Goal: Transaction & Acquisition: Purchase product/service

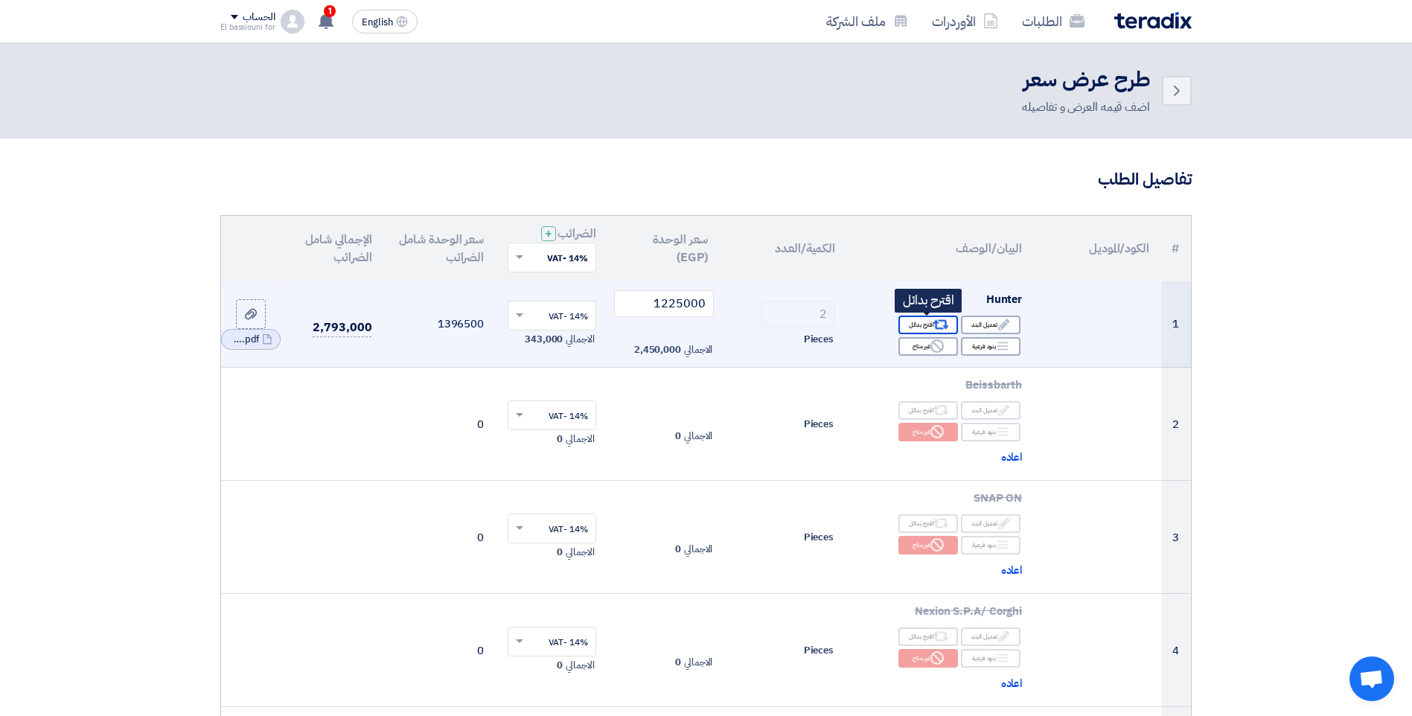
click at [935, 321] on icon "Alternative" at bounding box center [942, 325] width 16 height 16
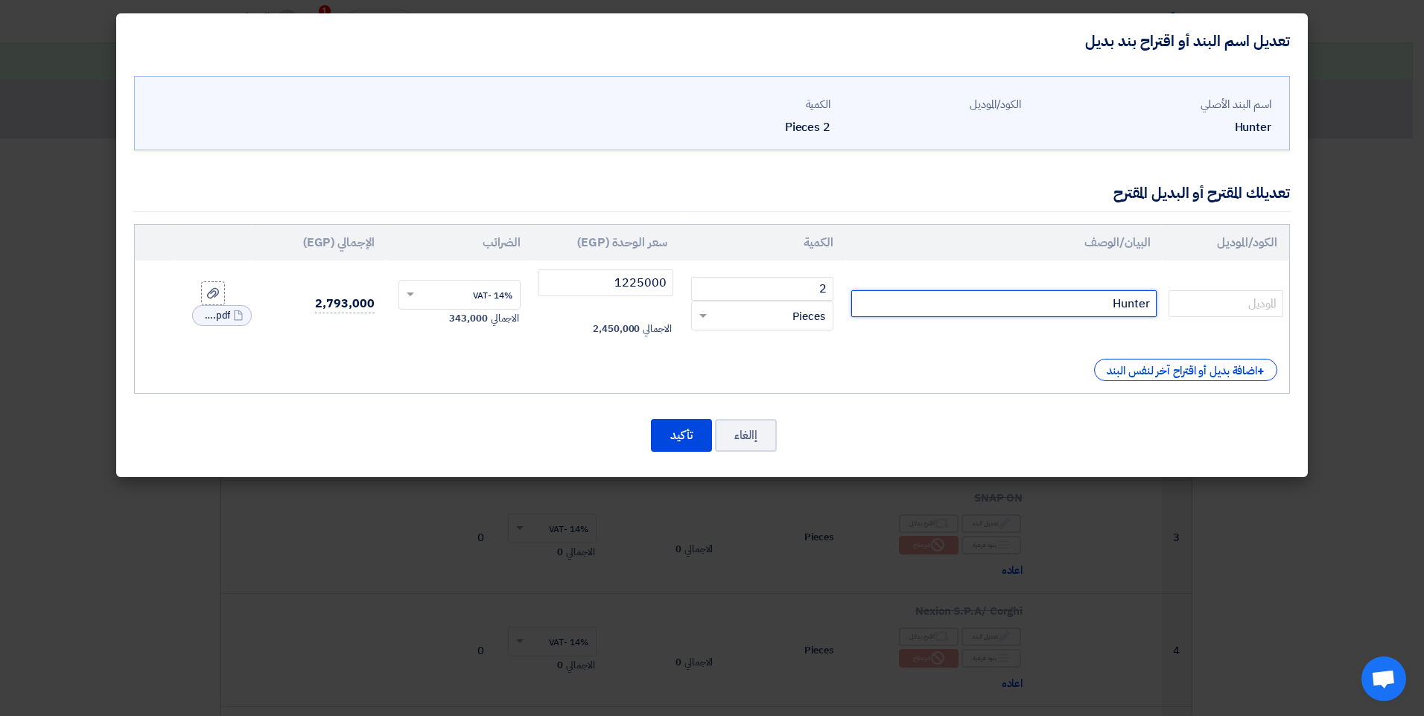
click at [1093, 304] on input "Hunter" at bounding box center [1003, 303] width 305 height 27
click at [1171, 375] on div "+ اضافة بديل أو اقتراح آخر لنفس البند" at bounding box center [1185, 370] width 183 height 22
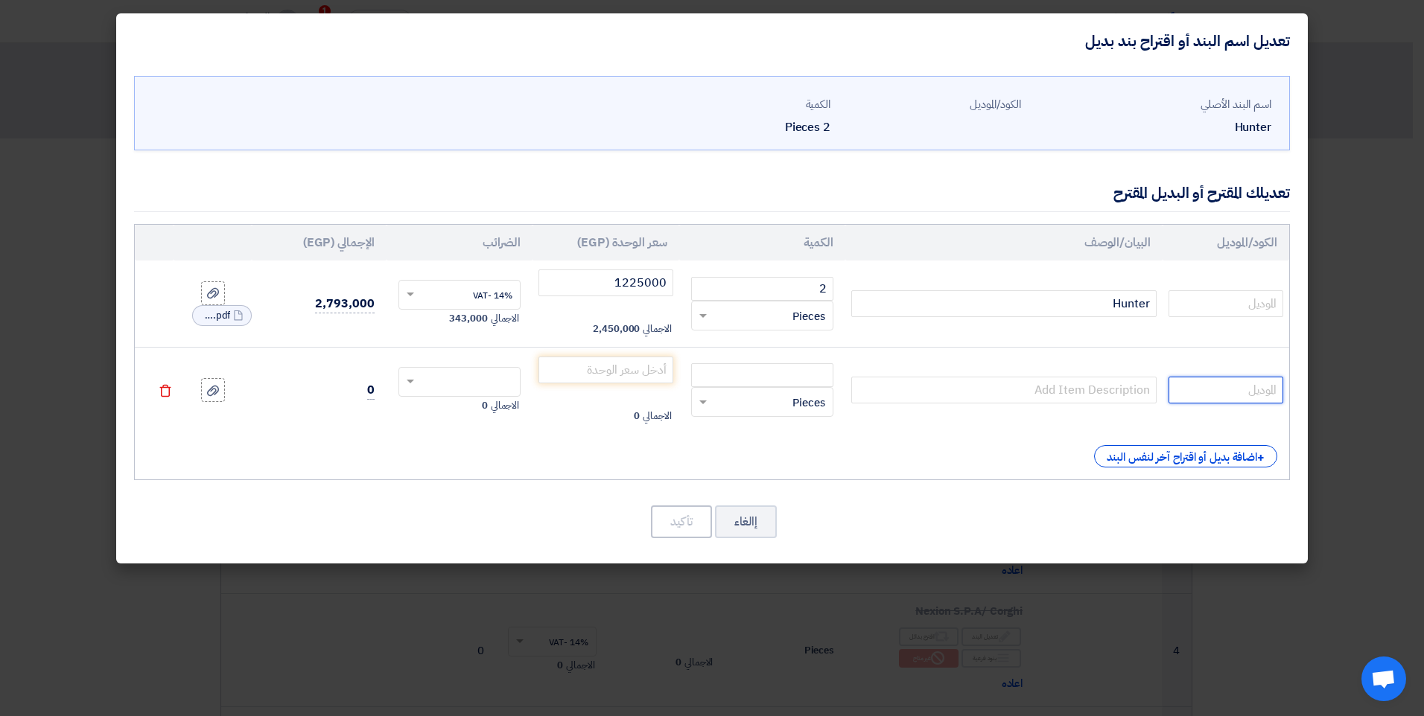
click at [1260, 396] on input "text" at bounding box center [1225, 390] width 115 height 27
click at [1240, 299] on input "text" at bounding box center [1225, 303] width 115 height 27
type input "Auto34"
click at [1205, 383] on input "text" at bounding box center [1225, 390] width 115 height 27
type input "M422"
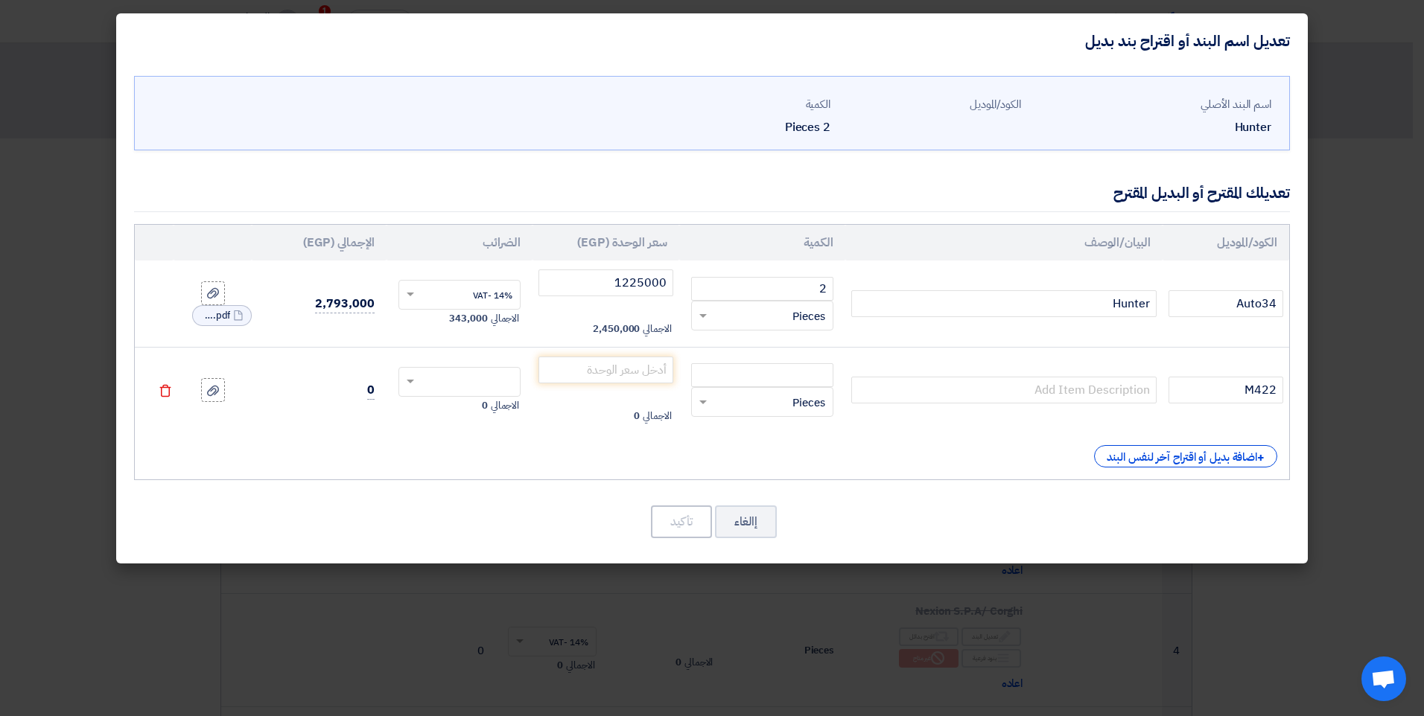
click at [1126, 373] on td at bounding box center [1003, 390] width 317 height 86
click at [1118, 398] on input "text" at bounding box center [1003, 390] width 305 height 27
paste input "HPA-FAIP"
type input "HPA-FAIP"
click at [791, 382] on input "number" at bounding box center [762, 375] width 142 height 24
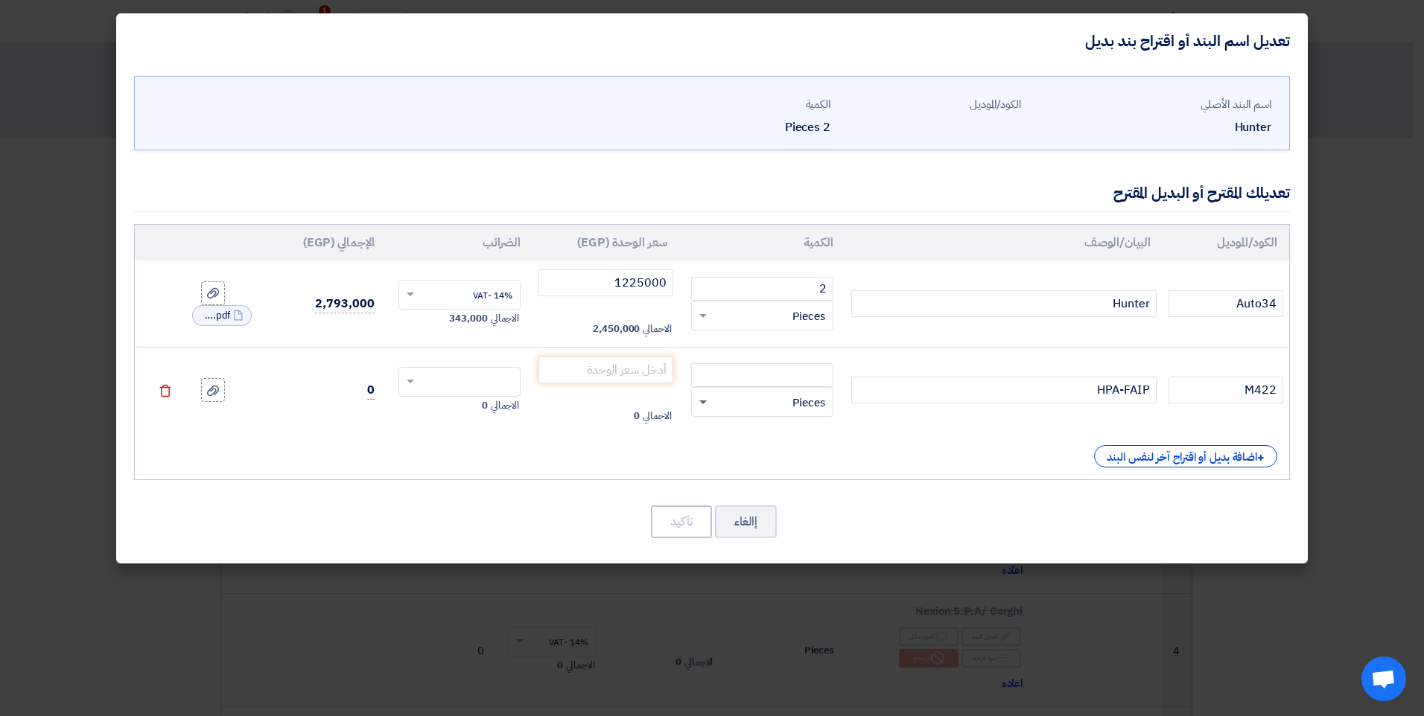
click at [701, 403] on span at bounding box center [702, 403] width 7 height 5
click at [775, 374] on input "number" at bounding box center [762, 375] width 142 height 24
type input "2"
click at [651, 375] on input "number" at bounding box center [605, 370] width 135 height 27
type input "275000"
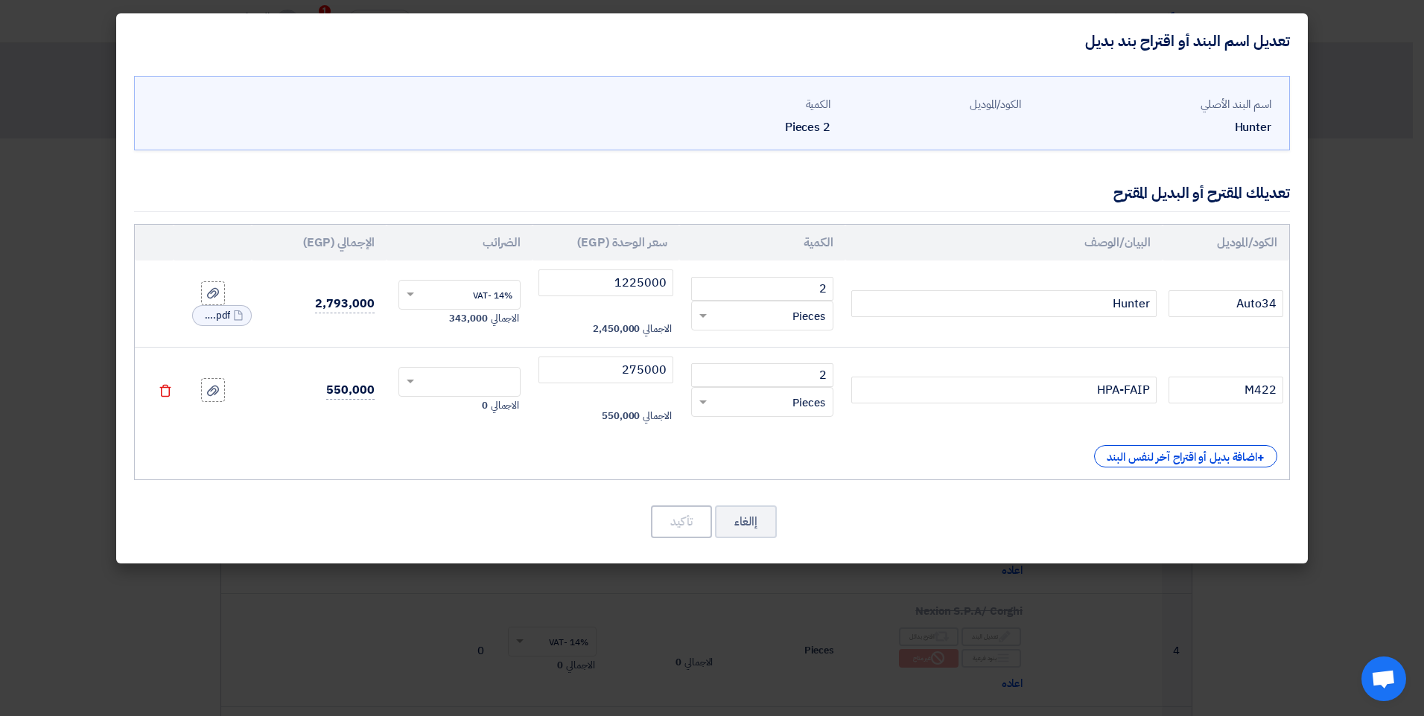
click at [538, 435] on div "الكود/الموديل البيان/الوصف الكمية سعر الوحدة (EGP) الضرائب الإجمالي (EGP) Auto3…" at bounding box center [711, 352] width 1155 height 256
click at [483, 380] on input "text" at bounding box center [469, 384] width 90 height 24
click at [485, 414] on span "14% -VAT" at bounding box center [492, 409] width 39 height 13
click at [207, 387] on icon at bounding box center [213, 391] width 12 height 12
click at [0, 0] on input "file" at bounding box center [0, 0] width 0 height 0
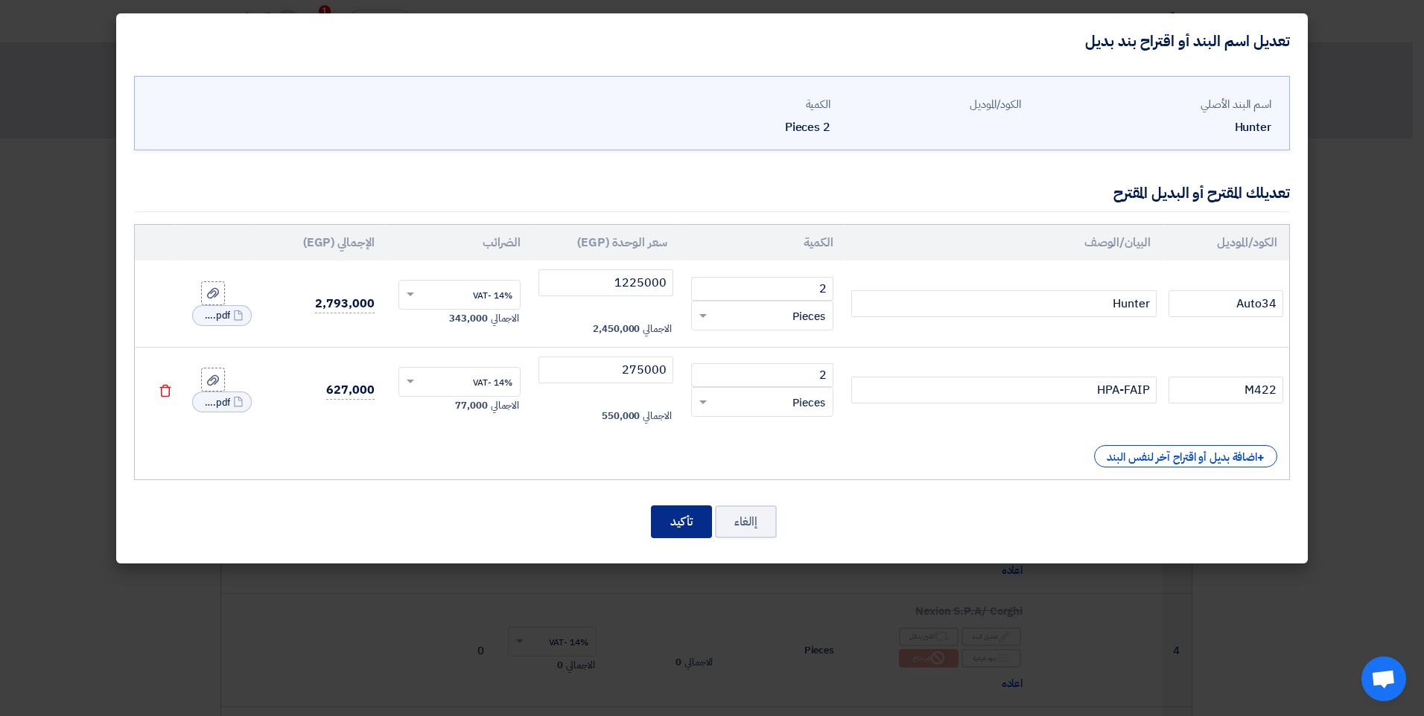
click at [669, 524] on button "تأكيد" at bounding box center [681, 522] width 61 height 33
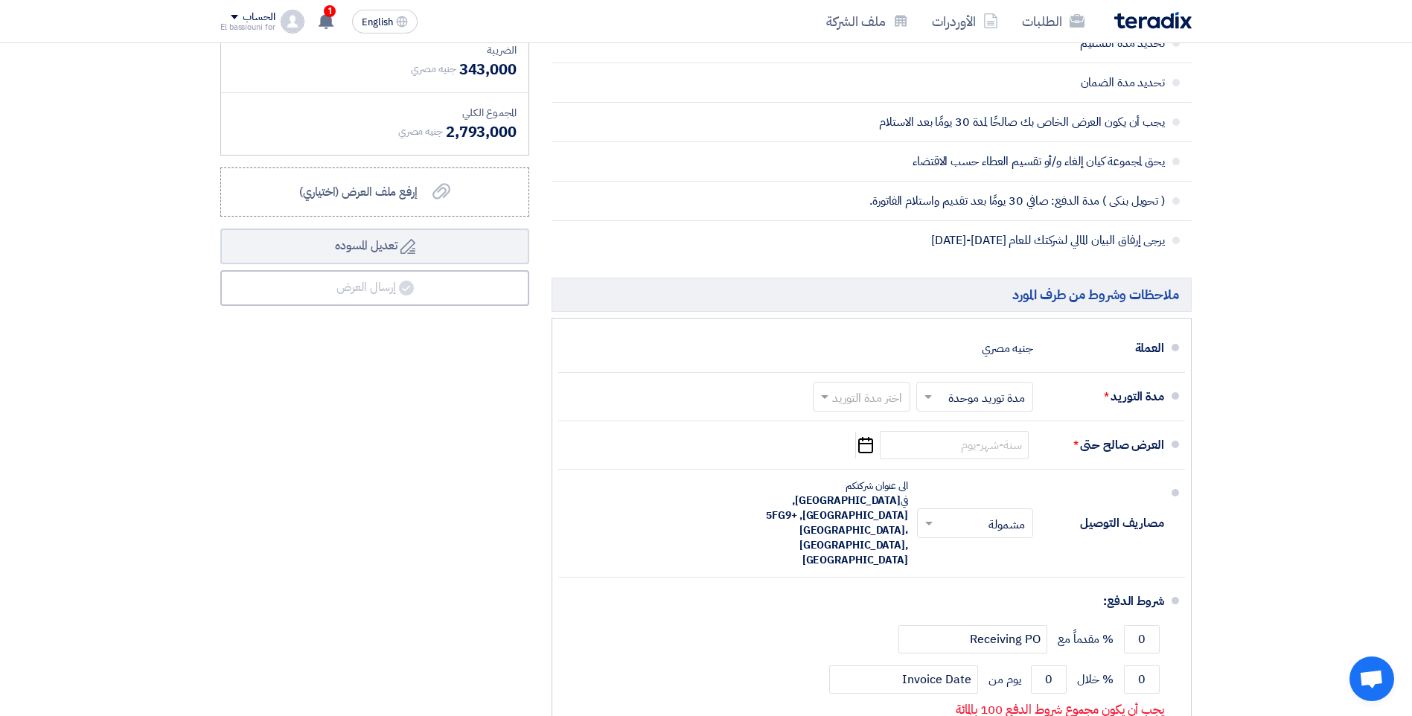
scroll to position [1033, 0]
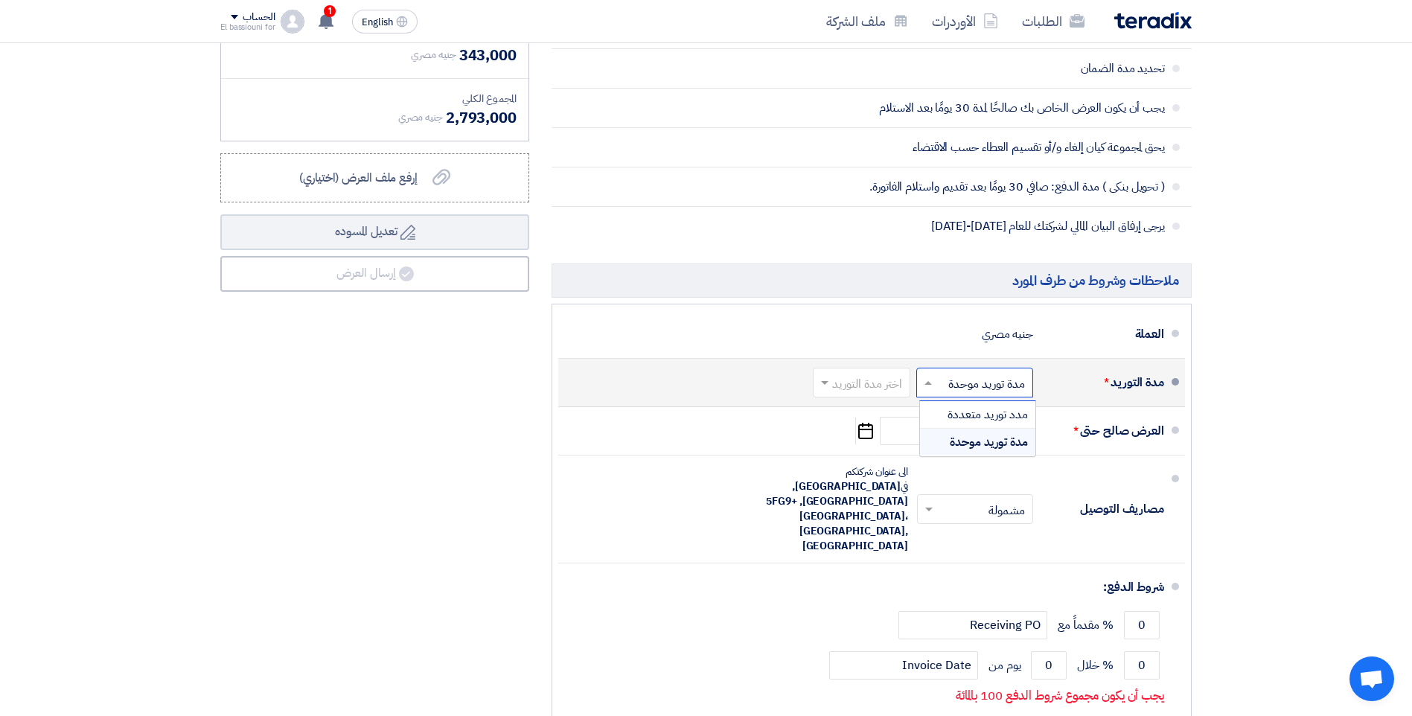
click at [1004, 386] on input "text" at bounding box center [971, 384] width 109 height 22
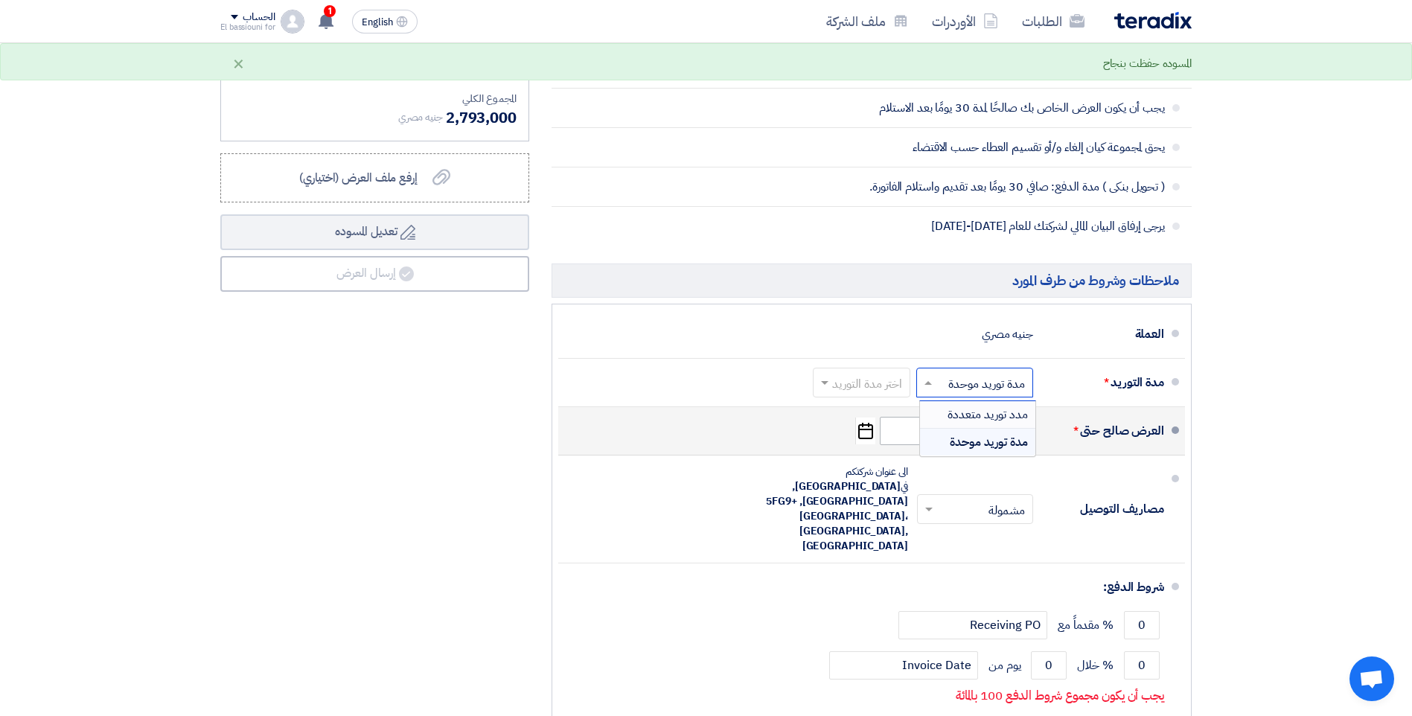
click at [993, 420] on span "مدد توريد متعددة" at bounding box center [988, 415] width 80 height 18
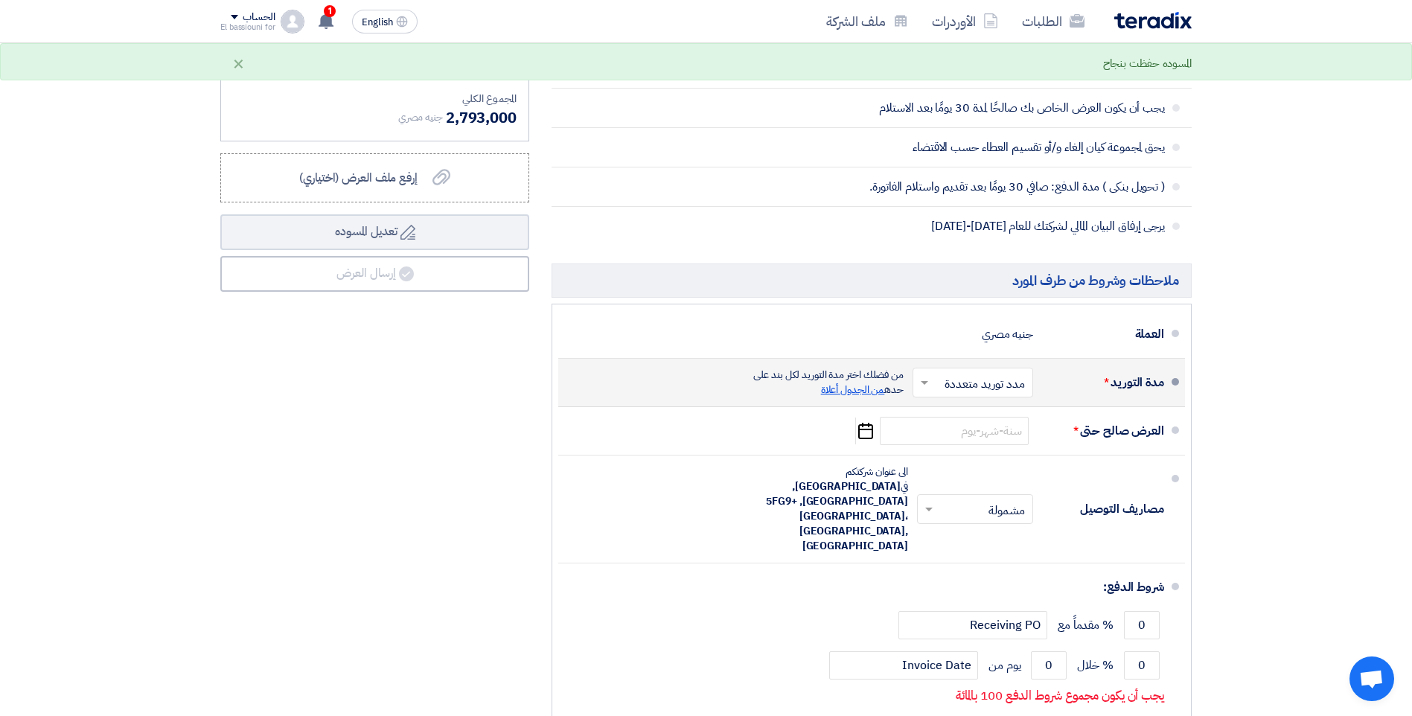
click at [857, 395] on span "من الجدول أعلاة" at bounding box center [853, 390] width 64 height 16
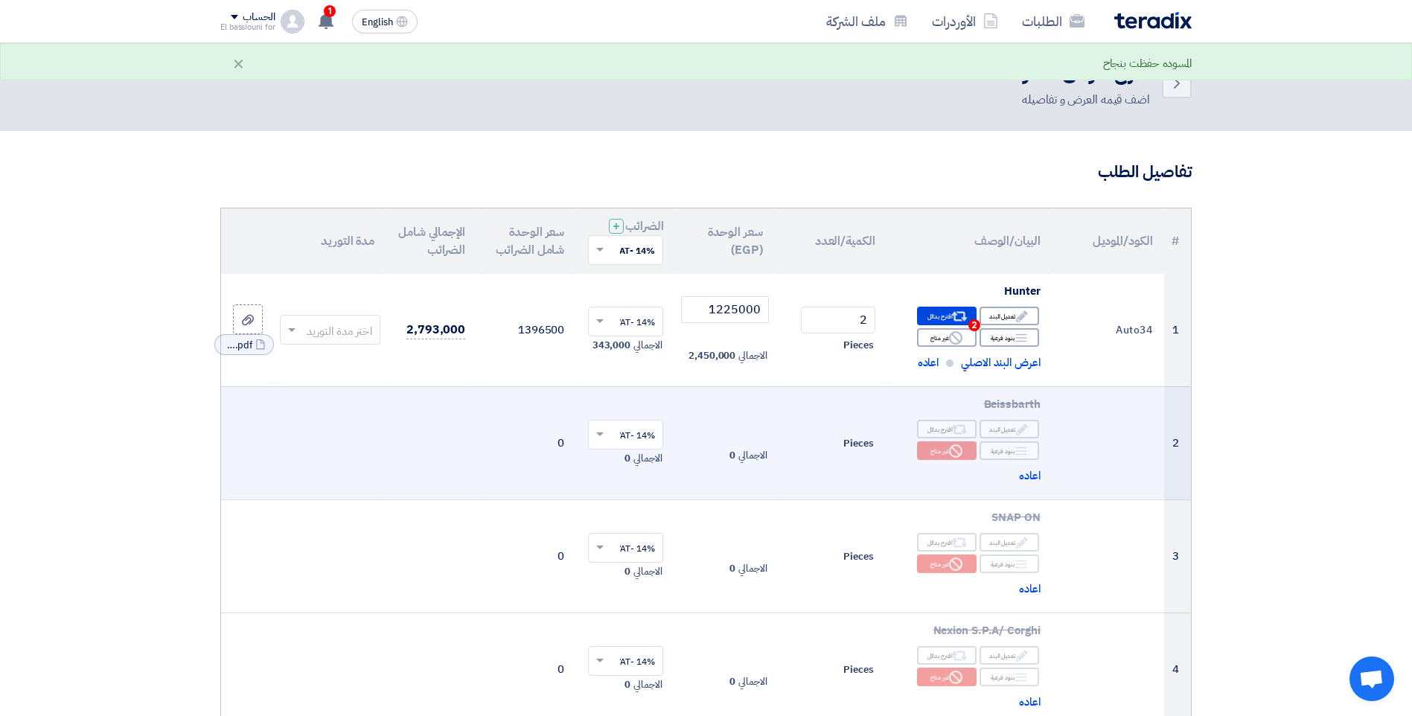
scroll to position [0, 0]
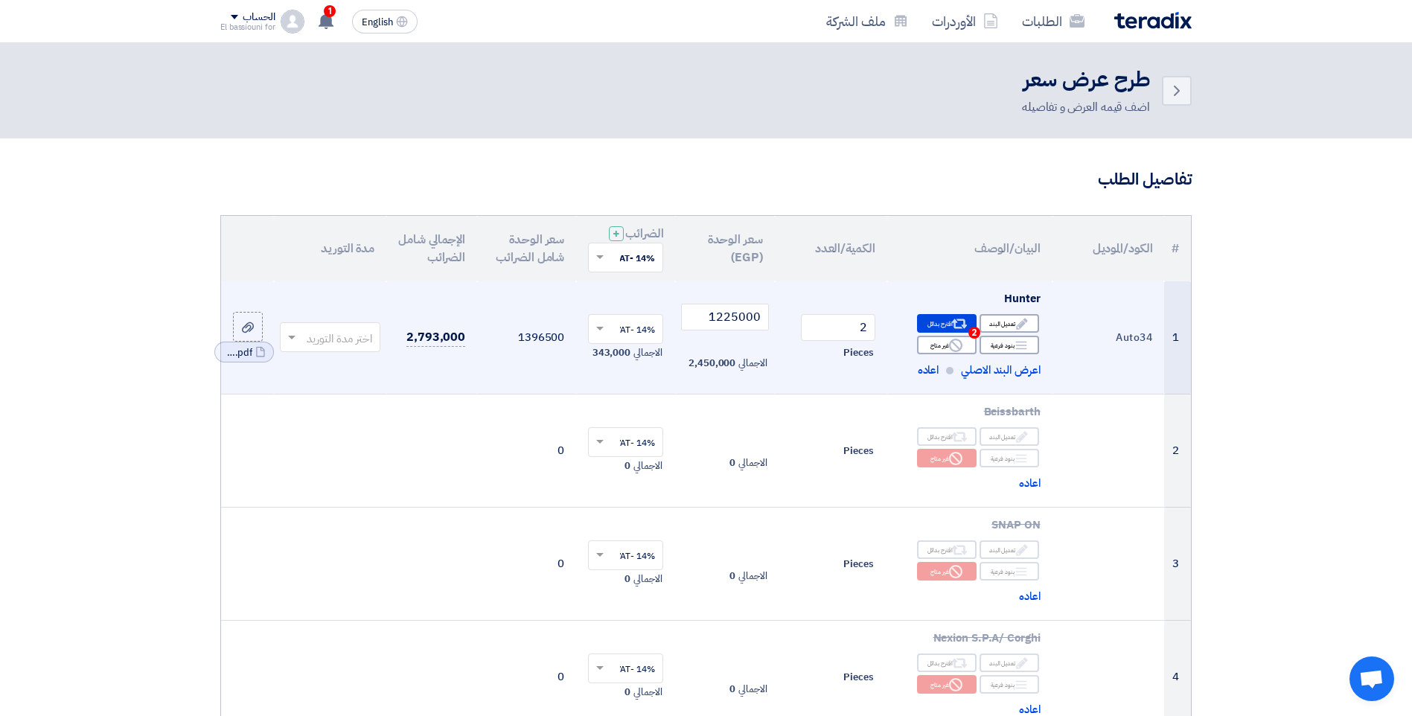
click at [347, 340] on input "text" at bounding box center [338, 339] width 71 height 25
click at [322, 429] on div "3-4 شهر" at bounding box center [330, 429] width 99 height 30
click at [949, 374] on span at bounding box center [949, 370] width 7 height 7
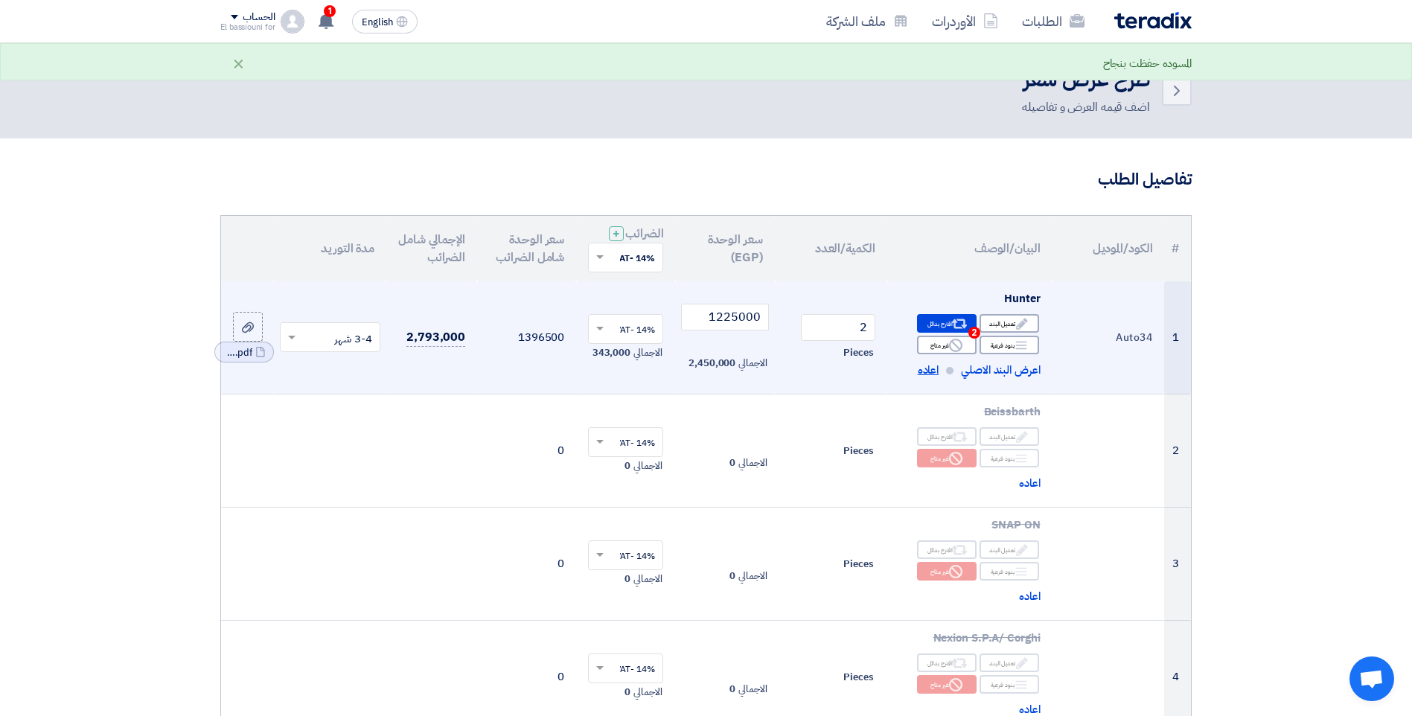
click at [928, 372] on span "اعاده" at bounding box center [929, 370] width 22 height 17
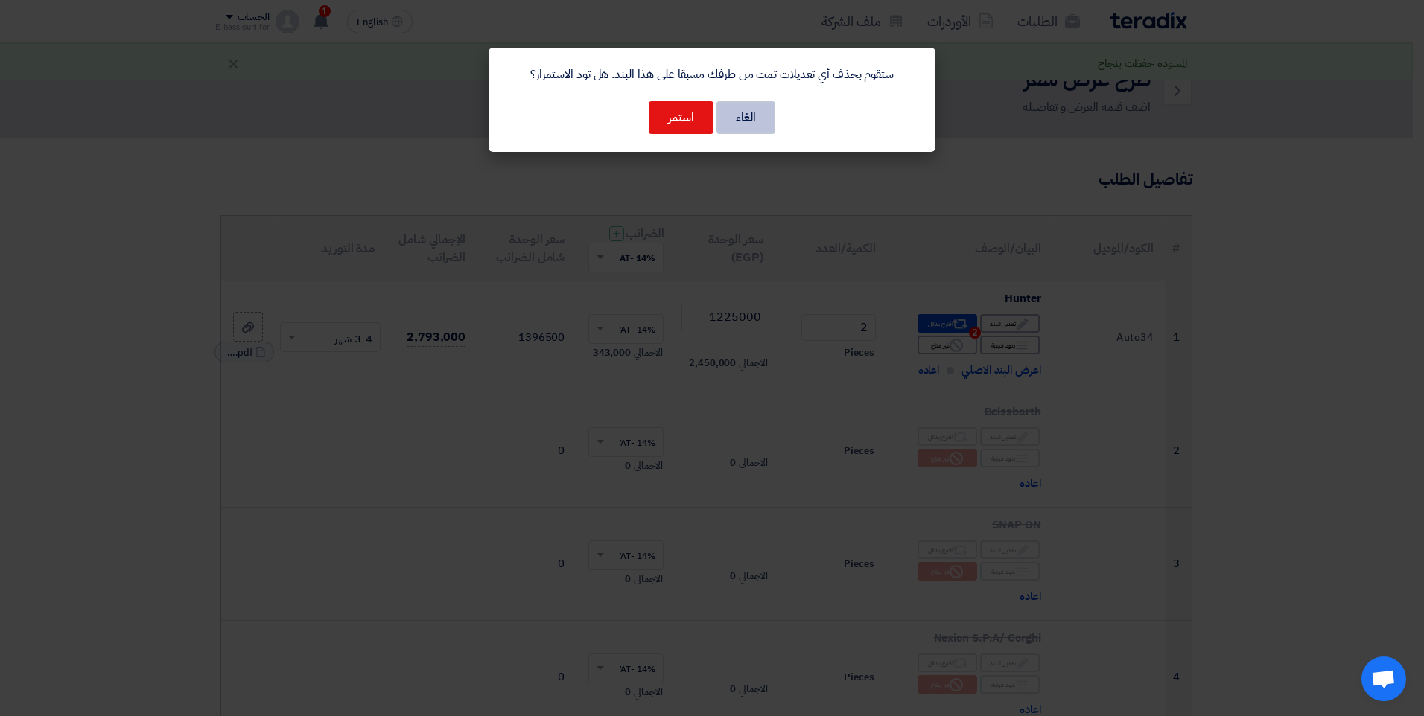
click at [748, 115] on button "الغاء" at bounding box center [745, 117] width 59 height 33
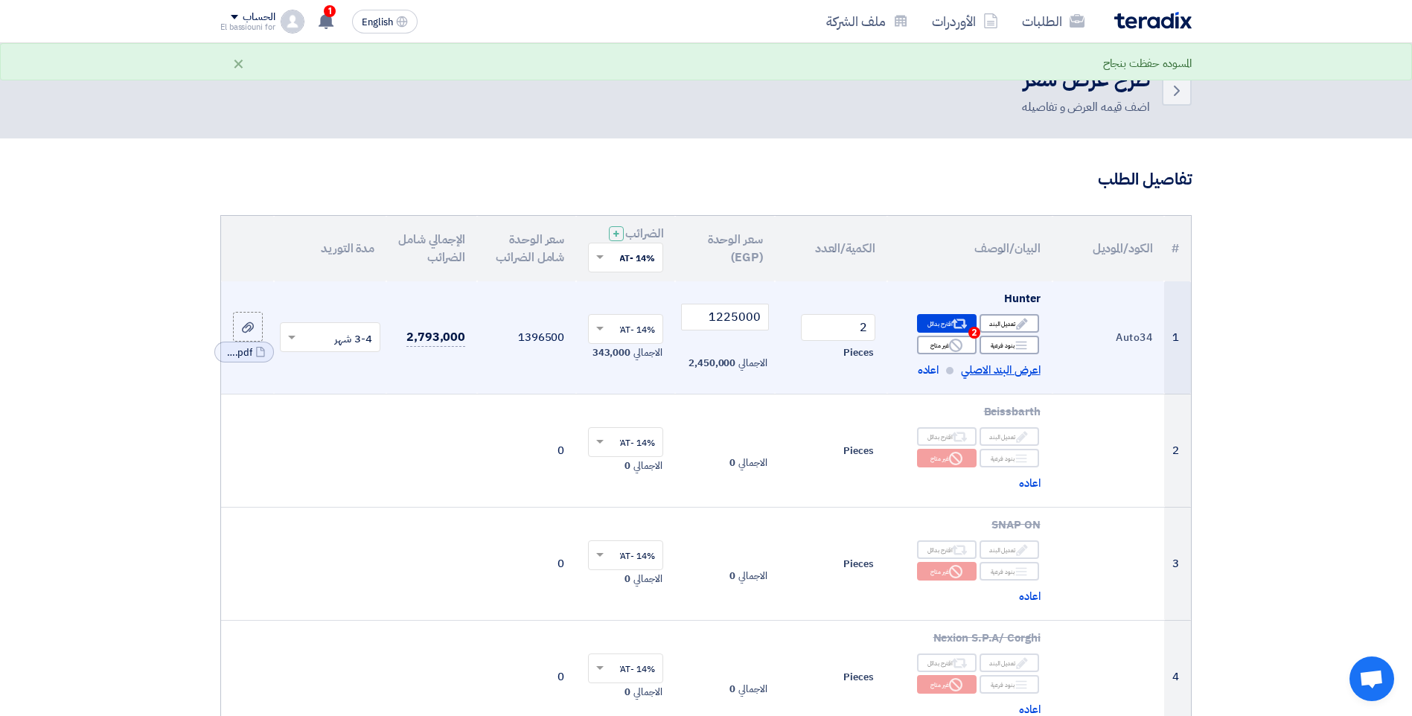
click at [1008, 372] on span "اعرض البند الاصلي" at bounding box center [1000, 370] width 79 height 17
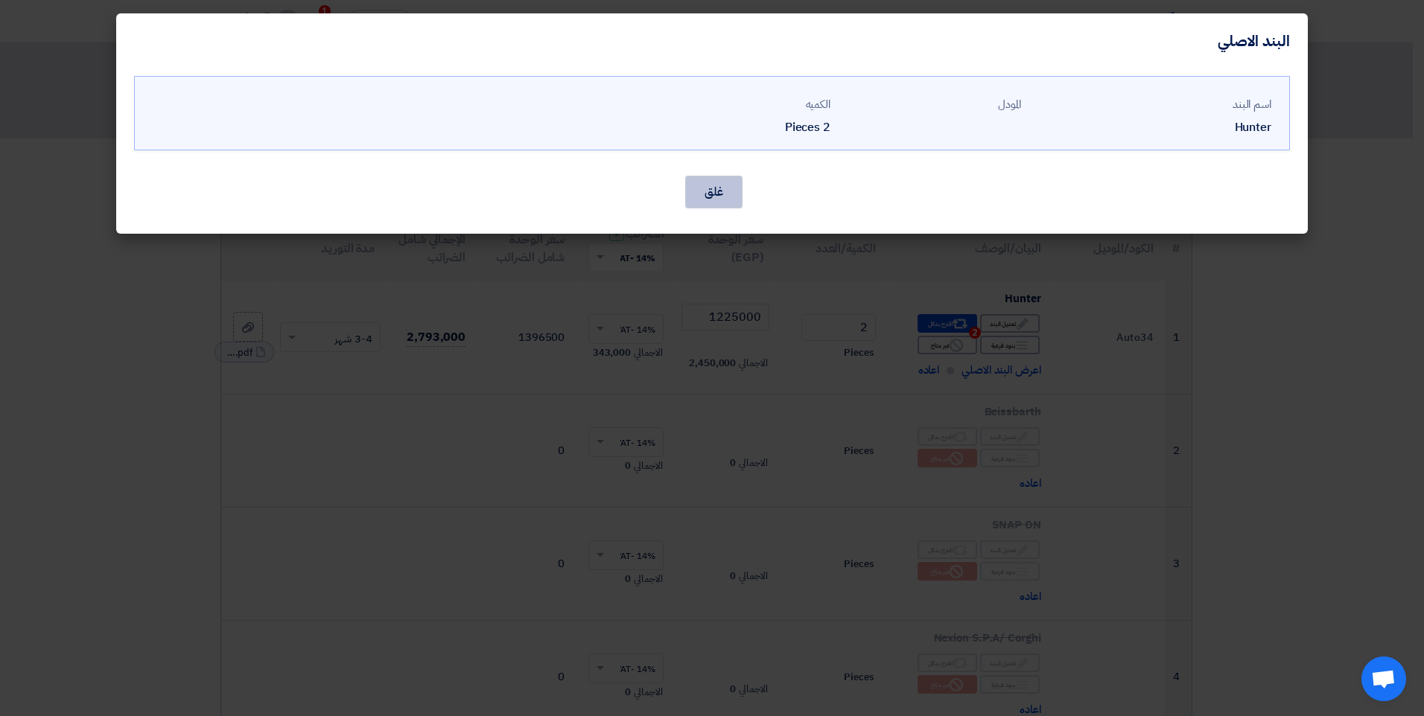
click at [717, 192] on button "غلق" at bounding box center [713, 192] width 57 height 33
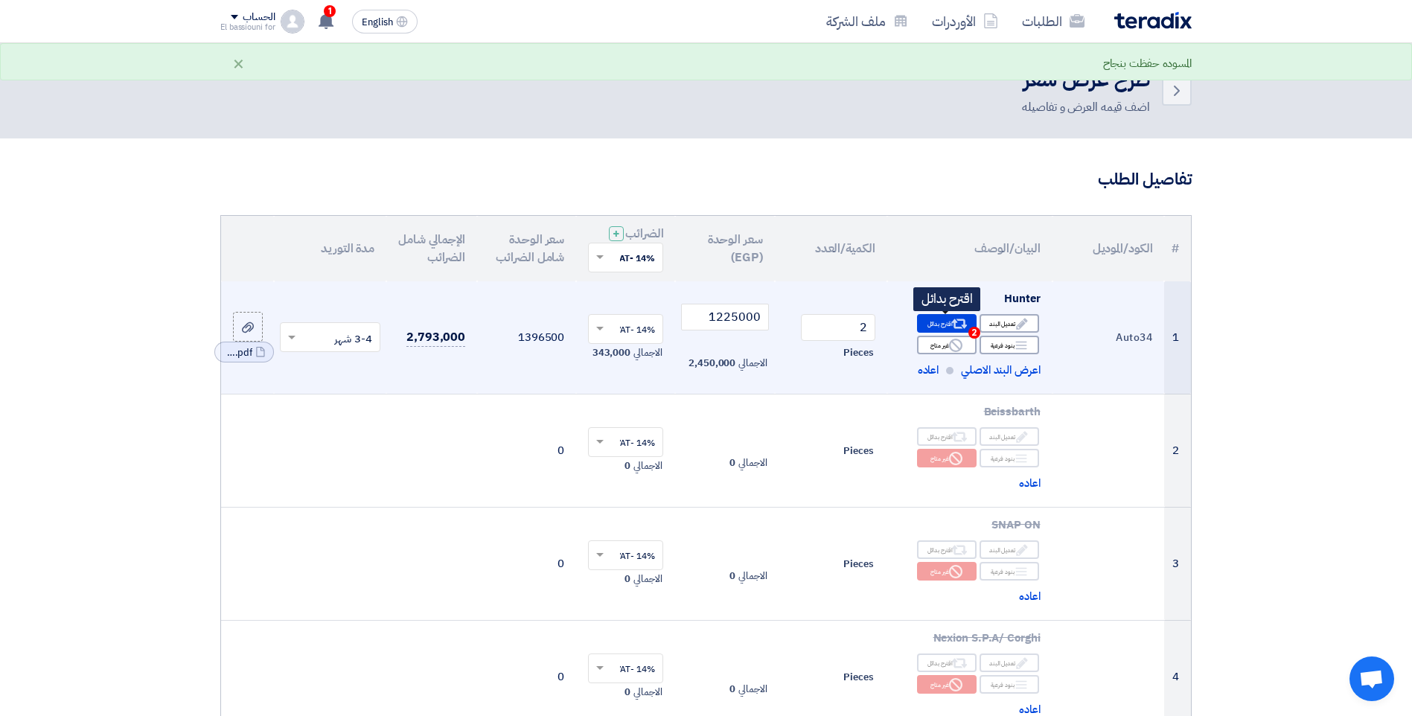
click at [935, 328] on div "Alternative اقترح بدائل 2" at bounding box center [947, 323] width 60 height 19
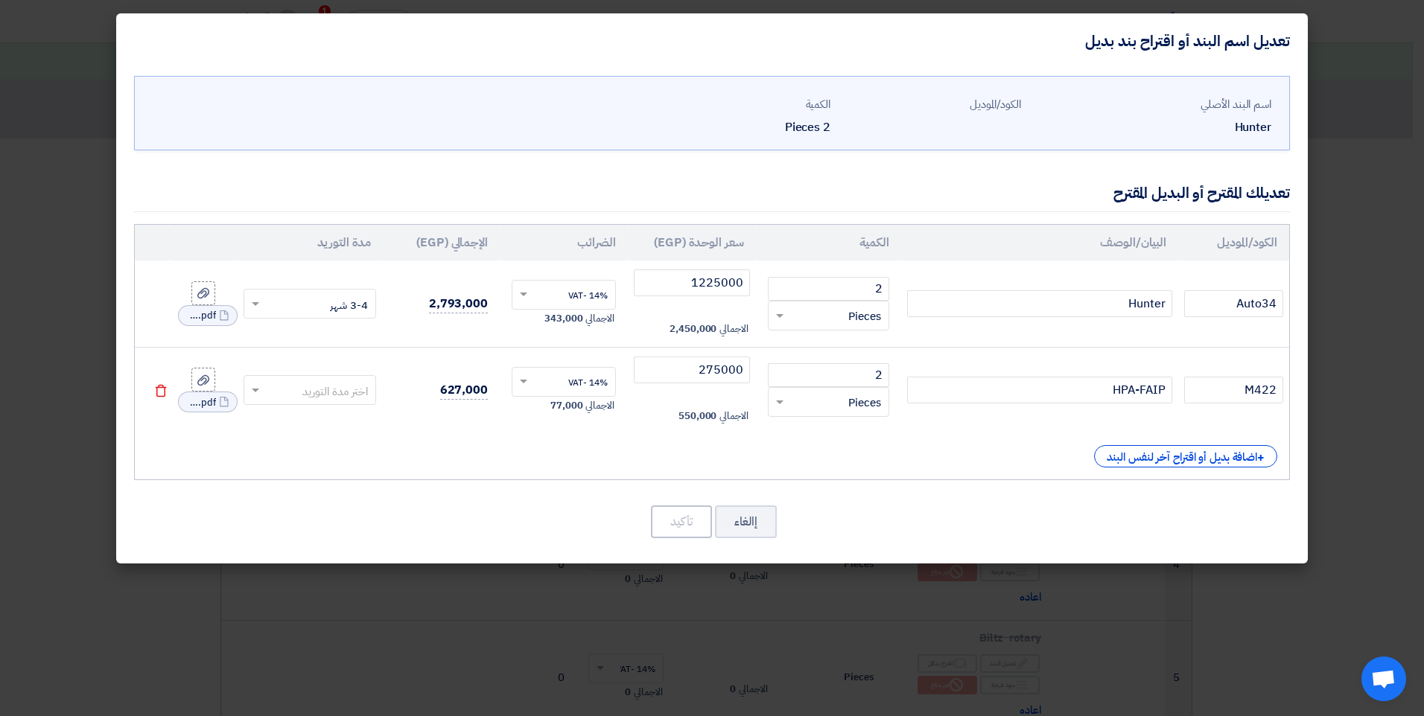
click at [345, 387] on input "text" at bounding box center [320, 392] width 101 height 24
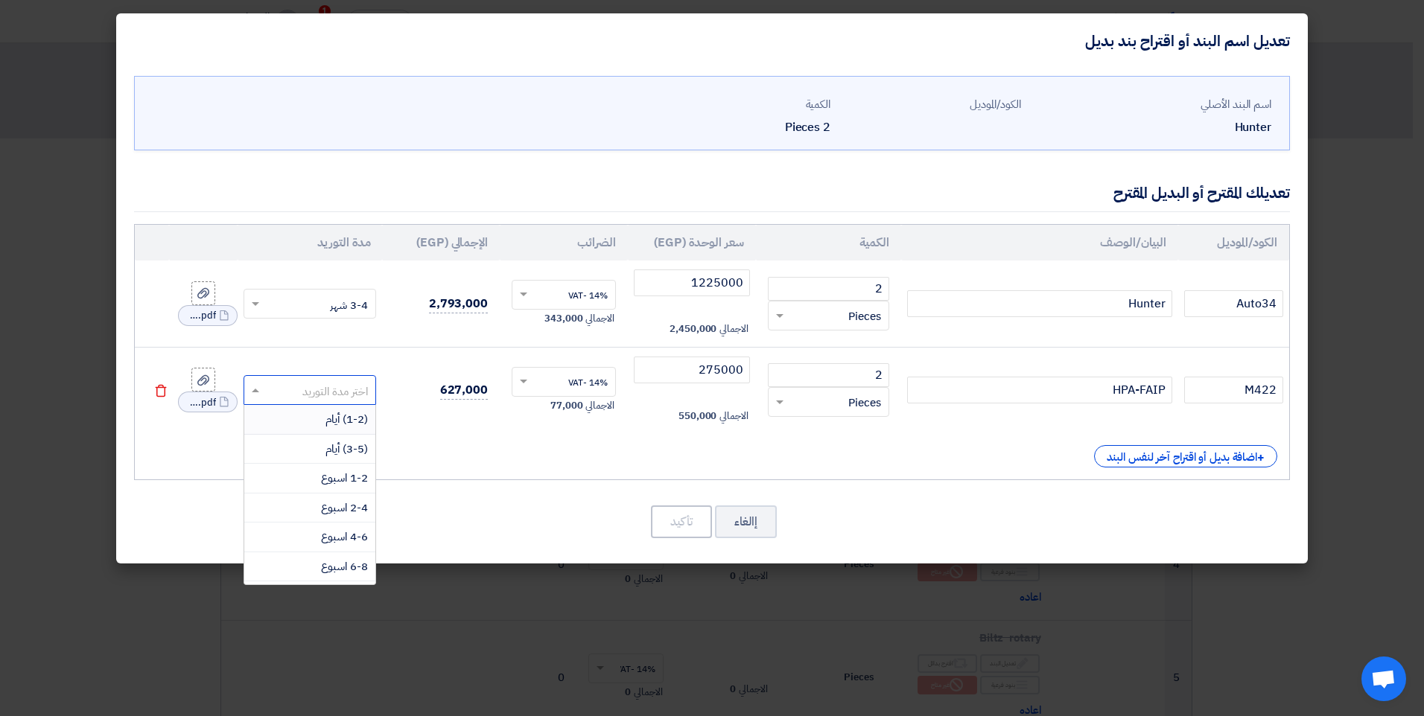
click at [343, 424] on span "(1-2) أيام" at bounding box center [346, 419] width 42 height 16
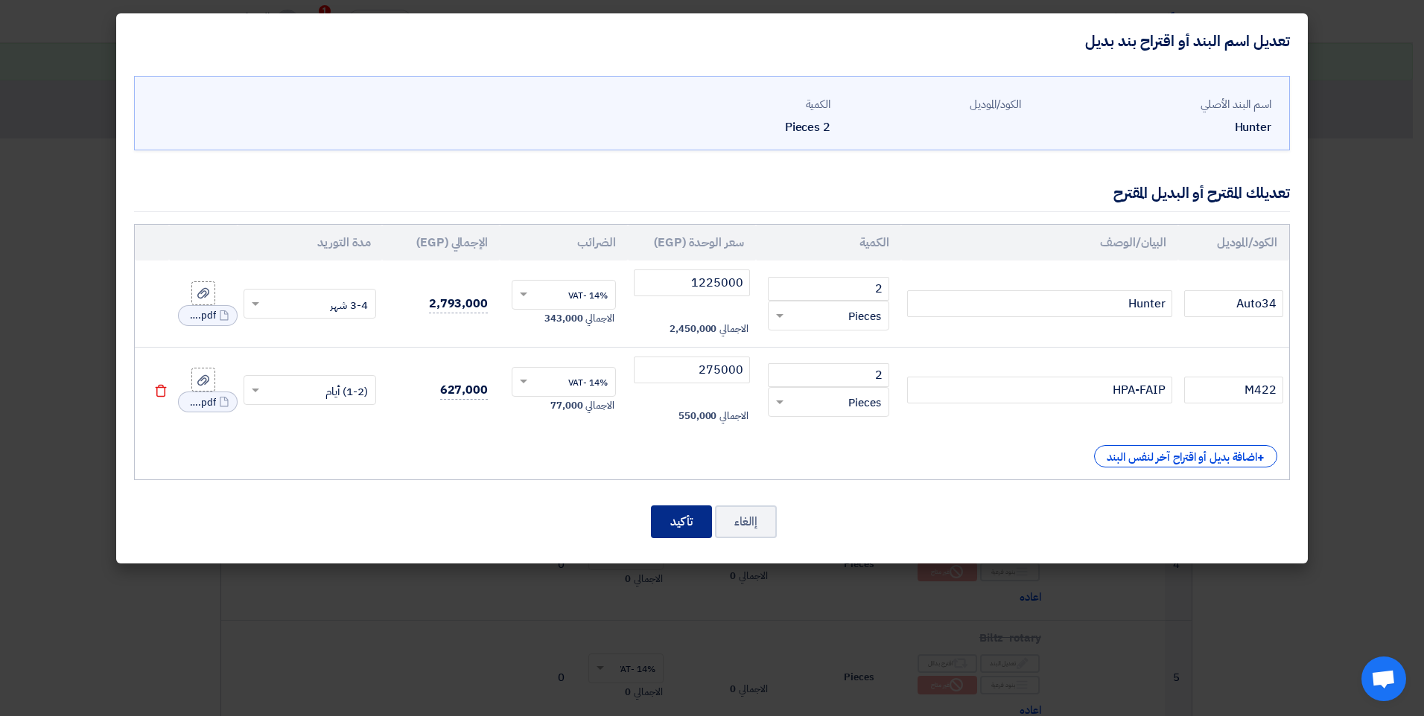
click at [667, 529] on button "تأكيد" at bounding box center [681, 522] width 61 height 33
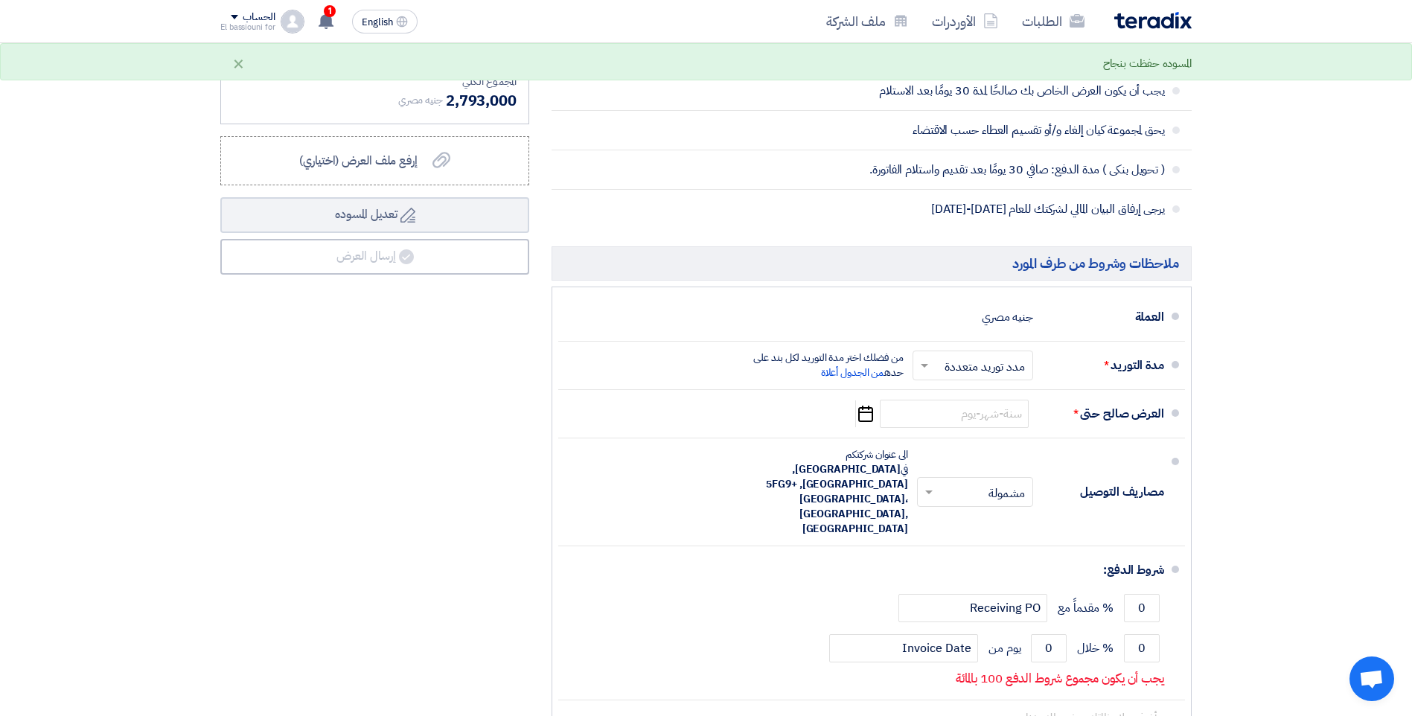
scroll to position [1074, 0]
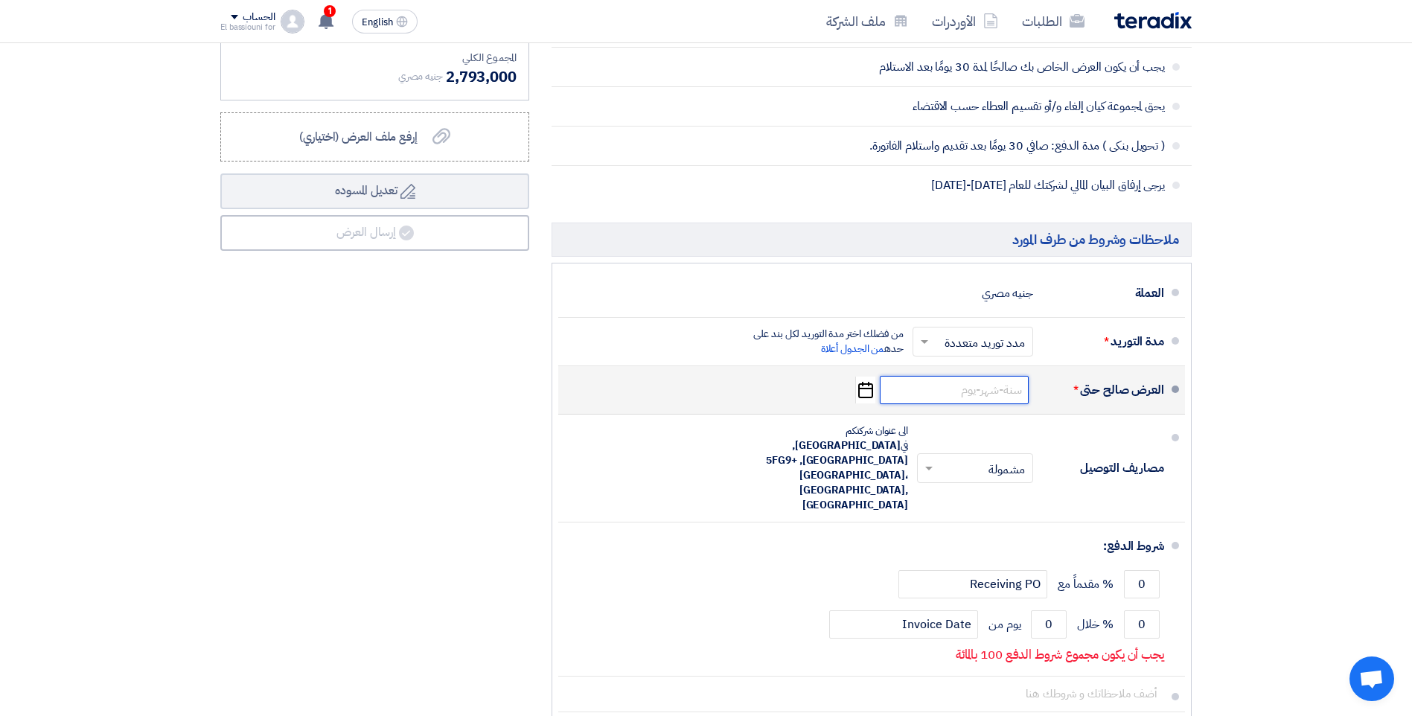
click at [999, 392] on input at bounding box center [954, 390] width 149 height 28
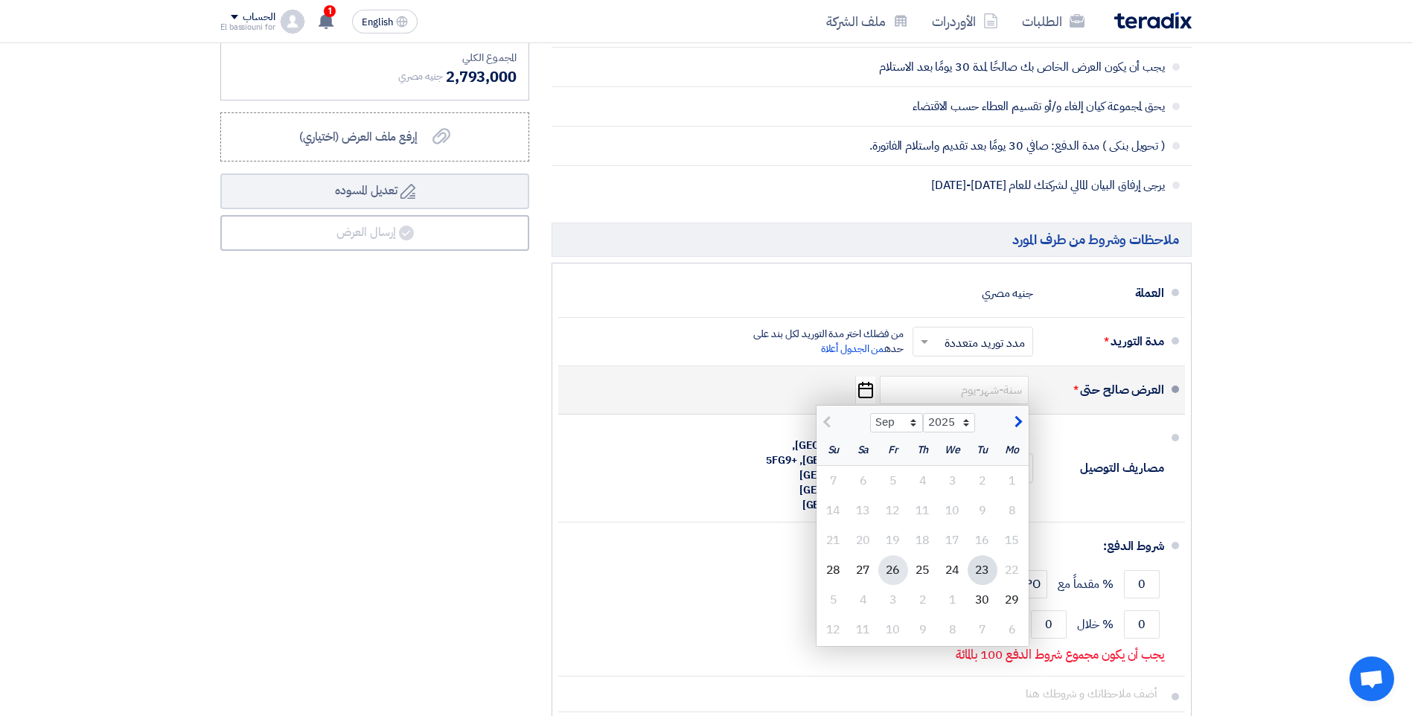
click at [890, 571] on div "26" at bounding box center [894, 570] width 30 height 30
type input "9/26/2025"
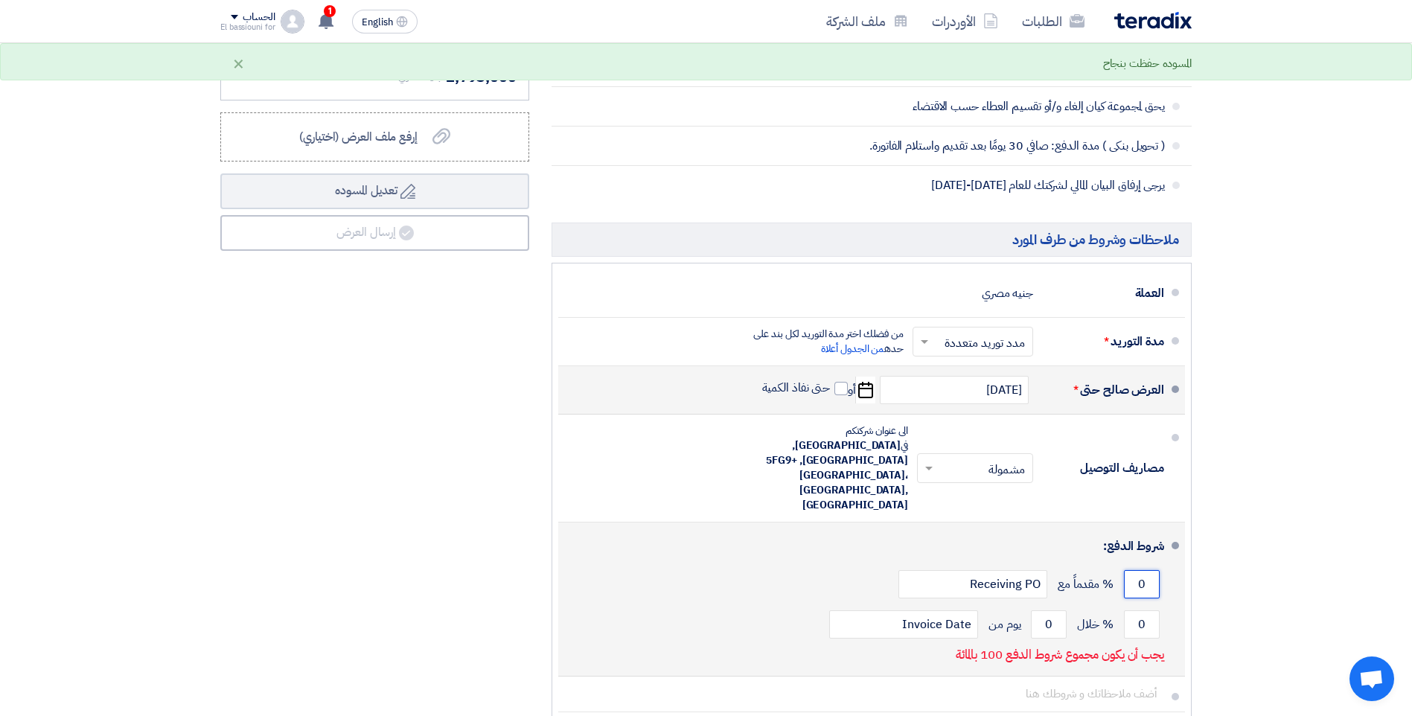
drag, startPoint x: 1138, startPoint y: 564, endPoint x: 1155, endPoint y: 564, distance: 16.4
click at [1154, 570] on input "0" at bounding box center [1142, 584] width 36 height 28
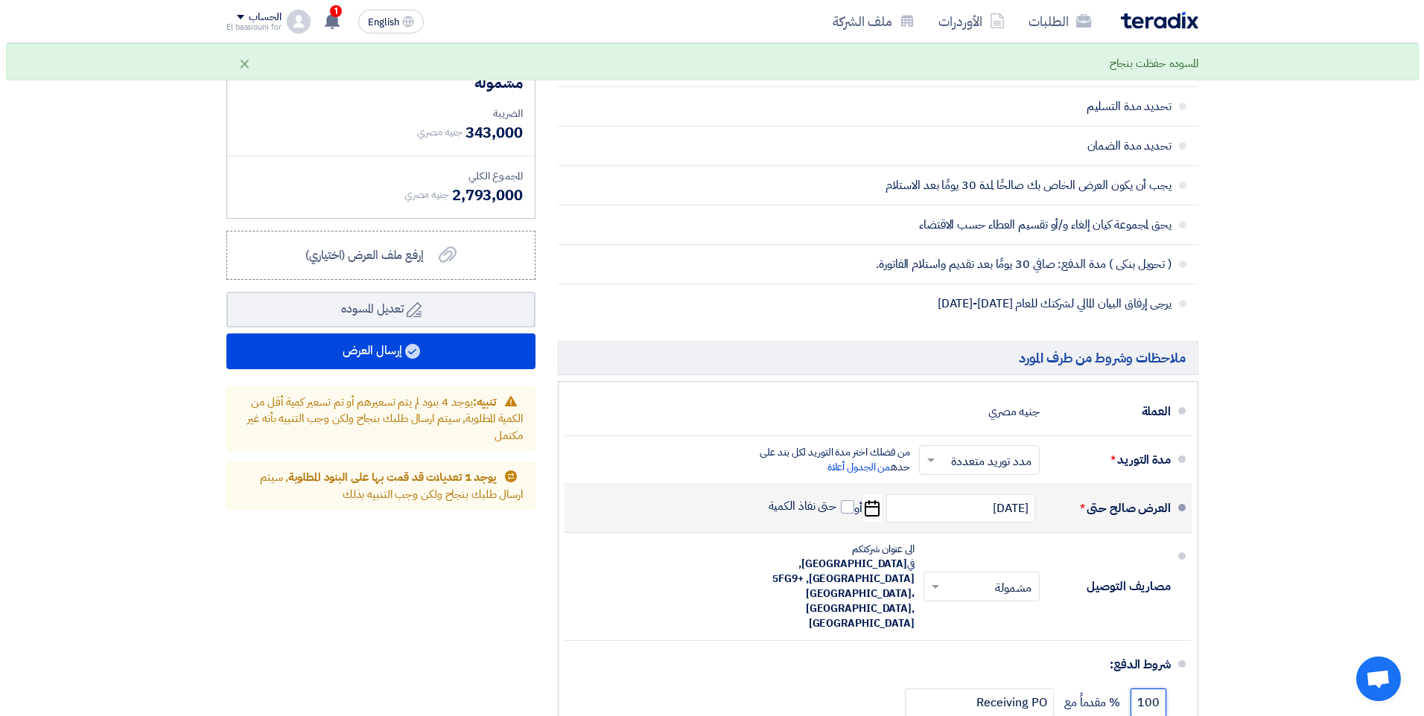
scroll to position [919, 0]
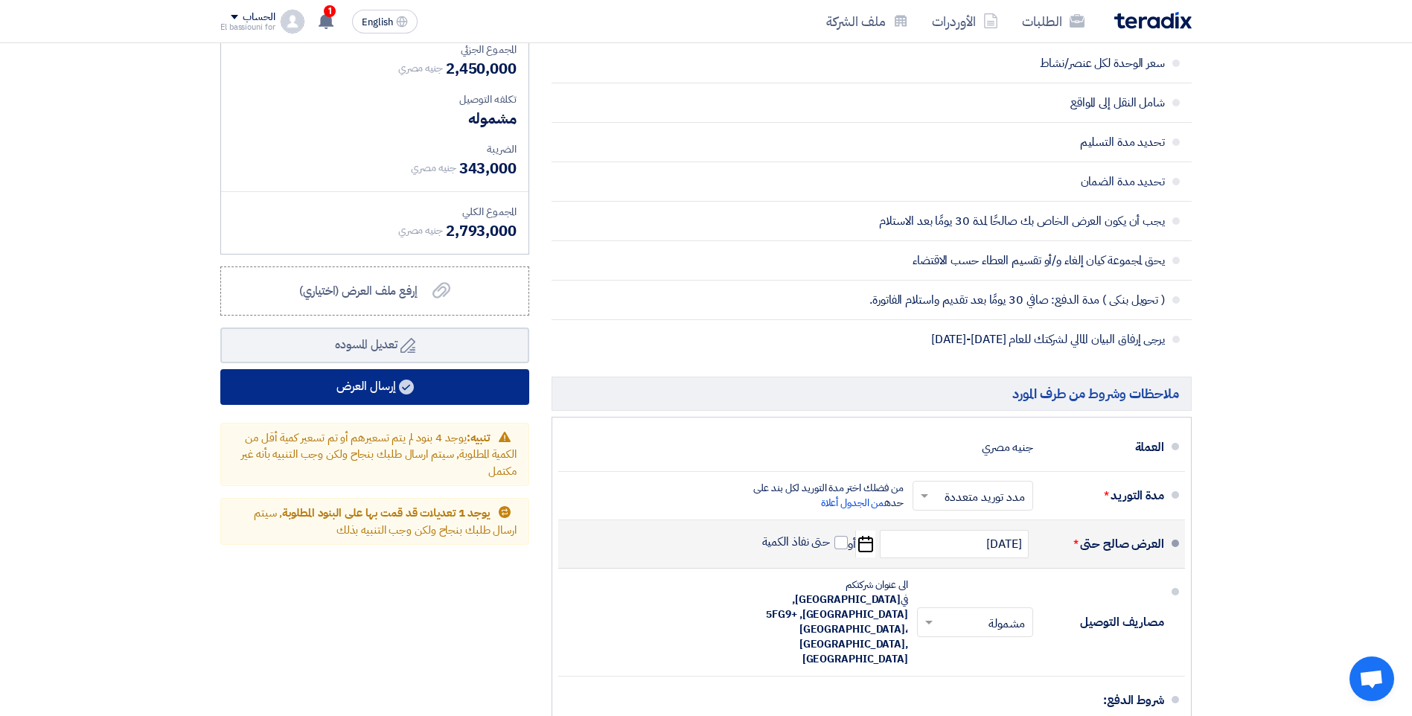
type input "100"
click at [351, 395] on button "إرسال العرض" at bounding box center [374, 387] width 309 height 36
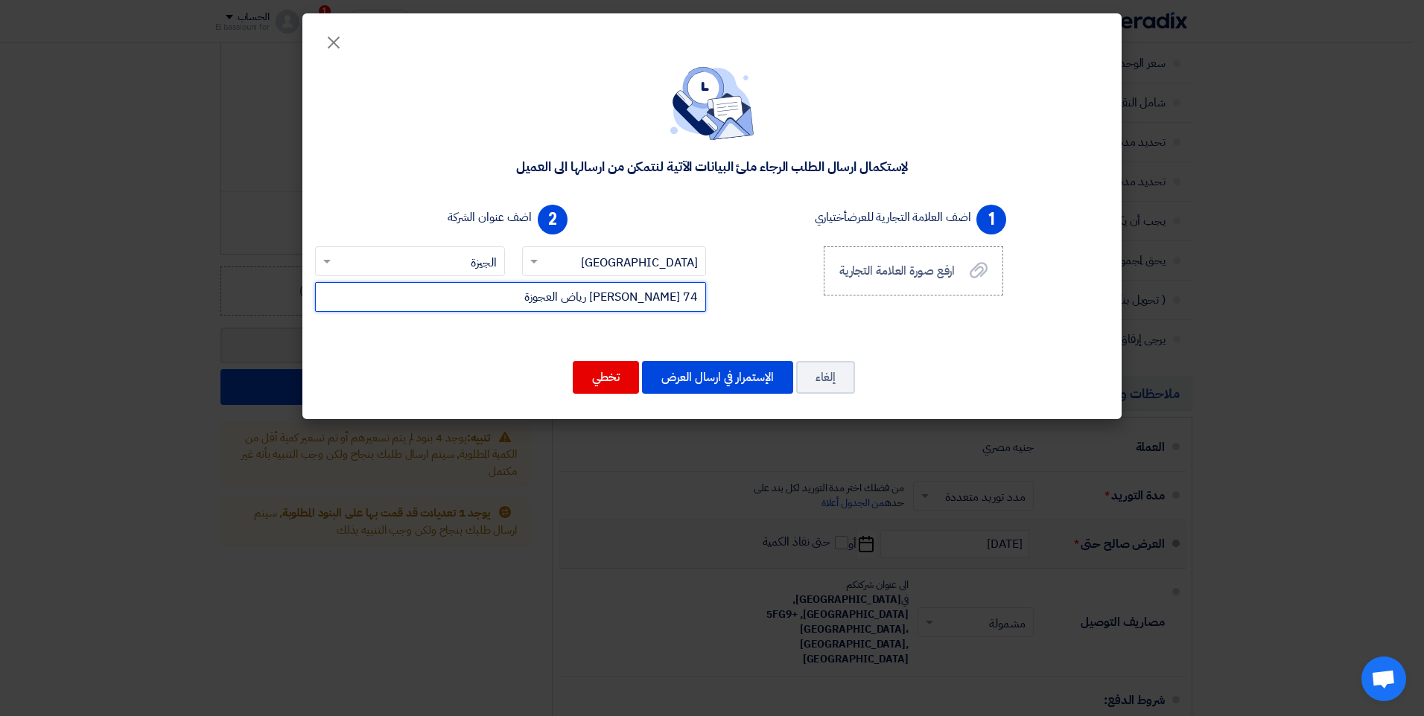
click at [675, 295] on input "74 عبد المنعم رياض العجوزة" at bounding box center [510, 297] width 391 height 30
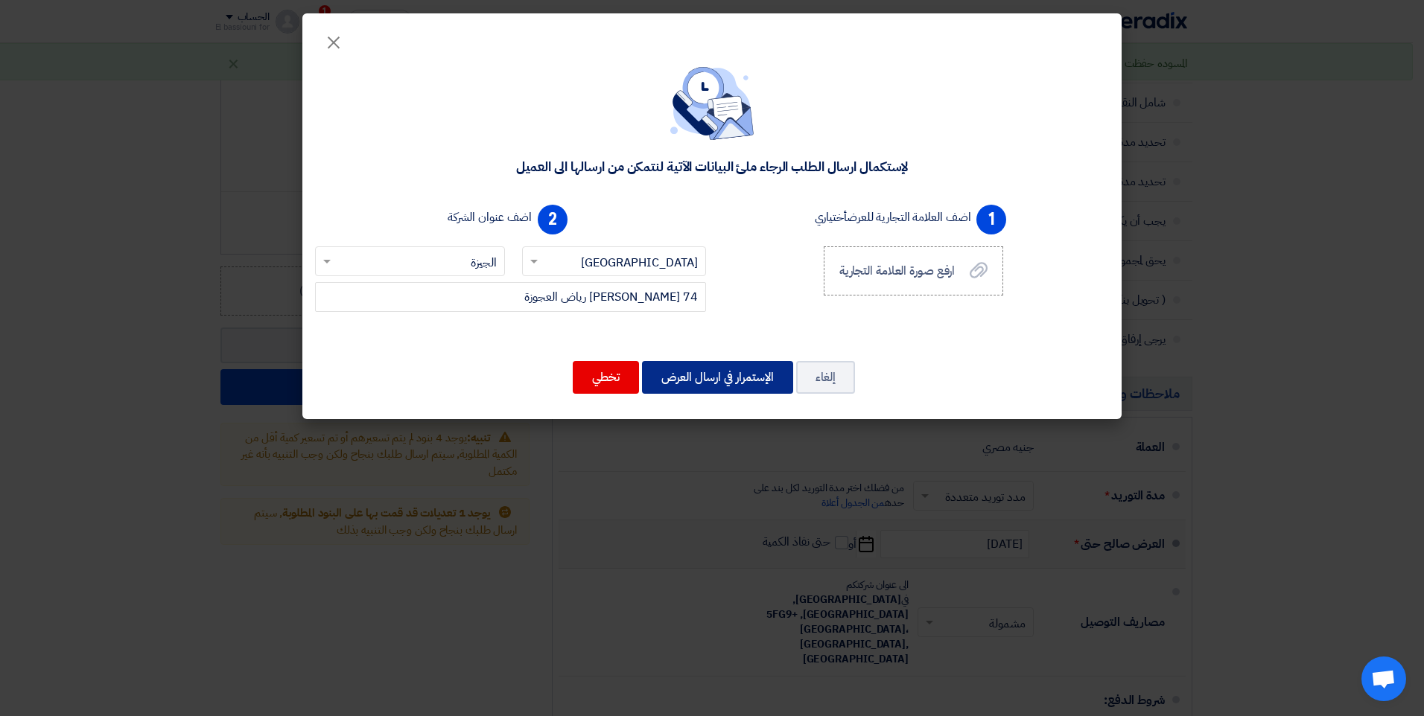
click at [698, 369] on button "الإستمرار في ارسال العرض" at bounding box center [717, 377] width 151 height 33
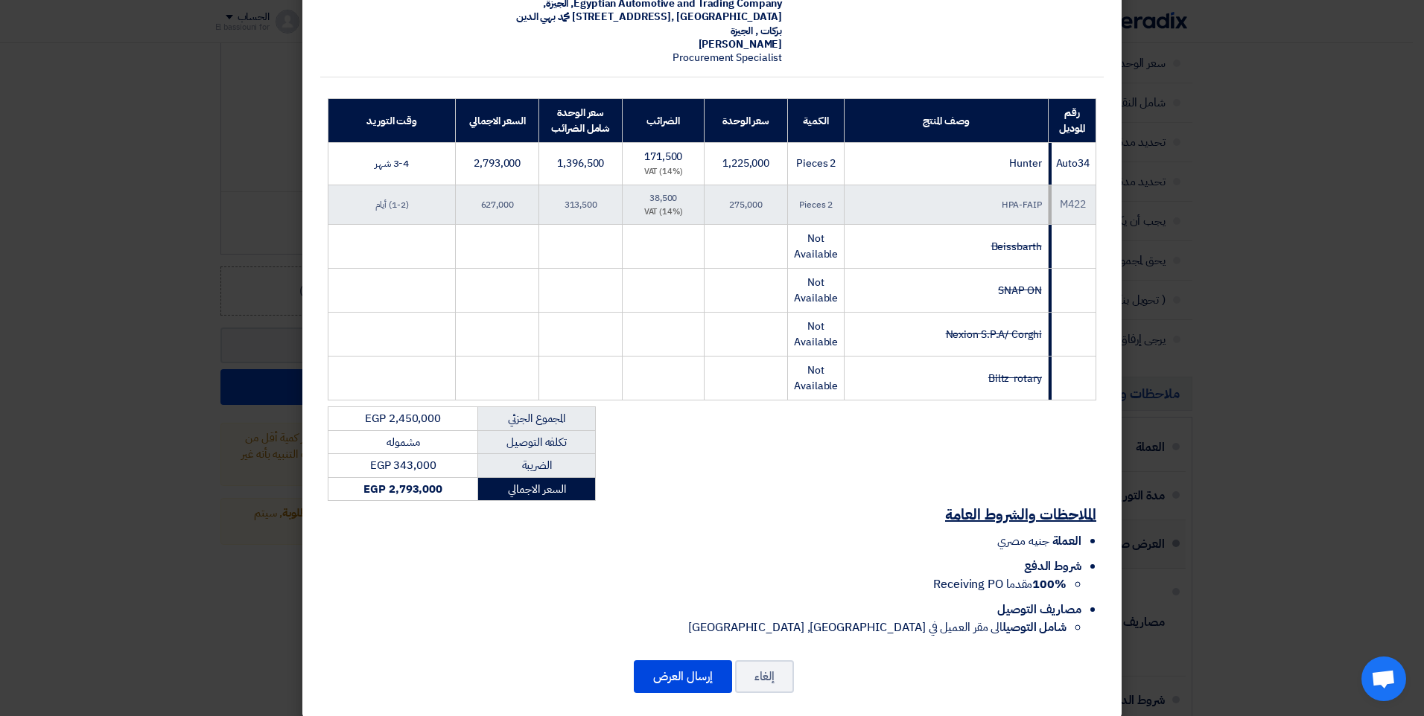
scroll to position [156, 0]
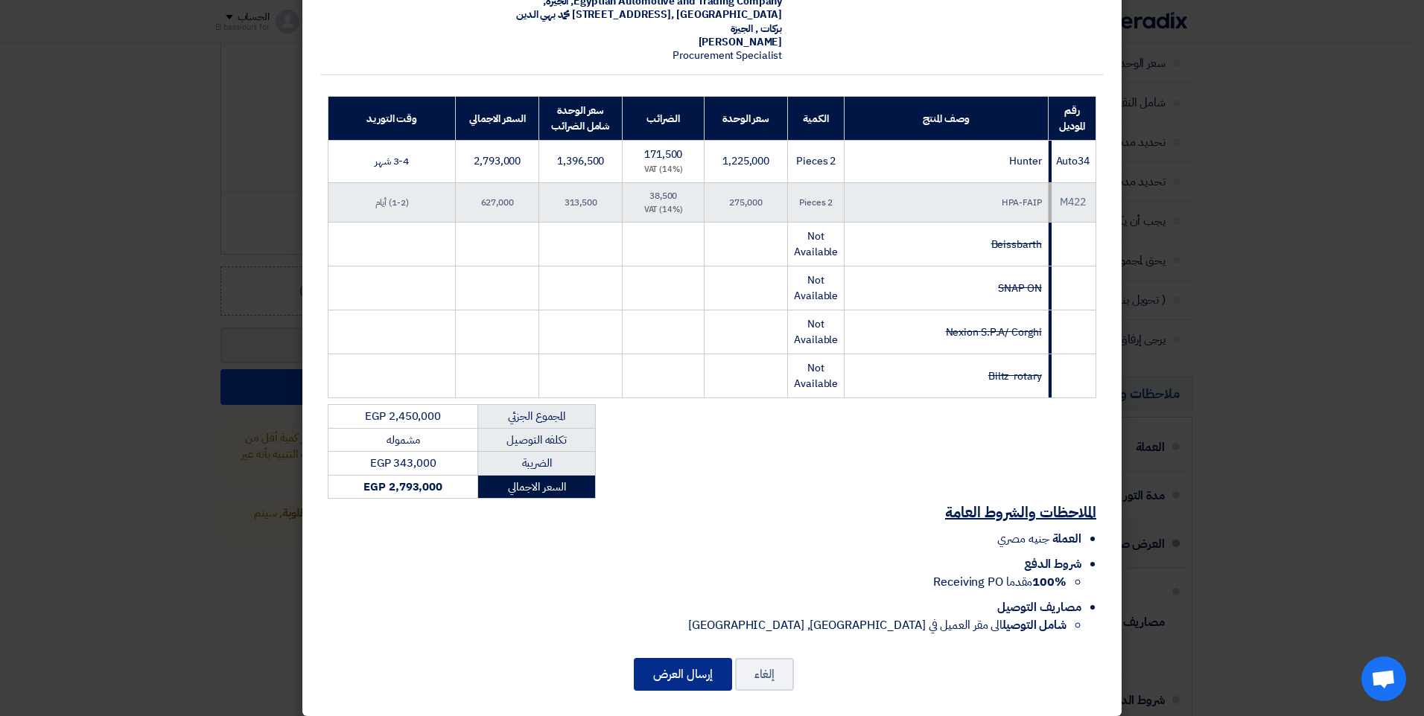
click at [669, 666] on button "إرسال العرض" at bounding box center [683, 674] width 98 height 33
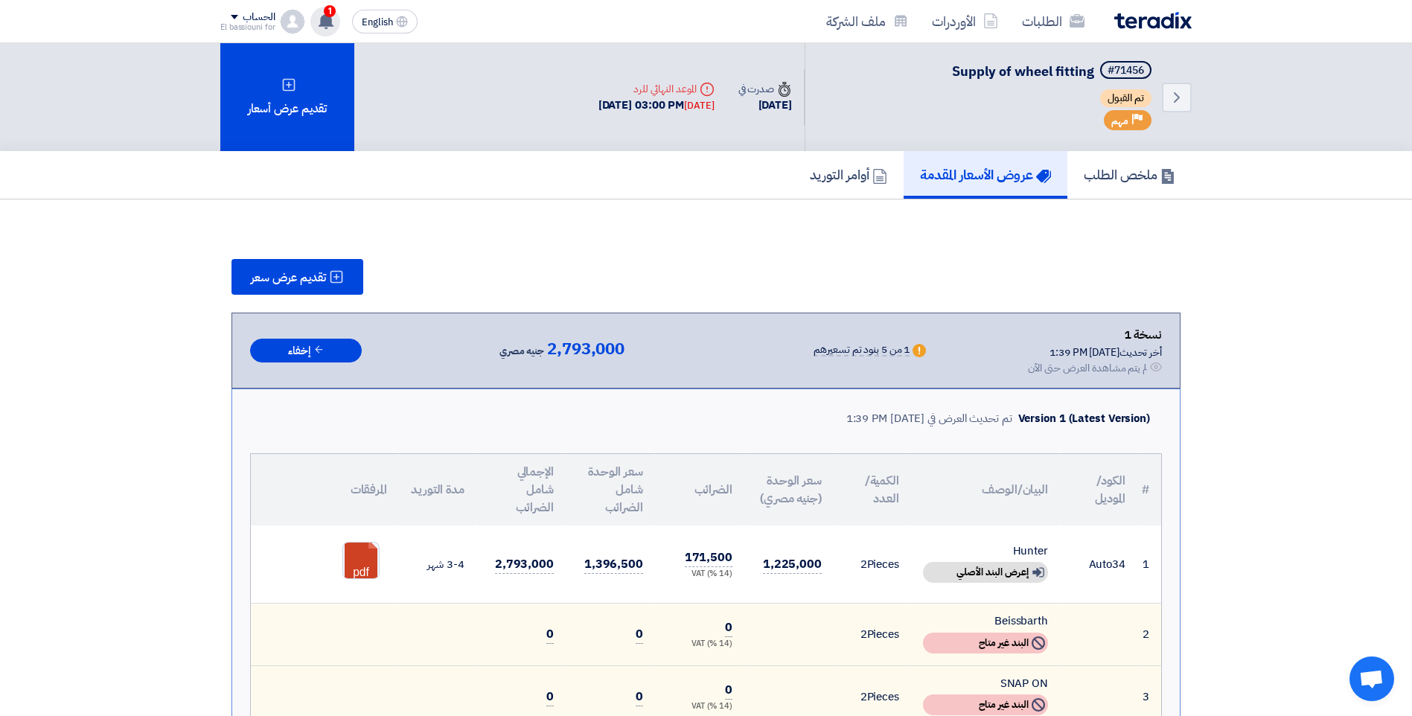
click at [334, 22] on icon at bounding box center [326, 21] width 16 height 16
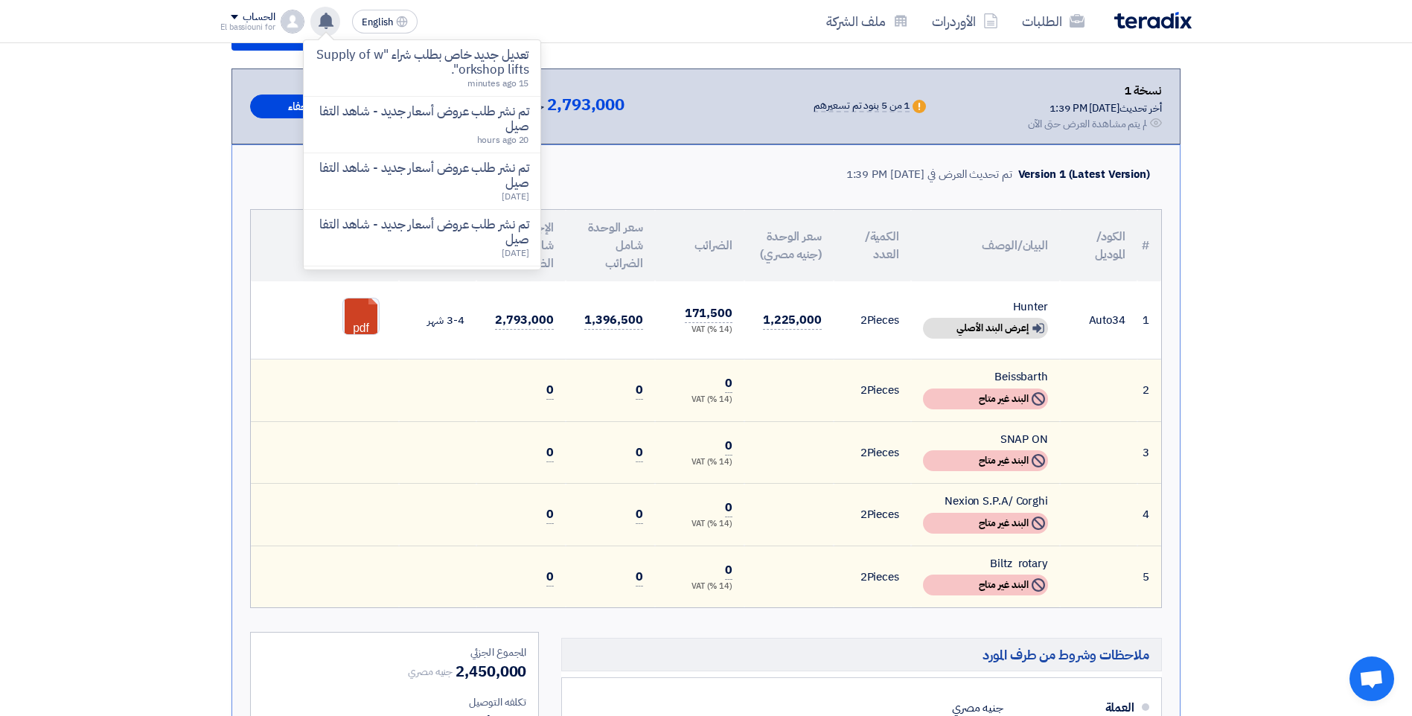
scroll to position [263, 0]
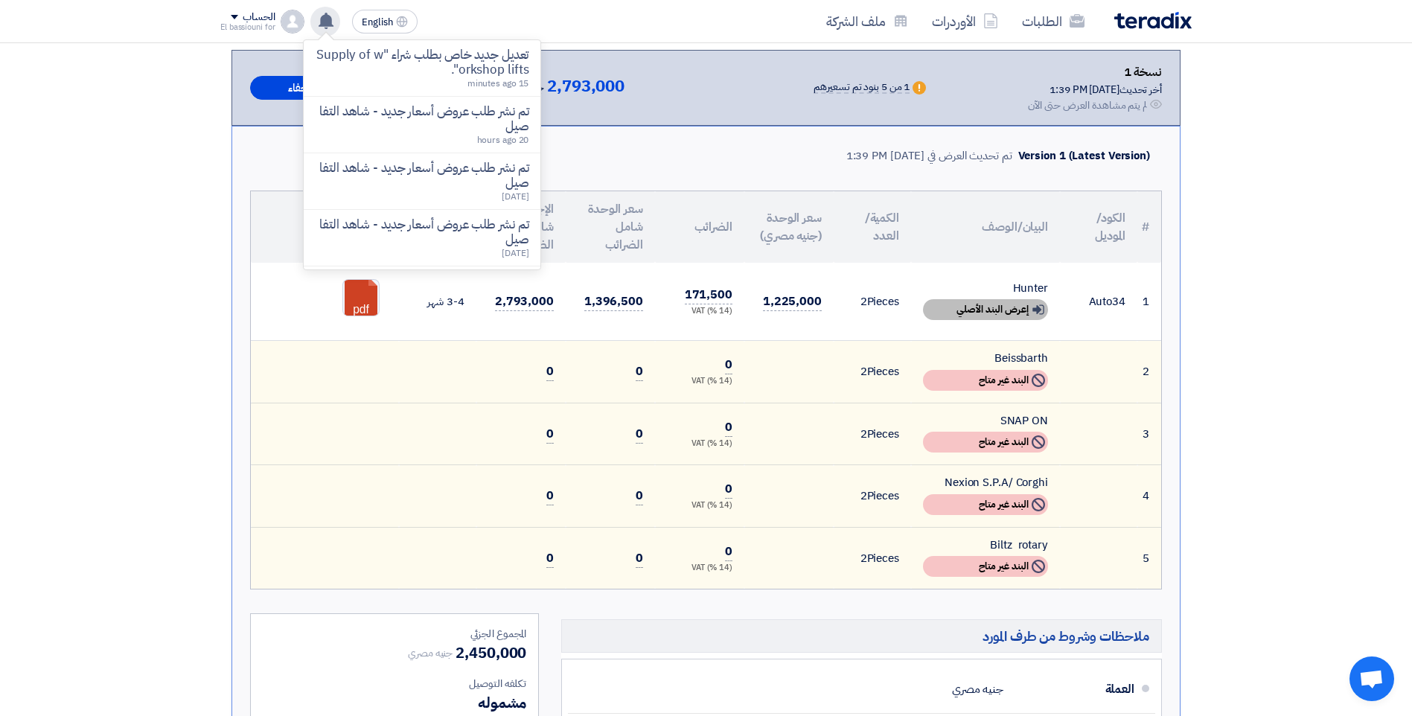
click at [994, 309] on div "Show details إعرض البند الأصلي" at bounding box center [985, 309] width 125 height 21
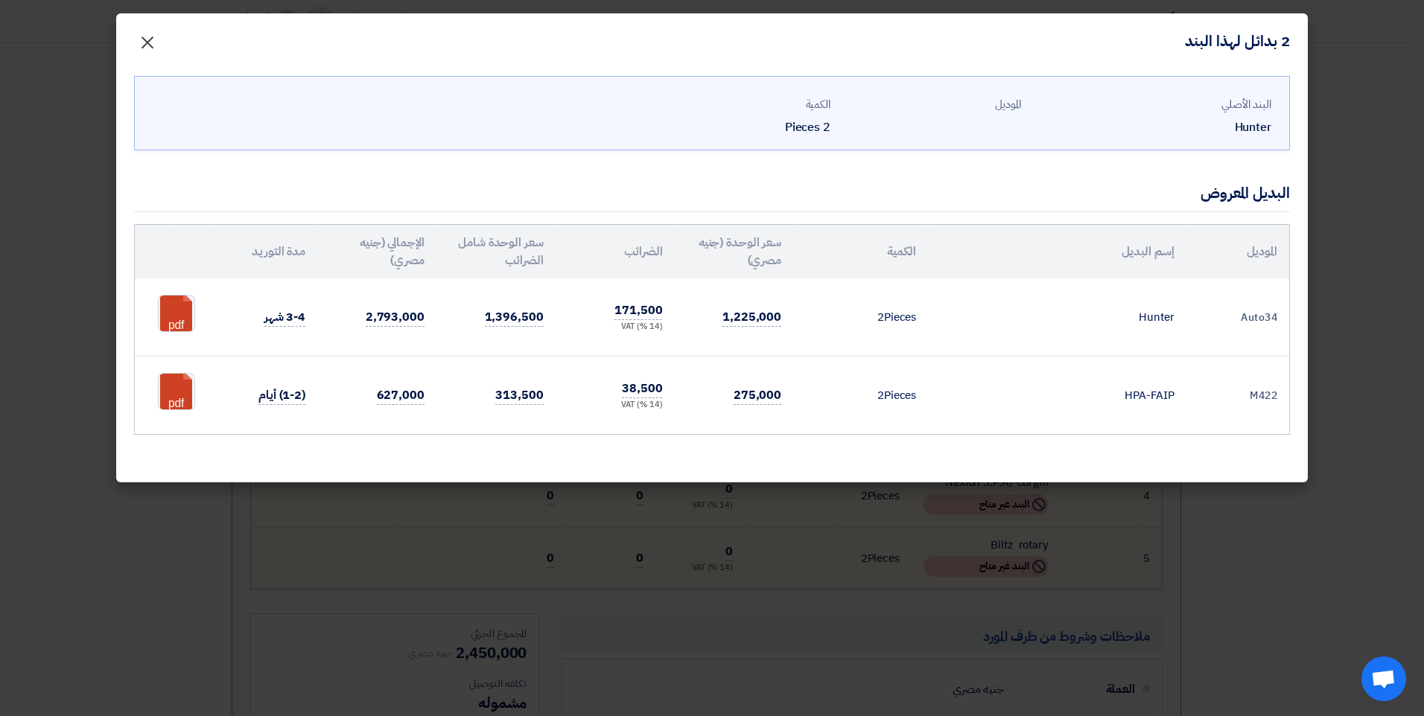
click at [147, 35] on span "×" at bounding box center [147, 41] width 18 height 45
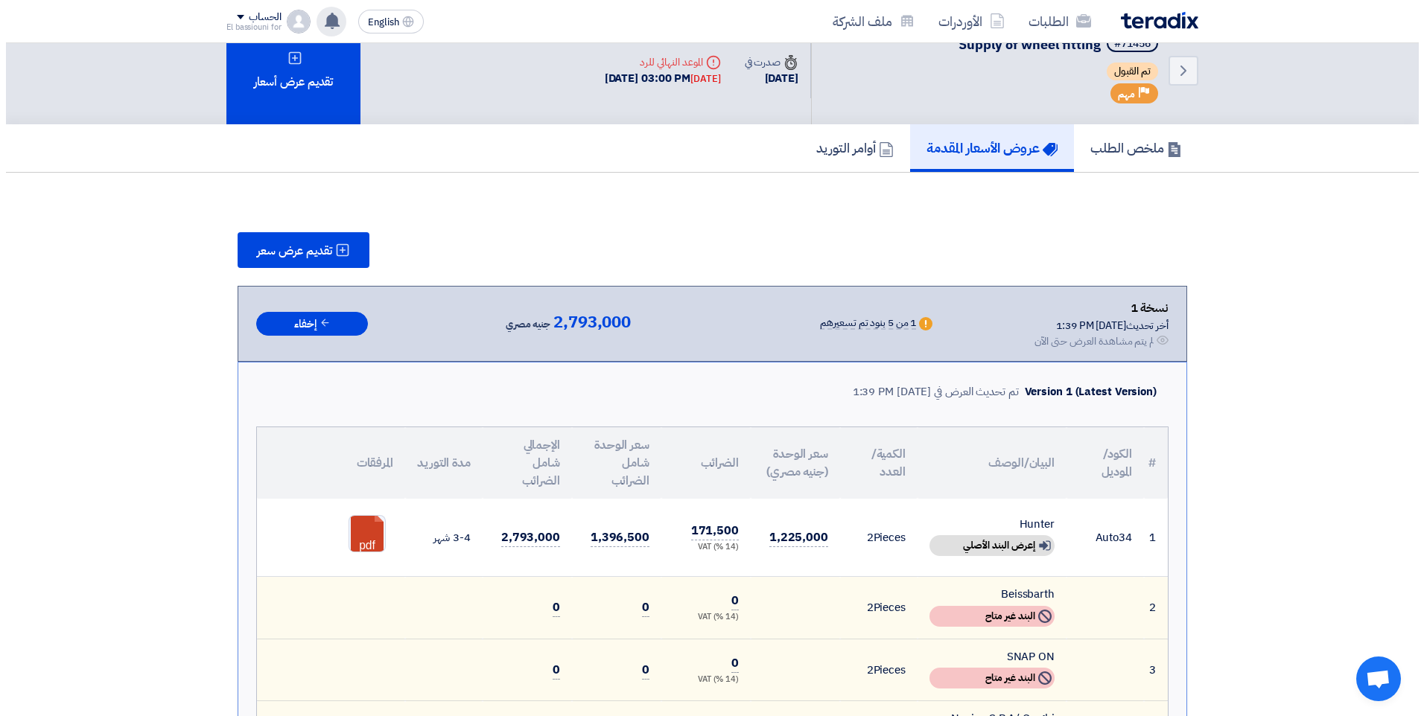
scroll to position [18, 0]
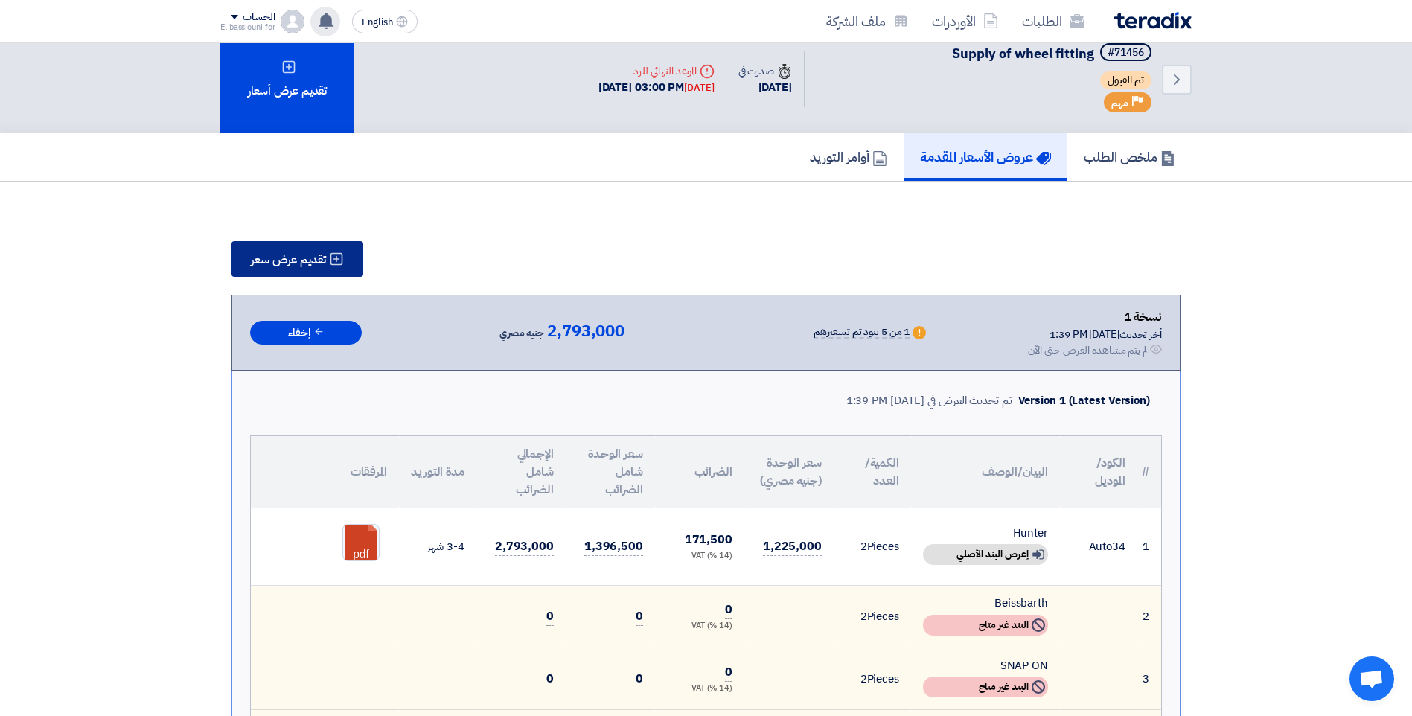
click at [306, 254] on span "تقديم عرض سعر" at bounding box center [288, 260] width 75 height 12
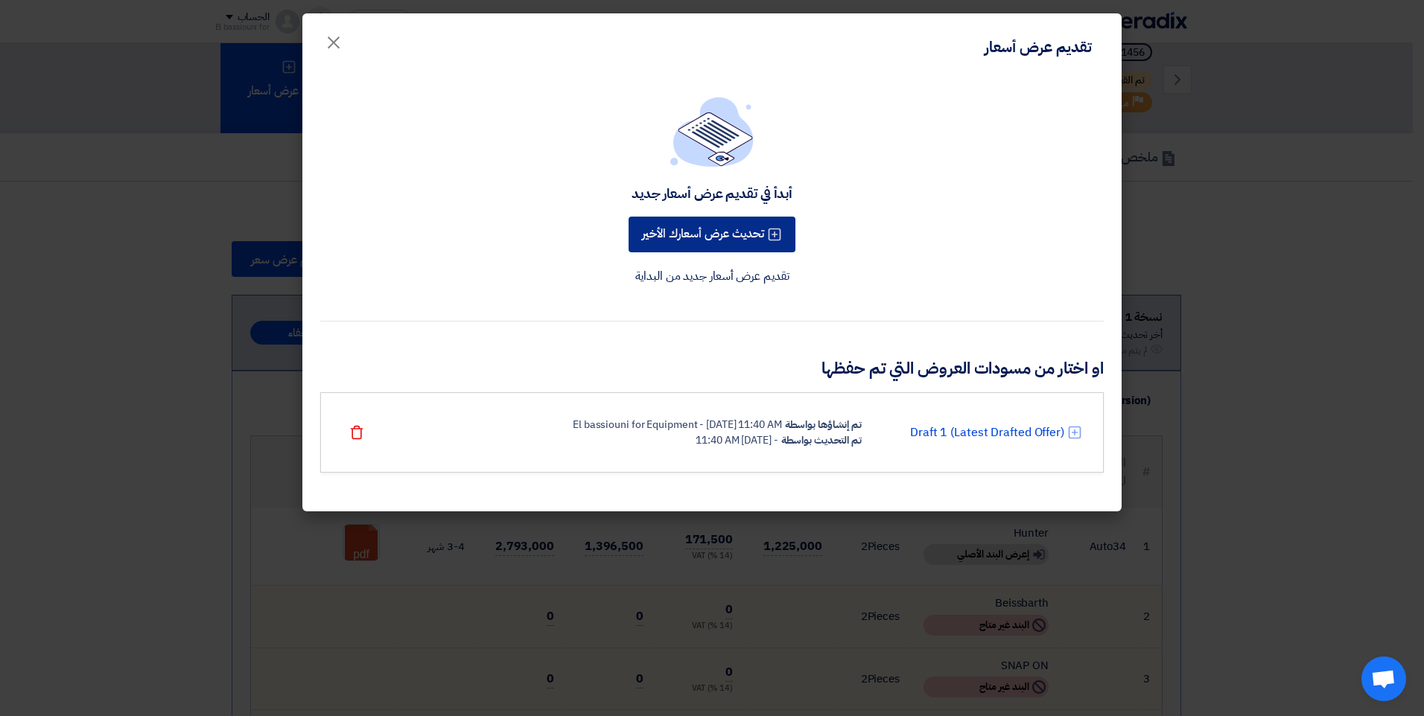
click at [707, 229] on button "تحديث عرض أسعارك الأخير" at bounding box center [711, 235] width 167 height 36
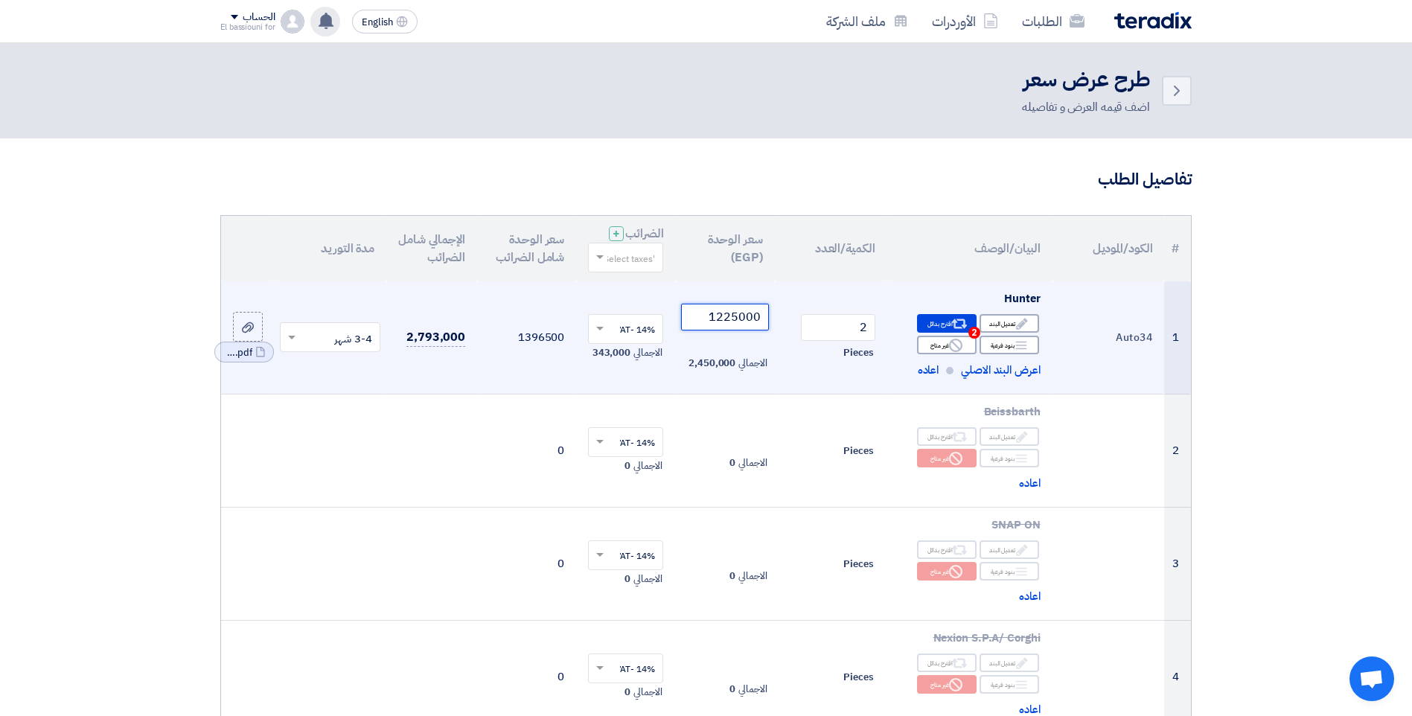
click at [745, 317] on input "1225000" at bounding box center [724, 317] width 87 height 27
click at [745, 316] on input "1225000" at bounding box center [724, 317] width 87 height 27
click at [950, 329] on div "Alternative اقترح بدائل 2" at bounding box center [947, 323] width 60 height 19
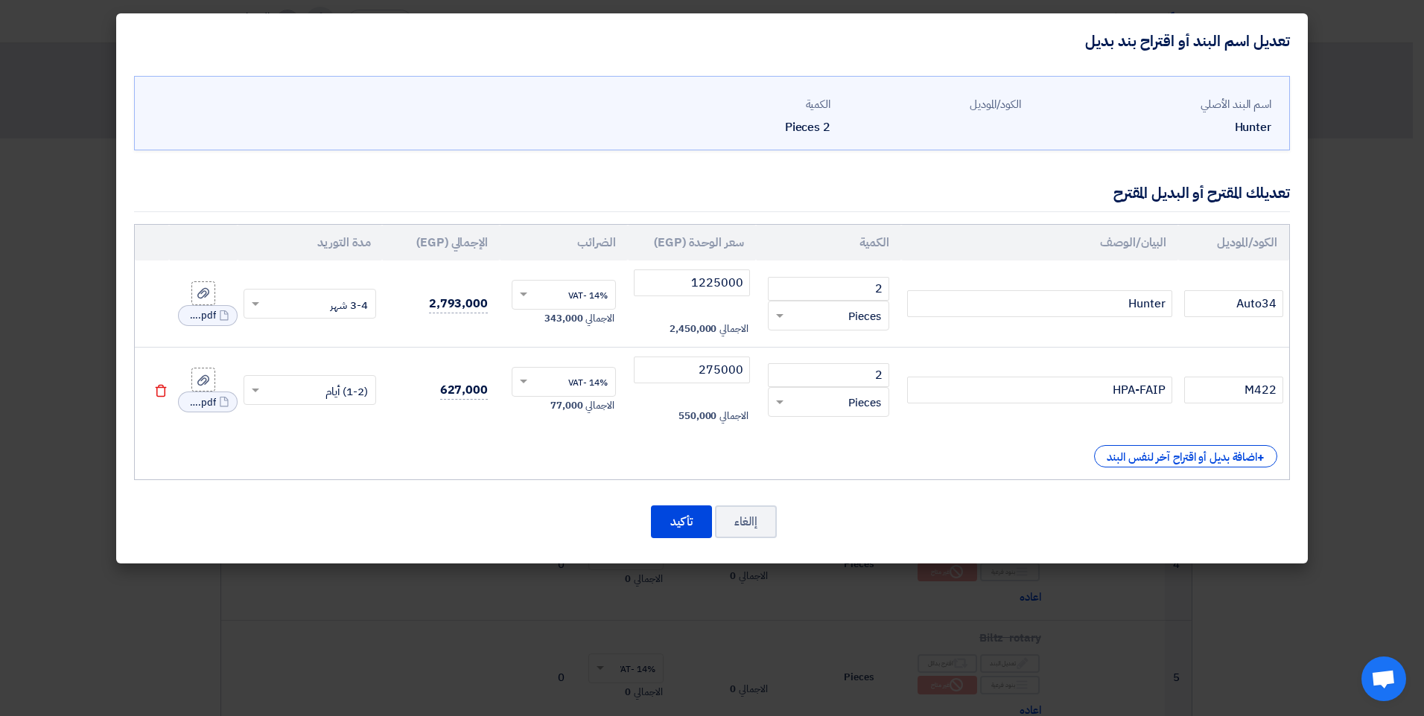
click at [159, 393] on icon "Delete" at bounding box center [160, 390] width 13 height 13
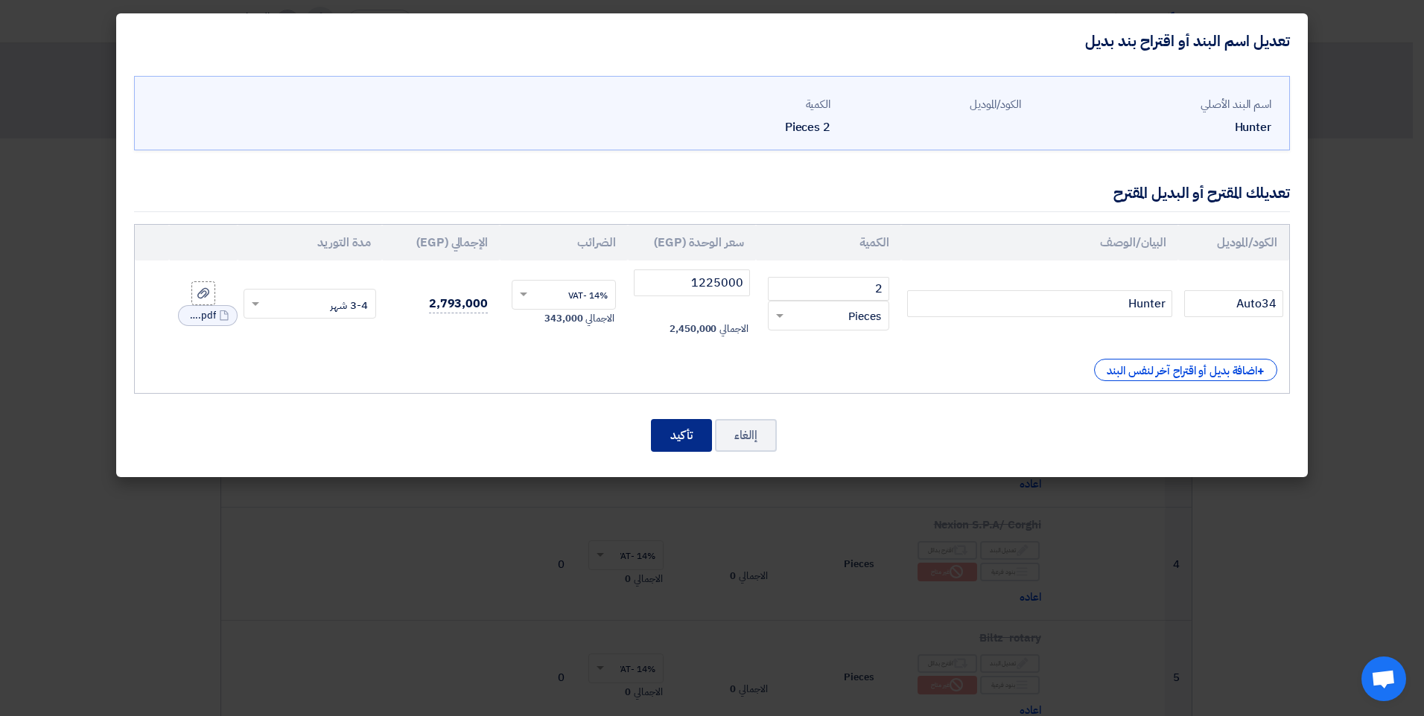
click at [671, 439] on button "تأكيد" at bounding box center [681, 435] width 61 height 33
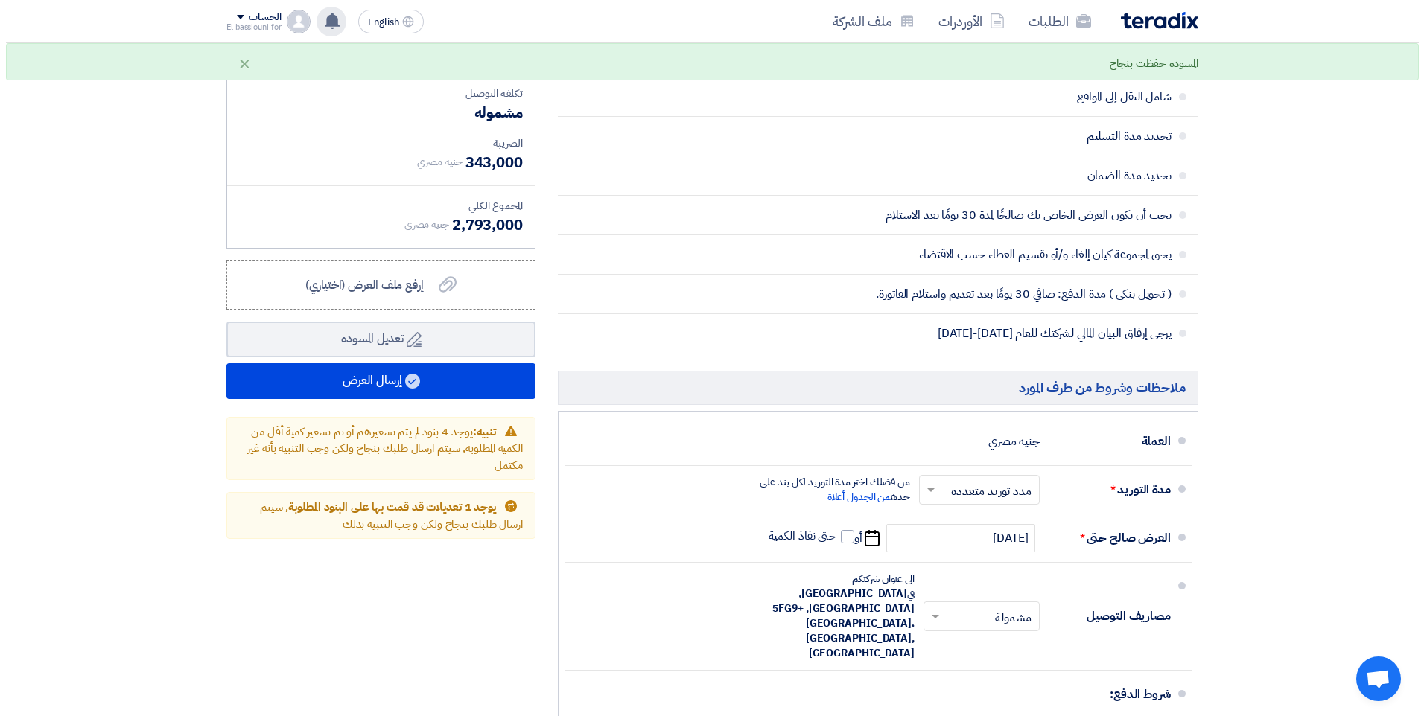
scroll to position [933, 0]
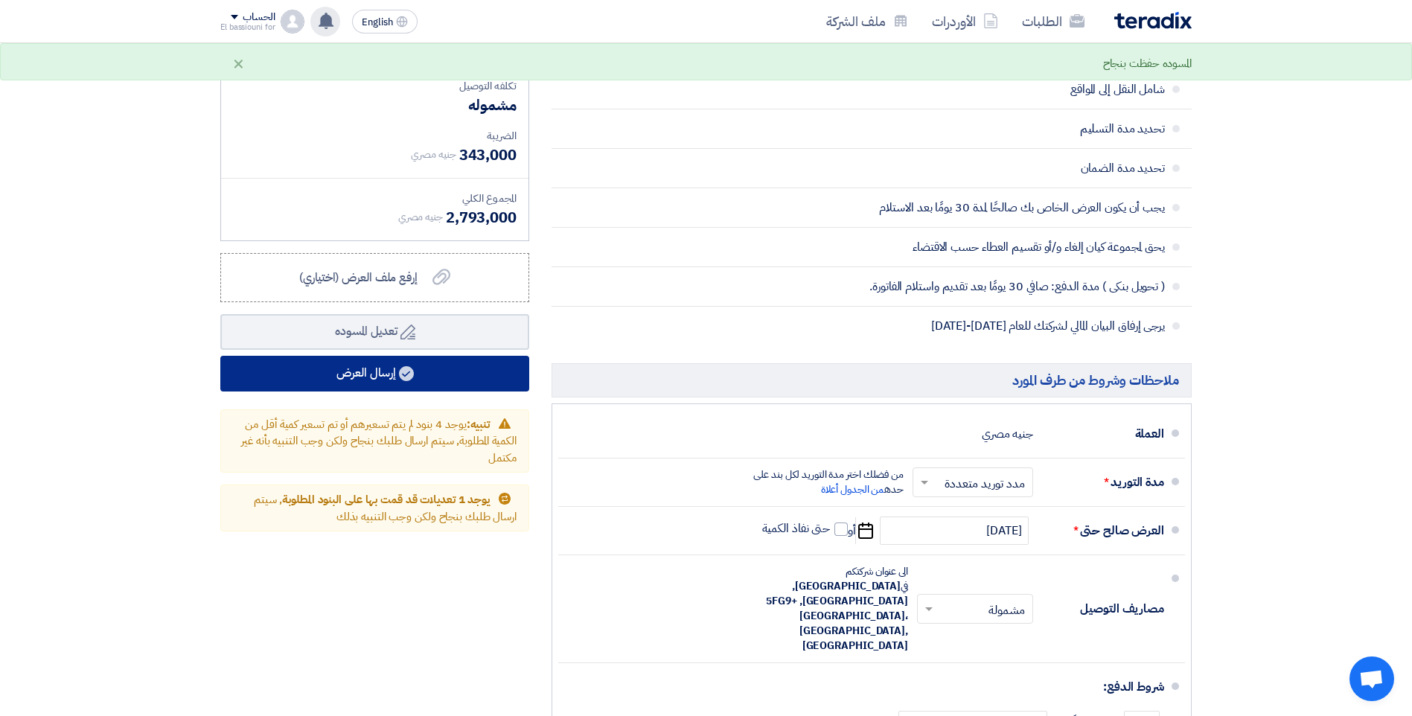
click at [426, 389] on button "إرسال العرض" at bounding box center [374, 374] width 309 height 36
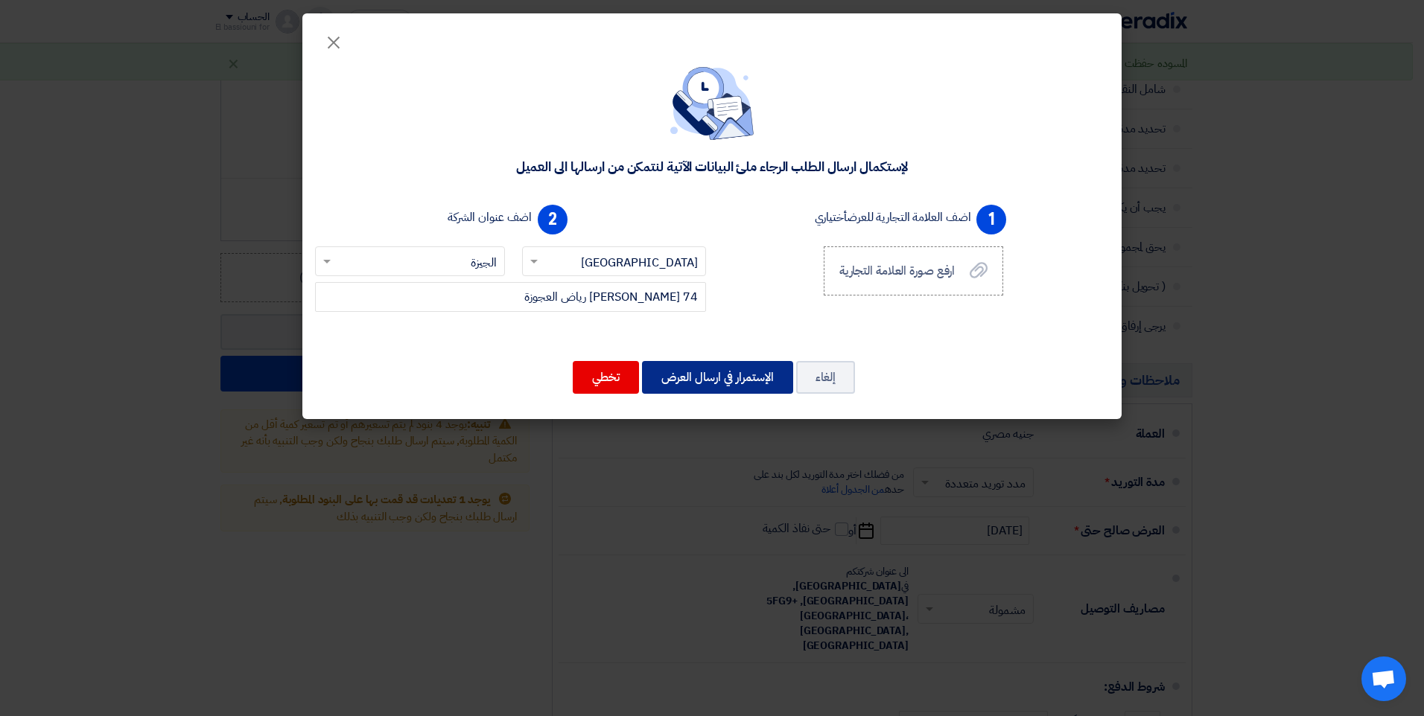
click at [736, 383] on button "الإستمرار في ارسال العرض" at bounding box center [717, 377] width 151 height 33
click at [702, 375] on button "الإستمرار في ارسال العرض" at bounding box center [717, 377] width 151 height 33
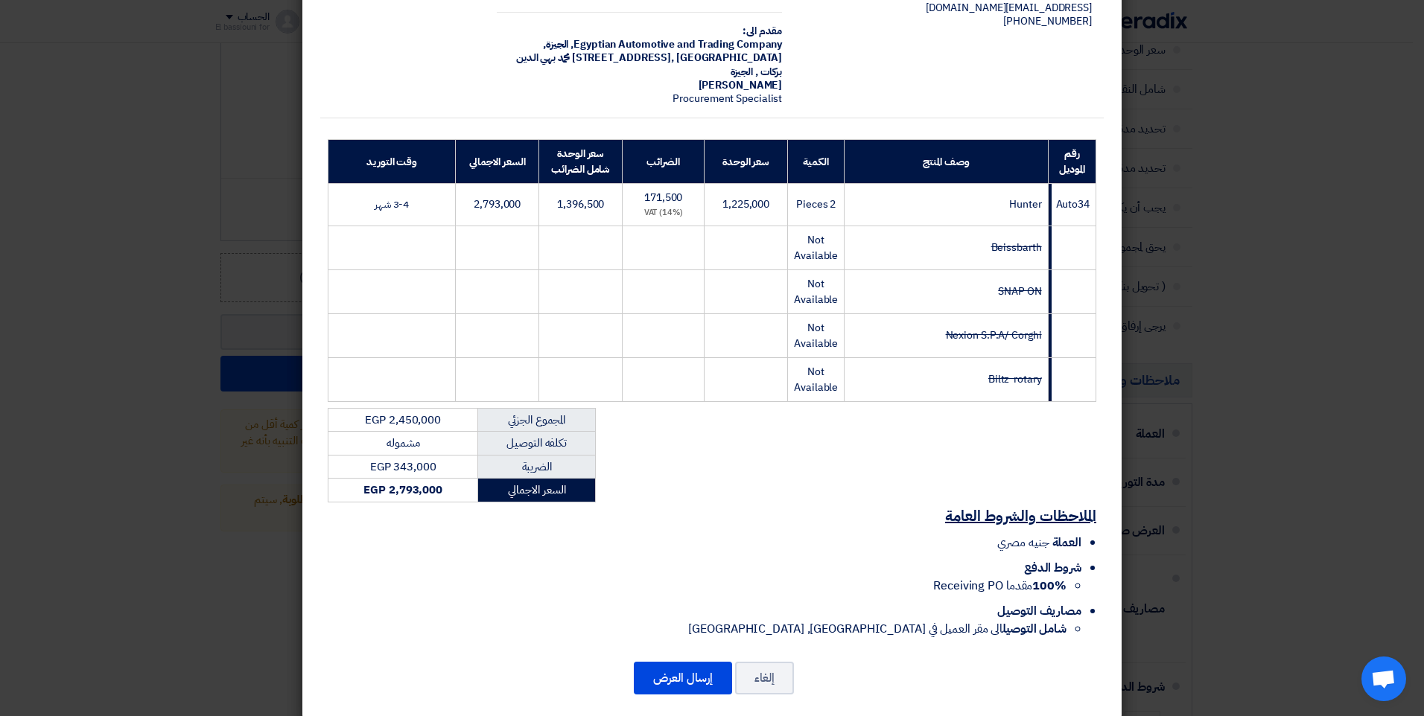
scroll to position [115, 0]
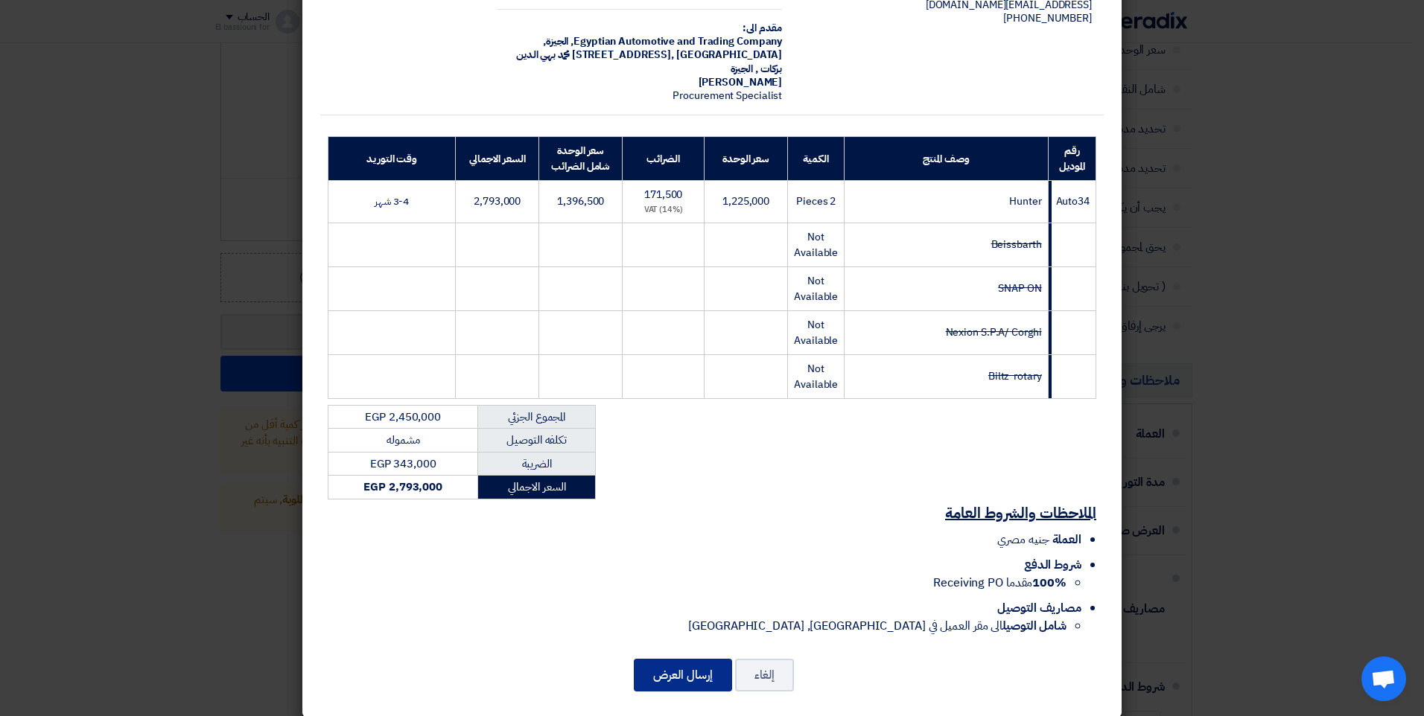
click at [680, 666] on button "إرسال العرض" at bounding box center [683, 675] width 98 height 33
click at [672, 664] on button "إرسال العرض" at bounding box center [683, 675] width 98 height 33
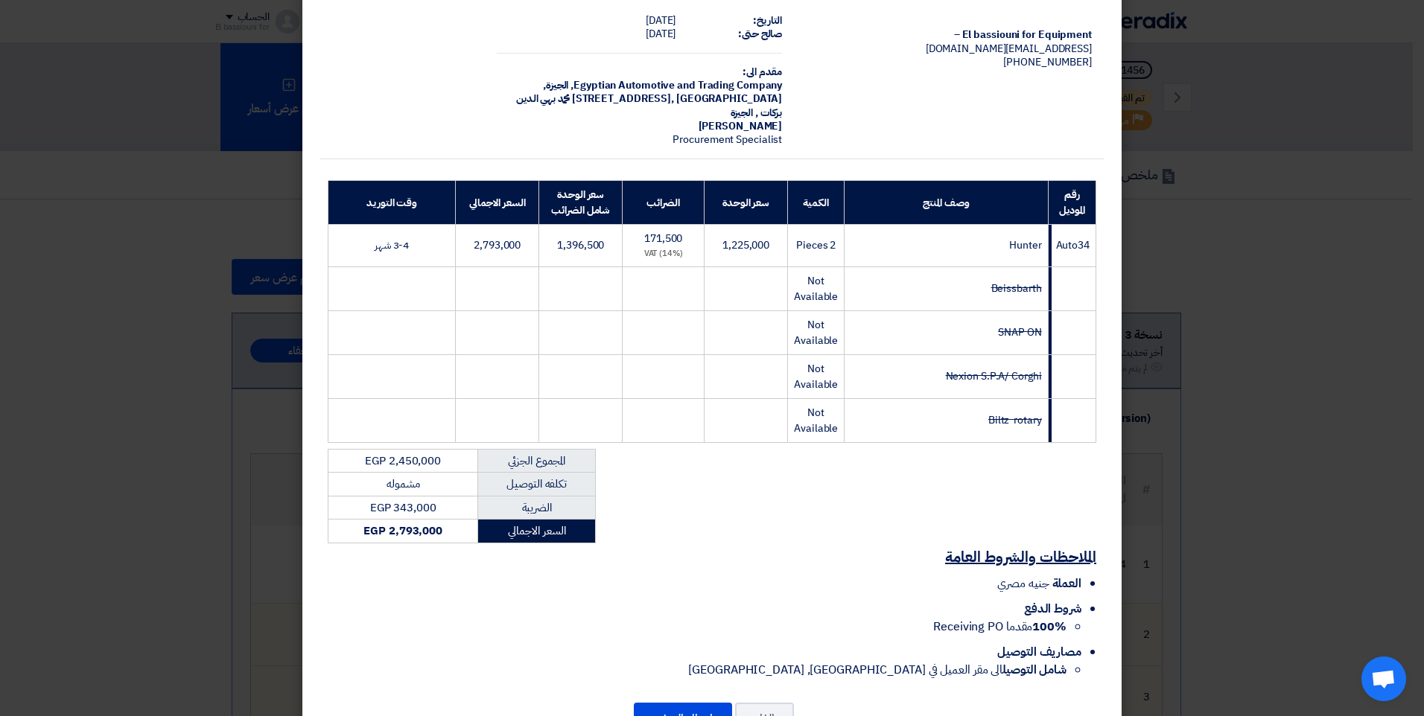
scroll to position [115, 0]
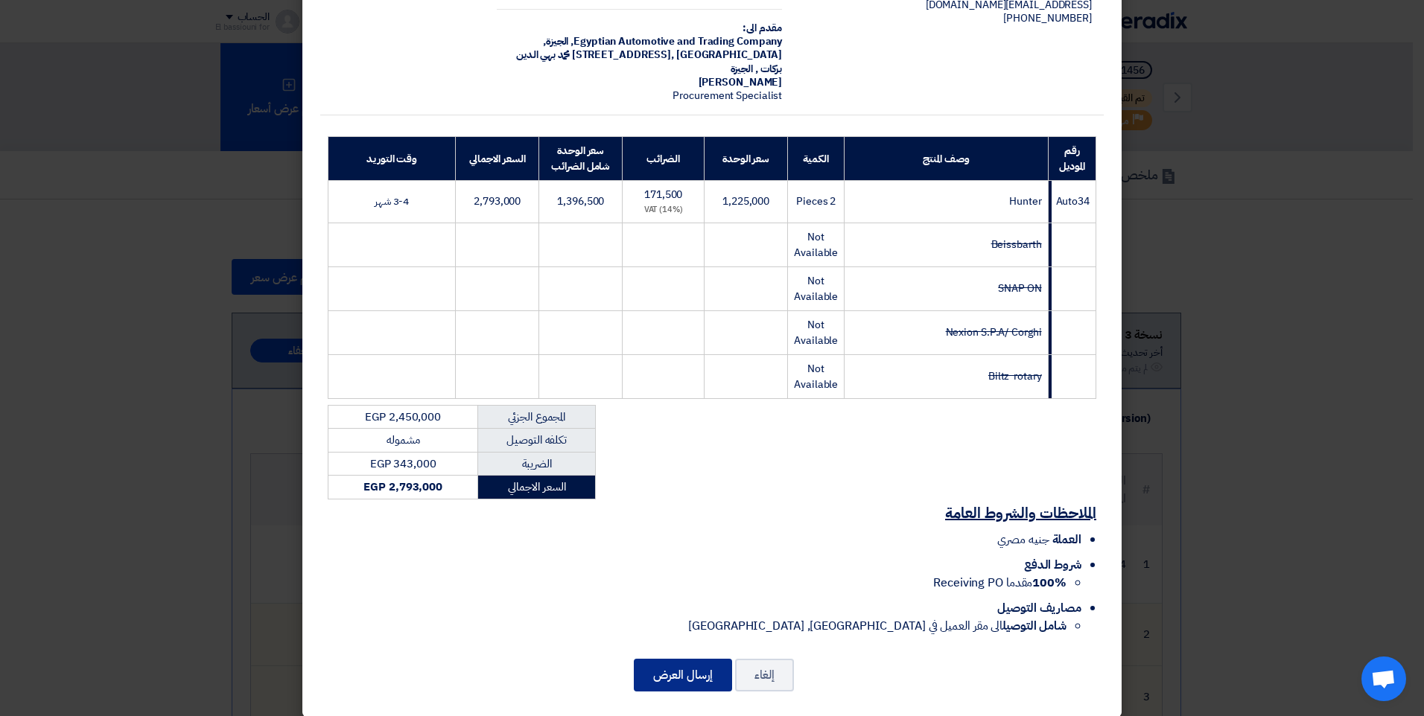
click at [689, 659] on button "إرسال العرض" at bounding box center [683, 675] width 98 height 33
click at [775, 659] on button "إلغاء" at bounding box center [764, 675] width 59 height 33
click at [768, 659] on button "إلغاء" at bounding box center [764, 675] width 59 height 33
click at [675, 672] on button "إرسال العرض" at bounding box center [683, 675] width 98 height 33
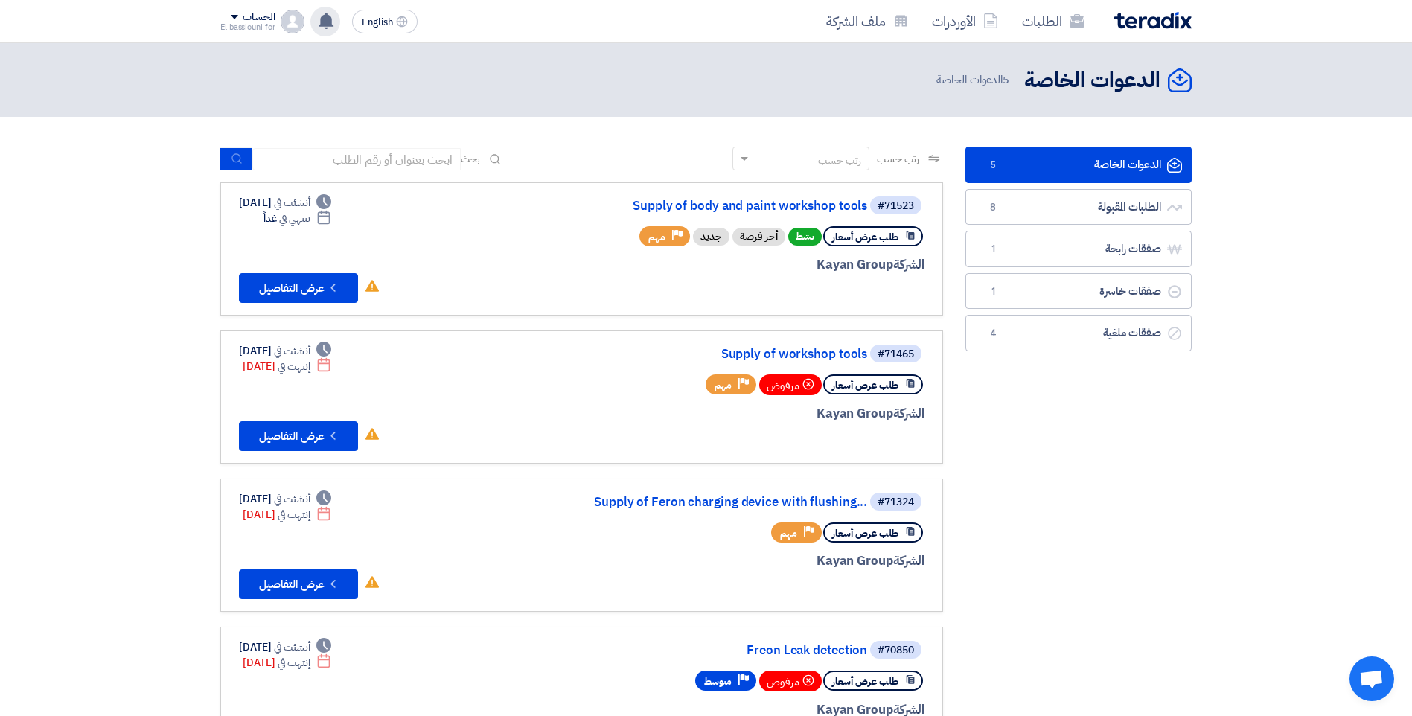
click at [330, 27] on icon at bounding box center [326, 21] width 16 height 16
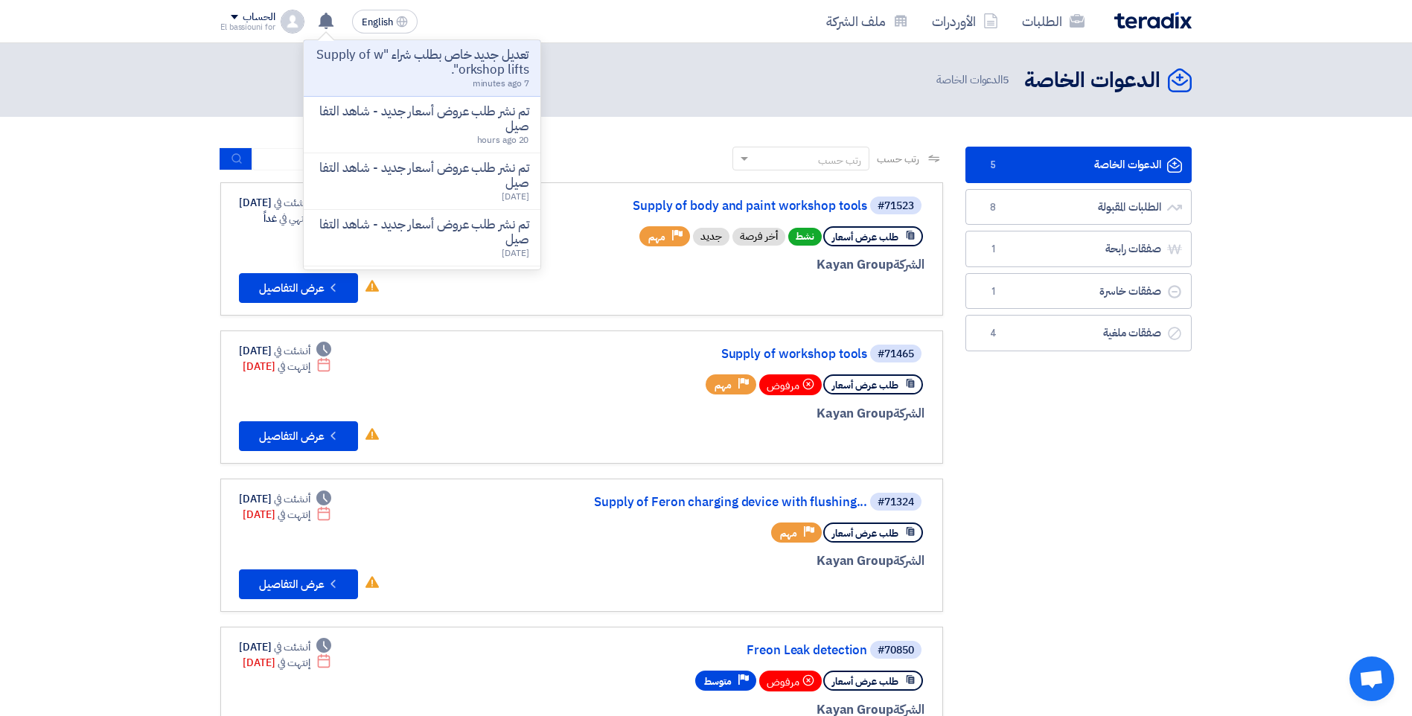
click at [366, 71] on p "تعديل جديد خاص بطلب شراء "Supply of workshop lifts"." at bounding box center [422, 63] width 213 height 30
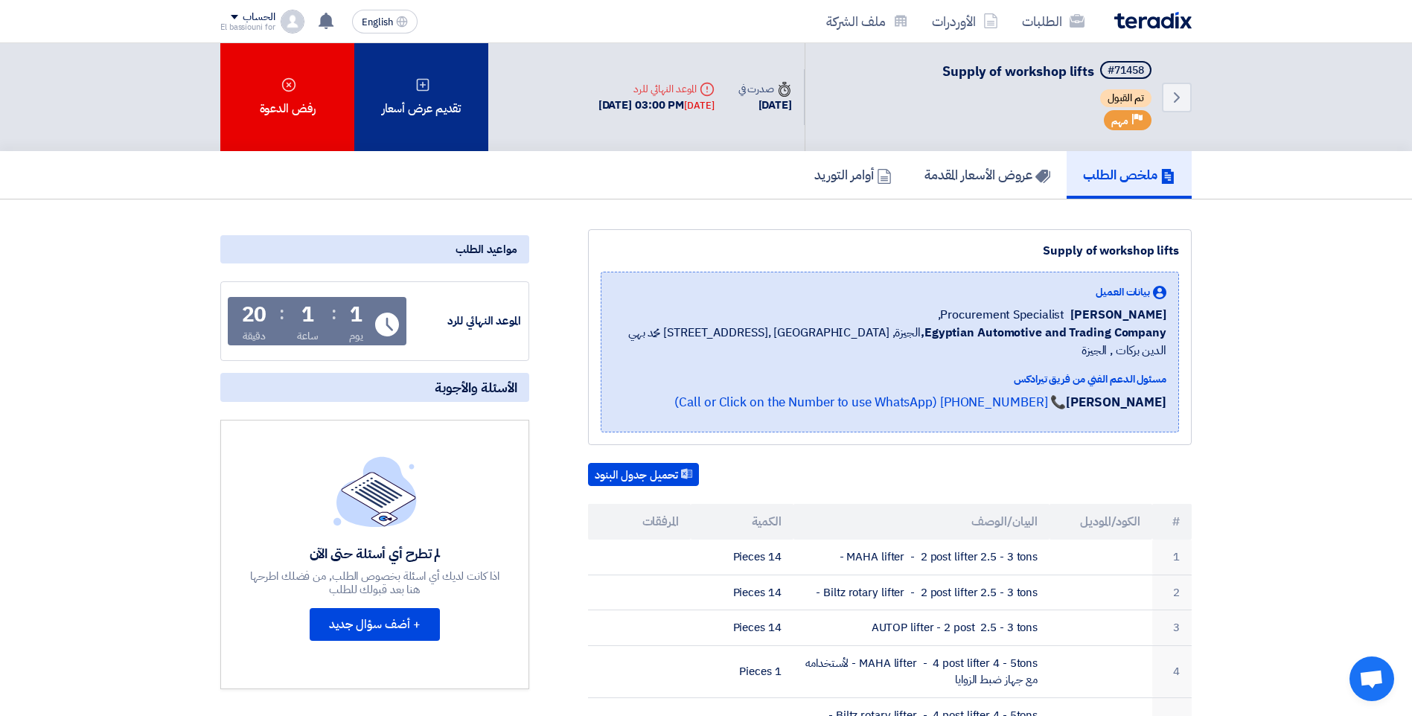
click at [429, 86] on use at bounding box center [423, 84] width 13 height 13
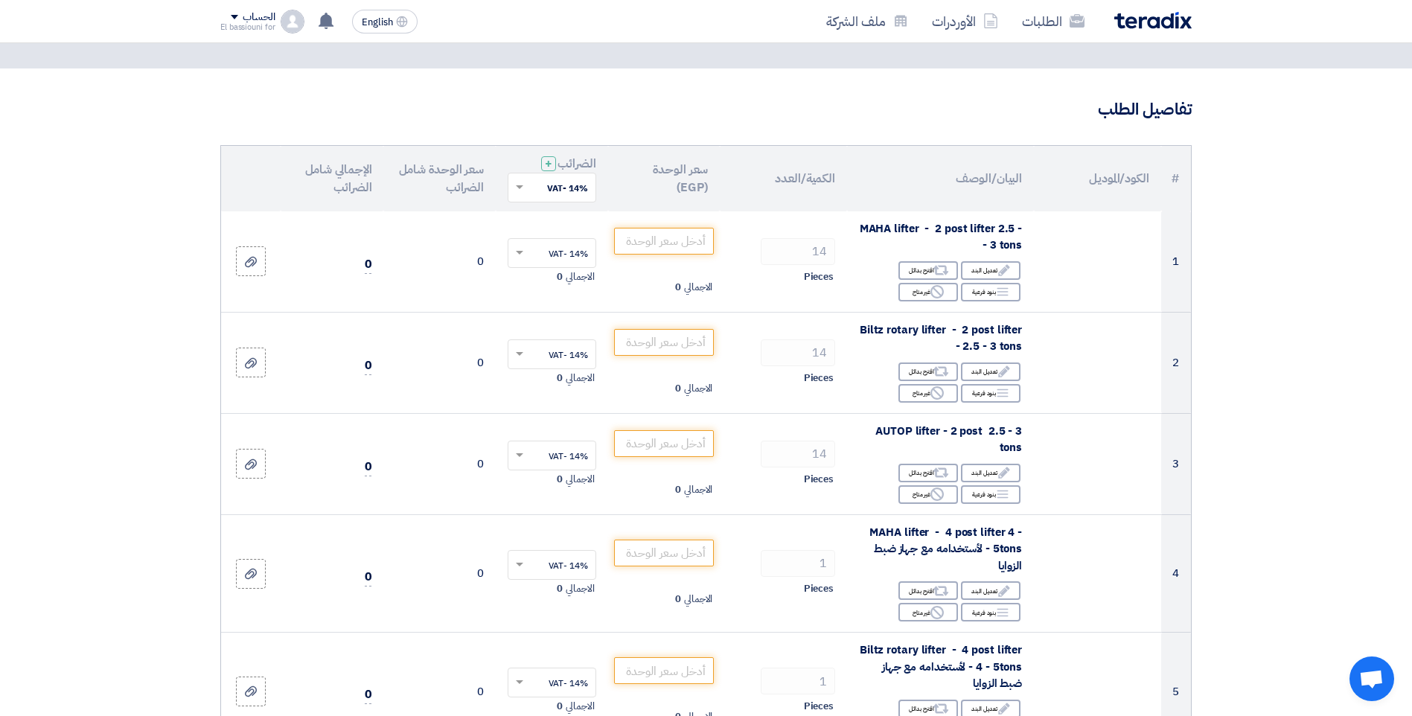
scroll to position [68, 0]
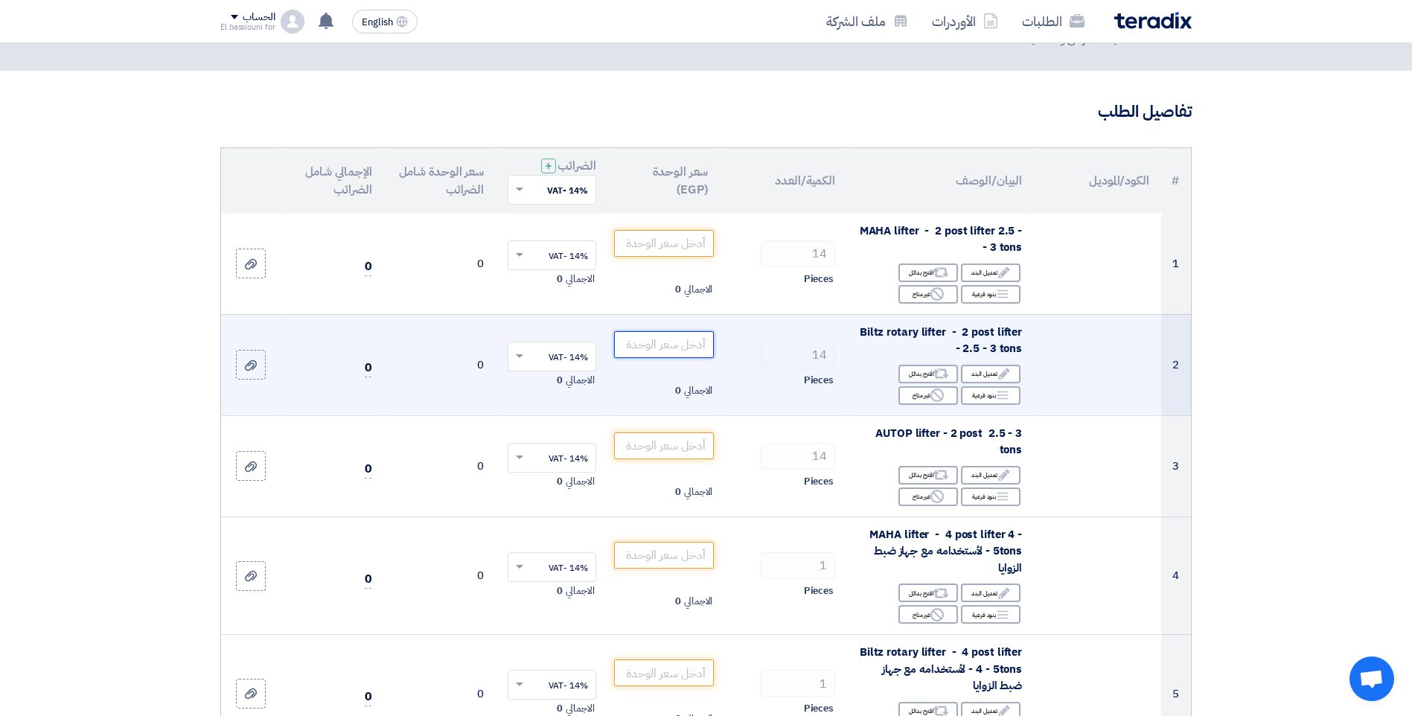
click at [676, 338] on input "number" at bounding box center [664, 344] width 101 height 27
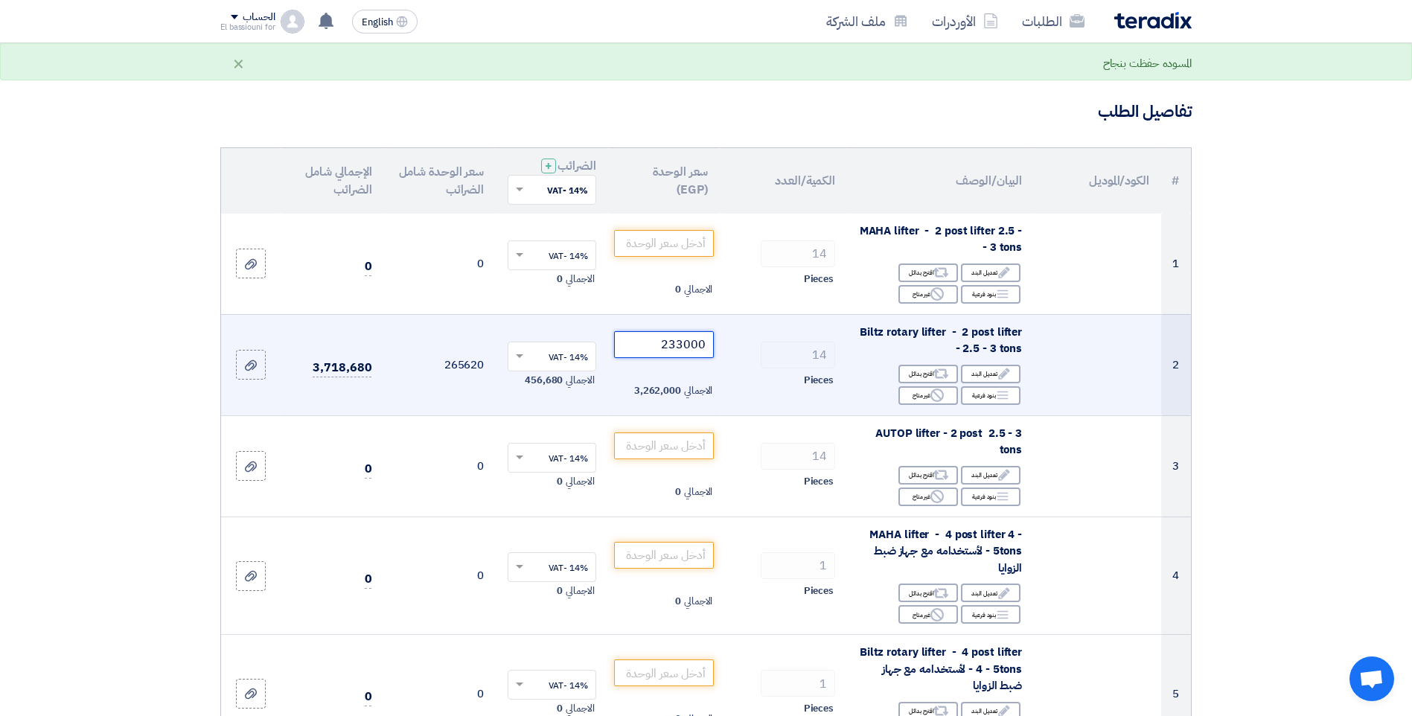
type input "233000"
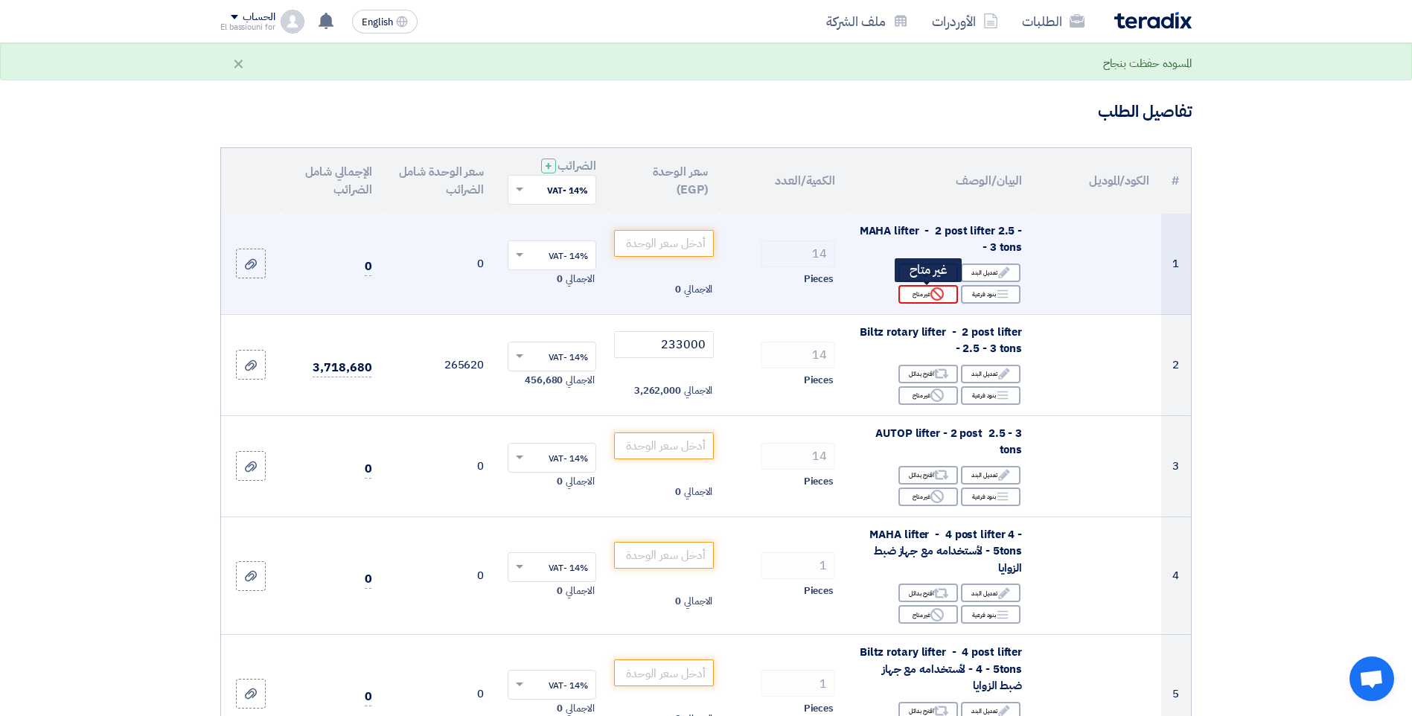
click at [911, 296] on div "Reject غير متاح" at bounding box center [929, 294] width 60 height 19
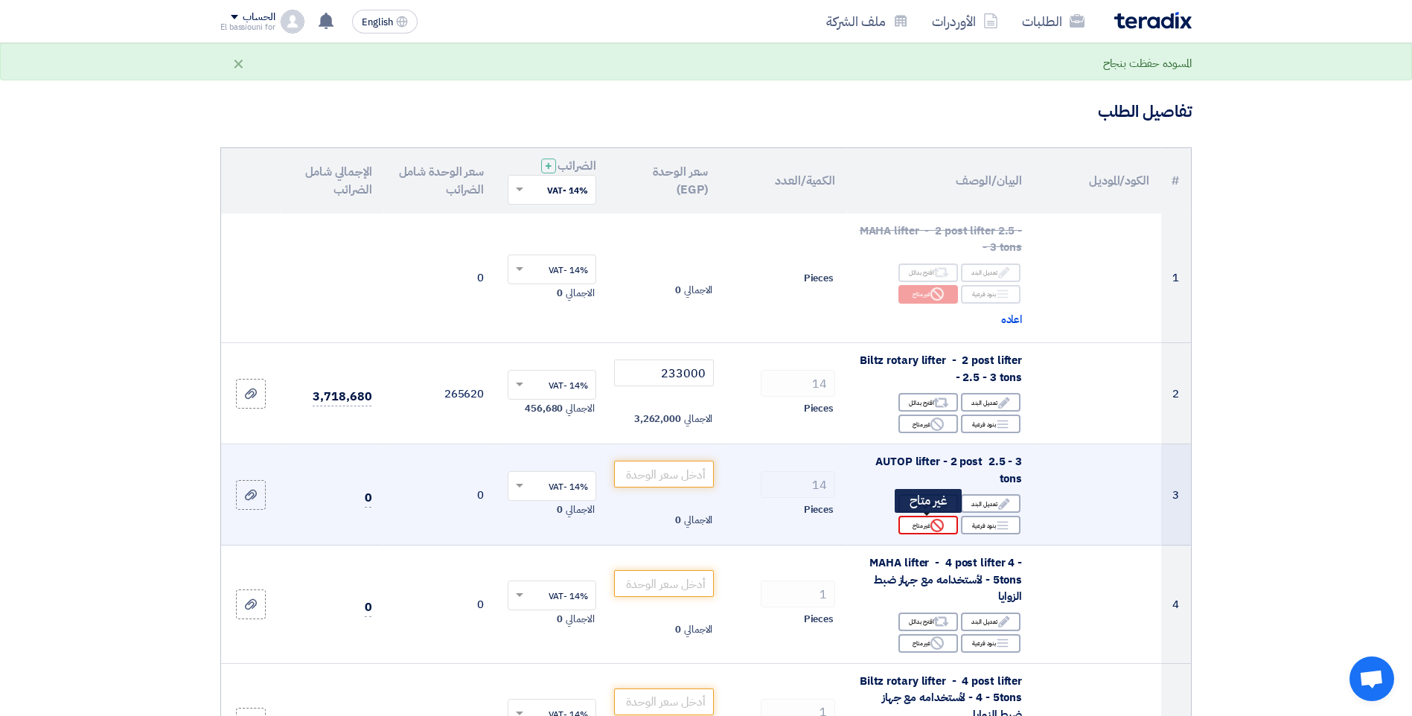
click at [937, 527] on icon "Reject" at bounding box center [937, 525] width 13 height 13
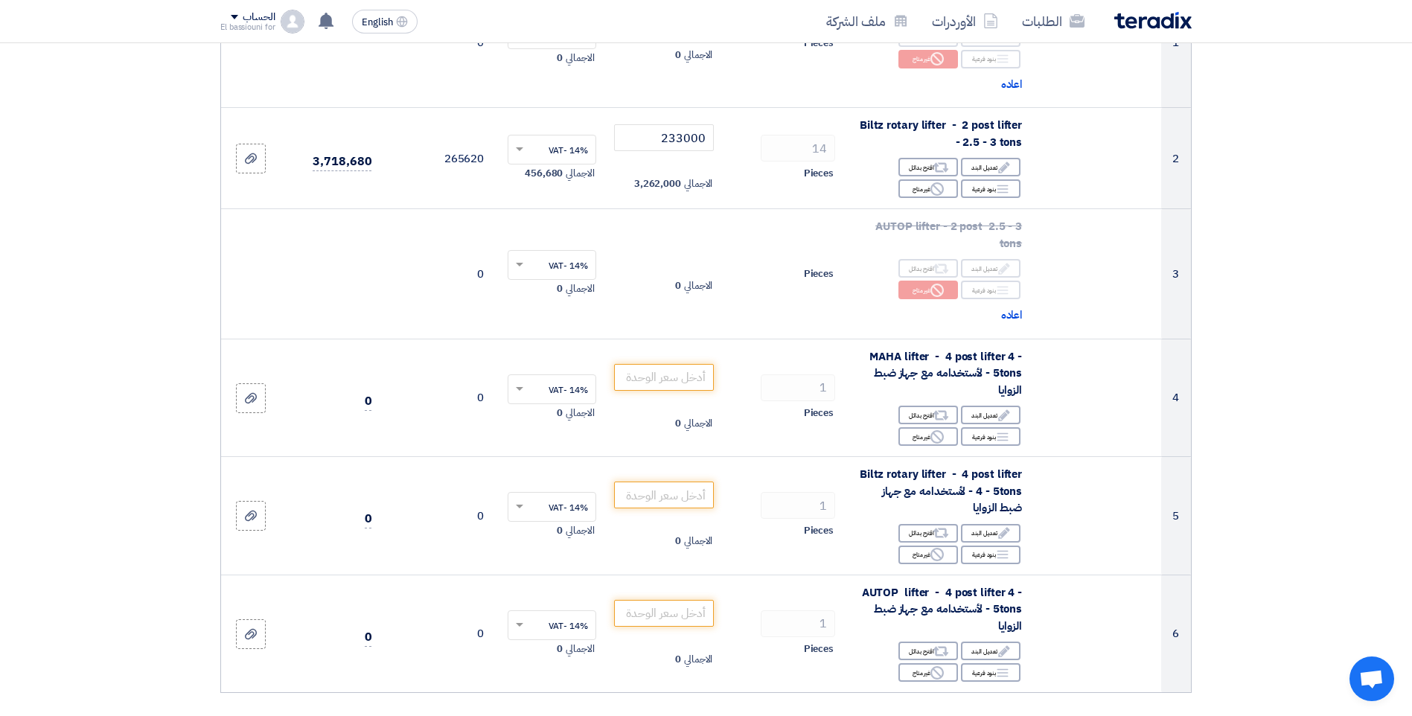
scroll to position [334, 0]
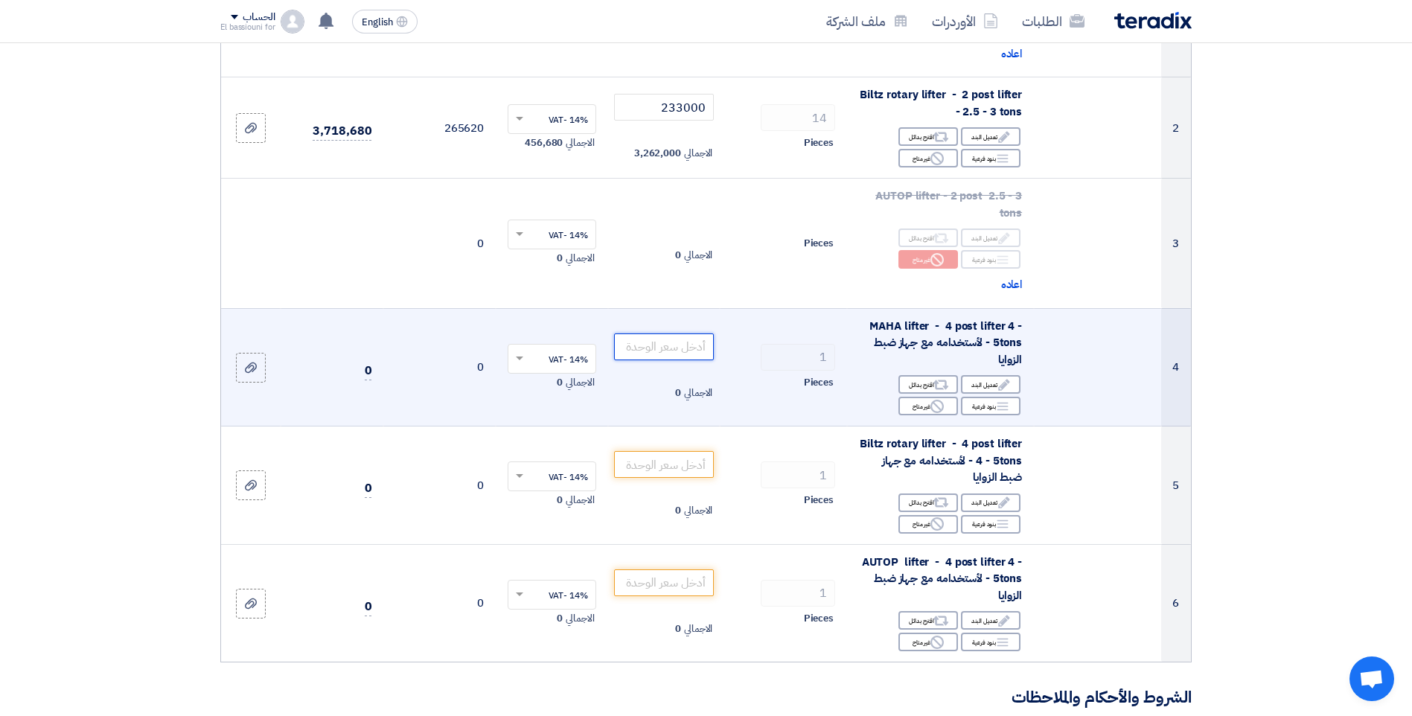
click at [648, 349] on input "number" at bounding box center [664, 347] width 101 height 27
type input "868000"
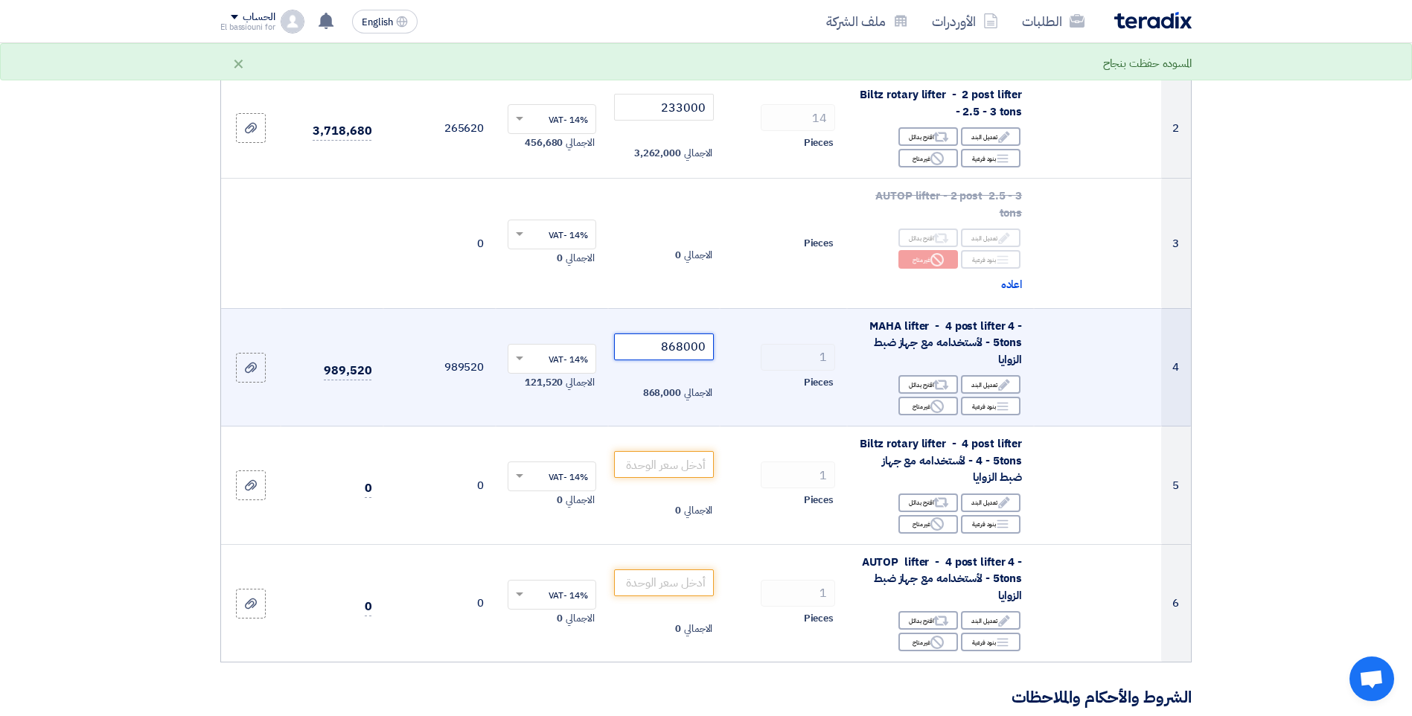
click at [686, 349] on input "868000" at bounding box center [664, 347] width 101 height 27
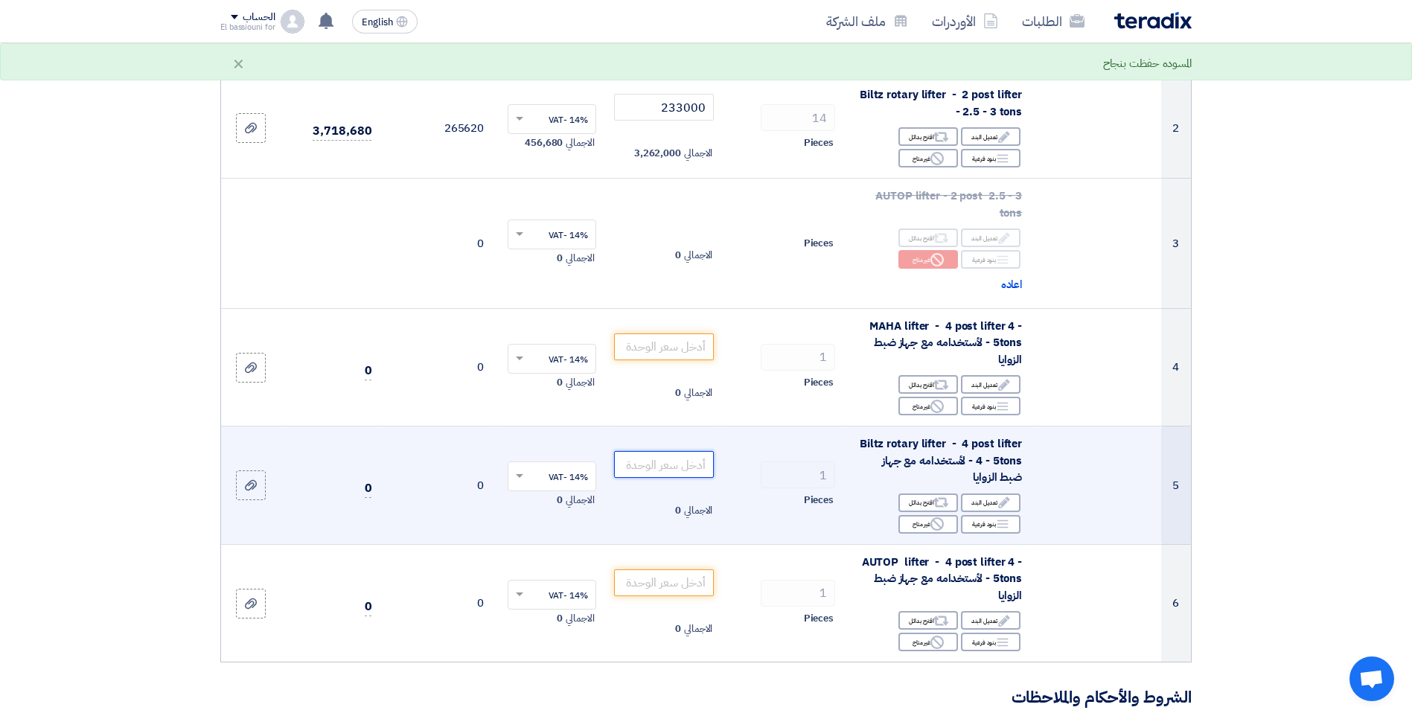
click at [663, 466] on input "number" at bounding box center [664, 464] width 101 height 27
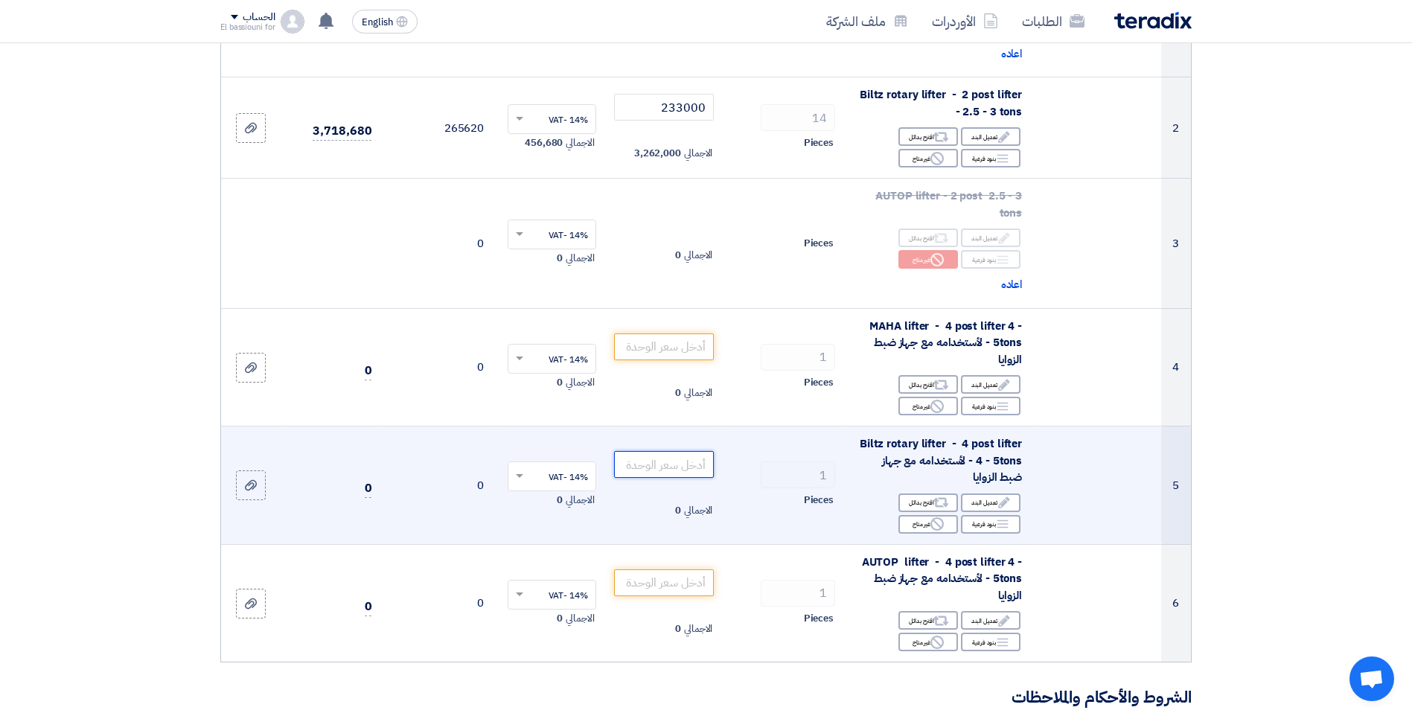
paste input "868000"
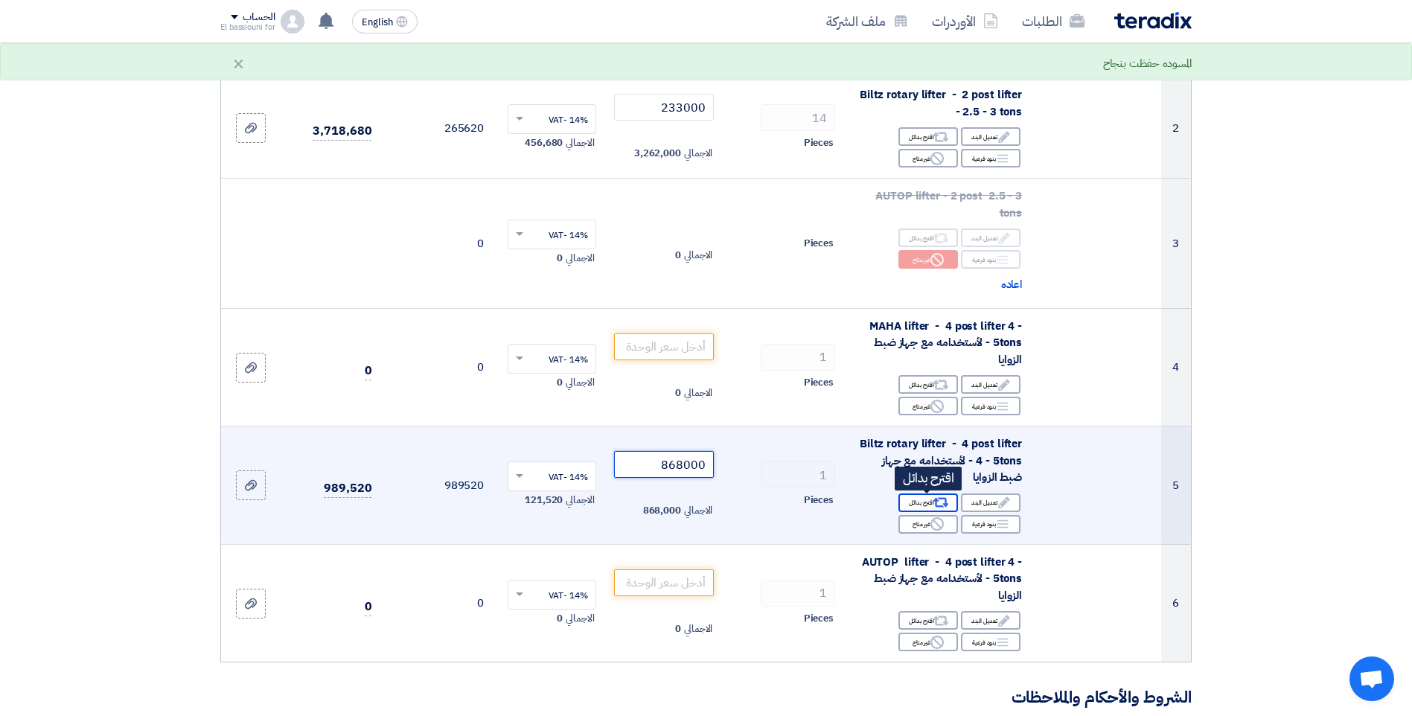
type input "868000"
click at [934, 499] on icon "Alternative" at bounding box center [942, 503] width 16 height 16
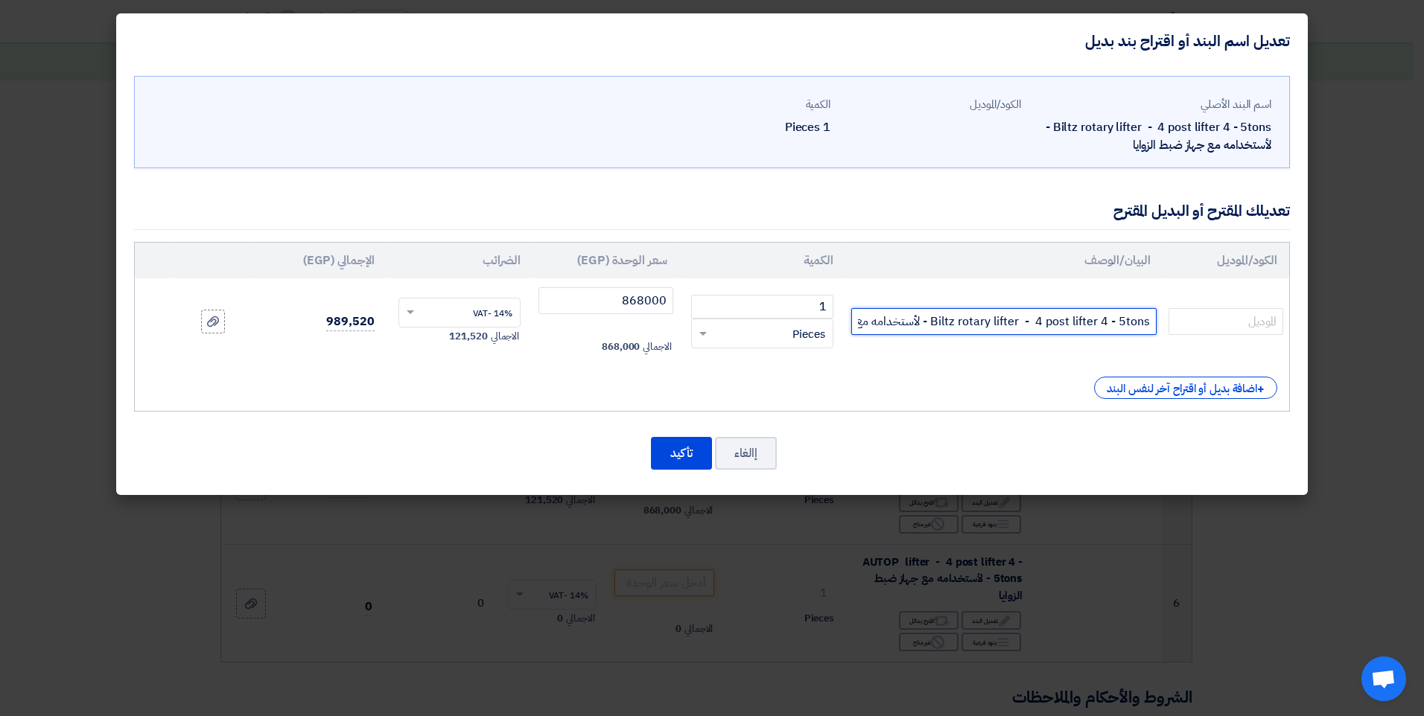
click at [959, 325] on input "Biltz rotary lifter - 4 post lifter 4 - 5tons - لأستخدامه مع جهاز ضبط الزوايا" at bounding box center [1003, 321] width 305 height 27
click at [1179, 325] on input "text" at bounding box center [1225, 321] width 115 height 27
click at [1240, 322] on input "SPOA10" at bounding box center [1225, 321] width 115 height 27
click at [1239, 322] on input "SPOA10" at bounding box center [1225, 321] width 115 height 27
type input "SM14"
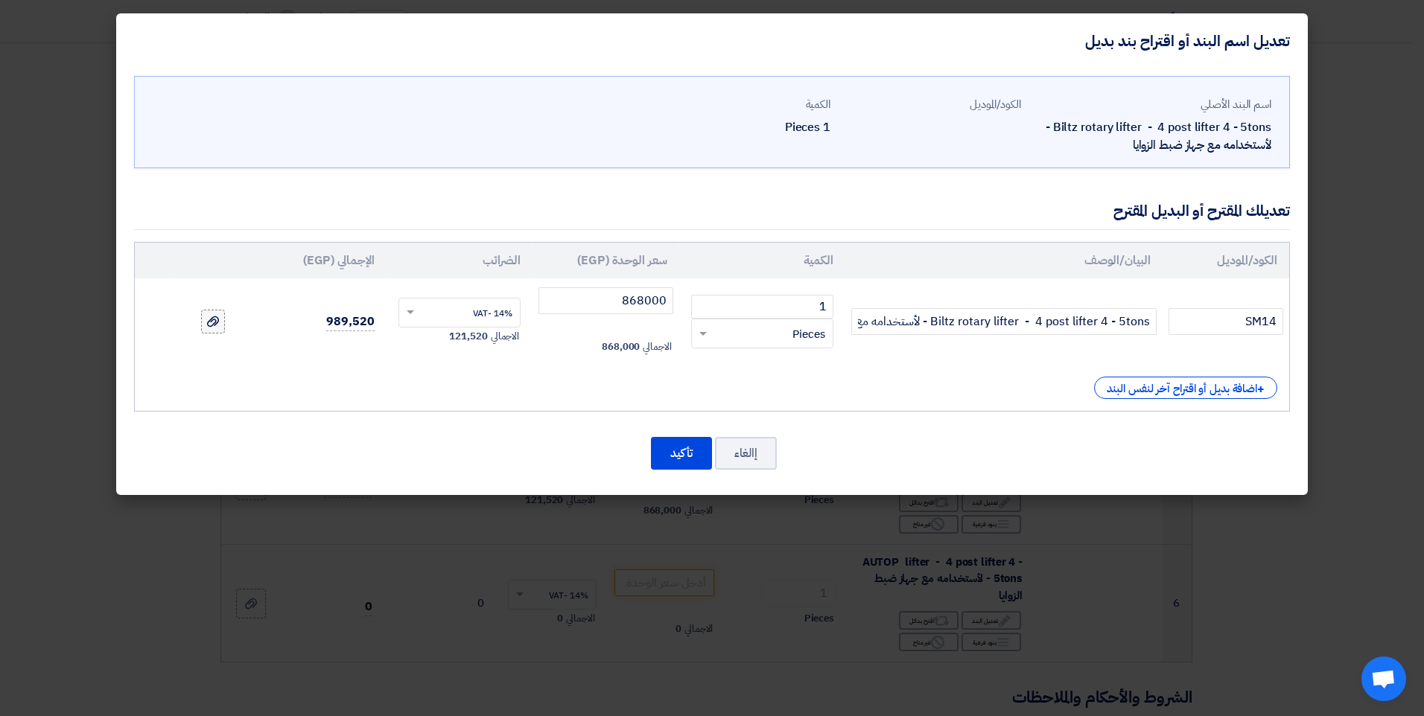
click at [217, 327] on icon at bounding box center [213, 322] width 12 height 12
click at [0, 0] on input "file" at bounding box center [0, 0] width 0 height 0
click at [664, 459] on button "تأكيد" at bounding box center [681, 453] width 61 height 33
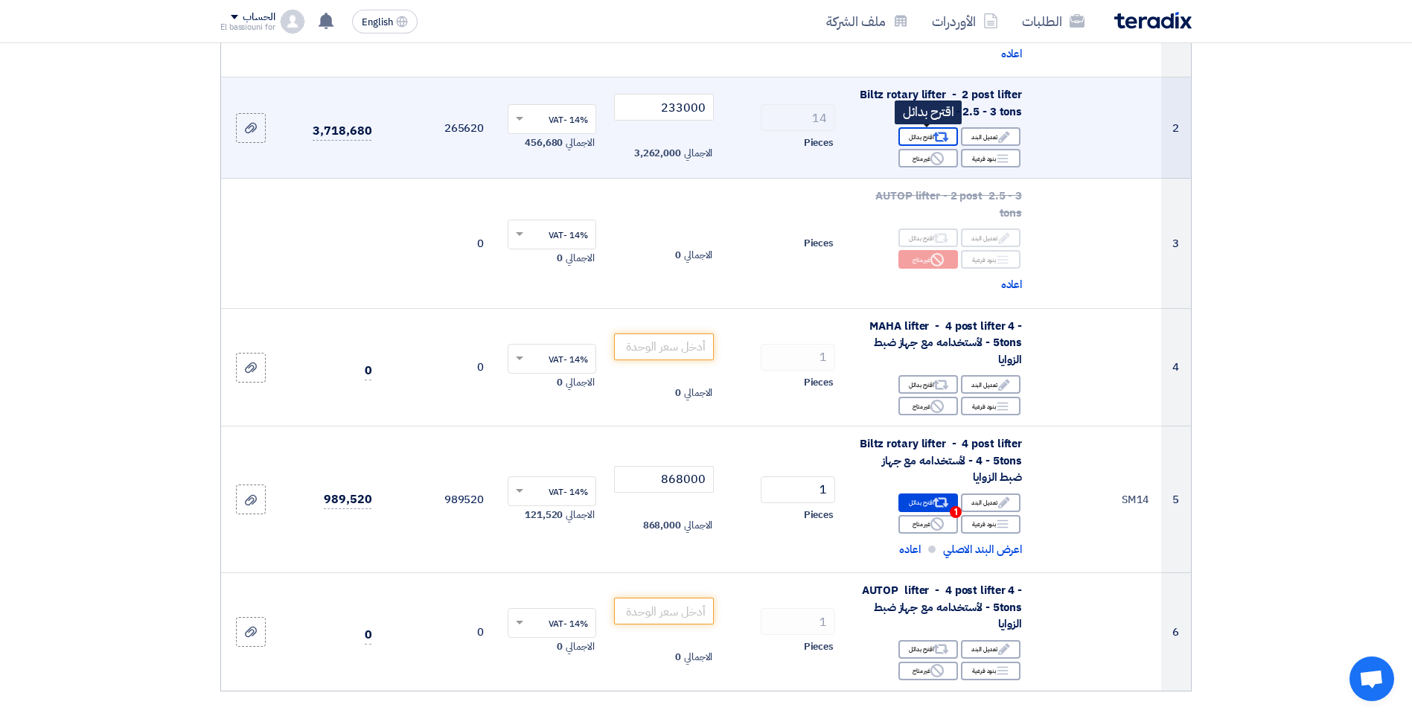
click at [910, 131] on div "Alternative اقترح بدائل" at bounding box center [929, 136] width 60 height 19
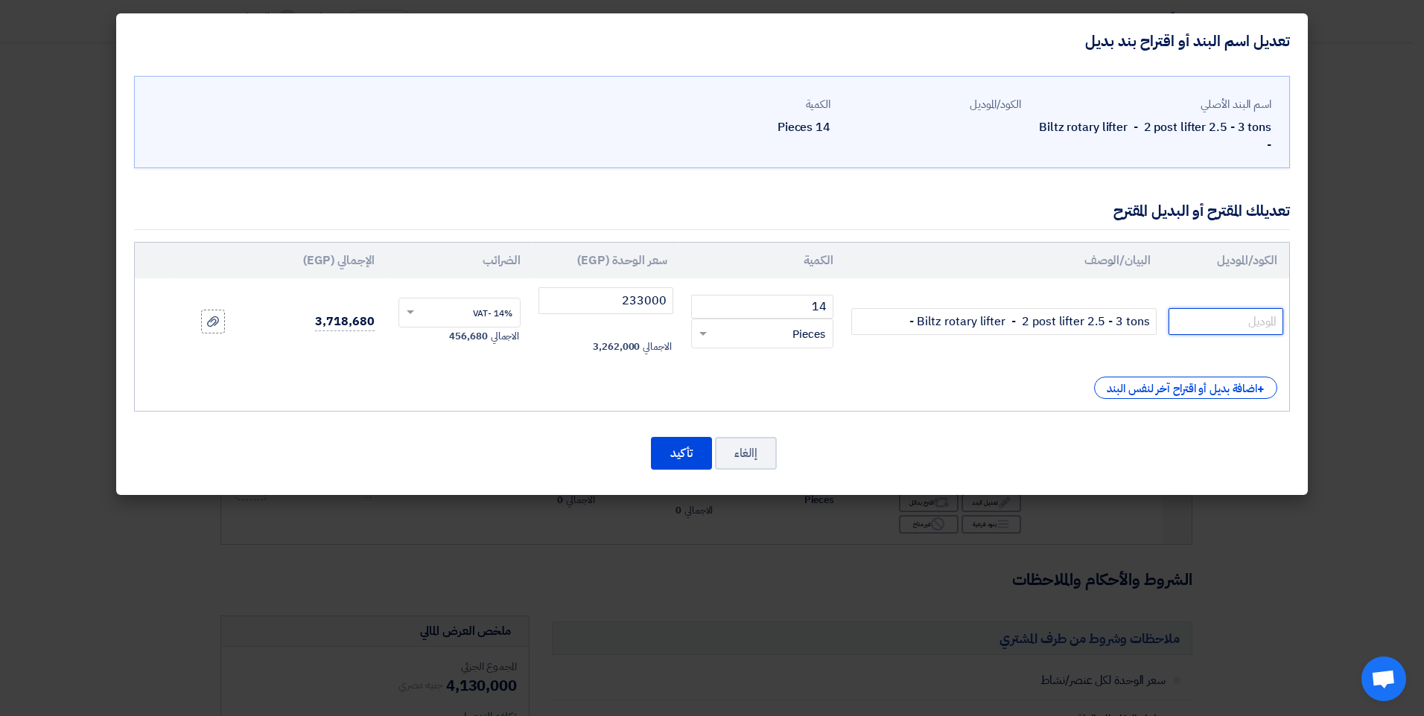
click at [1231, 324] on input "text" at bounding box center [1225, 321] width 115 height 27
type input "SPOA10"
click at [683, 456] on button "تأكيد" at bounding box center [681, 453] width 61 height 33
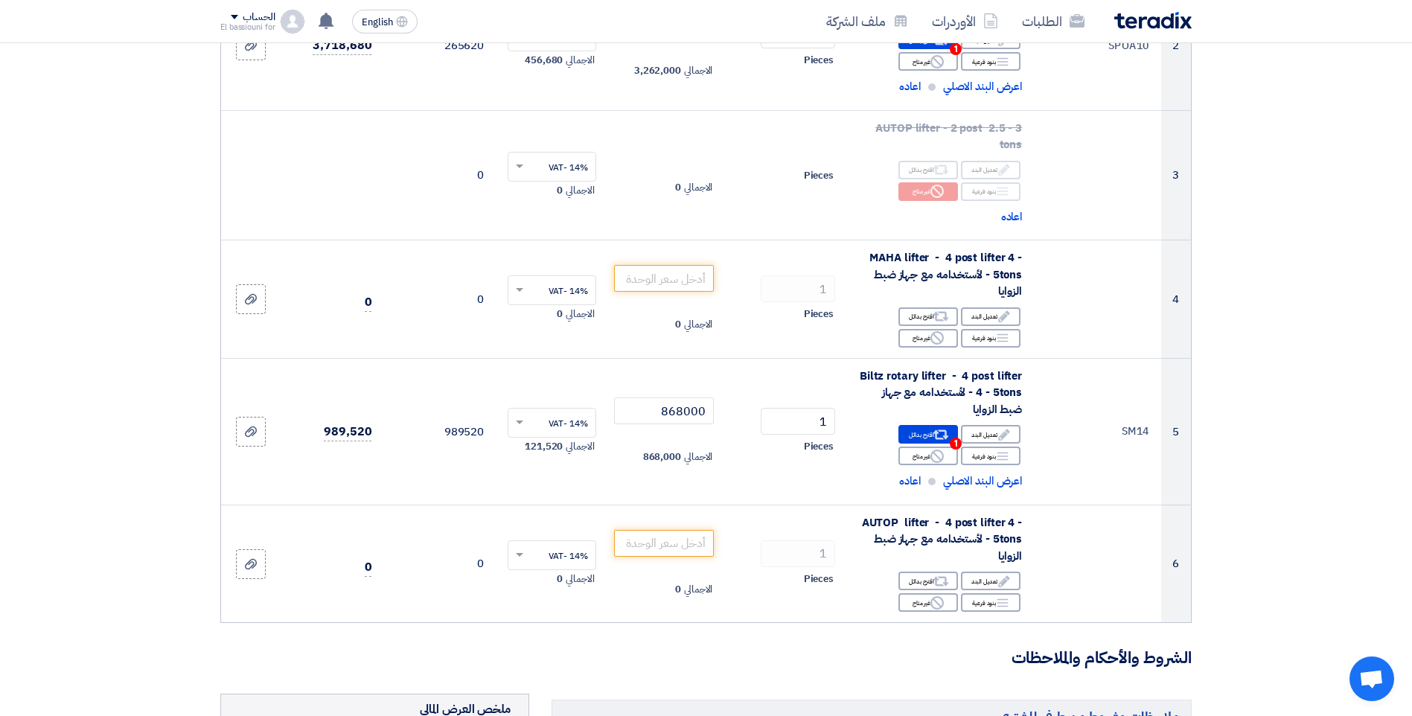
scroll to position [452, 0]
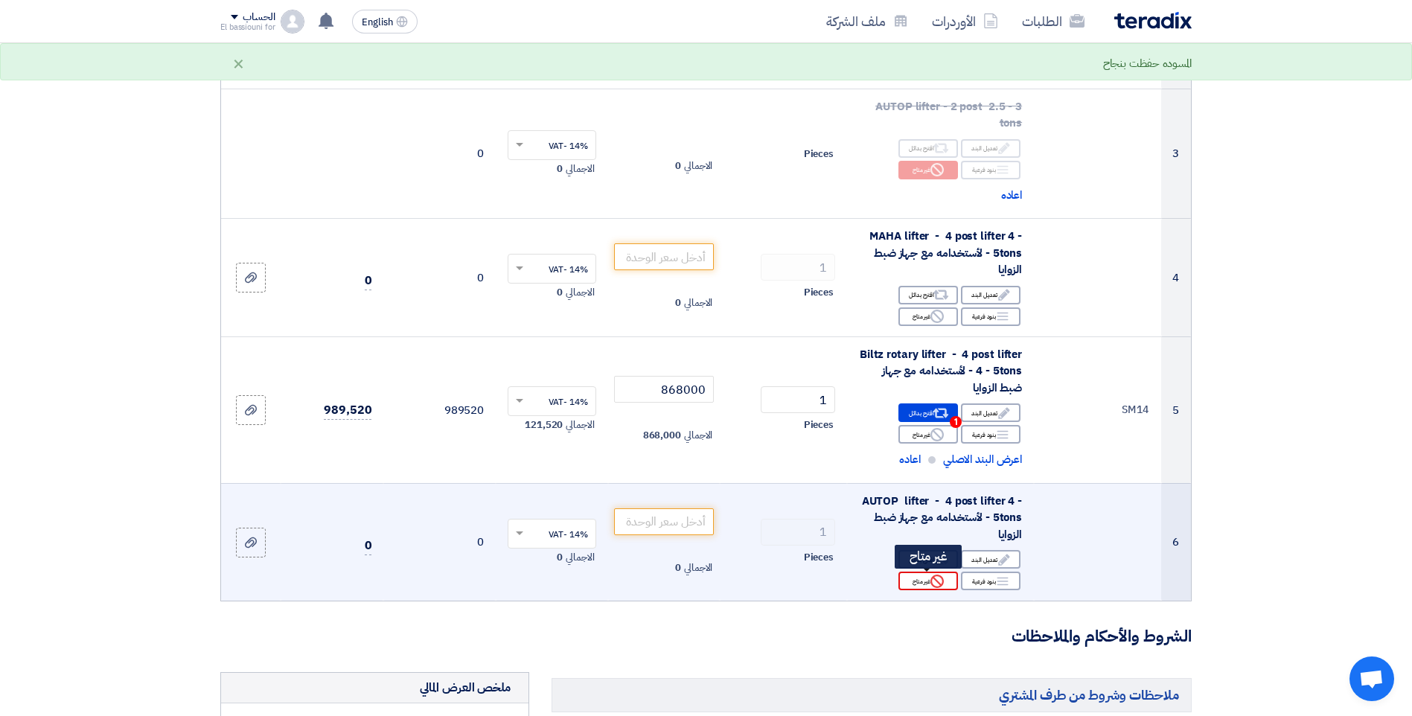
click at [928, 587] on div "Reject غير متاح" at bounding box center [929, 581] width 60 height 19
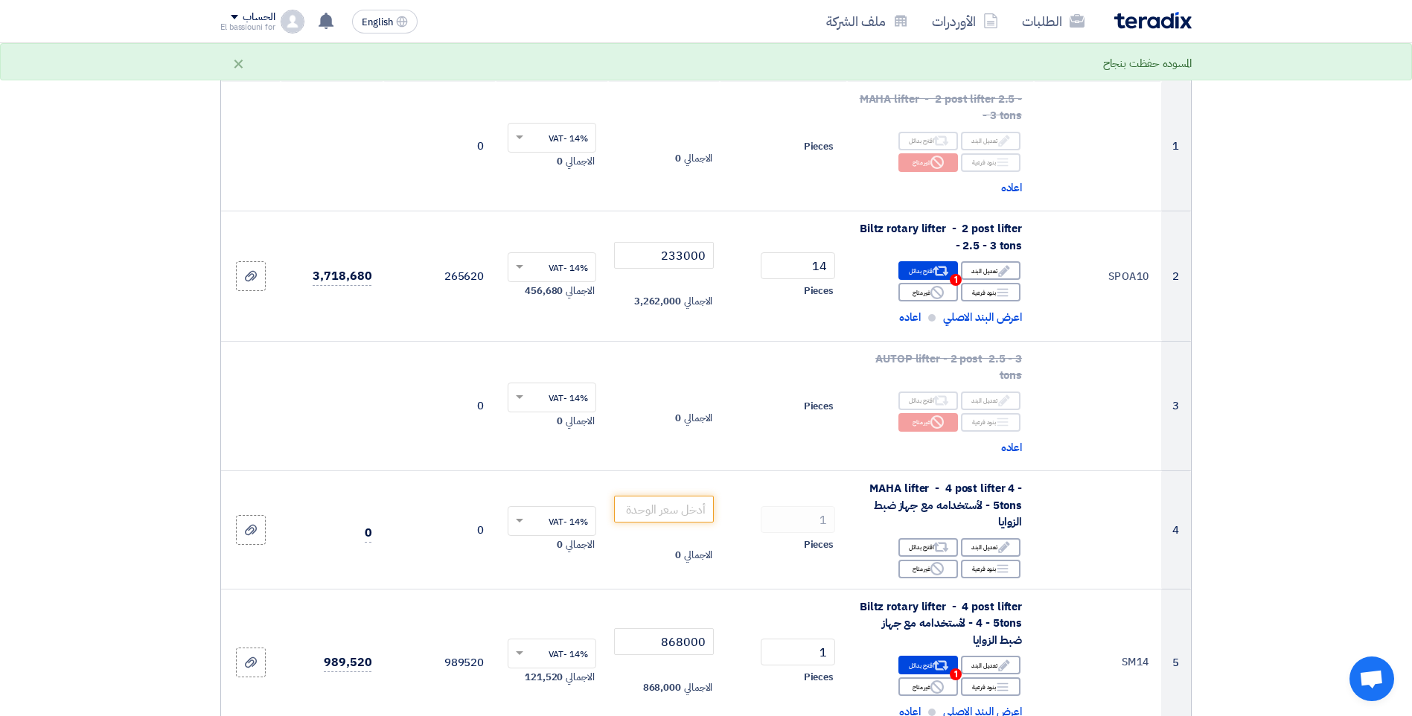
scroll to position [176, 0]
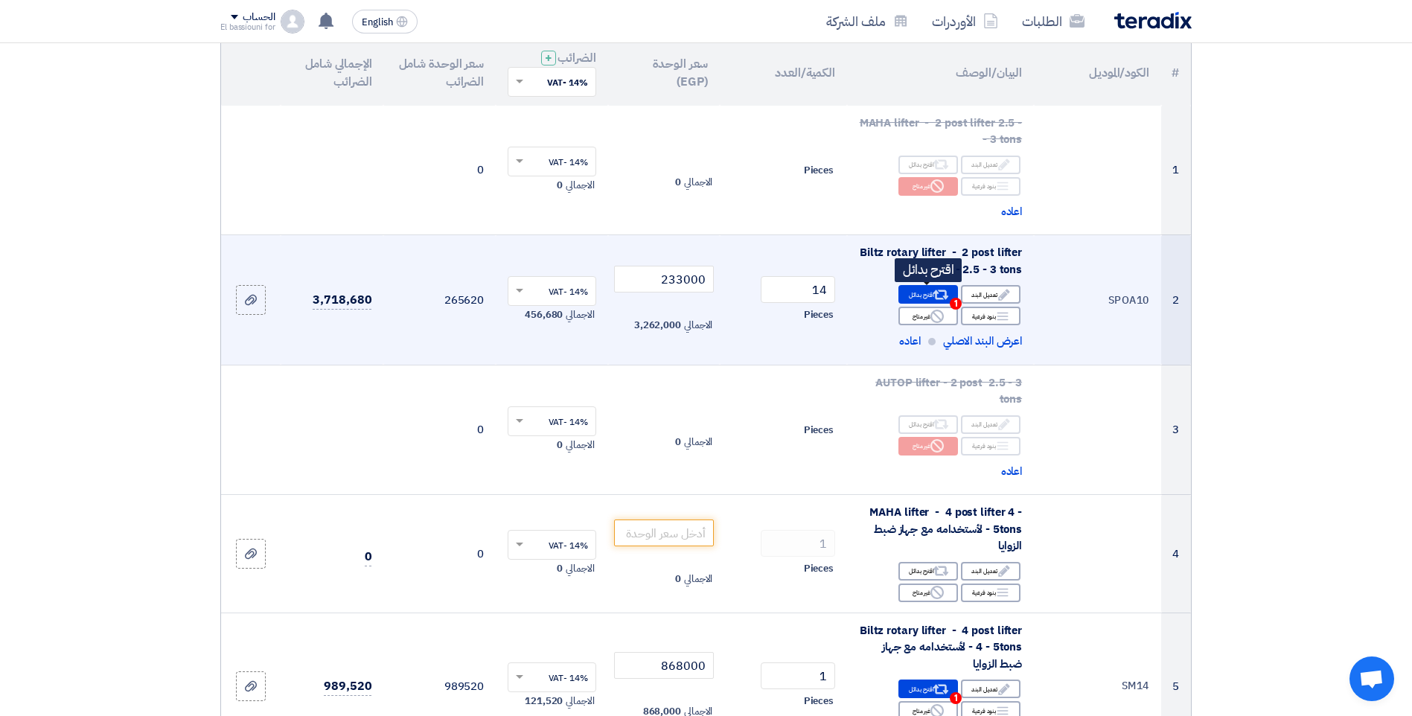
click at [923, 290] on div "Alternative اقترح بدائل 1" at bounding box center [929, 294] width 60 height 19
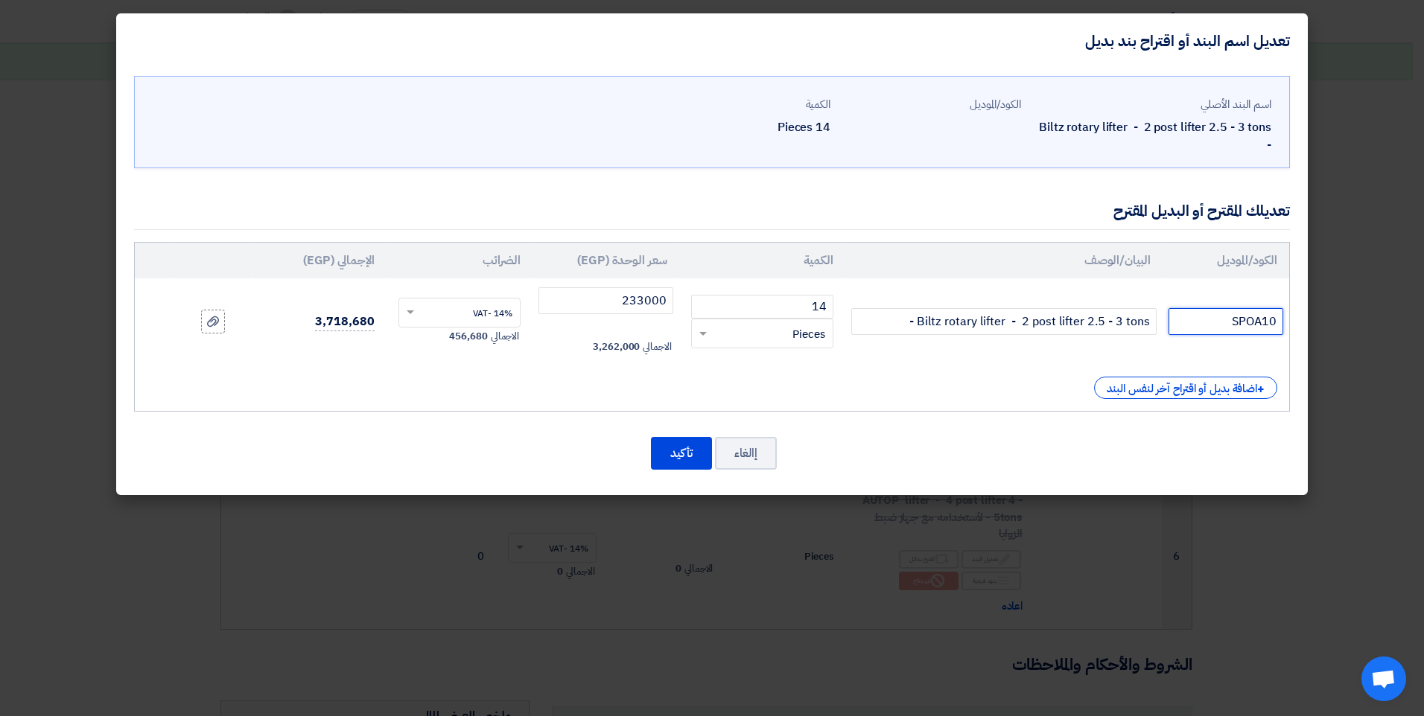
click at [1209, 325] on input "SPOA10" at bounding box center [1225, 321] width 115 height 27
click at [1240, 325] on input "SPOA10Rotary" at bounding box center [1225, 321] width 115 height 27
click at [1249, 323] on input "SPOA10 Rotary" at bounding box center [1225, 321] width 115 height 27
paste input "Rotary"
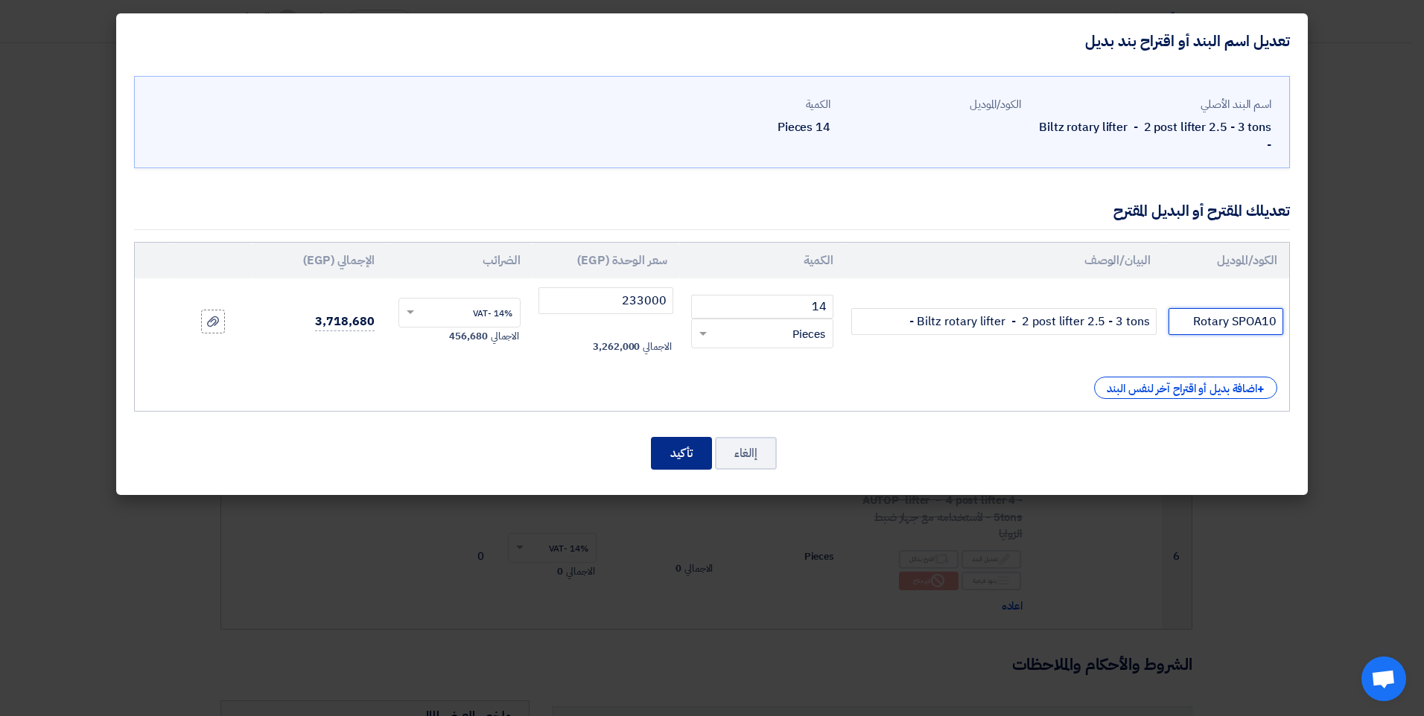
type input "Rotary SPOA10"
click at [667, 442] on button "تأكيد" at bounding box center [681, 453] width 61 height 33
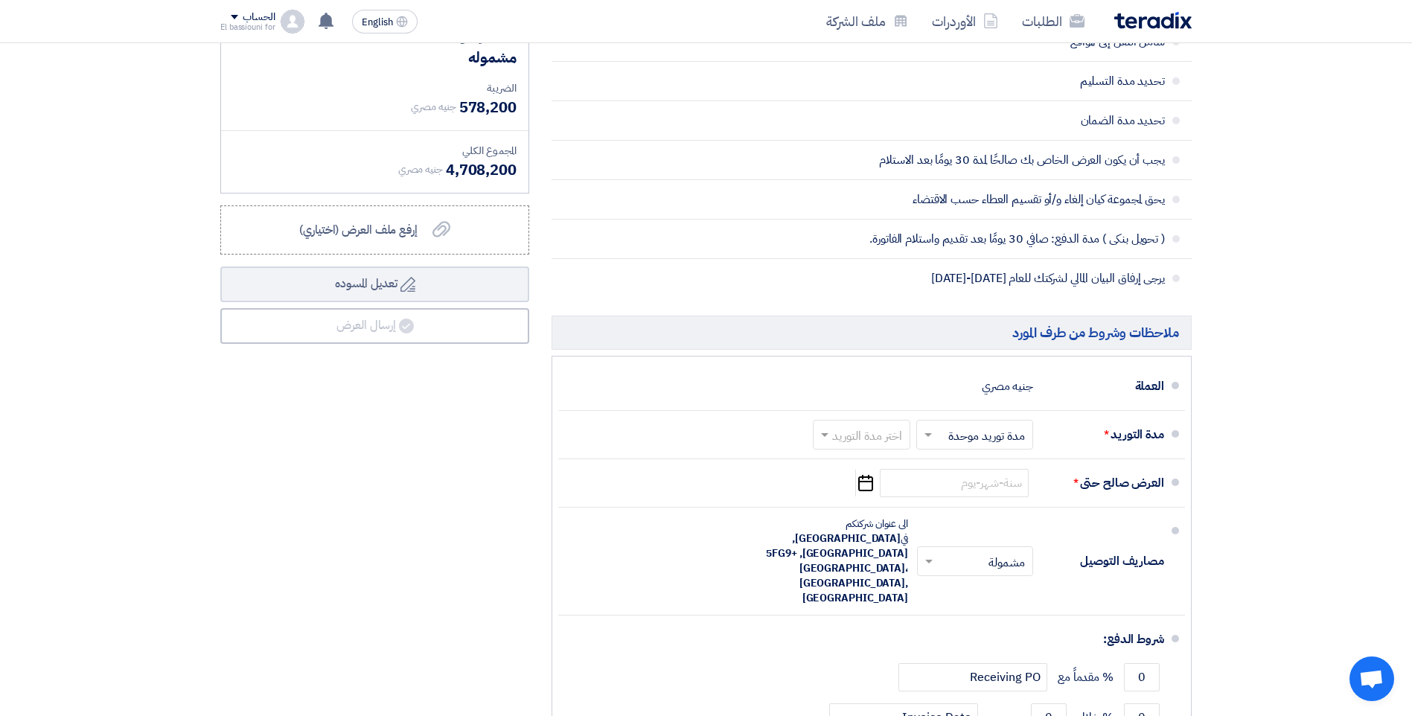
scroll to position [1266, 0]
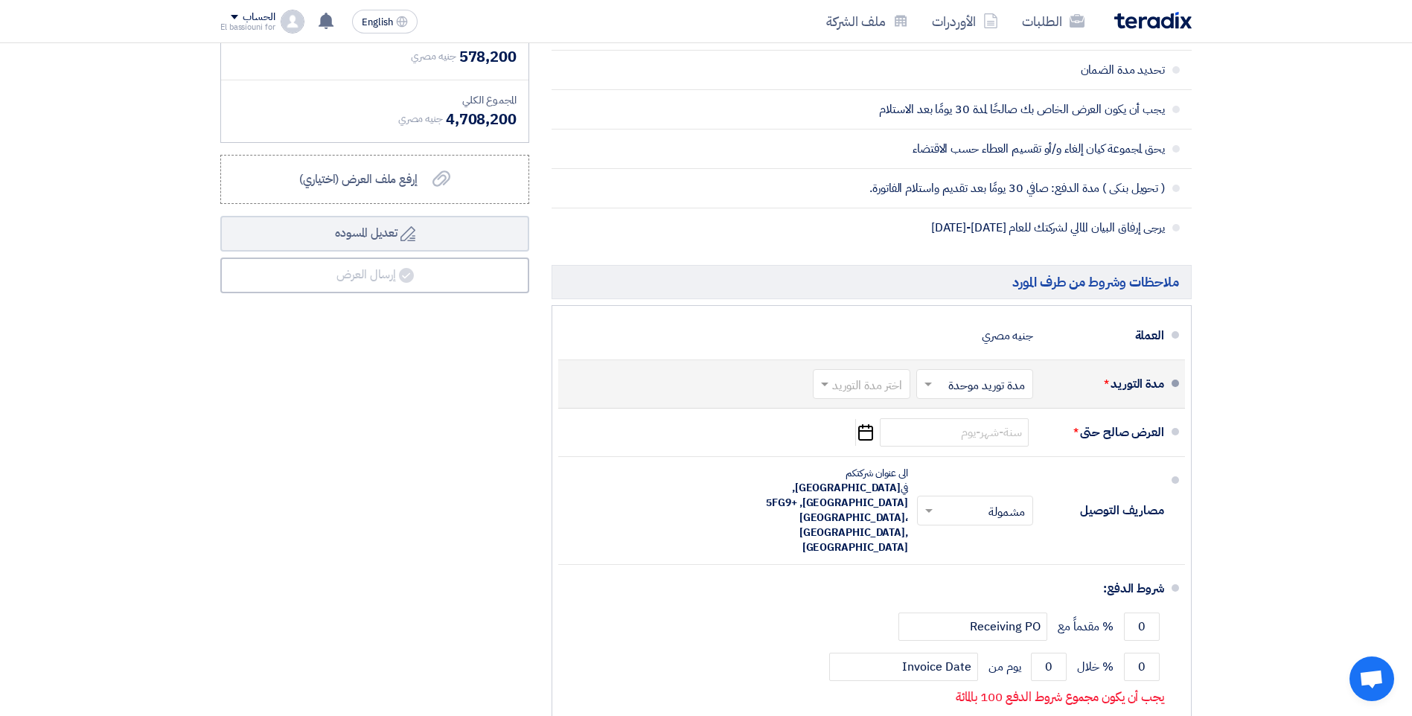
click at [937, 383] on div "اختر مدة التوريد × مدة توريد موحدة ×" at bounding box center [974, 384] width 117 height 30
click at [937, 383] on input "text" at bounding box center [971, 385] width 109 height 22
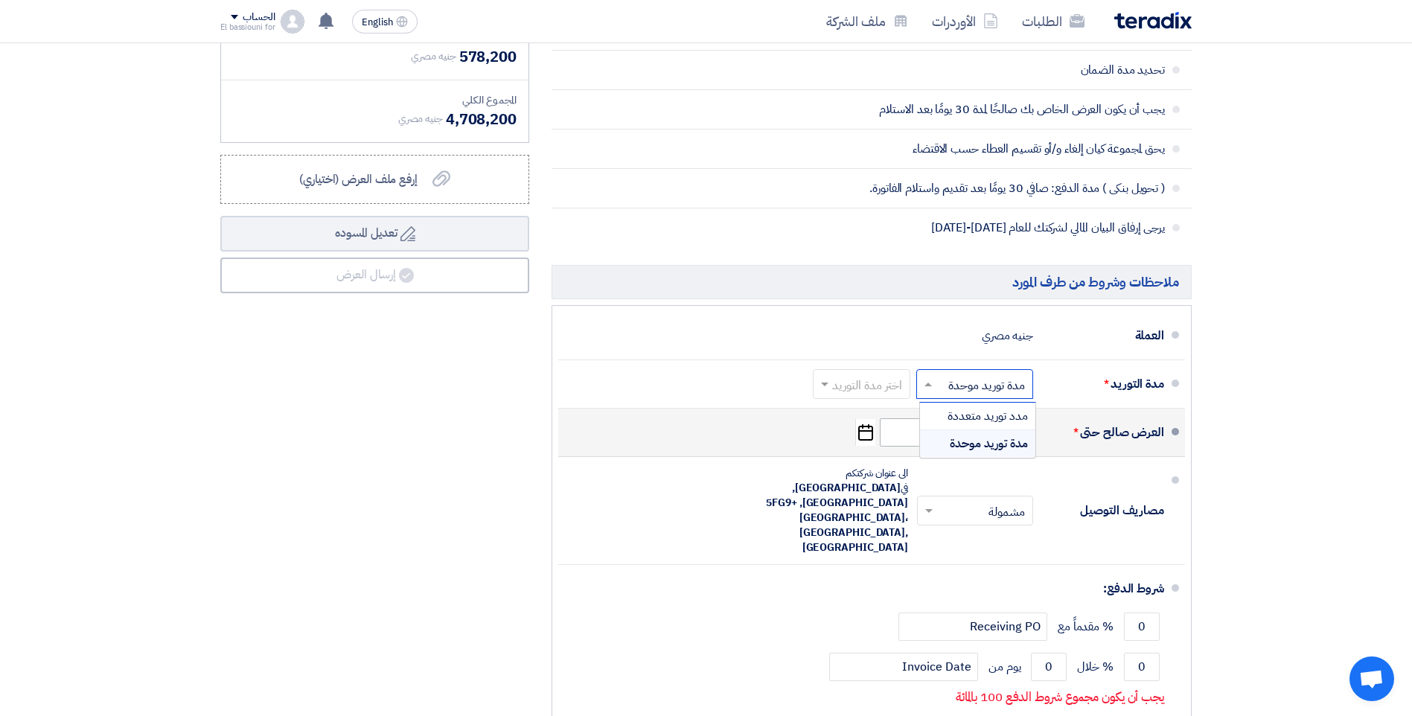
drag, startPoint x: 965, startPoint y: 447, endPoint x: 938, endPoint y: 433, distance: 30.3
click at [963, 447] on span "مدة توريد موحدة" at bounding box center [989, 444] width 78 height 18
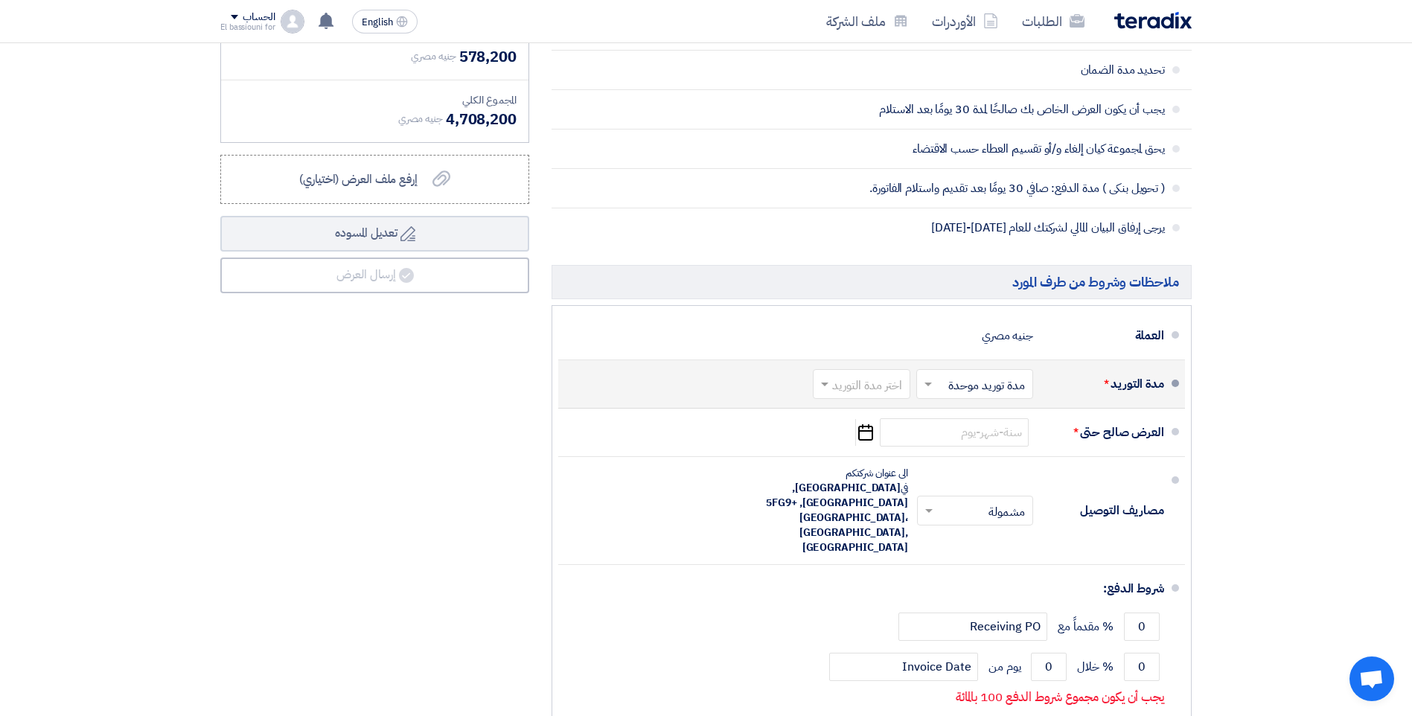
click at [864, 392] on input "text" at bounding box center [859, 385] width 90 height 22
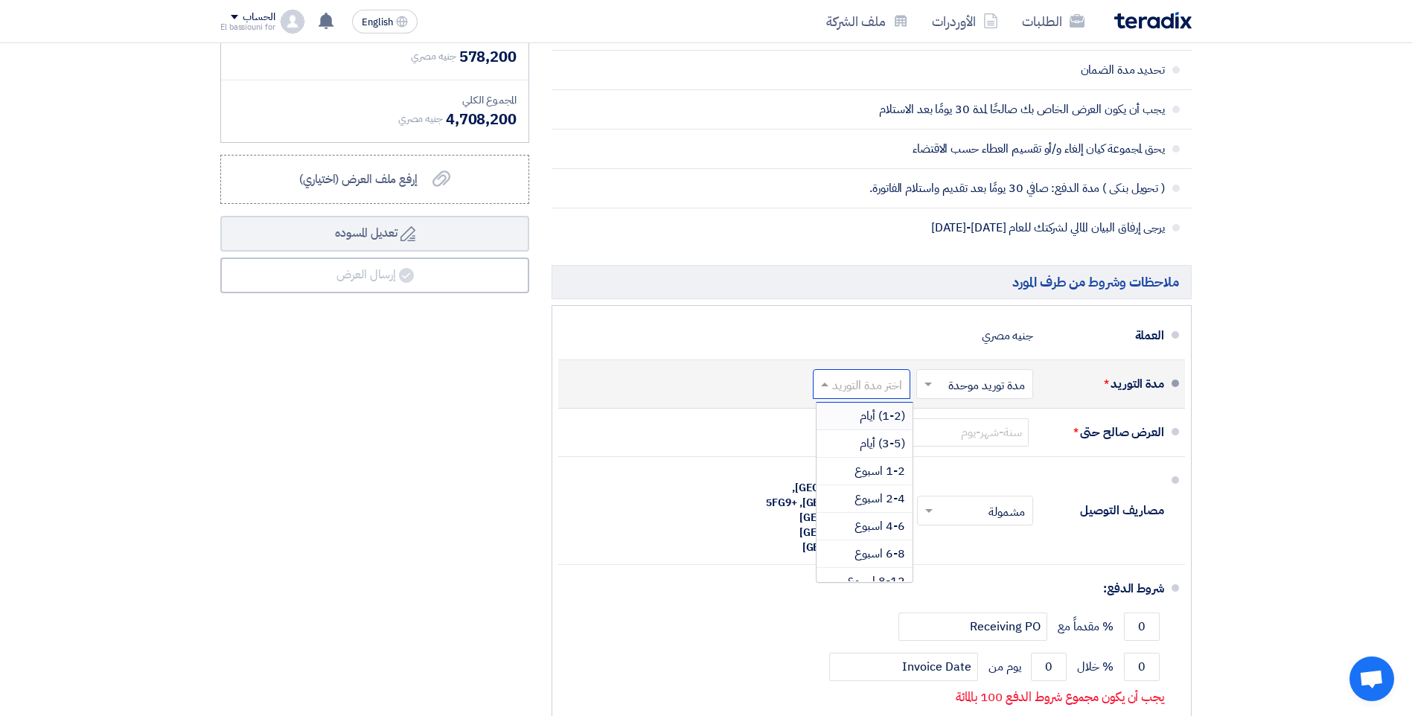
click at [864, 421] on span "(1-2) أيام" at bounding box center [882, 416] width 45 height 18
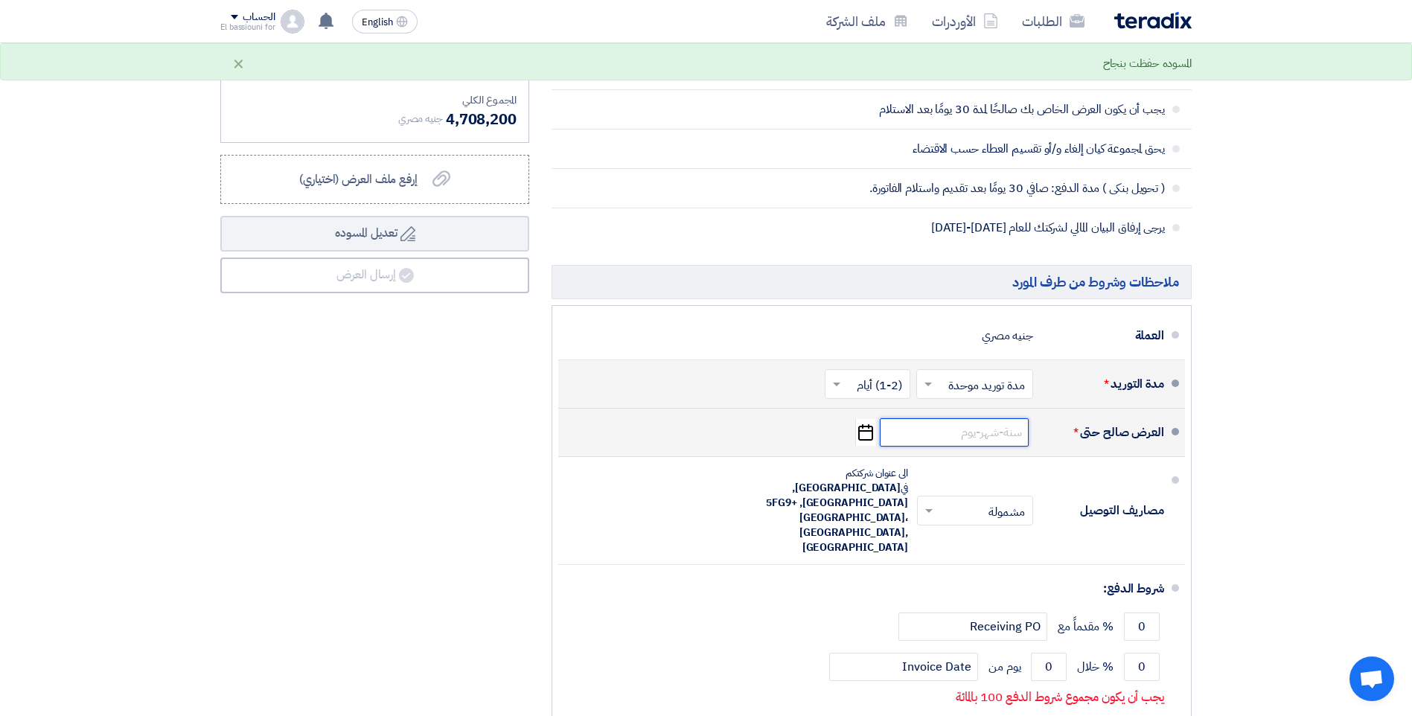
click at [972, 439] on input at bounding box center [954, 432] width 149 height 28
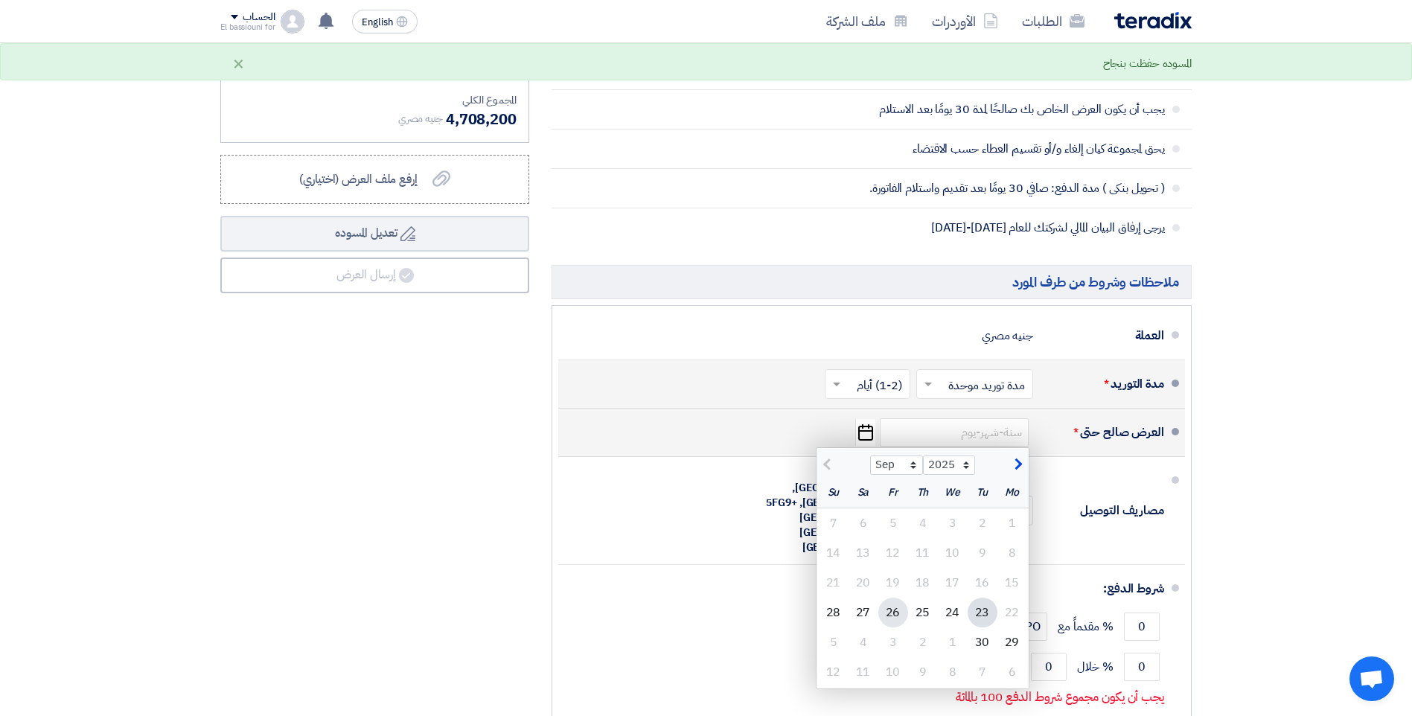
click at [893, 611] on div "26" at bounding box center [894, 613] width 30 height 30
type input "9/26/2025"
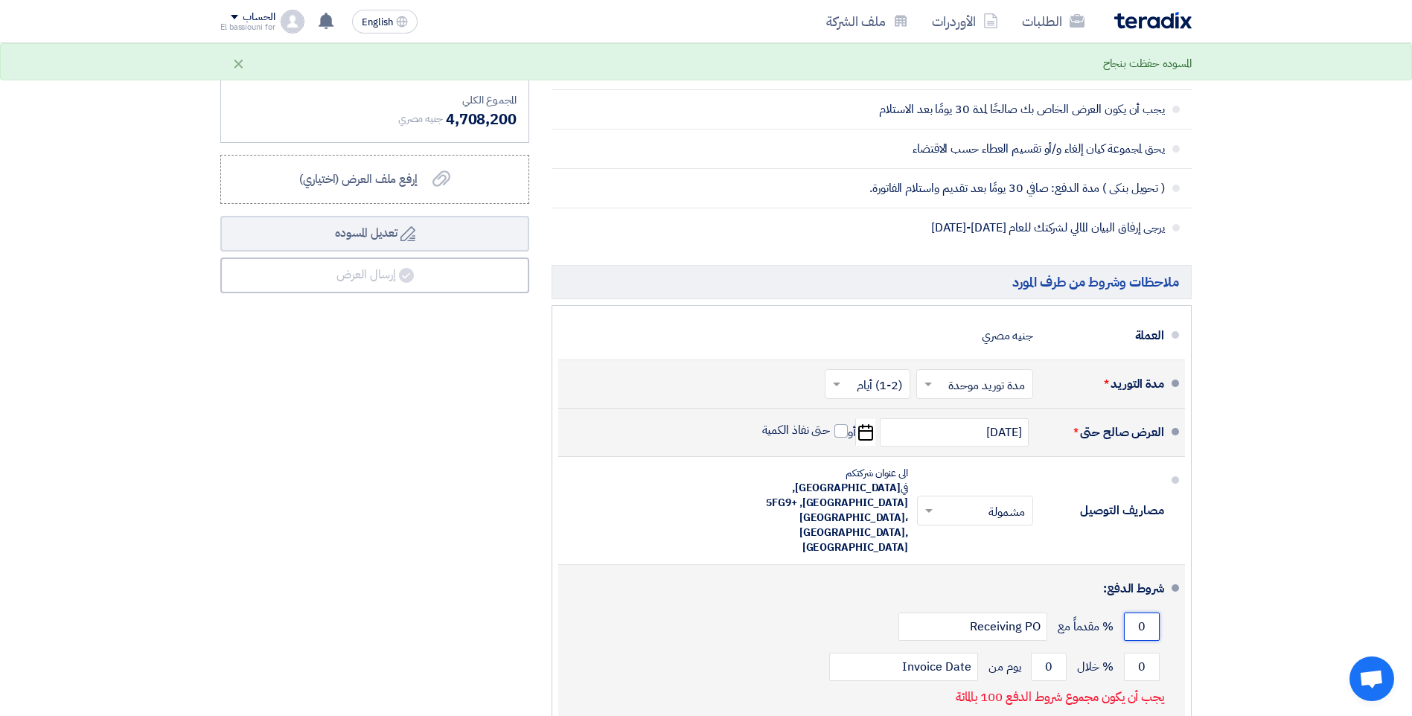
drag, startPoint x: 1143, startPoint y: 589, endPoint x: 1160, endPoint y: 594, distance: 17.9
click at [1160, 607] on div "0 % مقدماً مع Receiving PO" at bounding box center [867, 627] width 594 height 40
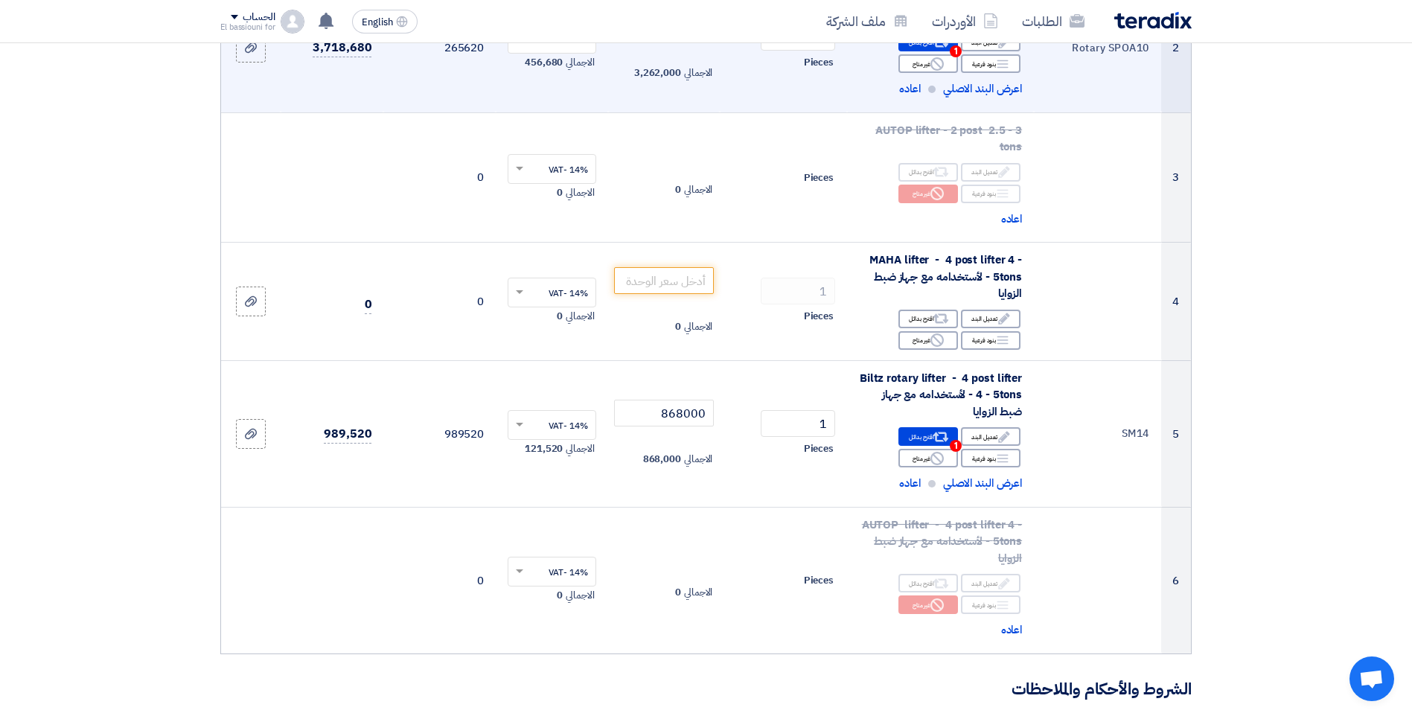
scroll to position [421, 0]
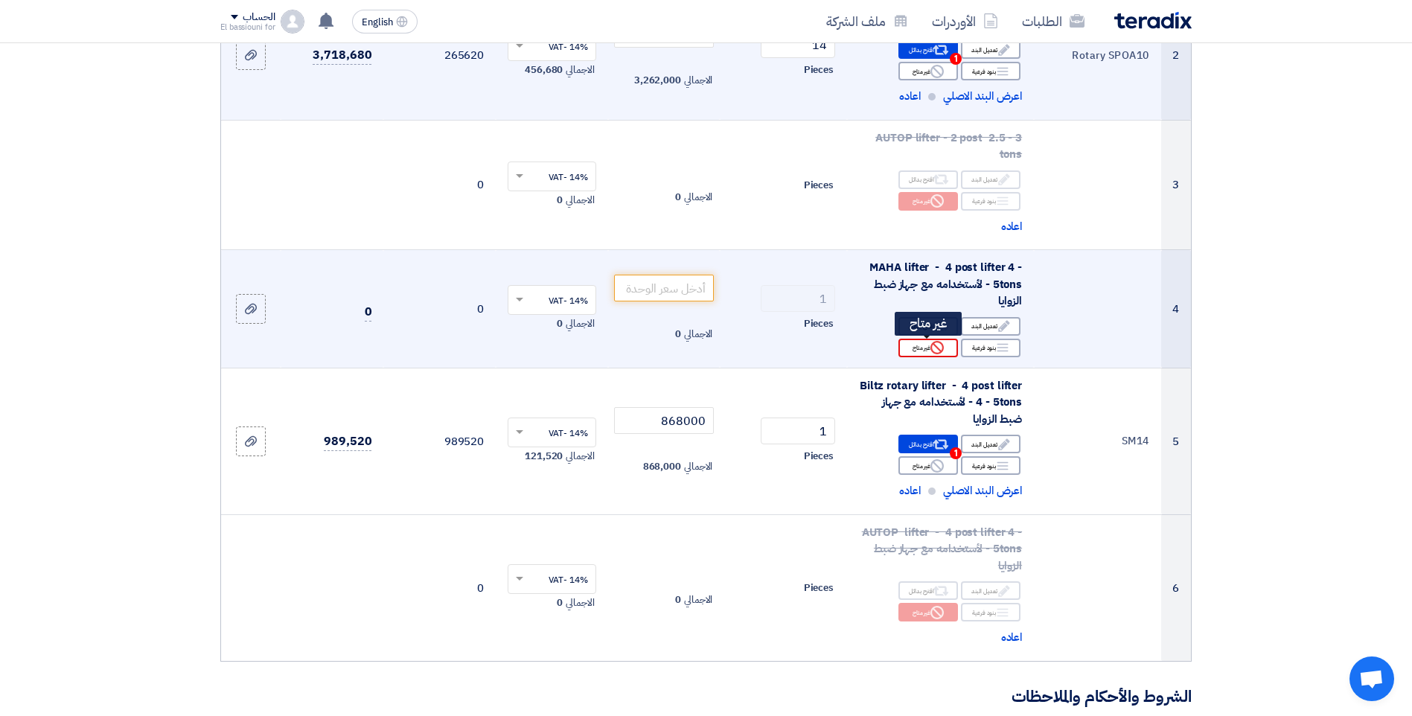
type input "100"
click at [925, 350] on div "Reject غير متاح" at bounding box center [929, 348] width 60 height 19
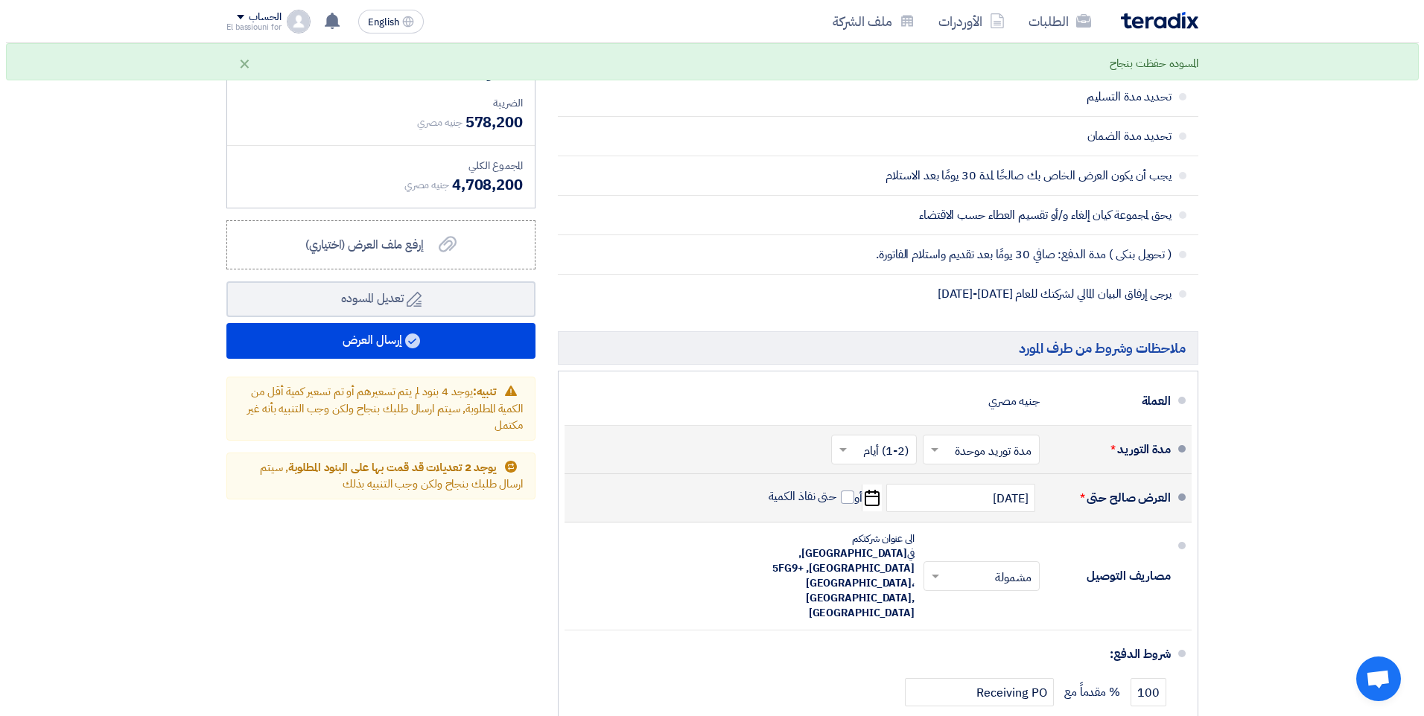
scroll to position [1226, 0]
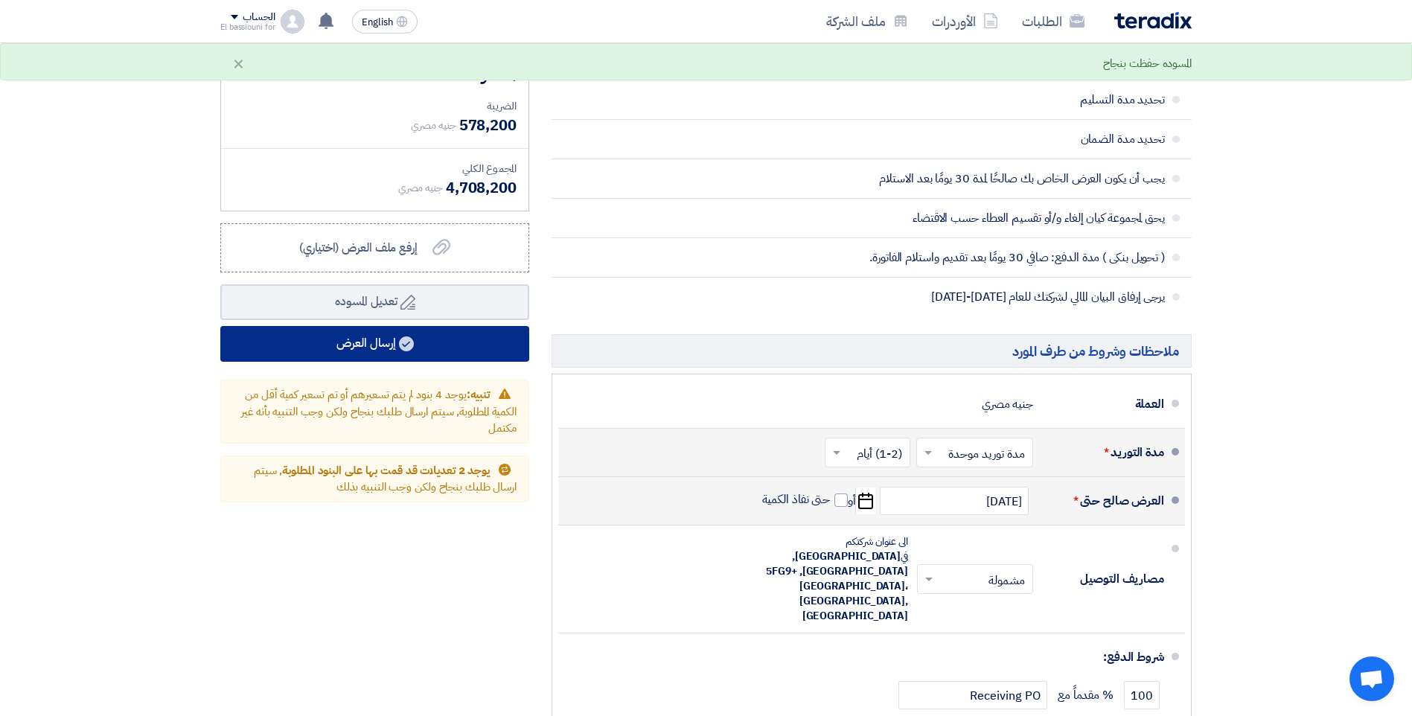
click at [517, 343] on button "إرسال العرض" at bounding box center [374, 344] width 309 height 36
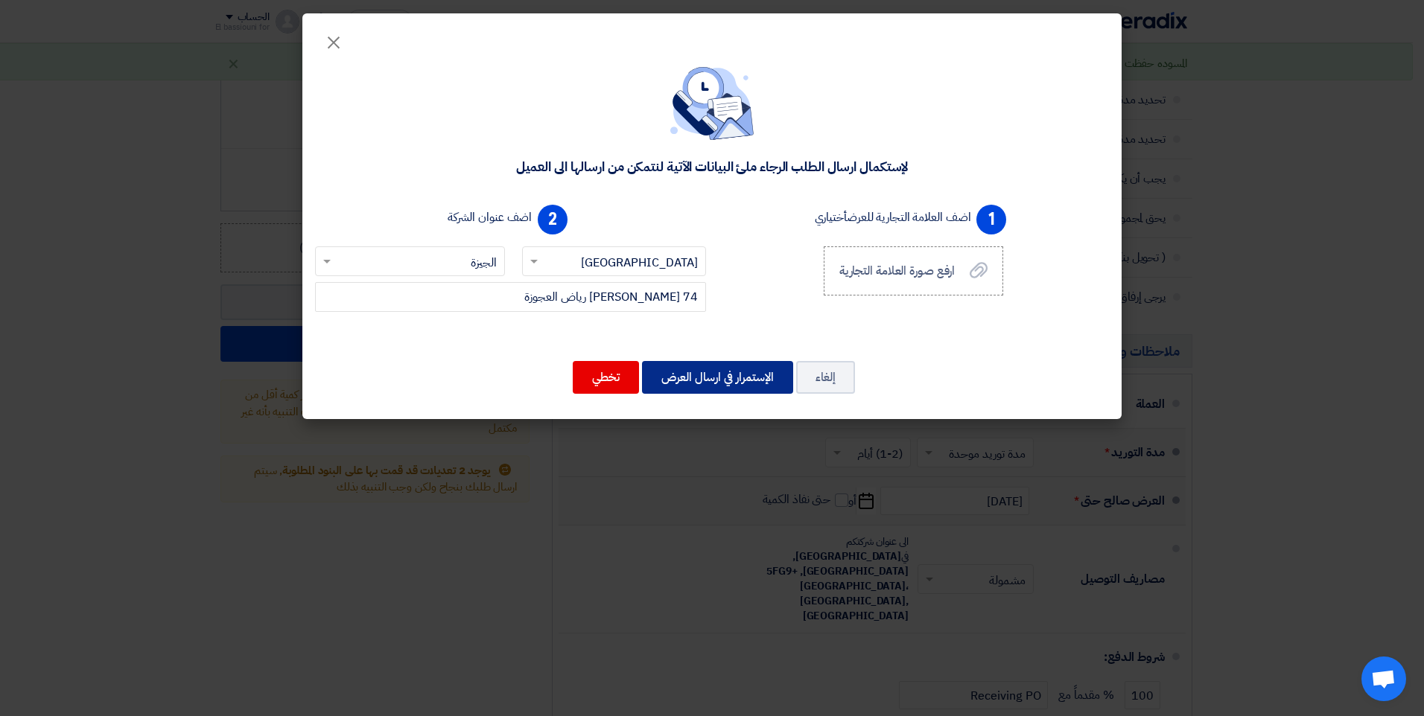
click at [713, 374] on button "الإستمرار في ارسال العرض" at bounding box center [717, 377] width 151 height 33
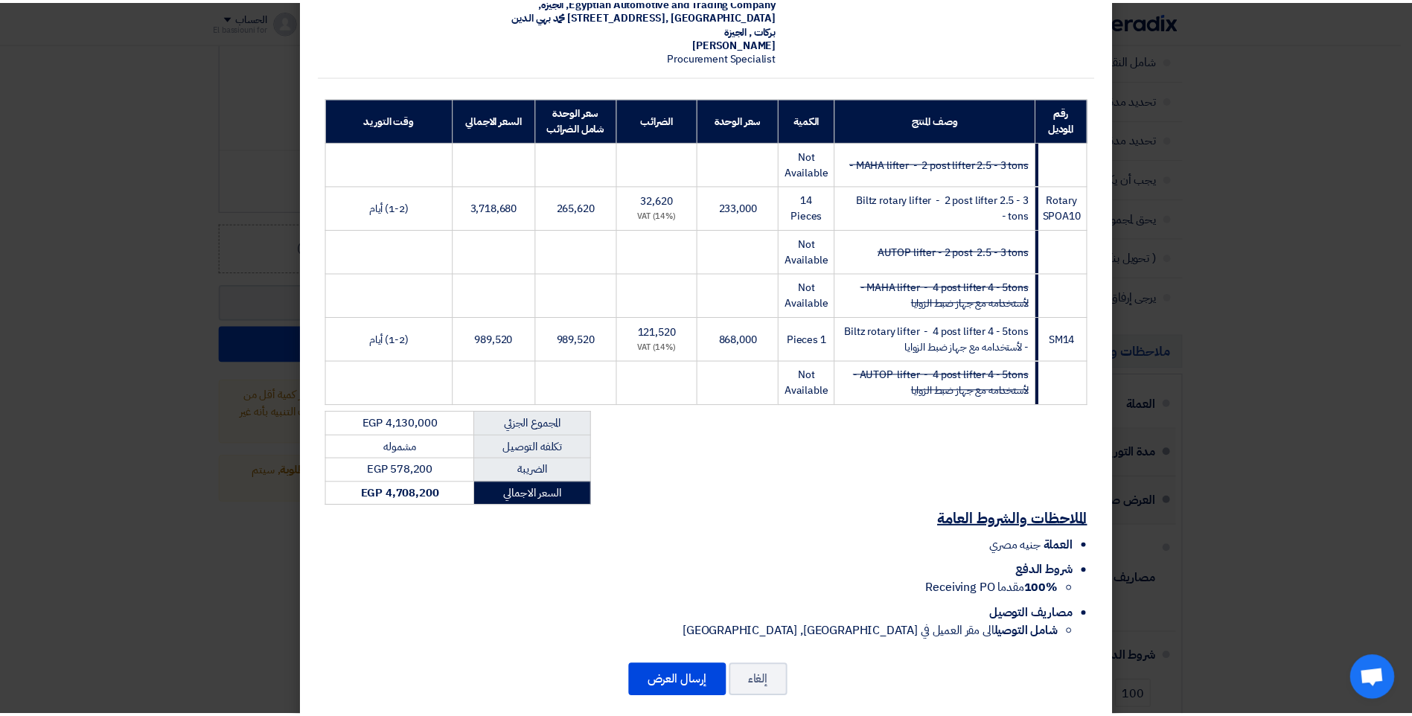
scroll to position [162, 0]
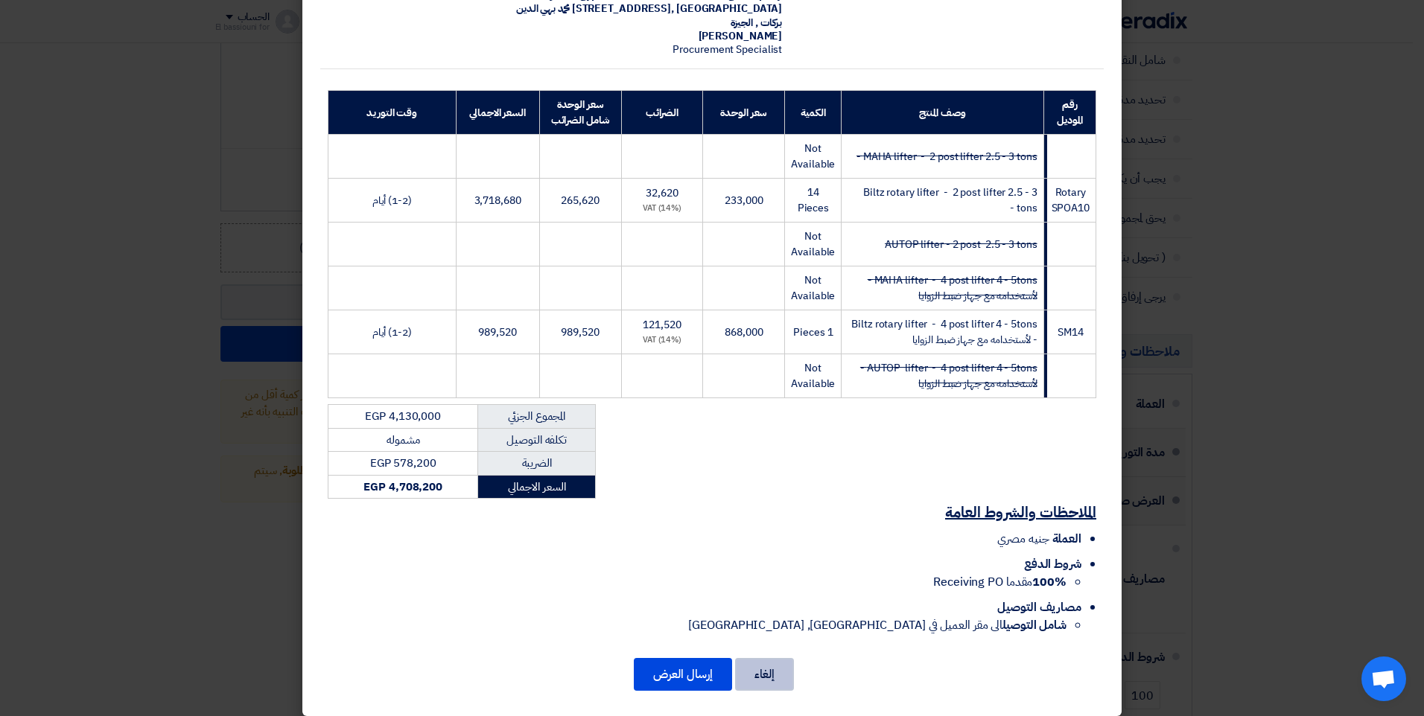
click at [790, 658] on button "إلغاء" at bounding box center [764, 674] width 59 height 33
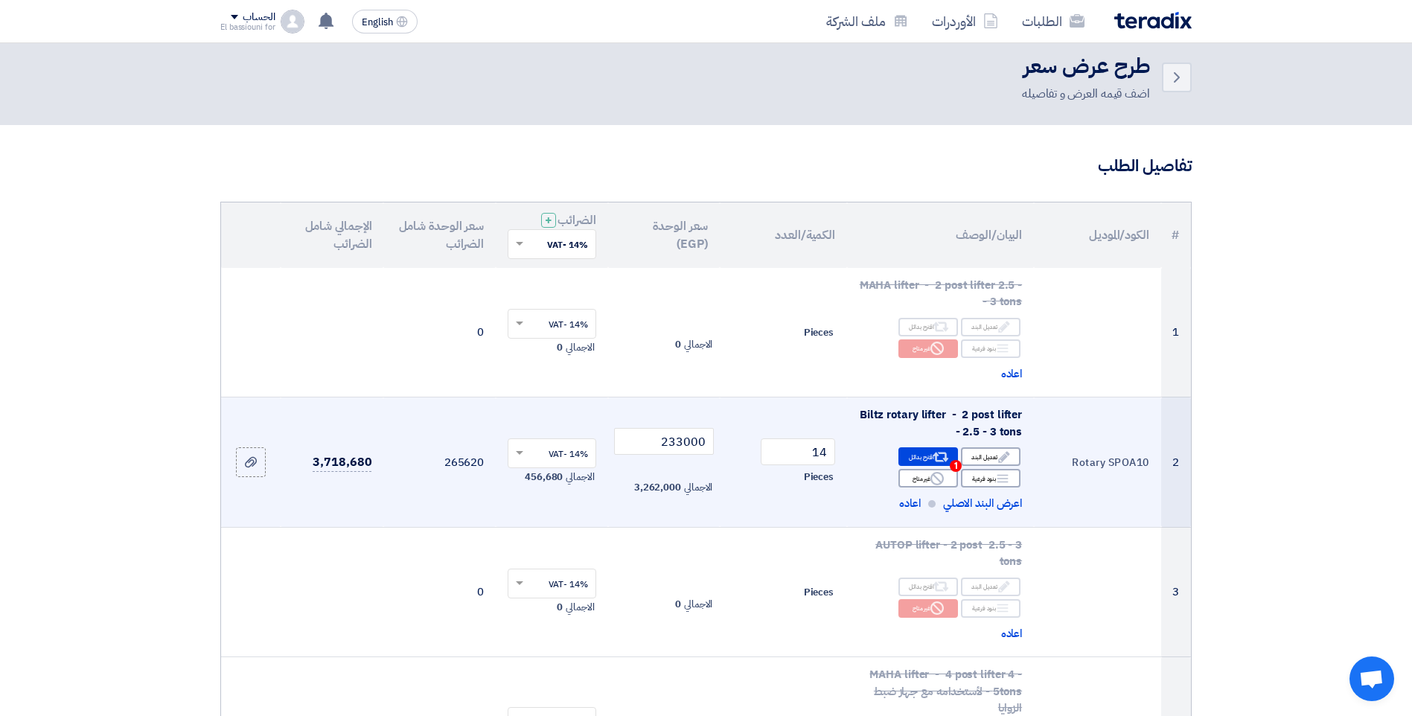
scroll to position [0, 0]
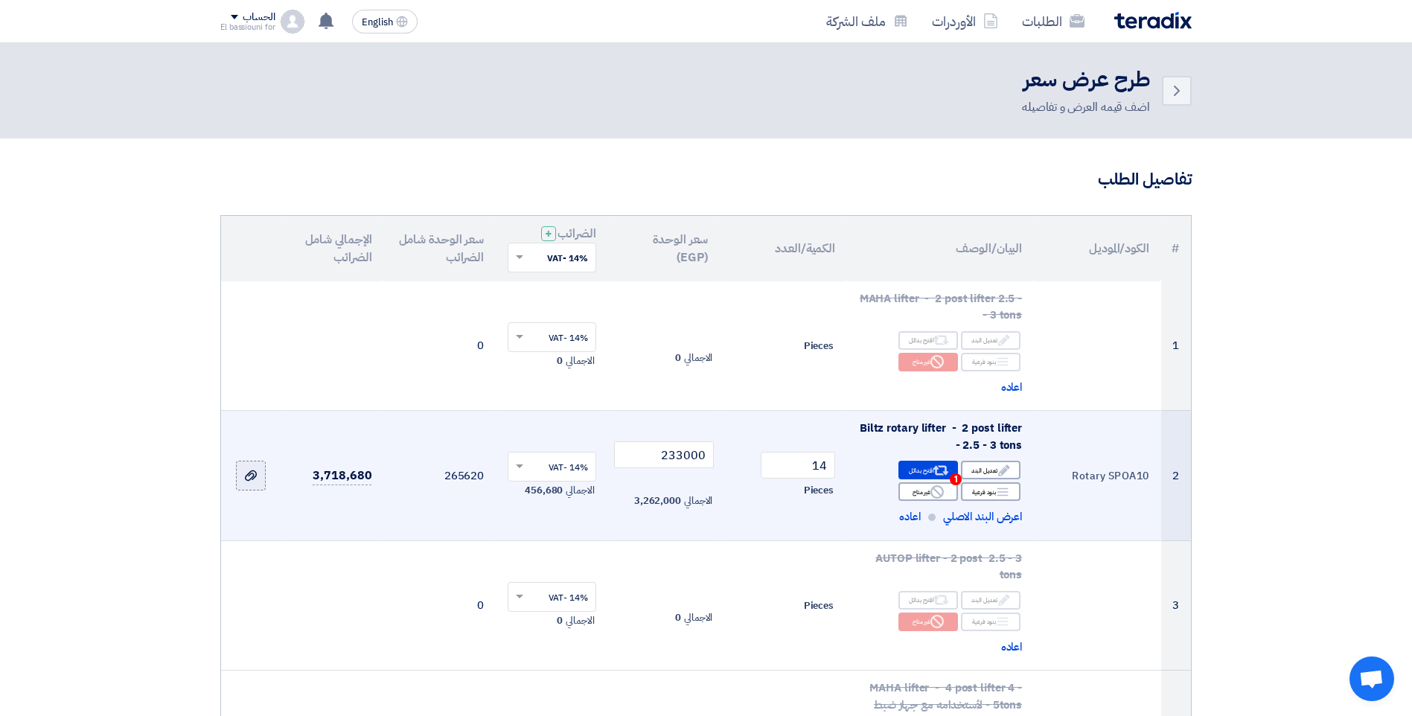
click at [254, 478] on use at bounding box center [251, 476] width 12 height 10
click at [0, 0] on input "file" at bounding box center [0, 0] width 0 height 0
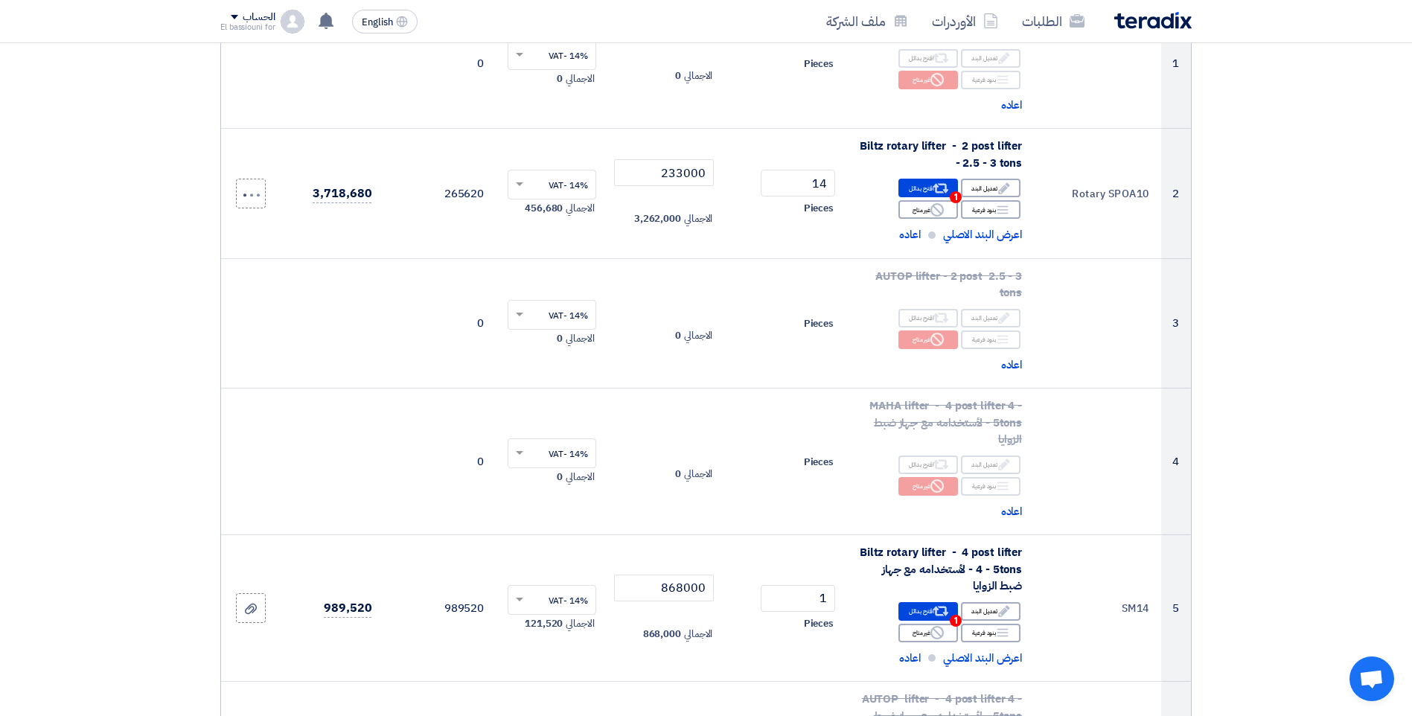
scroll to position [284, 0]
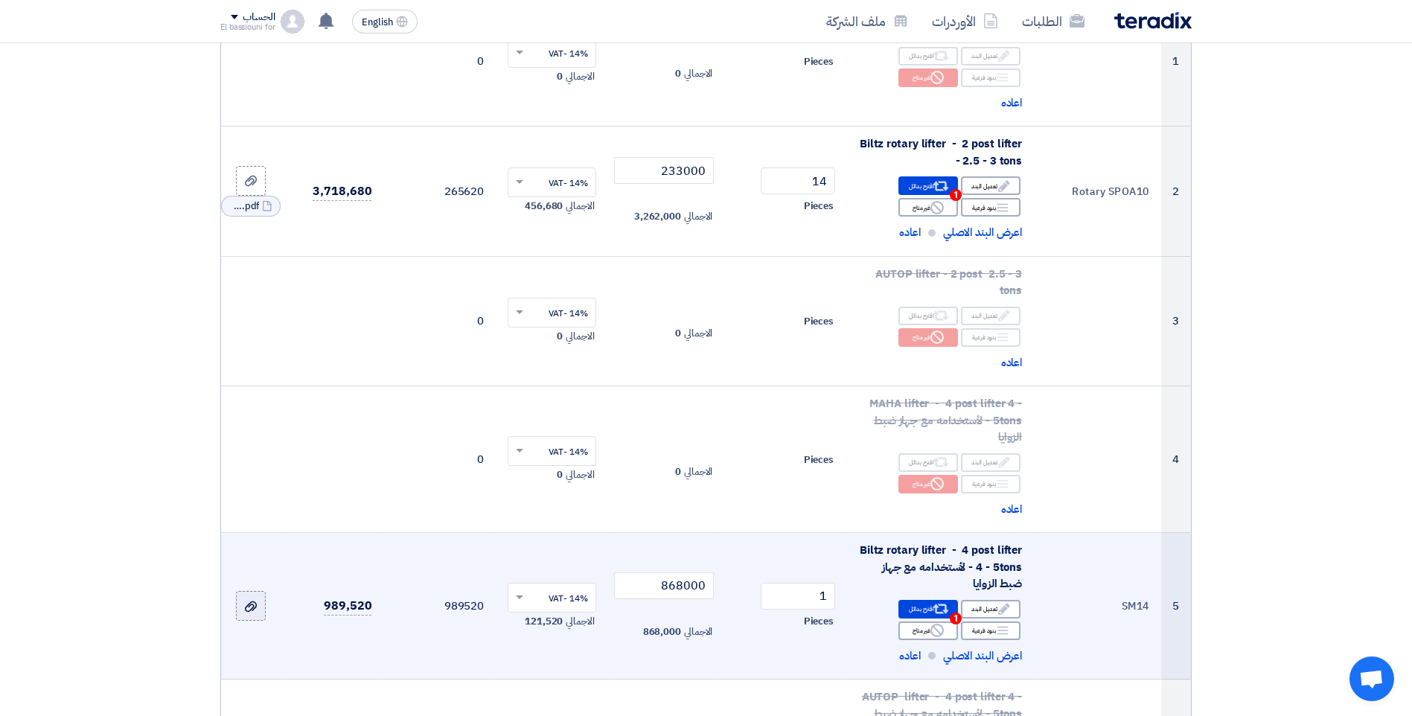
click at [254, 613] on div at bounding box center [250, 606] width 15 height 17
click at [0, 0] on input "file" at bounding box center [0, 0] width 0 height 0
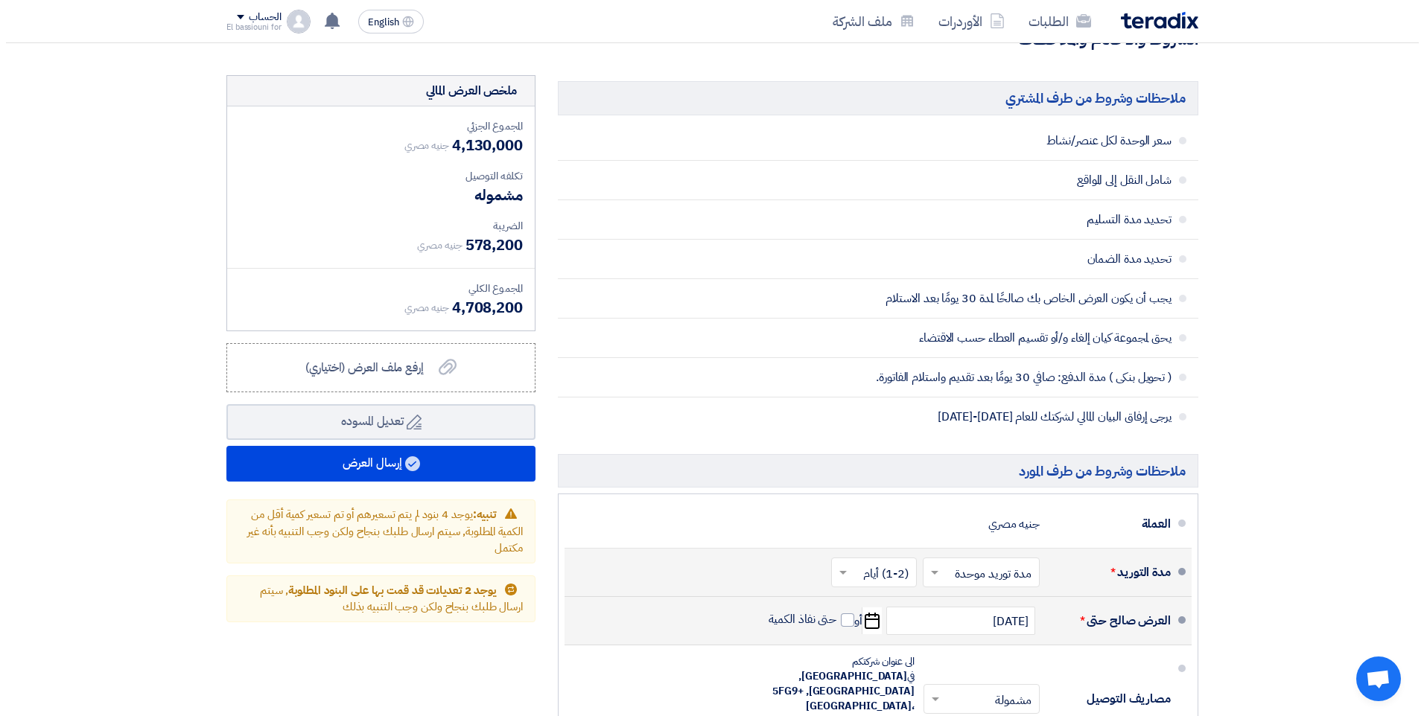
scroll to position [1122, 0]
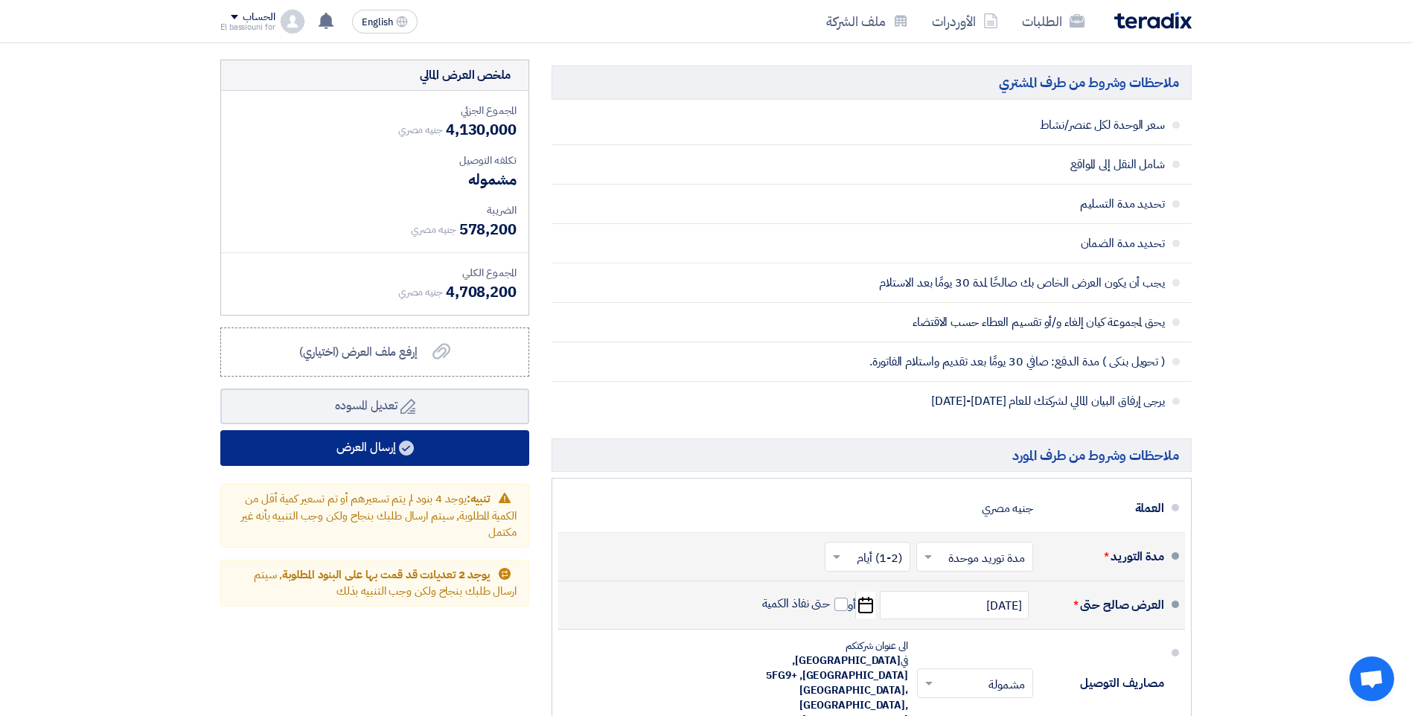
click at [499, 441] on button "إرسال العرض" at bounding box center [374, 448] width 309 height 36
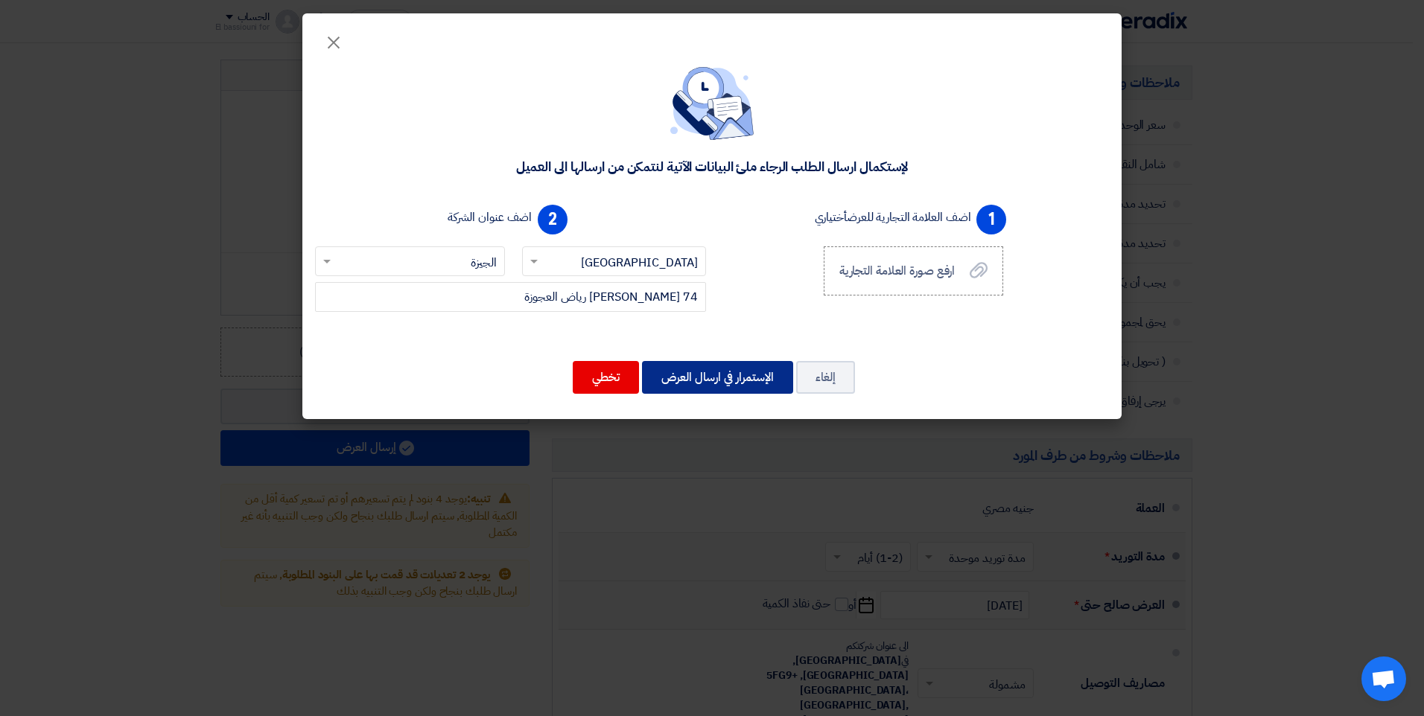
click at [680, 374] on button "الإستمرار في ارسال العرض" at bounding box center [717, 377] width 151 height 33
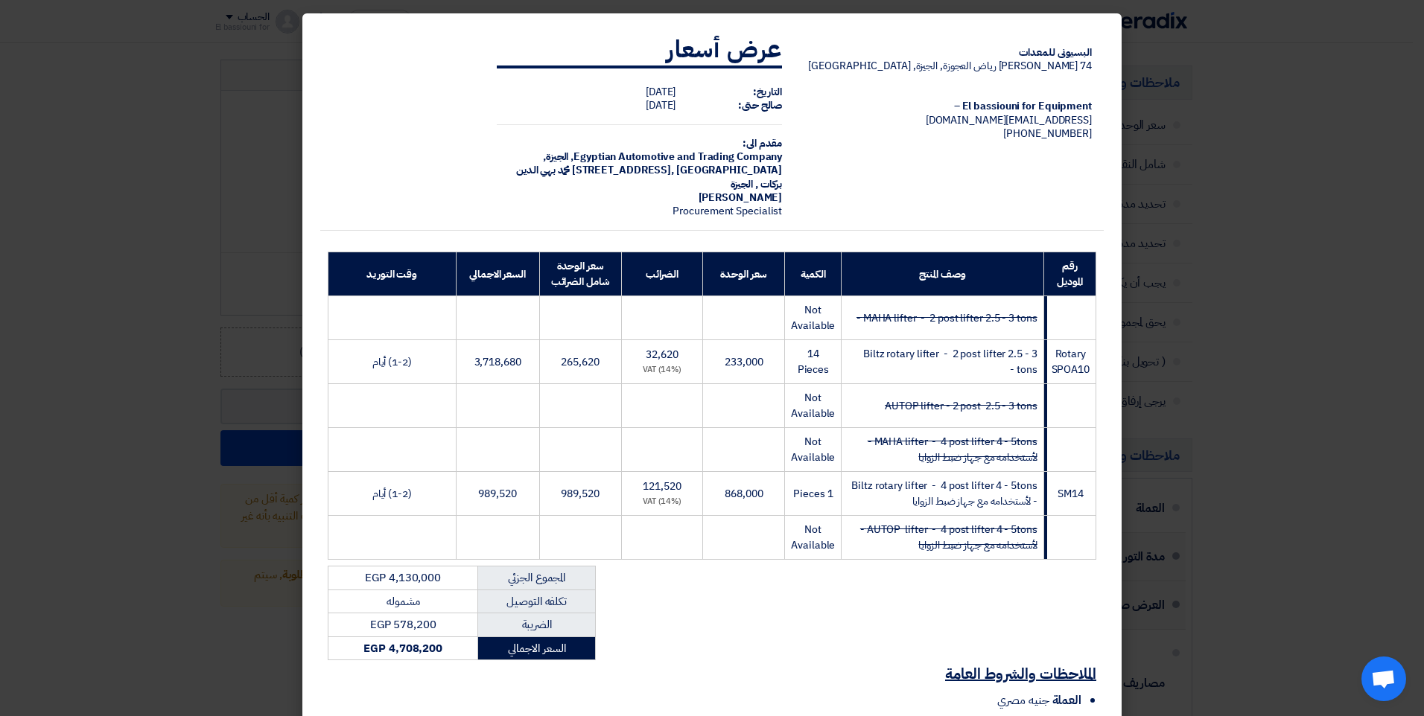
scroll to position [162, 0]
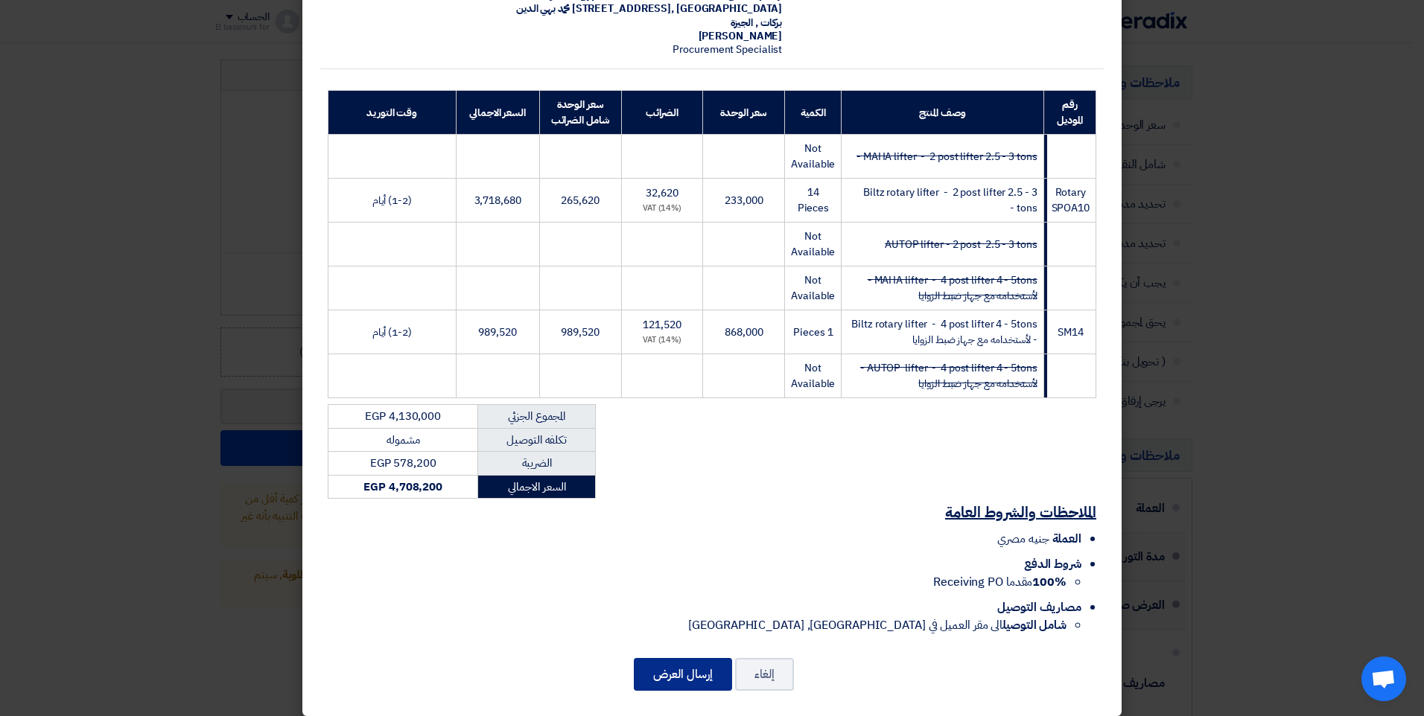
click at [679, 664] on button "إرسال العرض" at bounding box center [683, 674] width 98 height 33
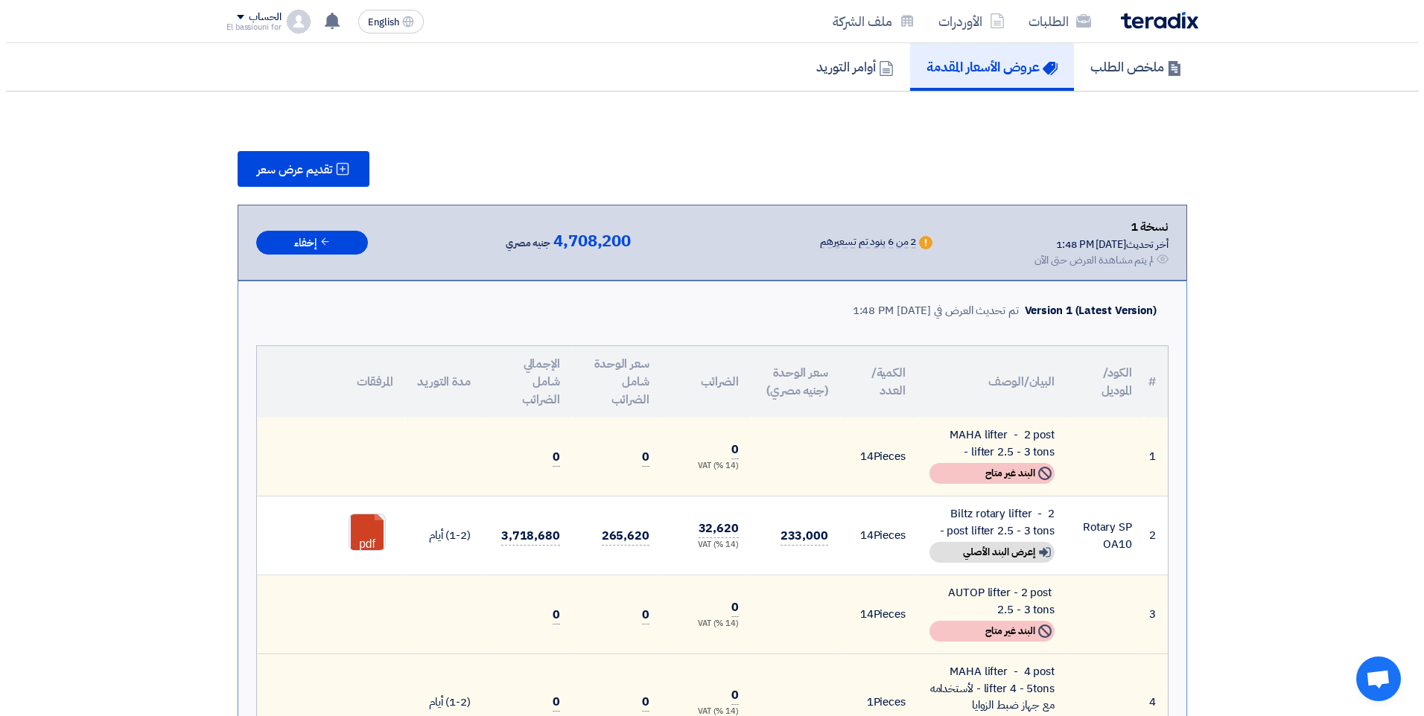
scroll to position [98, 0]
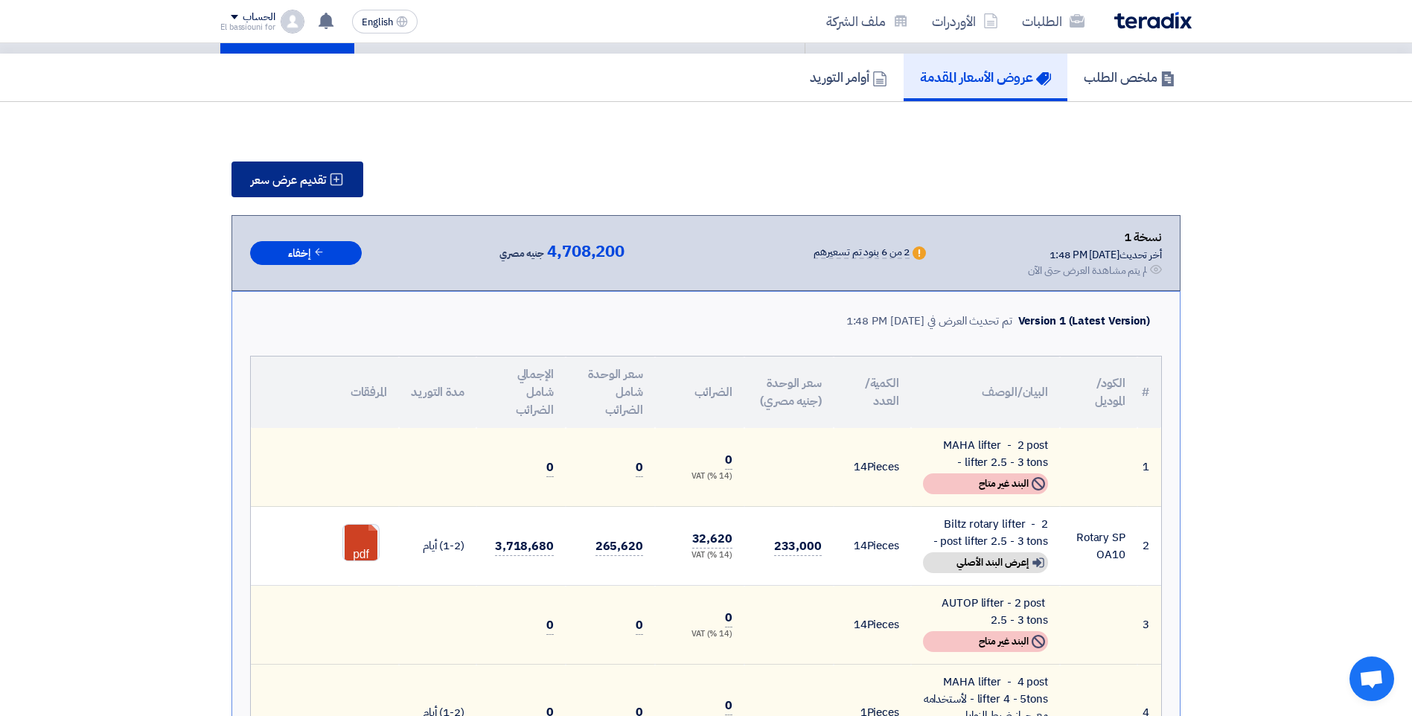
click at [326, 178] on span "تقديم عرض سعر" at bounding box center [288, 180] width 75 height 12
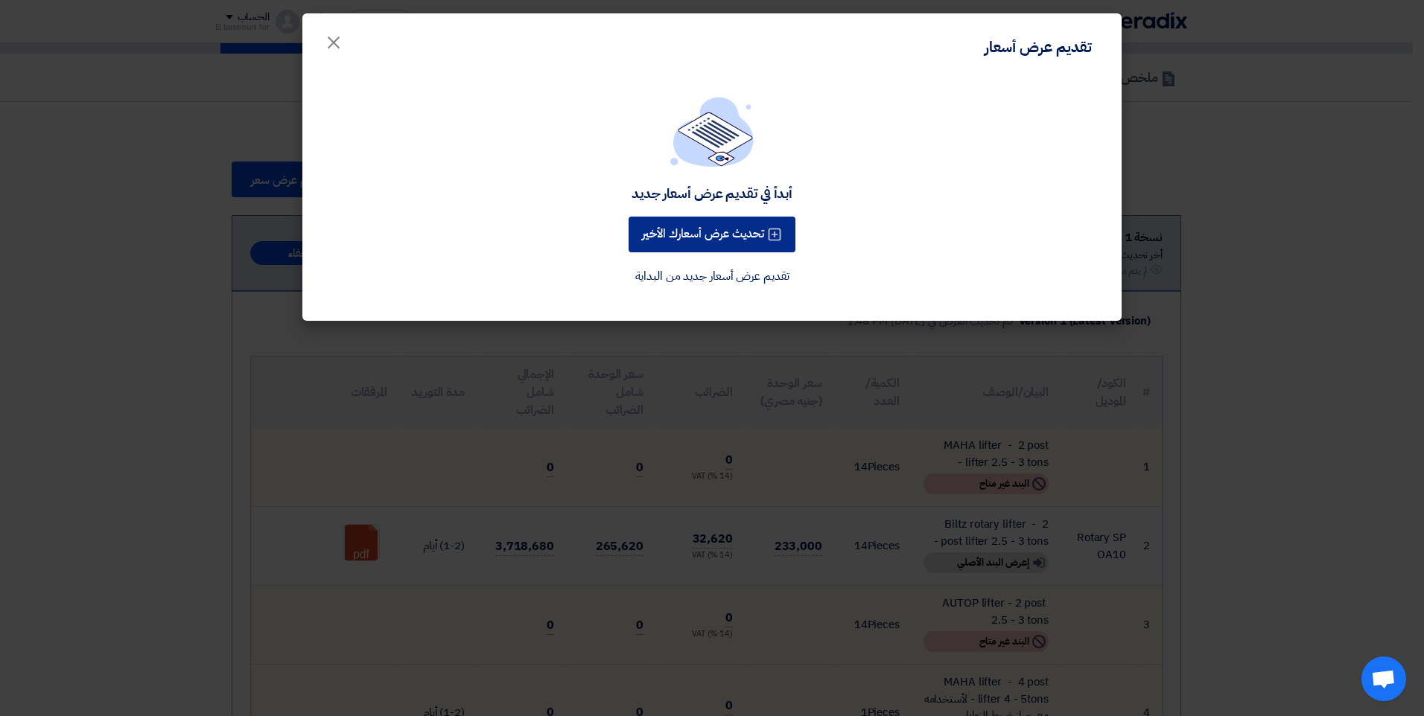
click at [713, 237] on button "تحديث عرض أسعارك الأخير" at bounding box center [711, 235] width 167 height 36
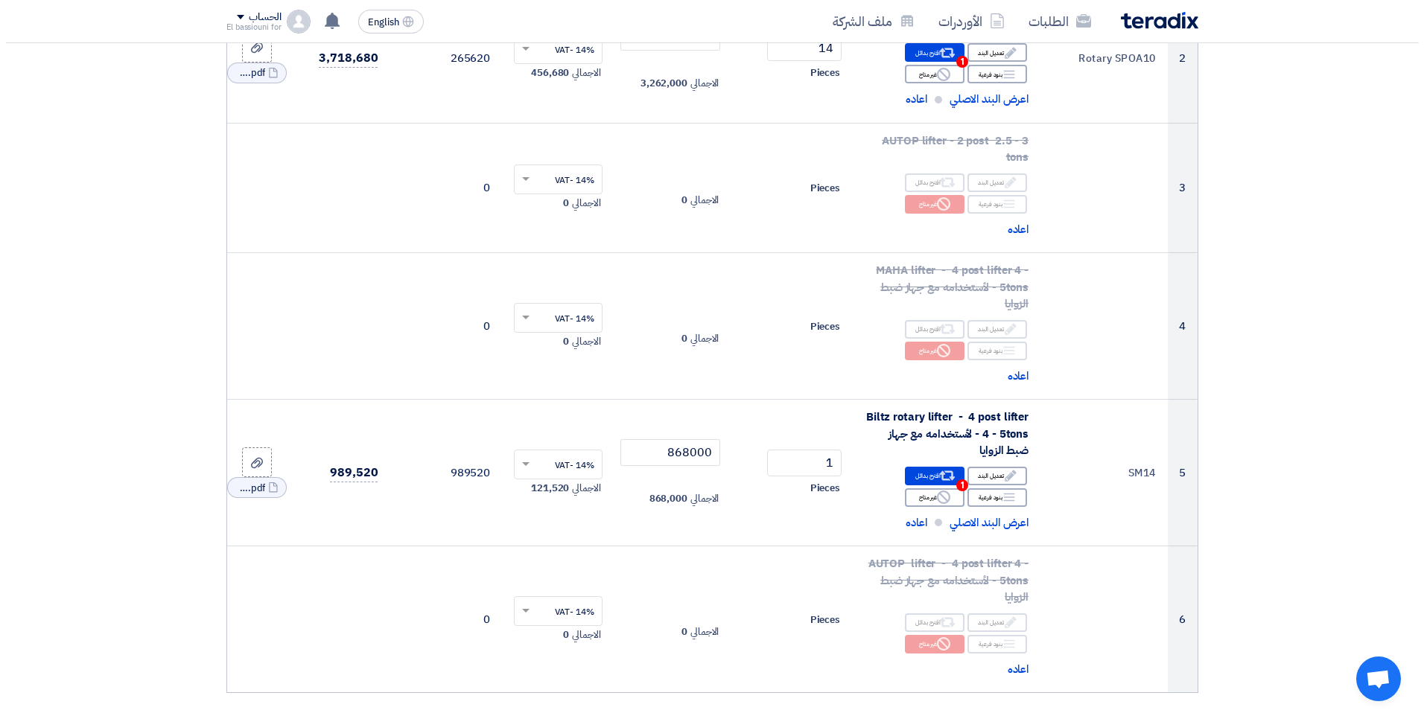
scroll to position [455, 0]
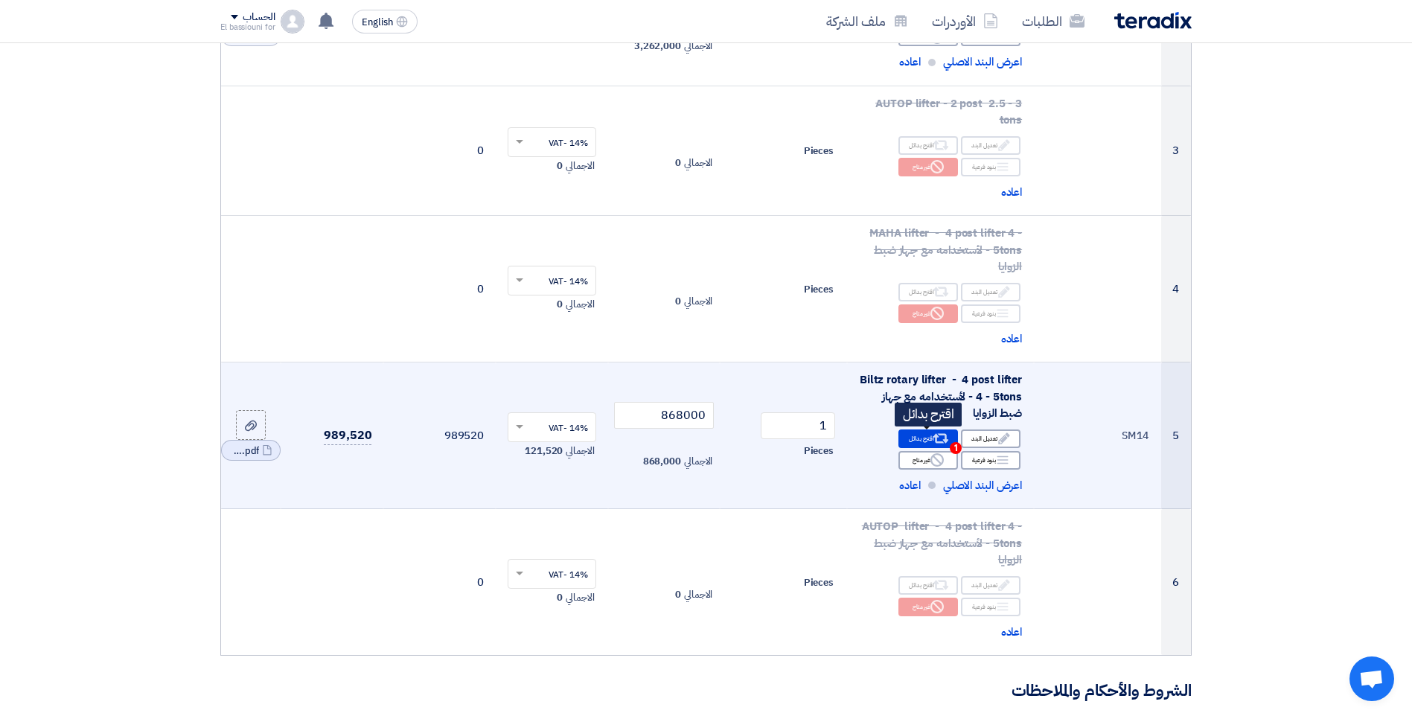
click at [927, 438] on div "Alternative اقترح بدائل 1" at bounding box center [929, 439] width 60 height 19
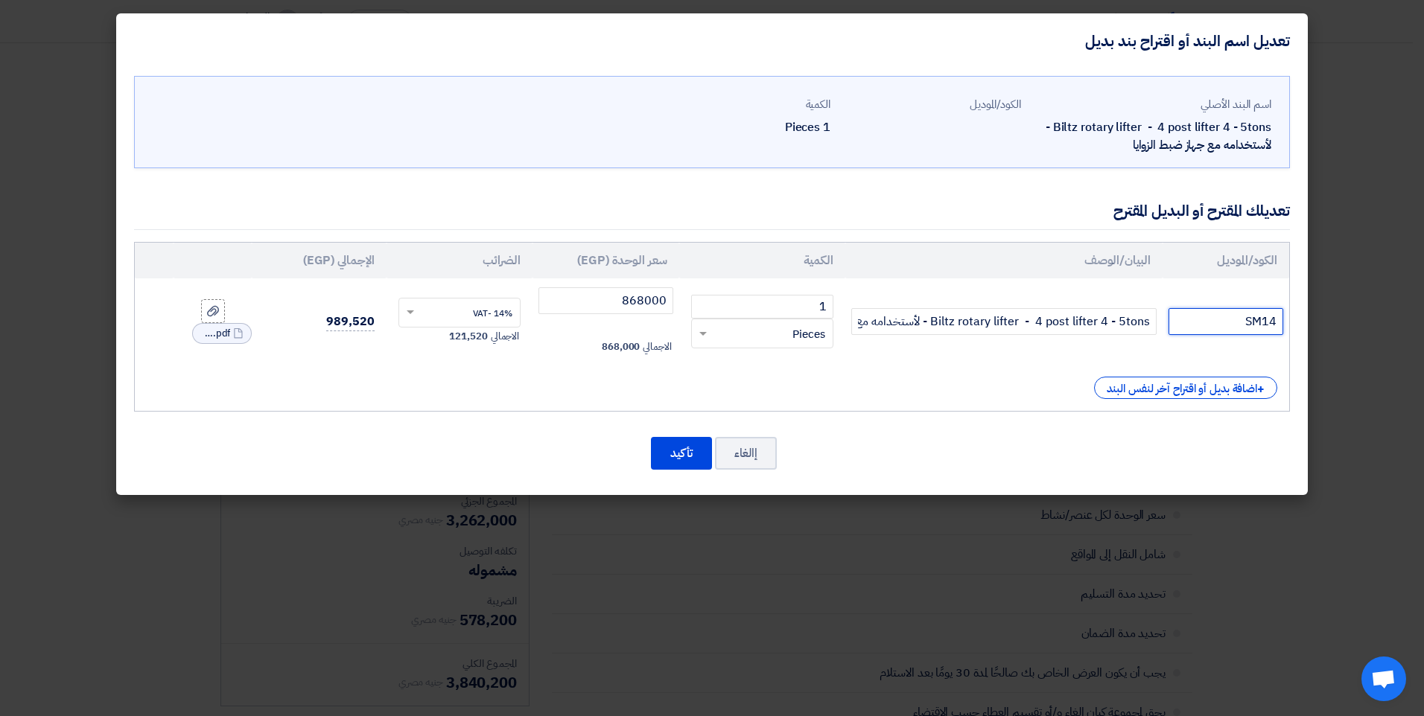
click at [1239, 317] on input "SM14" at bounding box center [1225, 321] width 115 height 27
type input "Rotary SM14"
click at [684, 448] on button "تأكيد" at bounding box center [681, 453] width 61 height 33
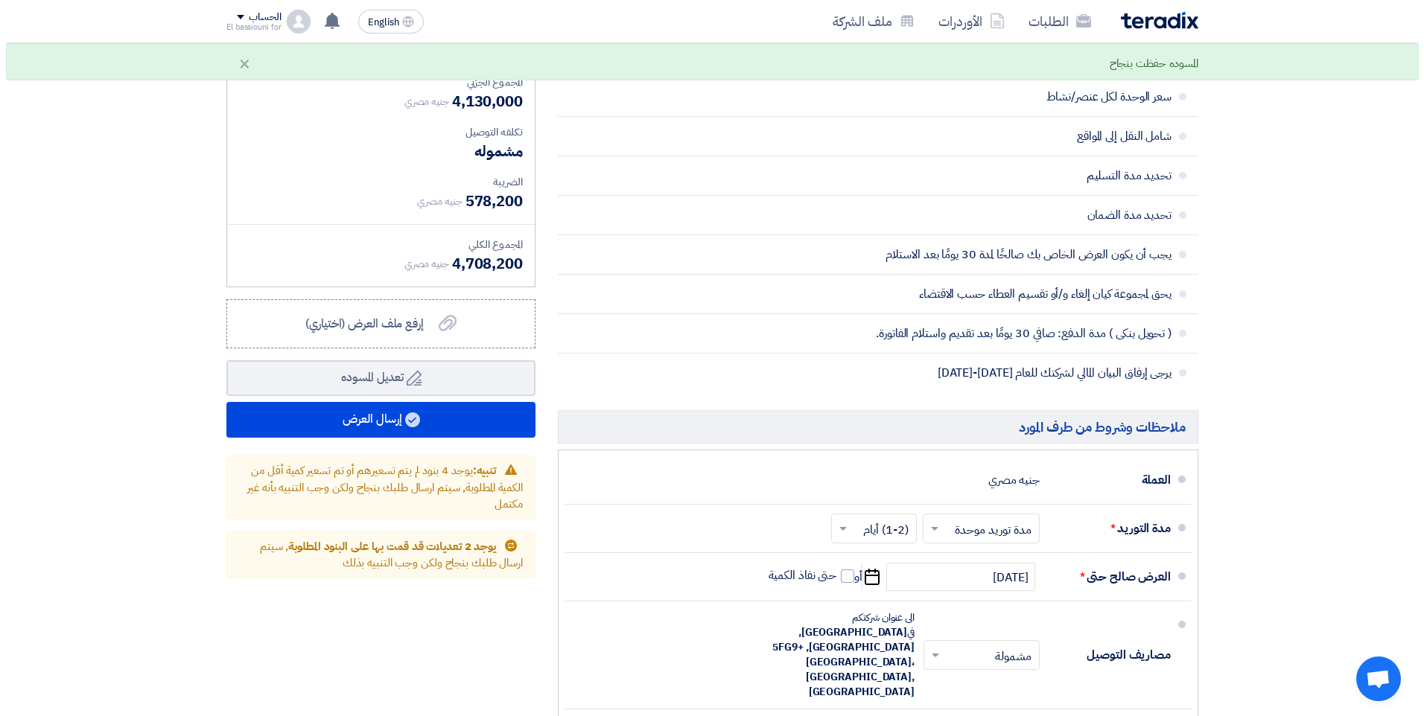
scroll to position [1270, 0]
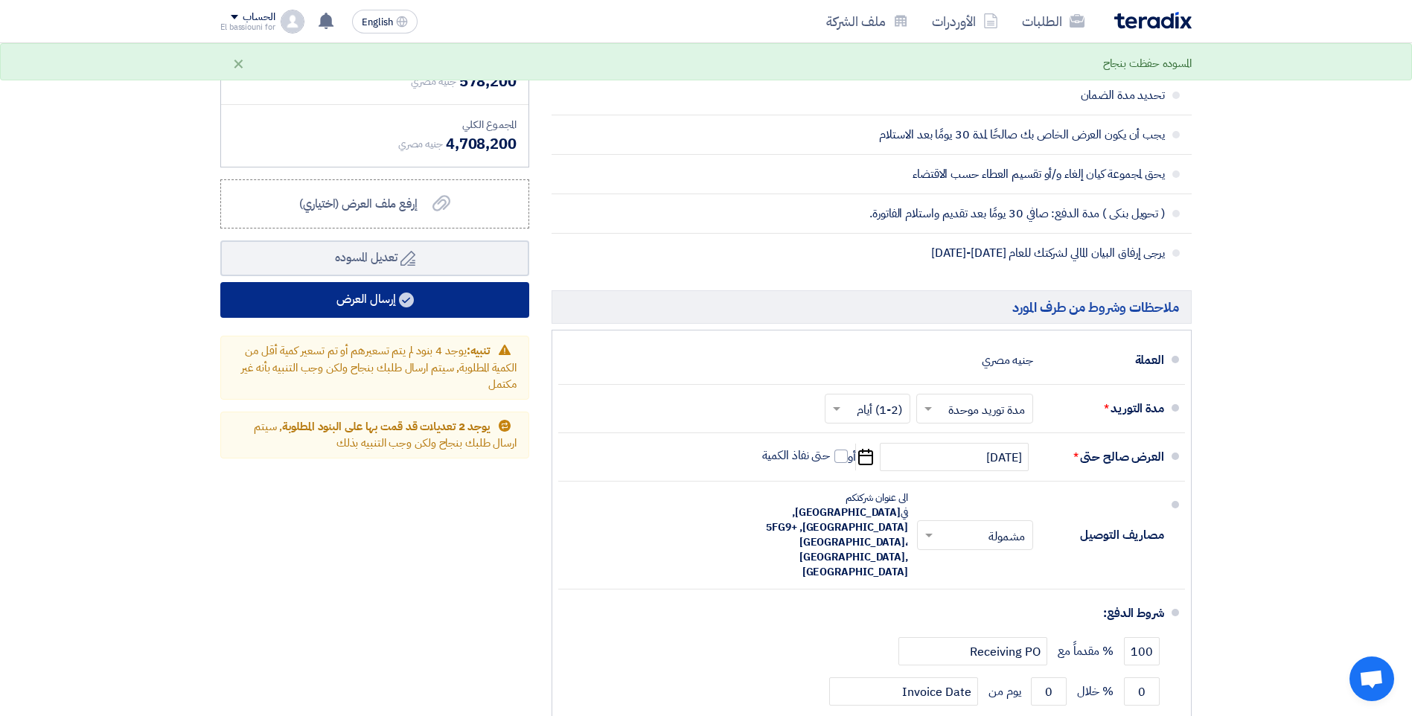
click at [433, 299] on button "إرسال العرض" at bounding box center [374, 300] width 309 height 36
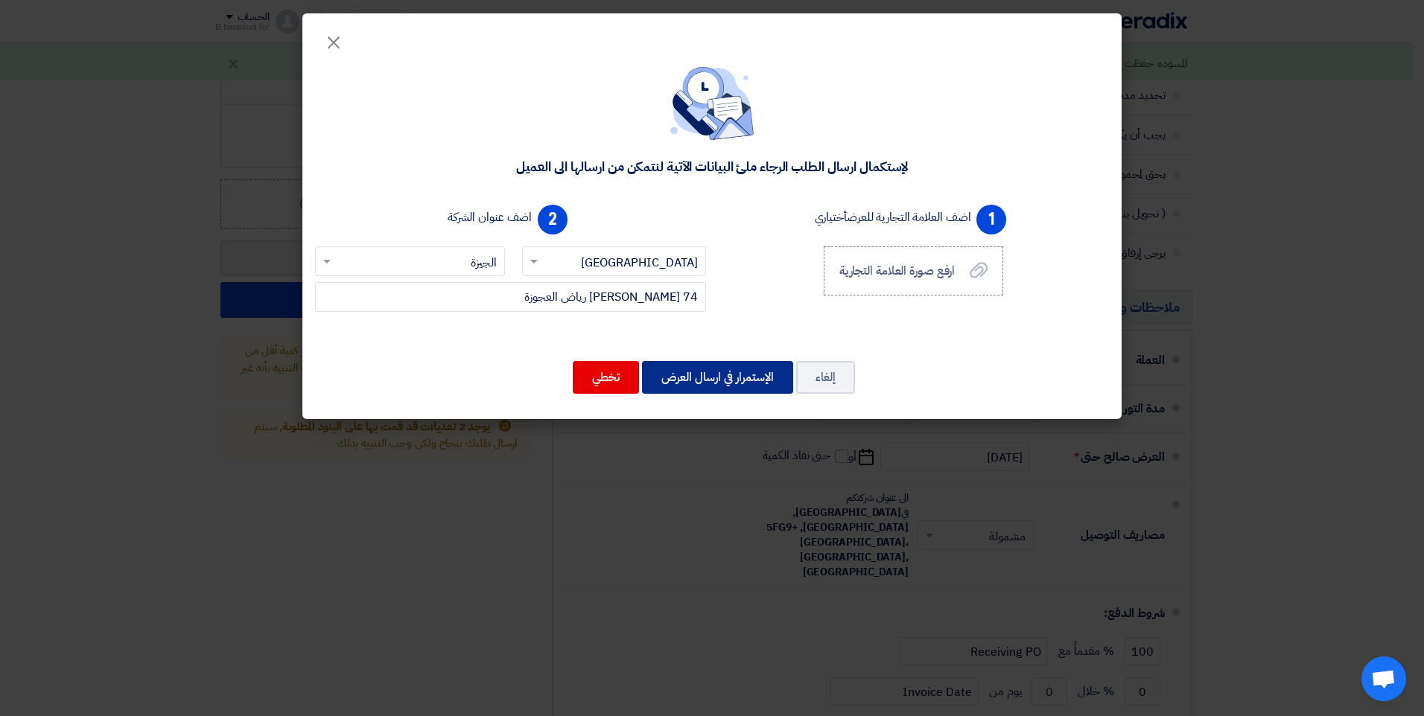
click at [690, 363] on button "الإستمرار في ارسال العرض" at bounding box center [717, 377] width 151 height 33
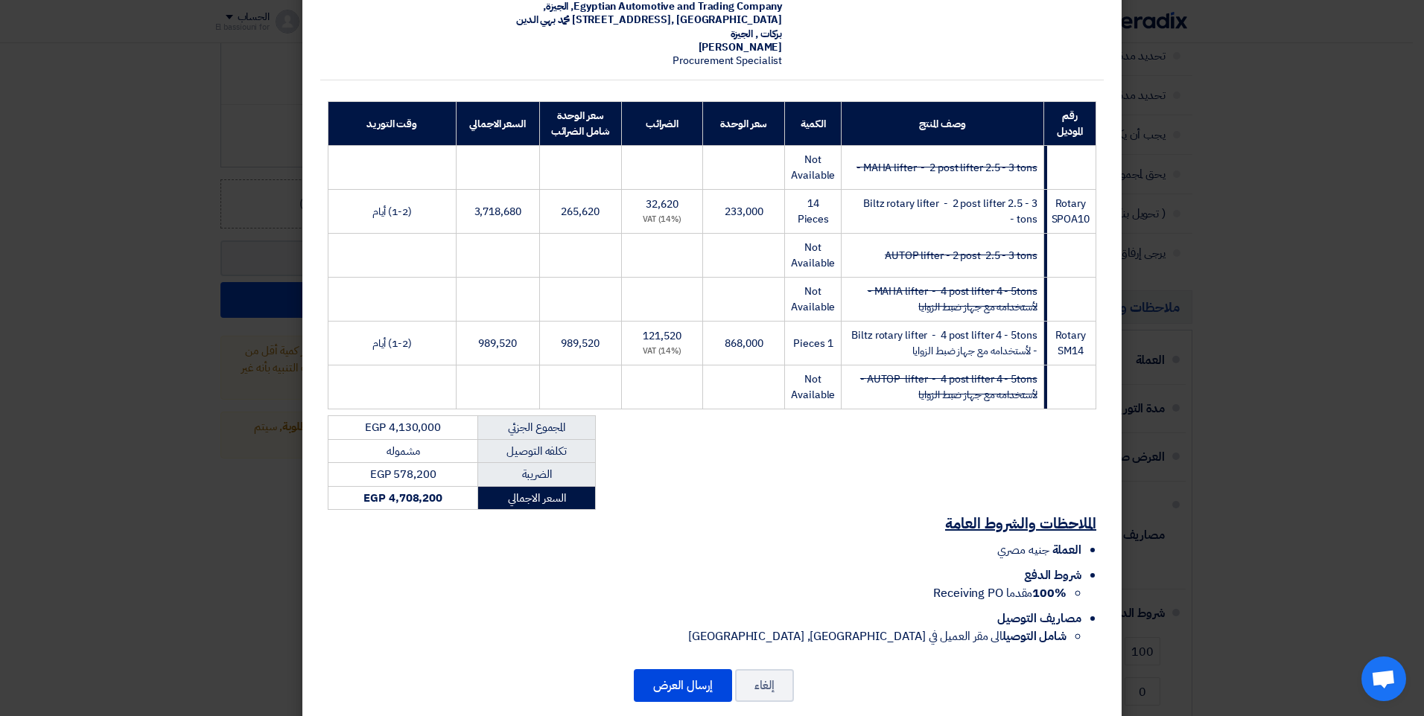
scroll to position [162, 0]
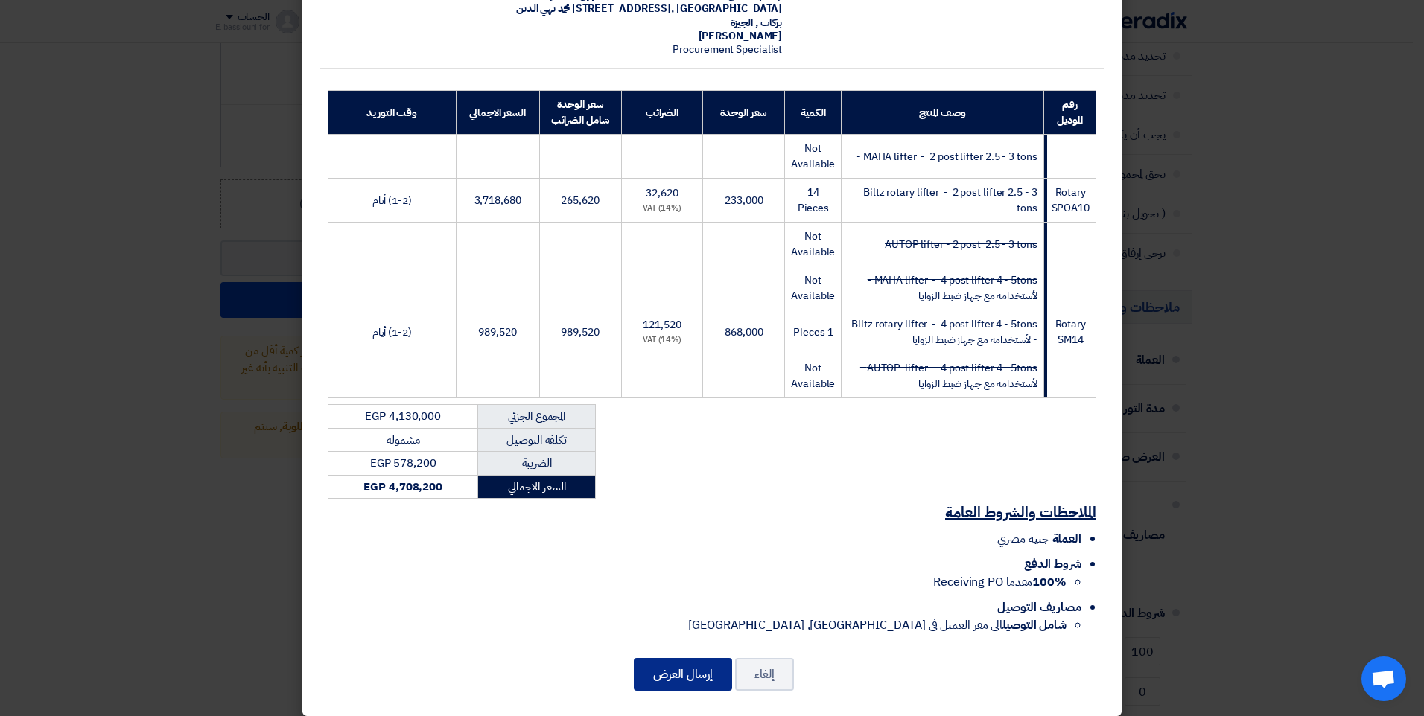
click at [678, 663] on button "إرسال العرض" at bounding box center [683, 674] width 98 height 33
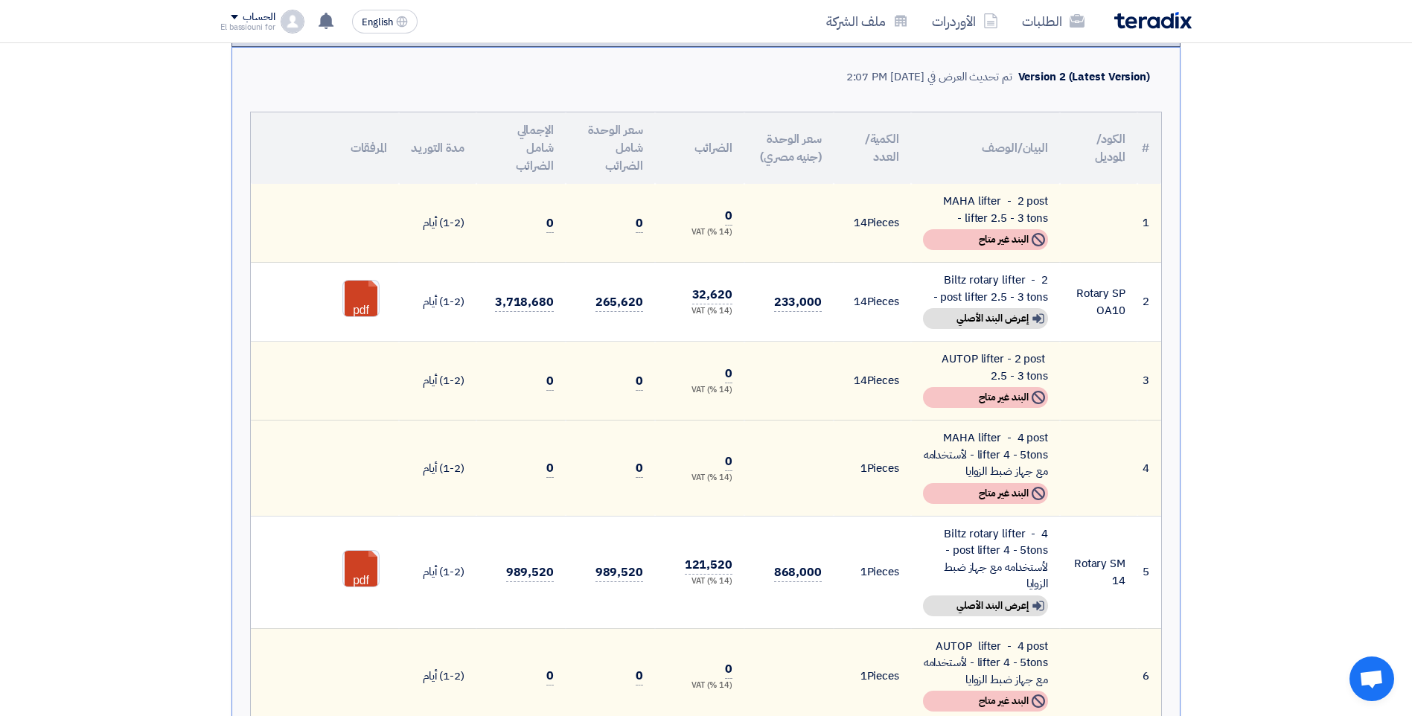
scroll to position [357, 0]
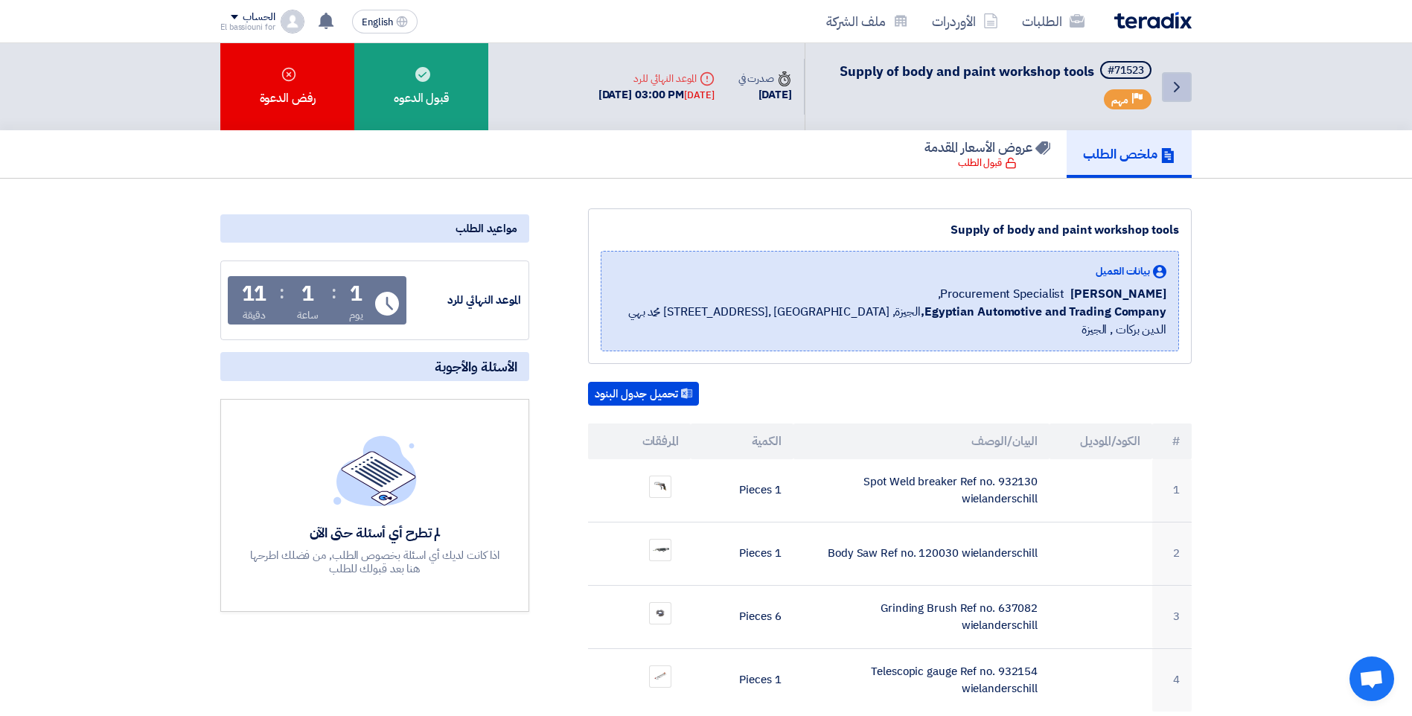
click at [1183, 92] on icon "Back" at bounding box center [1177, 87] width 18 height 18
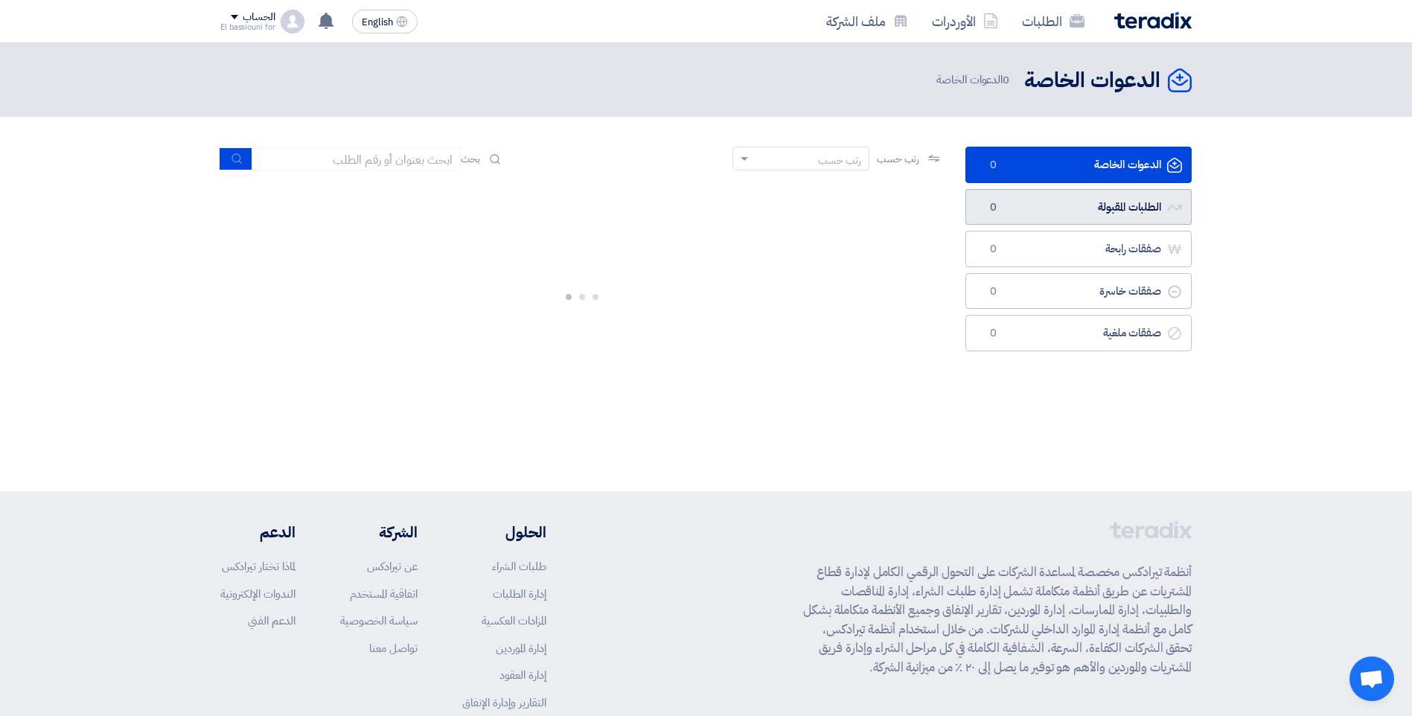
click at [1040, 207] on link "الطلبات المقبولة الطلبات المقبولة 0" at bounding box center [1079, 207] width 226 height 36
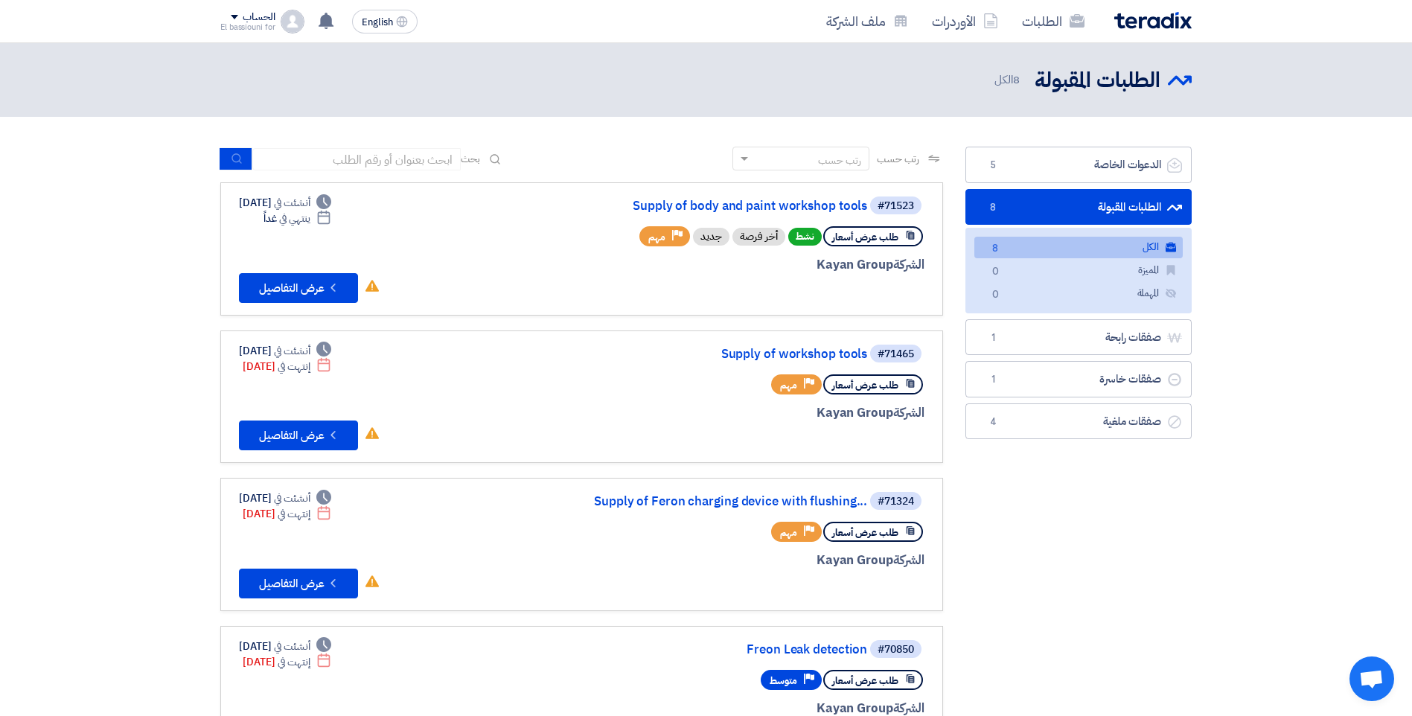
click at [1071, 203] on link "الطلبات المقبولة الطلبات المقبولة 8" at bounding box center [1079, 207] width 226 height 36
click at [1056, 167] on link "الدعوات الخاصة الدعوات الخاصة 5" at bounding box center [1079, 165] width 226 height 36
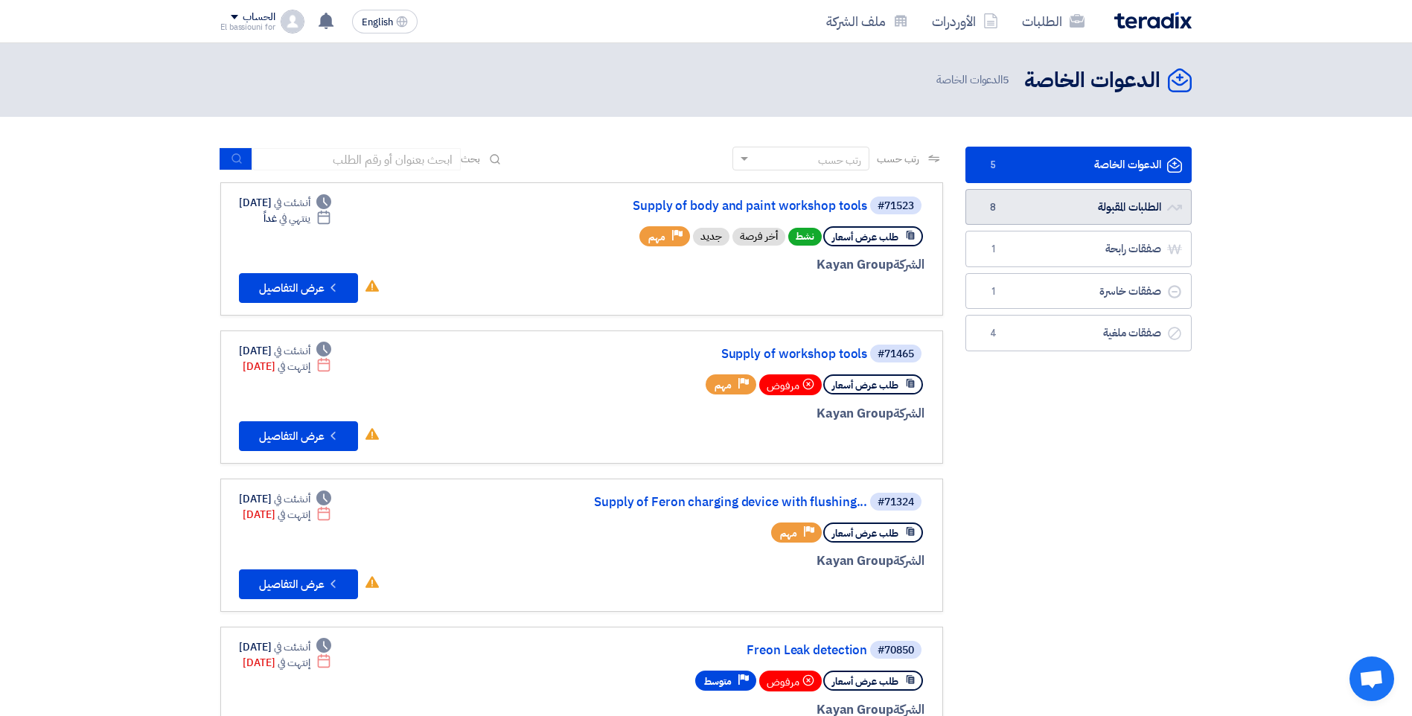
click at [1134, 205] on link "الطلبات المقبولة الطلبات المقبولة 8" at bounding box center [1079, 207] width 226 height 36
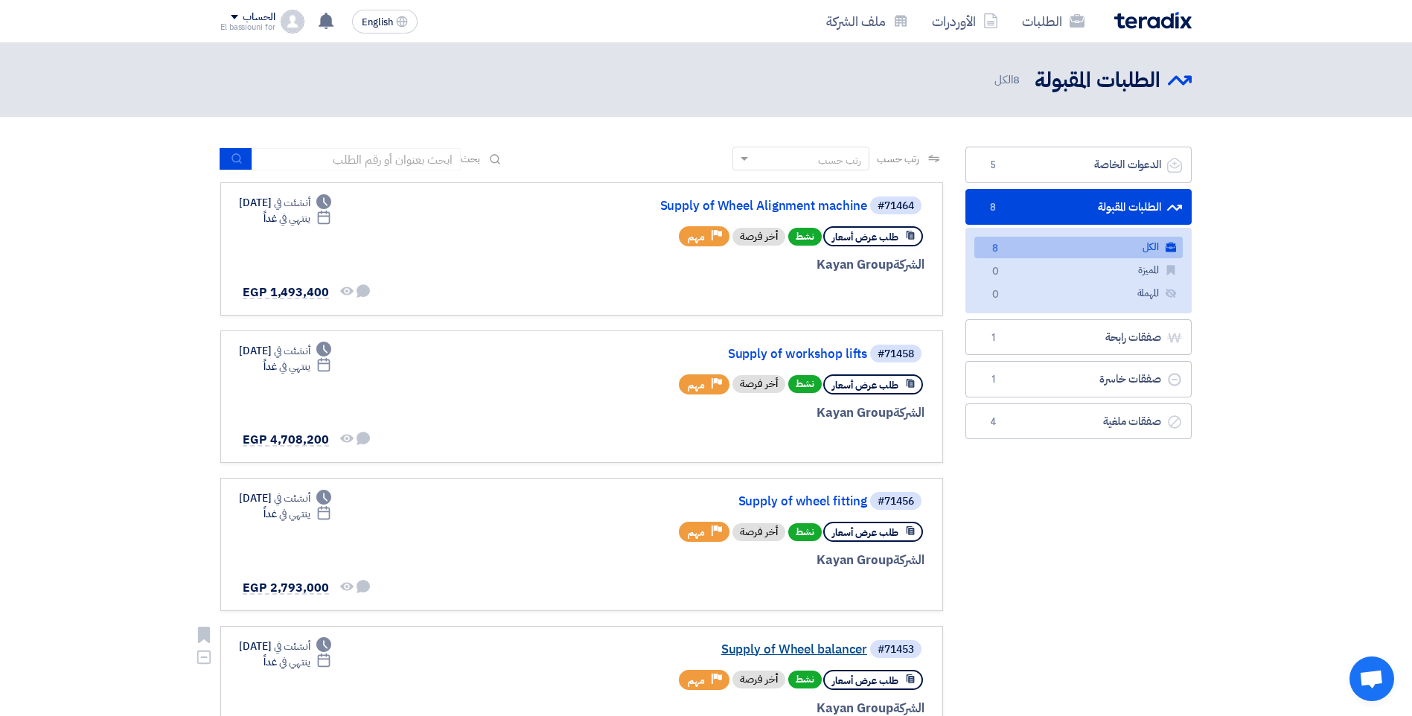
drag, startPoint x: 821, startPoint y: 650, endPoint x: 808, endPoint y: 650, distance: 13.4
click at [808, 650] on link "Supply of Wheel balancer" at bounding box center [719, 649] width 298 height 13
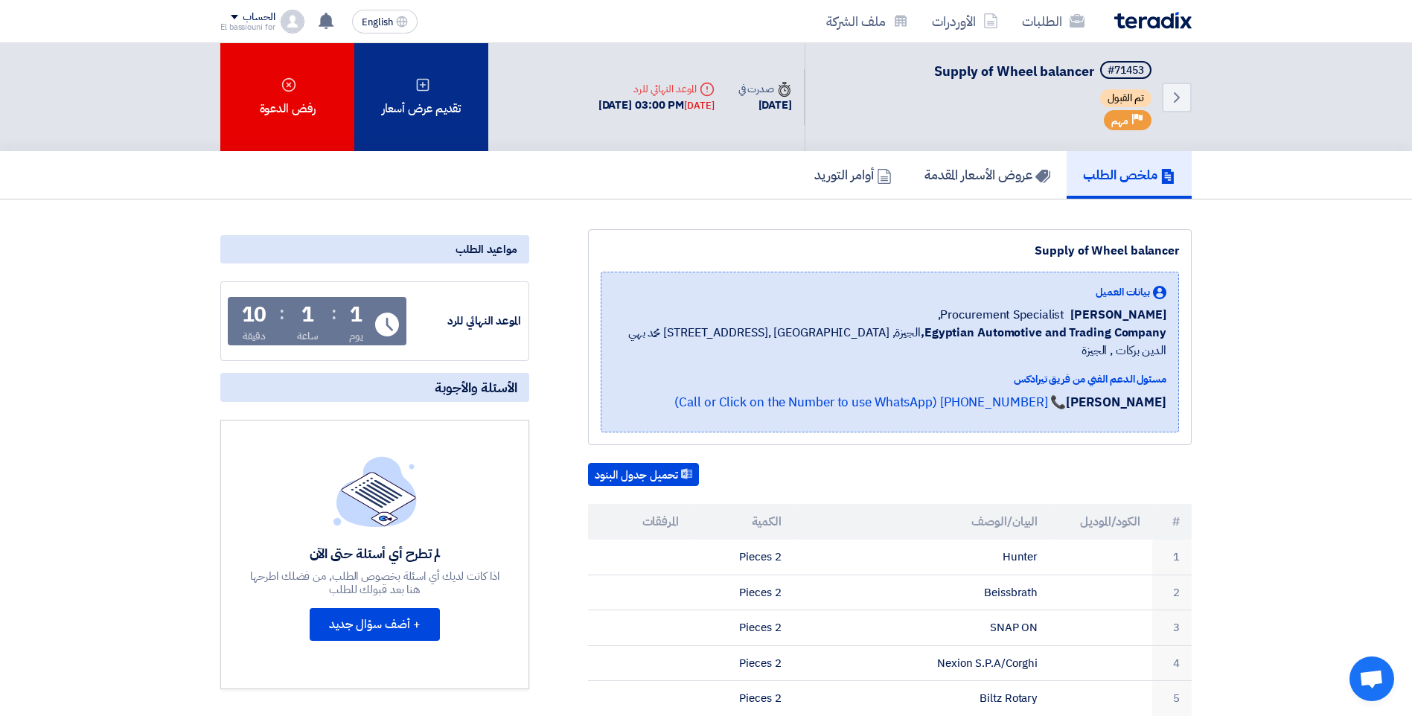
click at [424, 86] on icon at bounding box center [422, 84] width 15 height 15
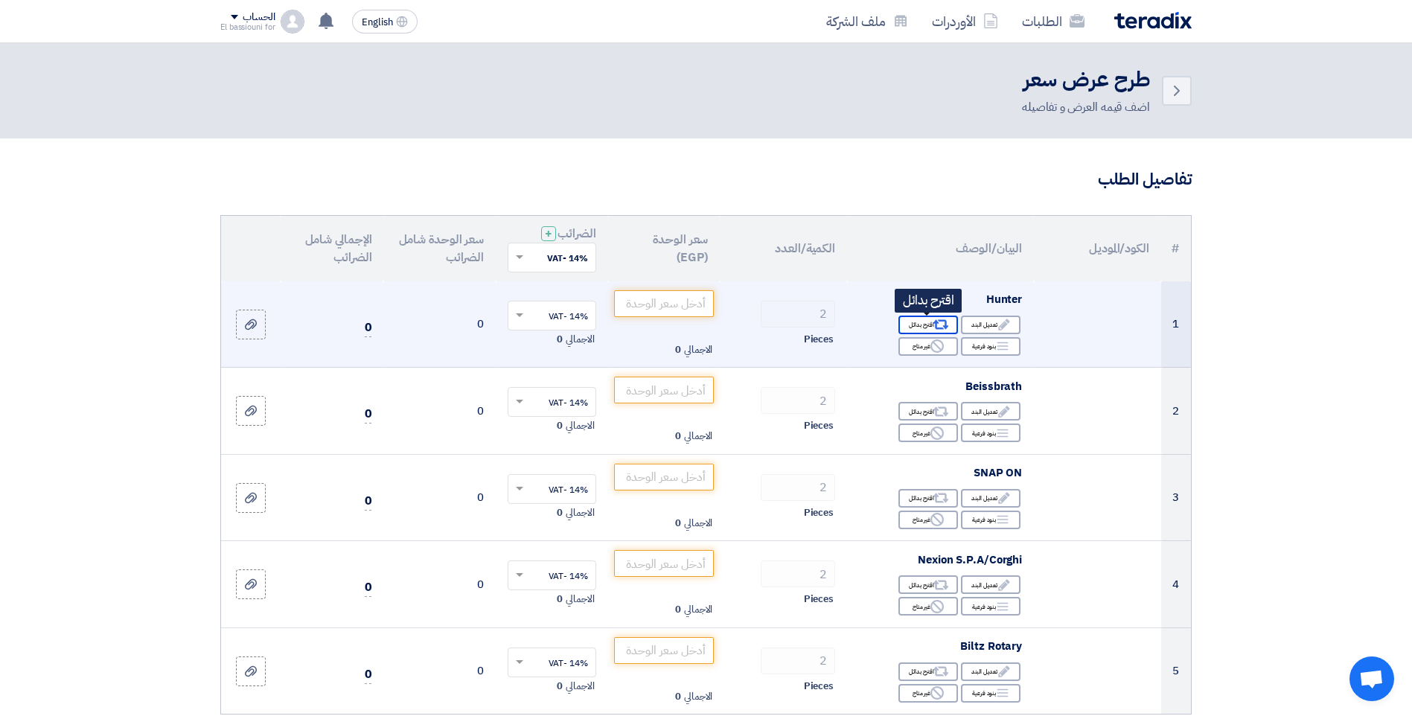
click at [917, 322] on div "Alternative اقترح بدائل" at bounding box center [929, 325] width 60 height 19
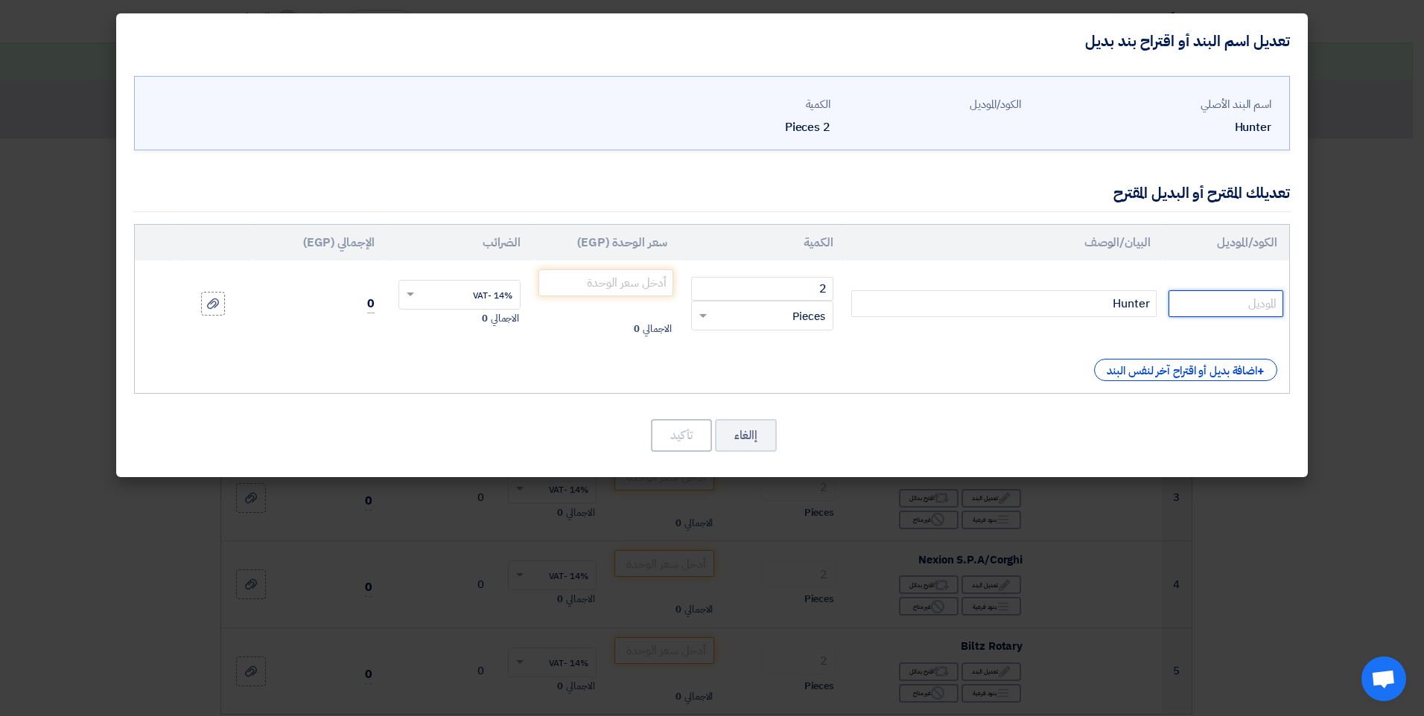
paste input "Road Force Elite"
type input "Road Force Elite"
click at [640, 278] on input "number" at bounding box center [605, 283] width 135 height 27
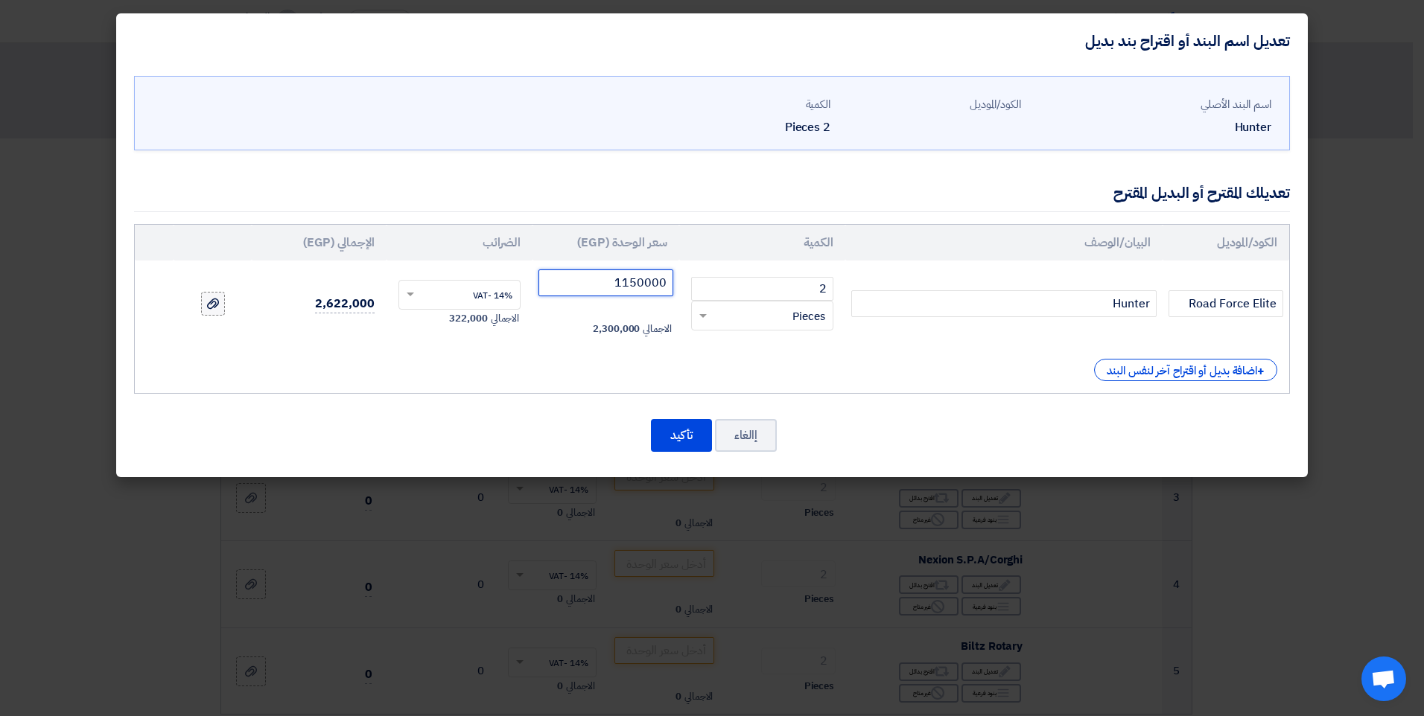
type input "1150000"
click at [214, 311] on div at bounding box center [212, 304] width 15 height 17
click at [0, 0] on input "file" at bounding box center [0, 0] width 0 height 0
click at [657, 430] on button "تأكيد" at bounding box center [681, 435] width 61 height 33
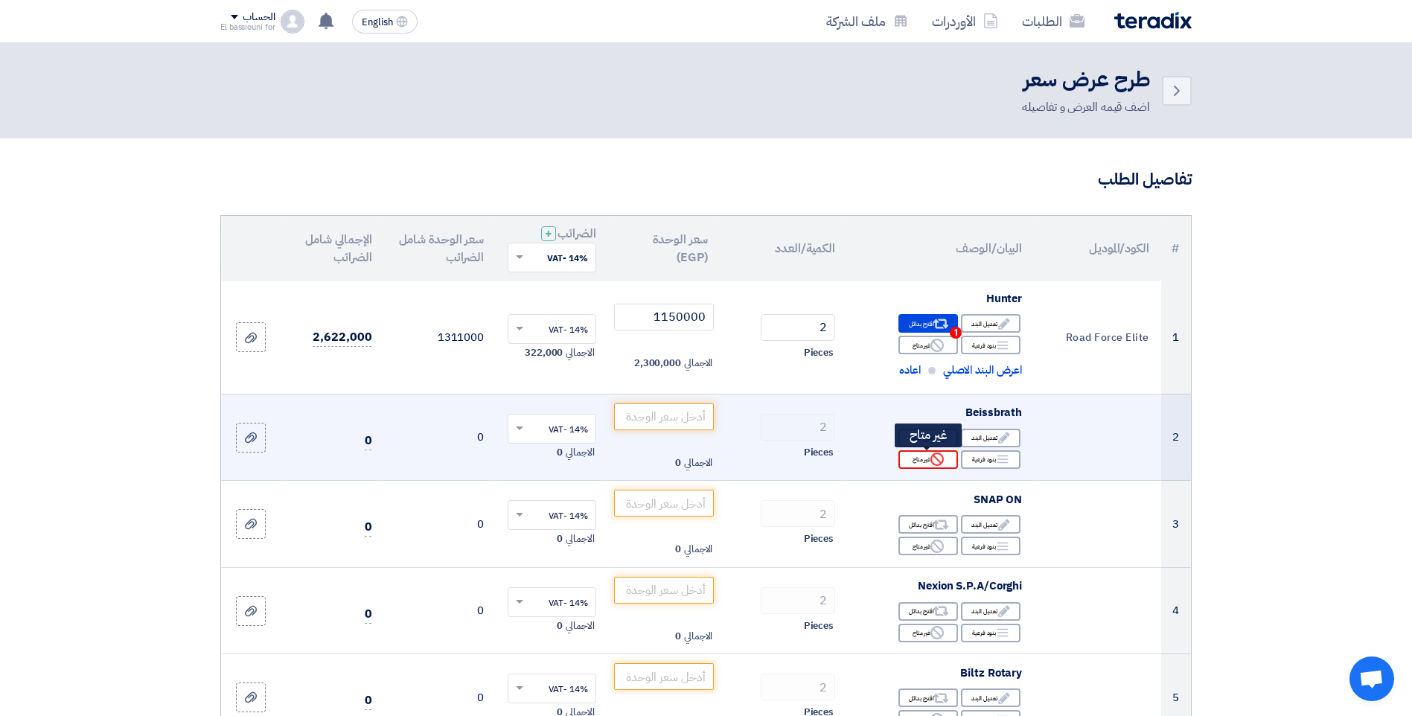
click at [928, 461] on div "Reject غير متاح" at bounding box center [929, 459] width 60 height 19
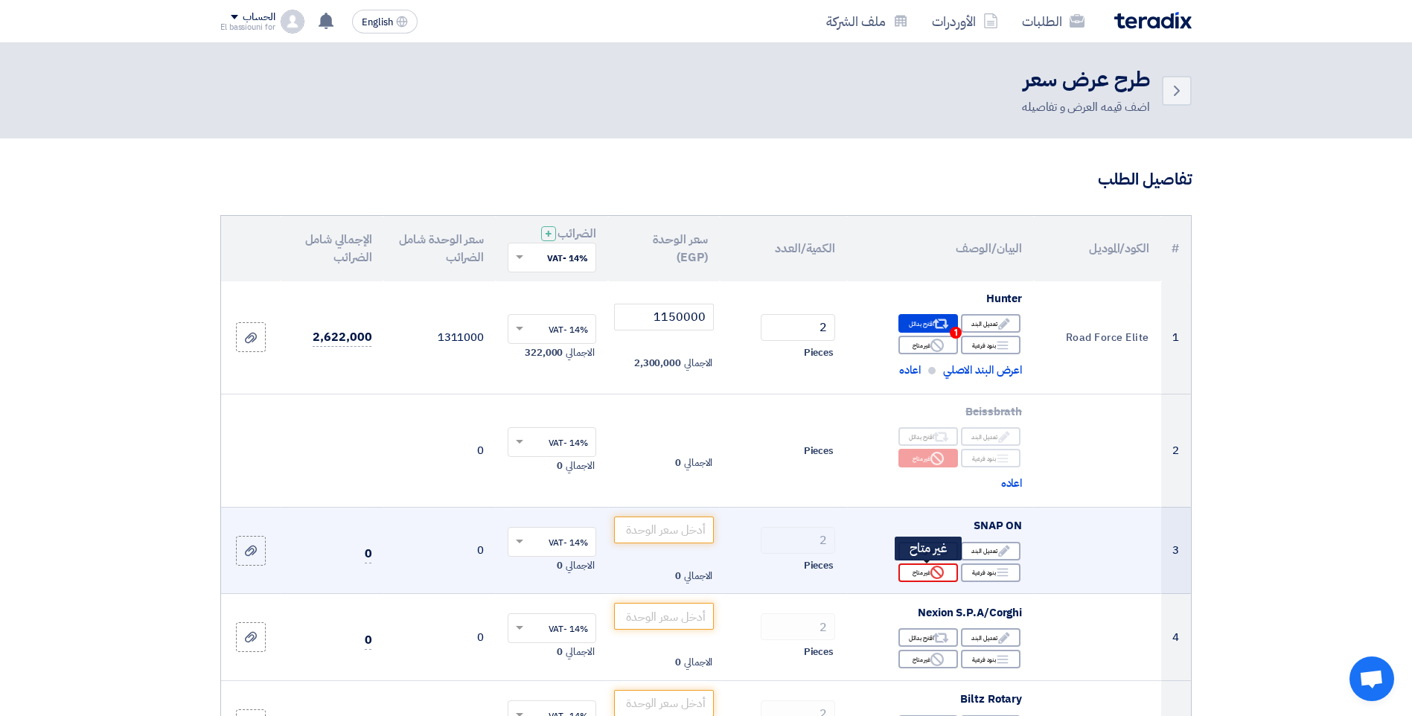
click at [937, 571] on icon "Reject" at bounding box center [937, 572] width 13 height 13
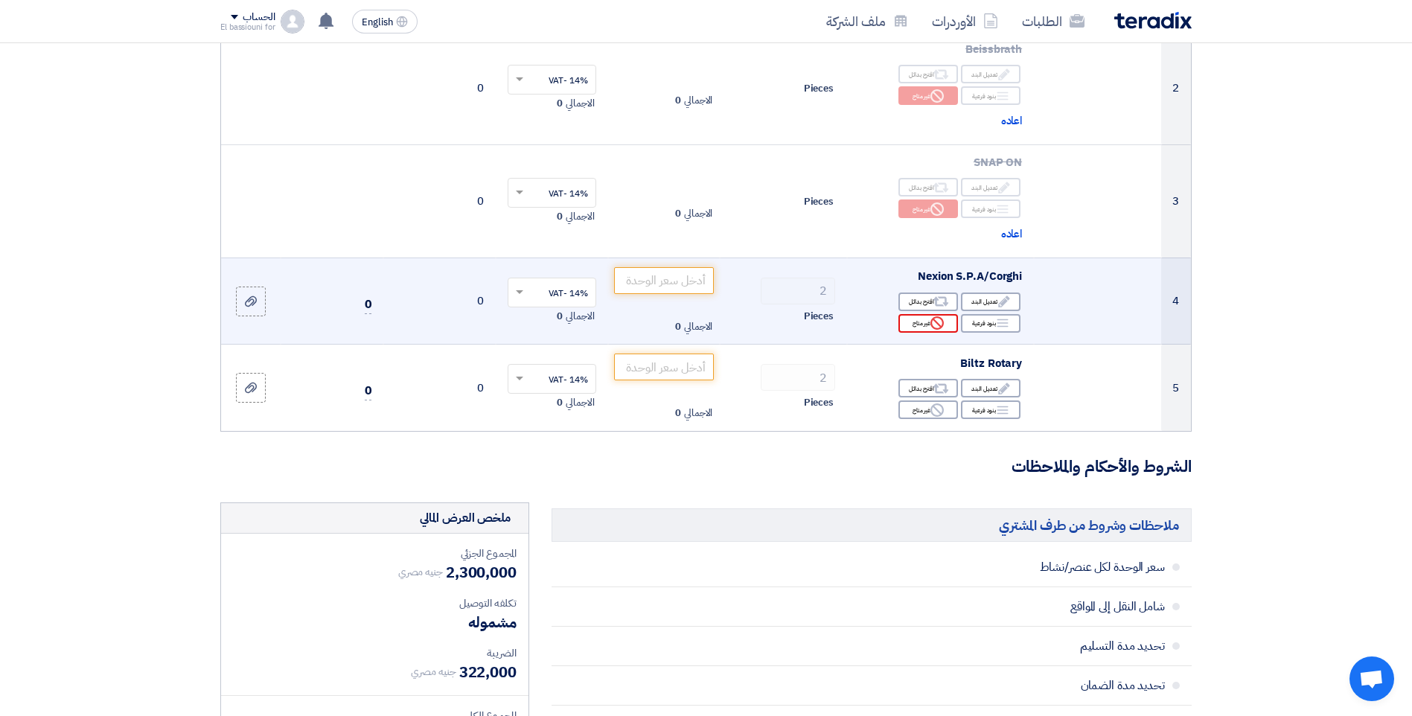
scroll to position [367, 0]
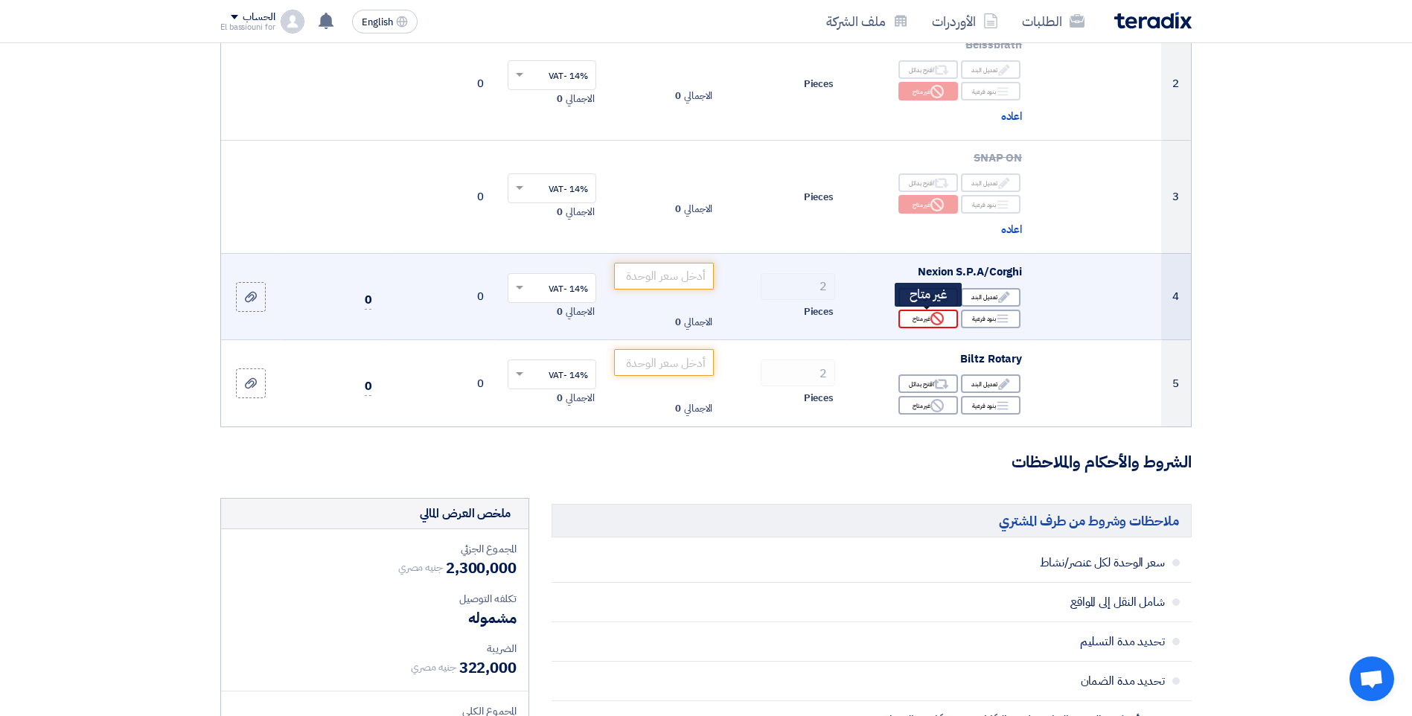
click at [914, 322] on div "Reject غير متاح" at bounding box center [929, 319] width 60 height 19
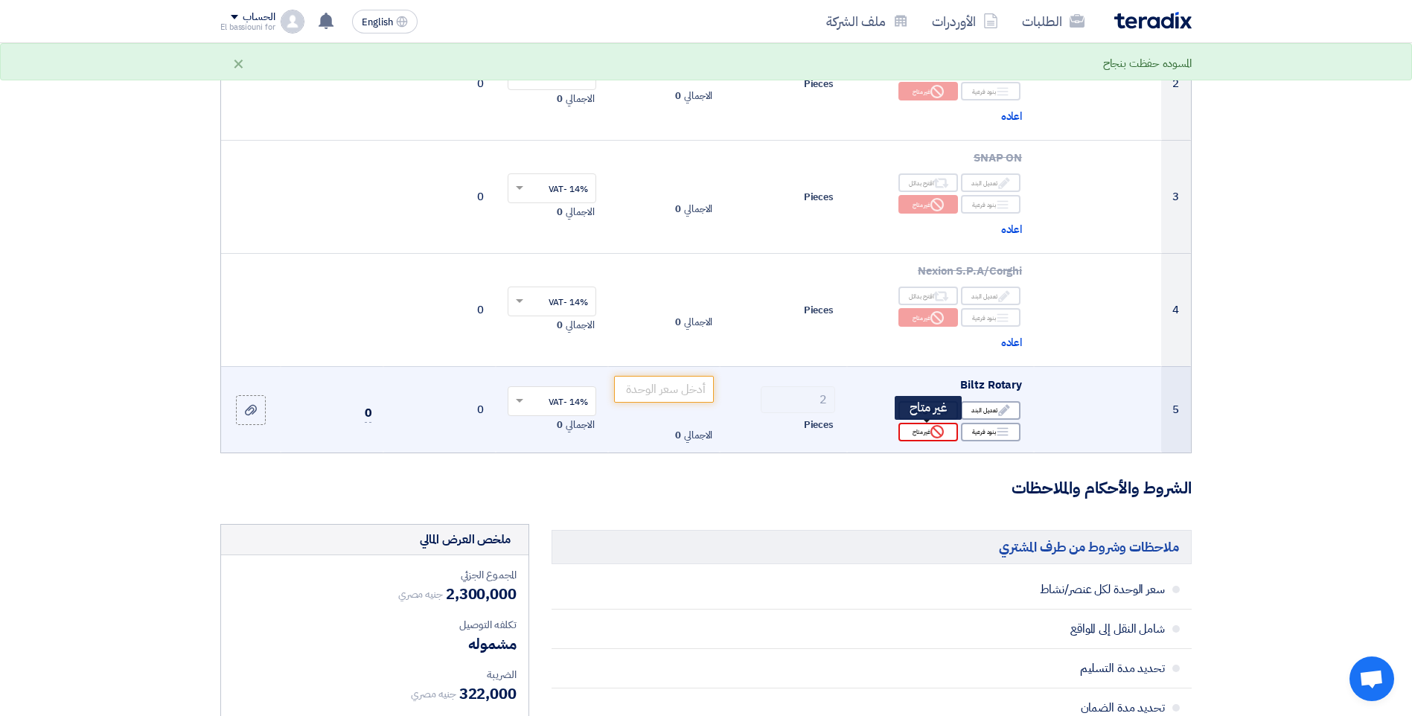
click at [917, 436] on div "Reject غير متاح" at bounding box center [929, 432] width 60 height 19
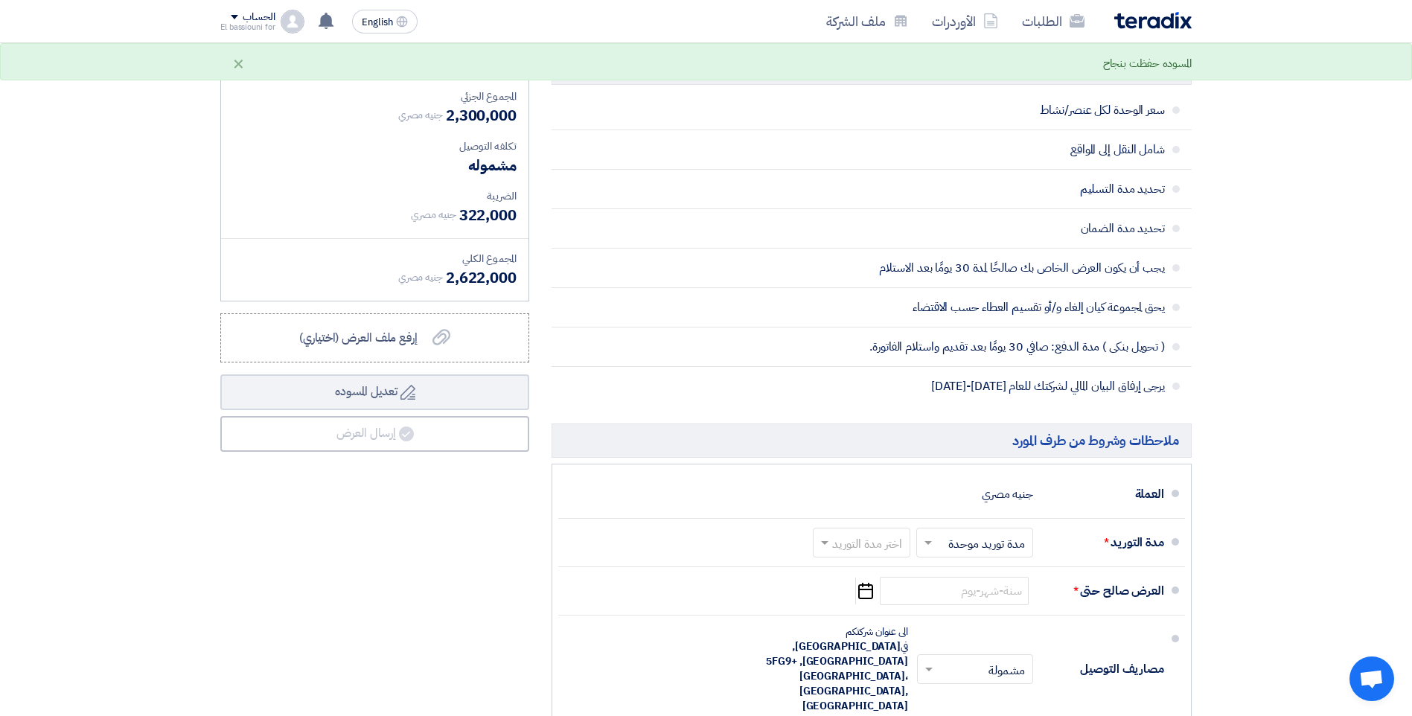
scroll to position [875, 0]
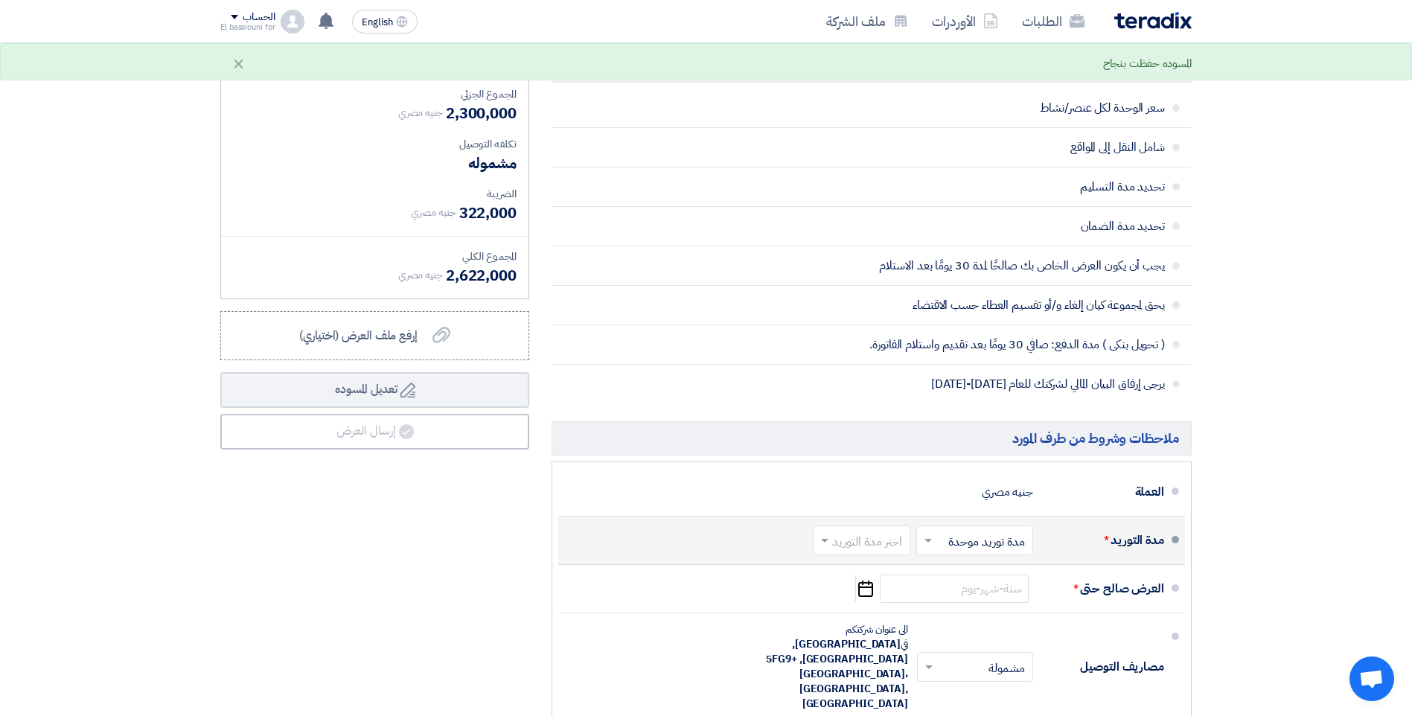
click at [996, 540] on input "text" at bounding box center [971, 542] width 109 height 22
click at [894, 543] on input "text" at bounding box center [859, 542] width 90 height 22
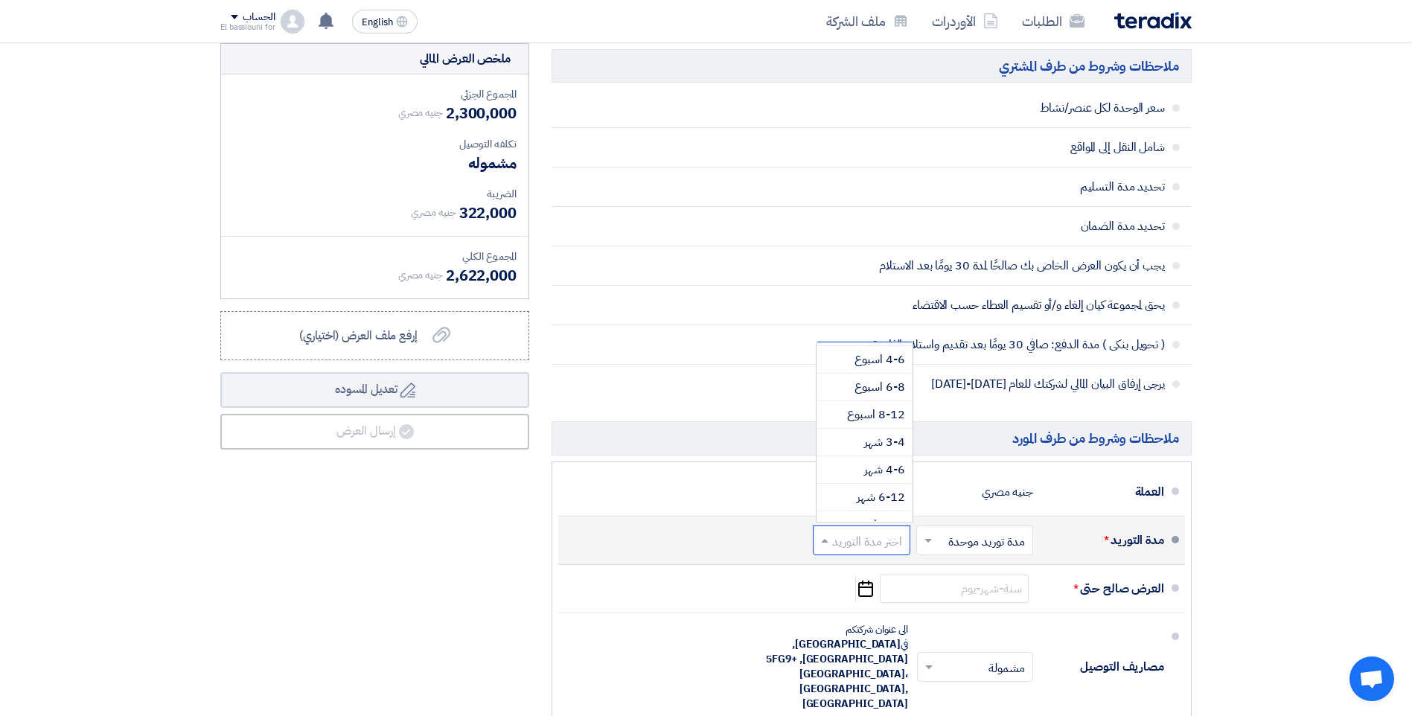
scroll to position [108, 0]
click at [853, 440] on div "3-4 شهر" at bounding box center [865, 441] width 96 height 28
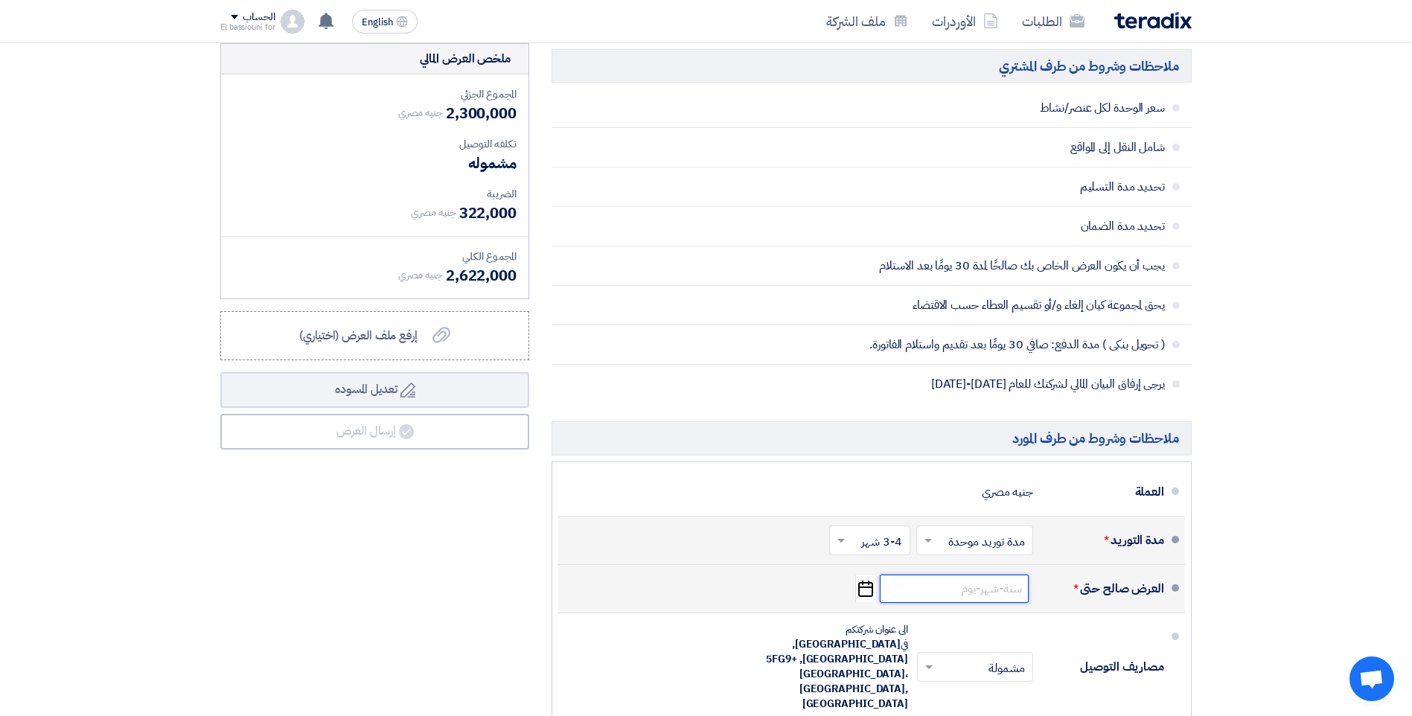
click at [1021, 590] on input at bounding box center [954, 589] width 149 height 28
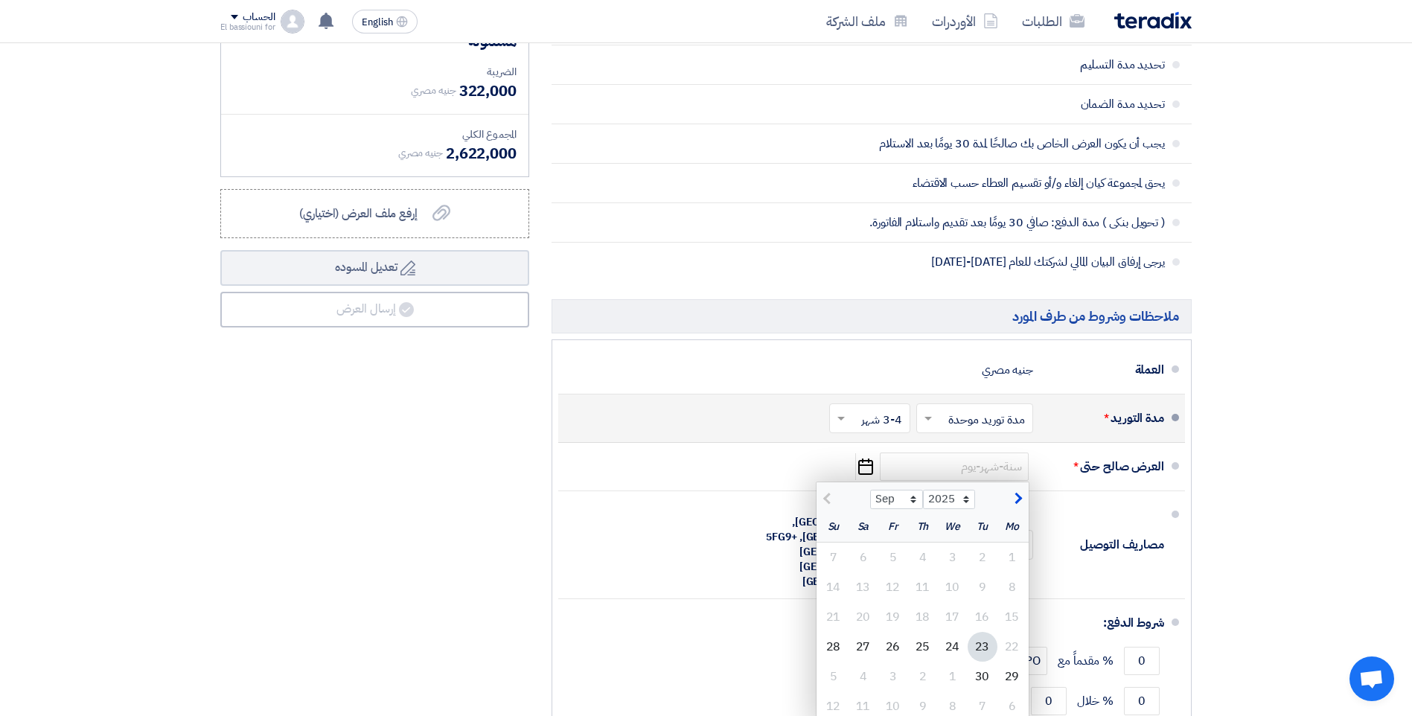
scroll to position [1141, 0]
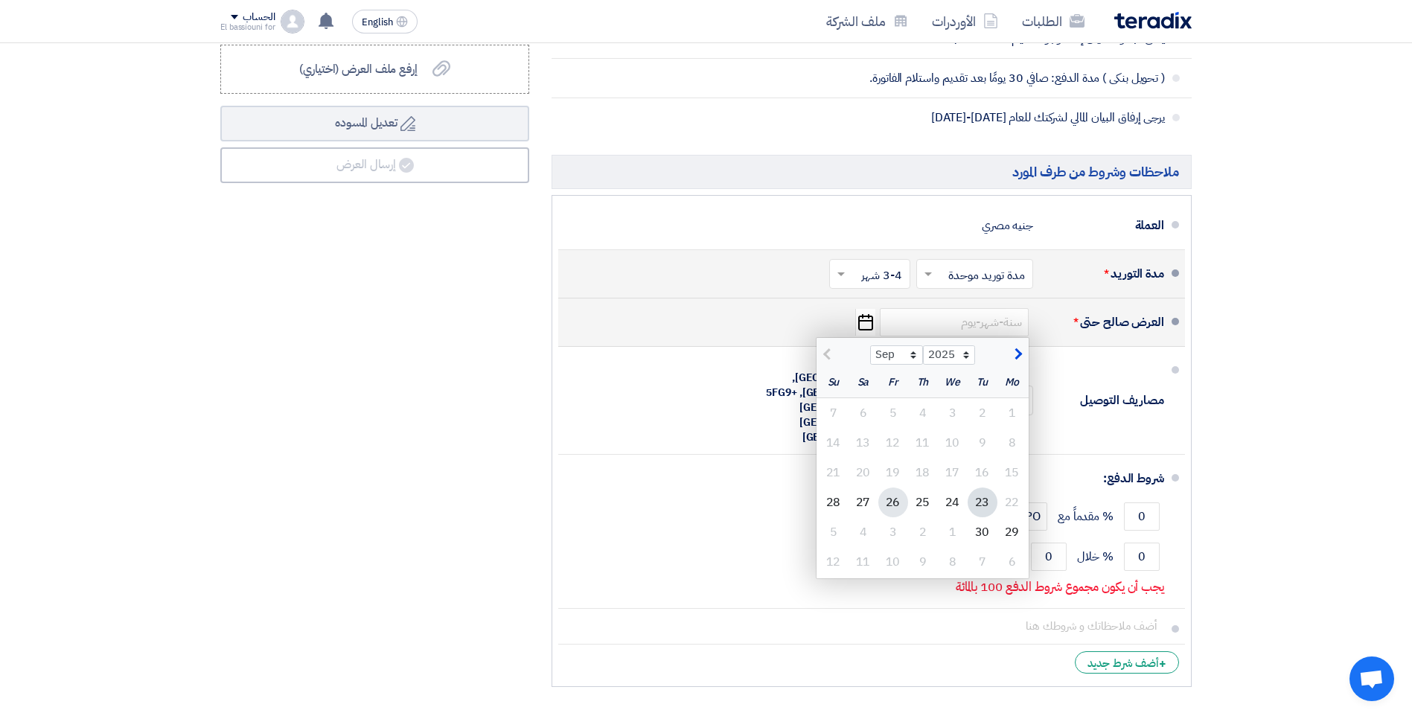
click at [889, 506] on div "26" at bounding box center [894, 503] width 30 height 30
type input "9/26/2025"
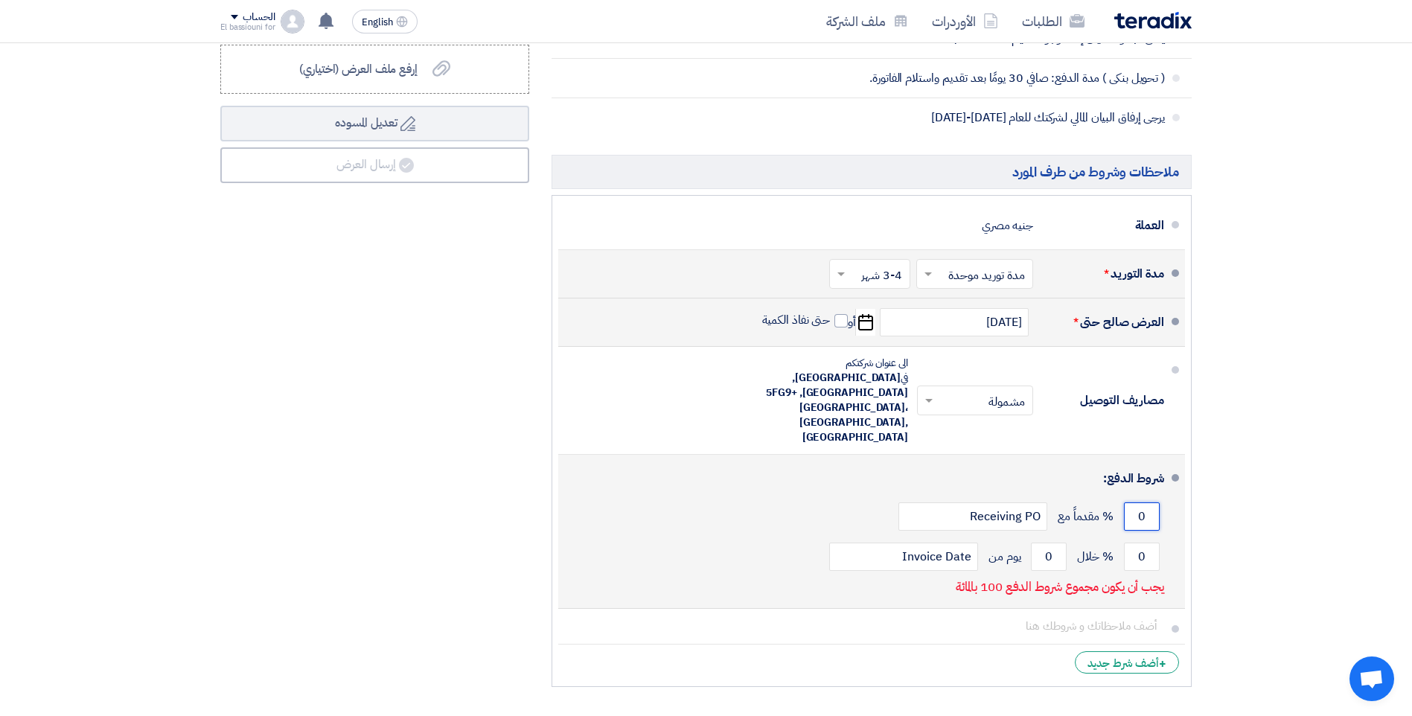
drag, startPoint x: 1138, startPoint y: 491, endPoint x: 1166, endPoint y: 491, distance: 28.3
click at [1166, 491] on li "شروط الدفع: 0 % مقدماً مع Receiving PO 0 % خلال 0 Invoice Date" at bounding box center [871, 532] width 627 height 154
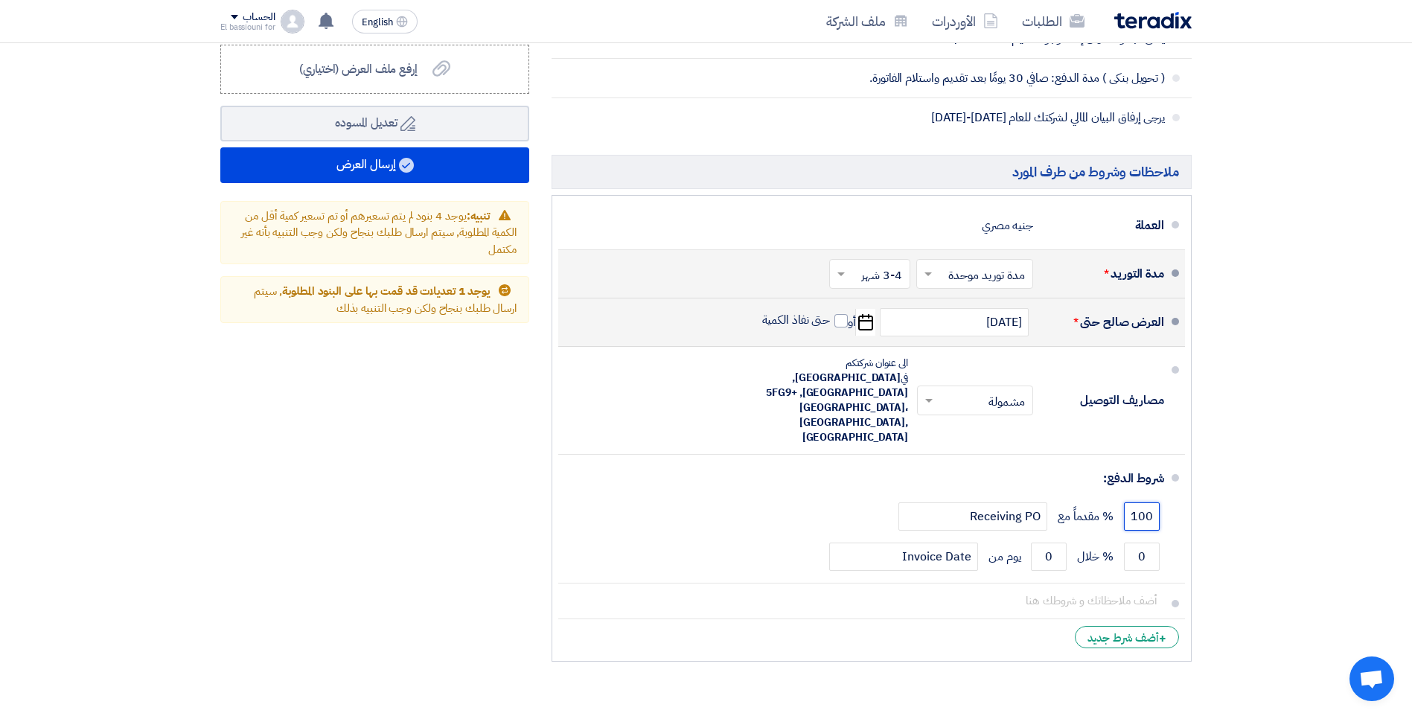
type input "100"
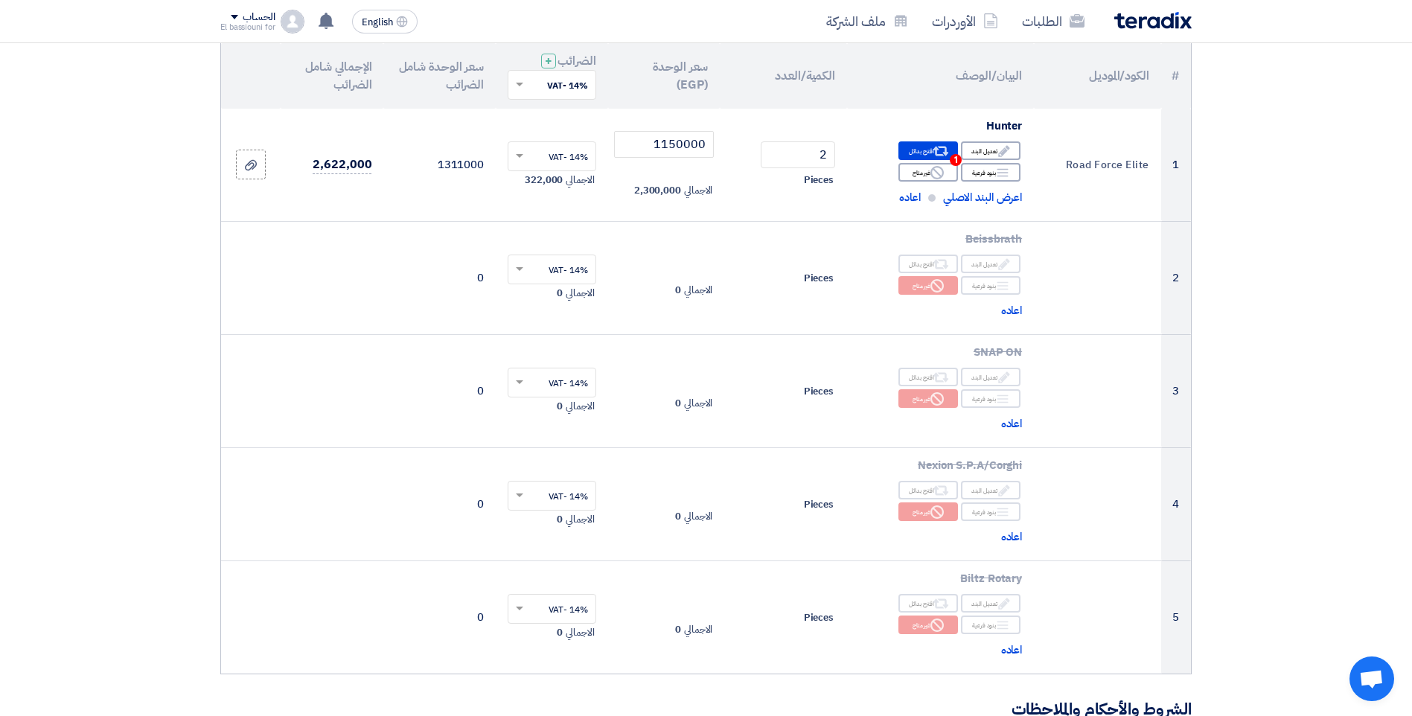
scroll to position [161, 0]
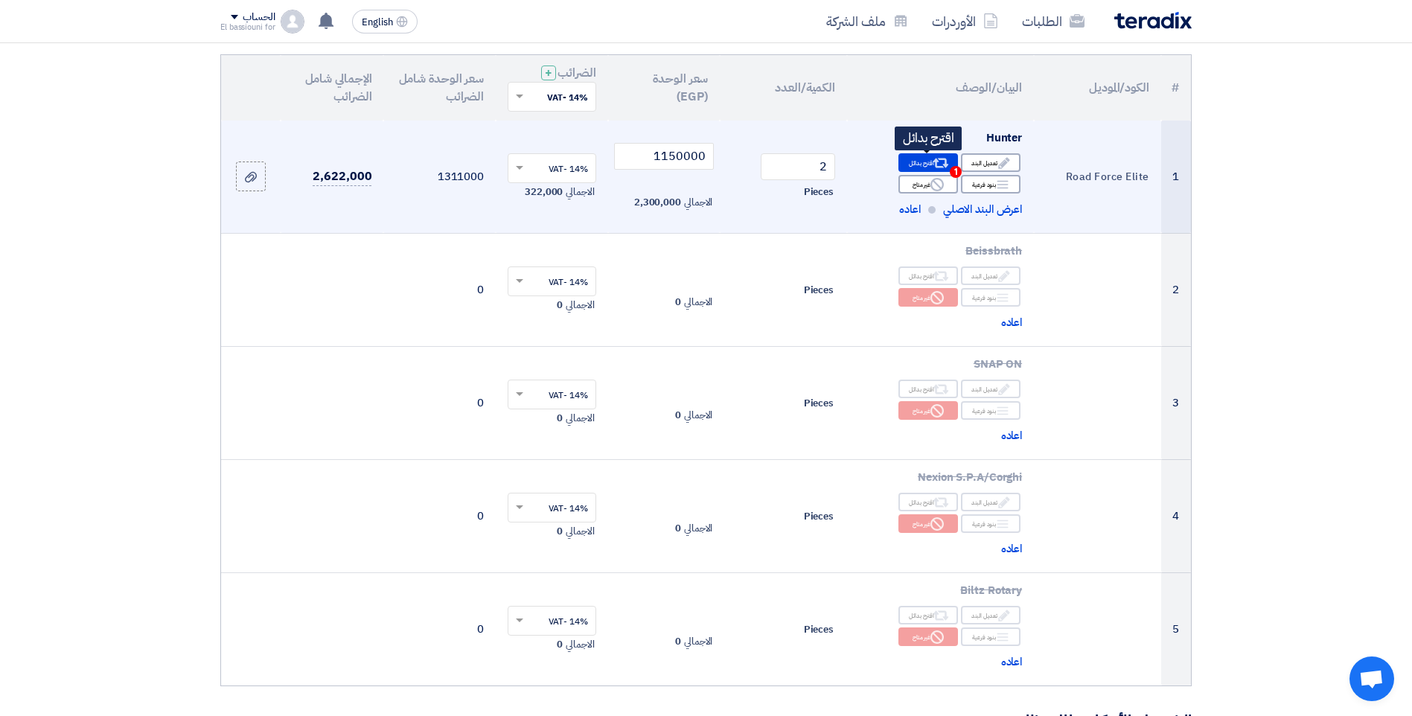
click at [922, 159] on div "Alternative اقترح بدائل 1" at bounding box center [929, 162] width 60 height 19
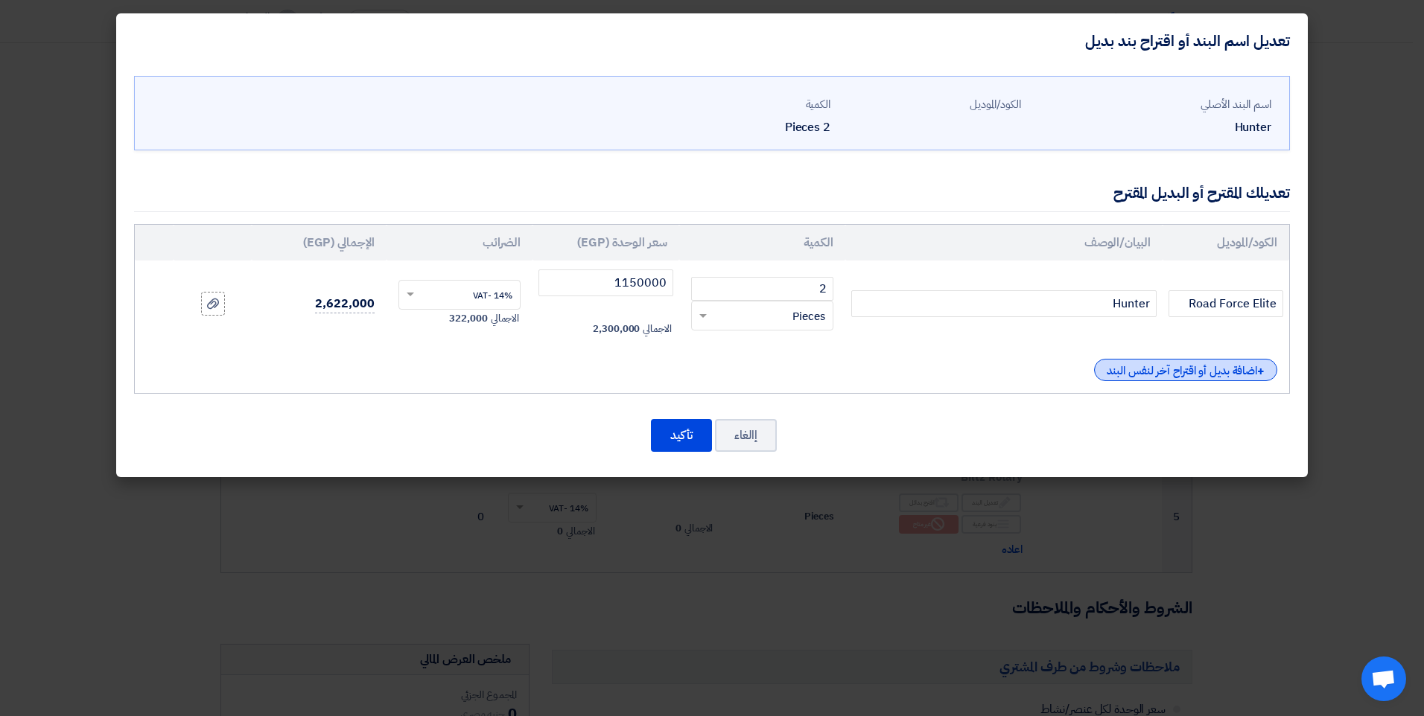
click at [1162, 367] on div "+ اضافة بديل أو اقتراح آخر لنفس البند" at bounding box center [1185, 370] width 183 height 22
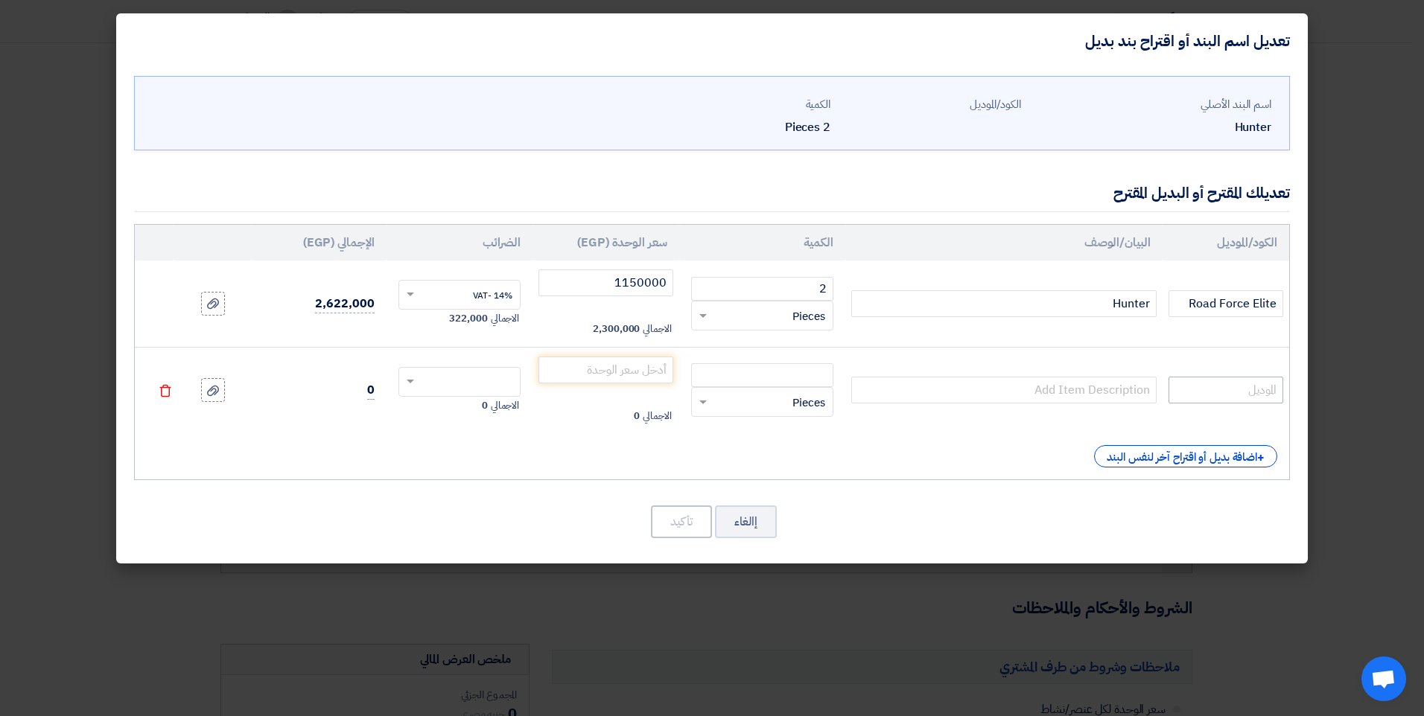
drag, startPoint x: 1256, startPoint y: 407, endPoint x: 1243, endPoint y: 387, distance: 24.2
click at [1256, 407] on td at bounding box center [1225, 390] width 127 height 86
click at [1243, 387] on input "text" at bounding box center [1225, 390] width 115 height 27
type input "SWP70"
click at [1057, 398] on input "text" at bounding box center [1003, 390] width 305 height 27
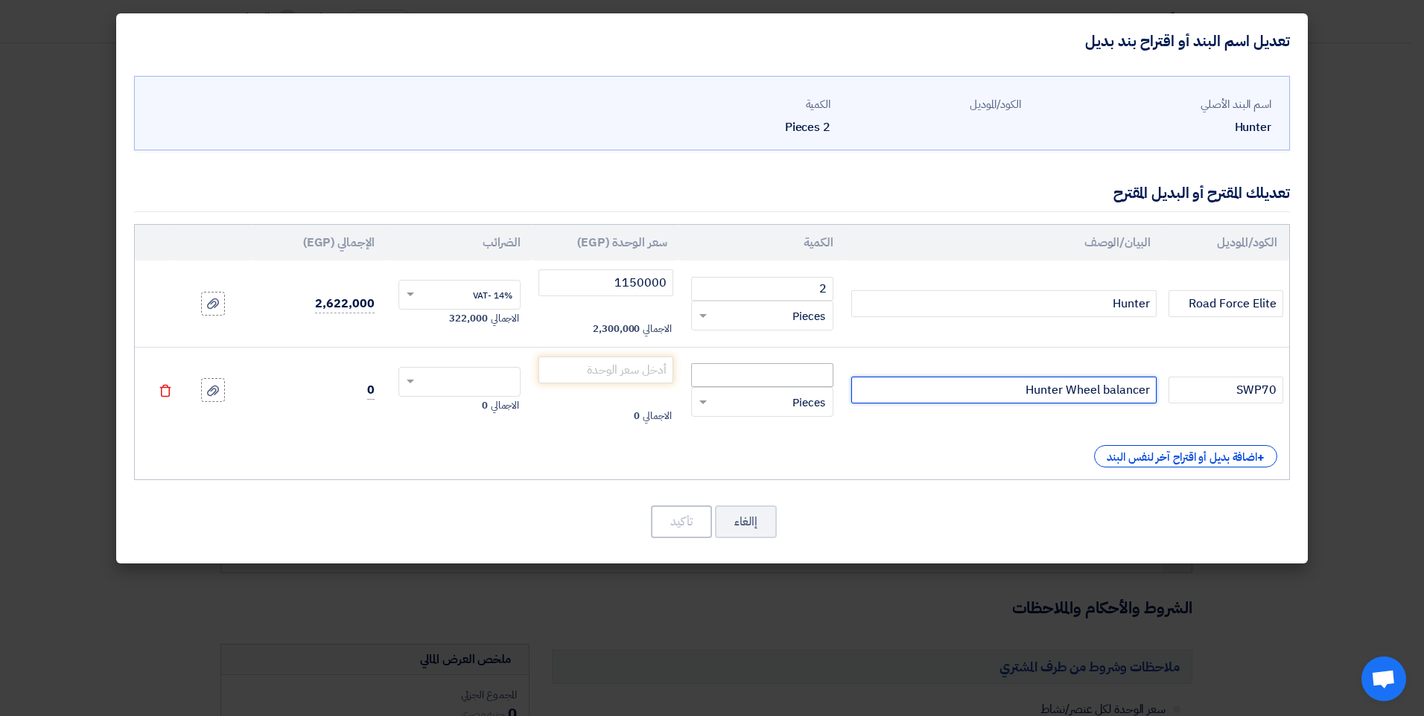
type input "Hunter Wheel balancer"
click at [742, 382] on input "number" at bounding box center [762, 375] width 142 height 24
click at [742, 396] on div "RFQ_STEP1.ITEMS.2.TYPE_PLACEHOLDER × Pieces" at bounding box center [771, 402] width 122 height 17
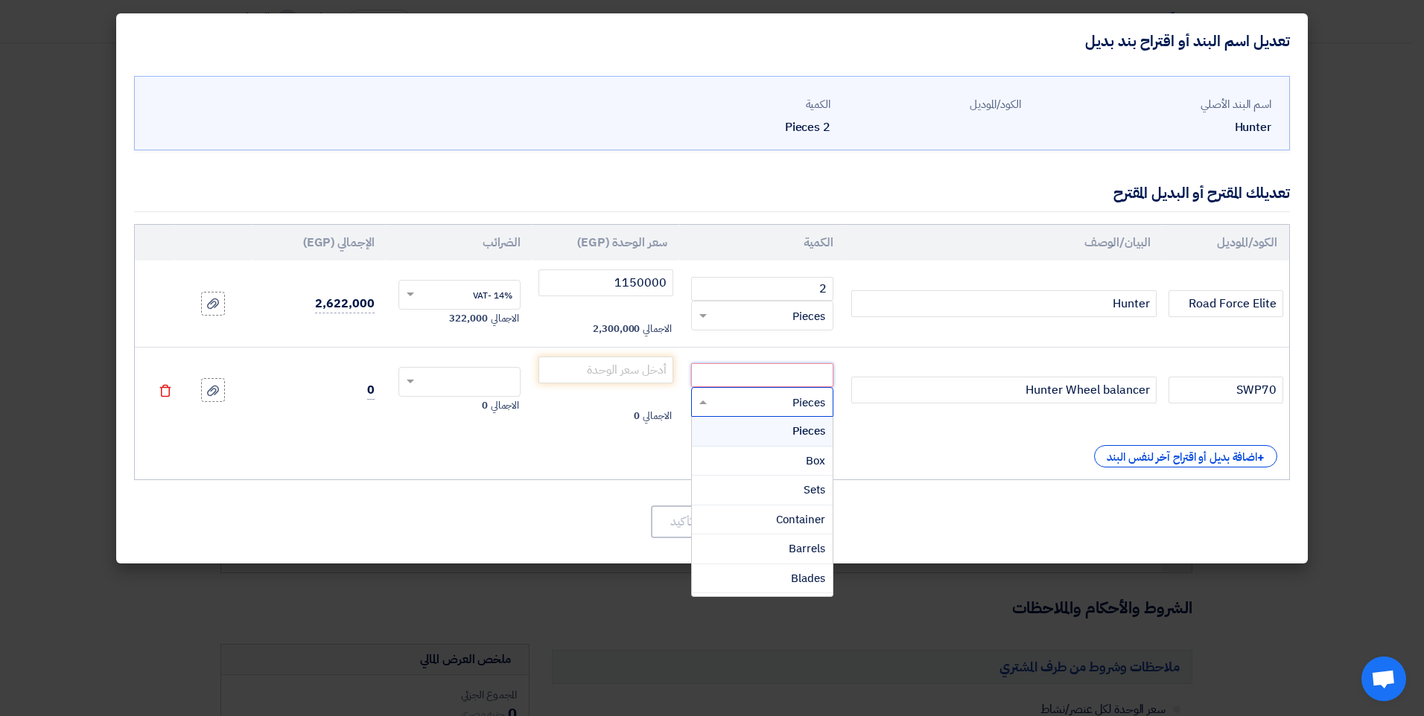
click at [737, 381] on input "number" at bounding box center [762, 375] width 142 height 24
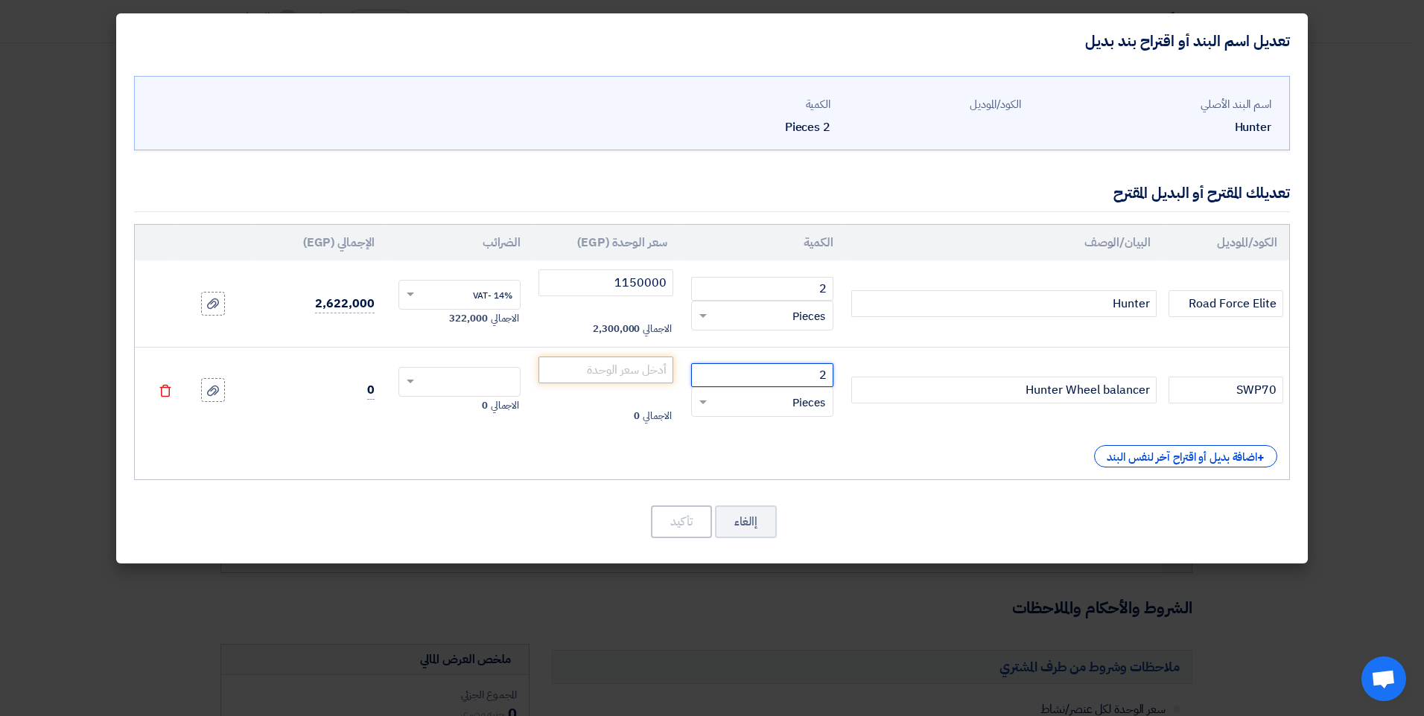
type input "2"
click at [606, 374] on input "number" at bounding box center [605, 370] width 135 height 27
type input "367000"
click at [480, 386] on input "text" at bounding box center [469, 384] width 90 height 24
click at [486, 415] on span "14% -VAT" at bounding box center [492, 409] width 39 height 13
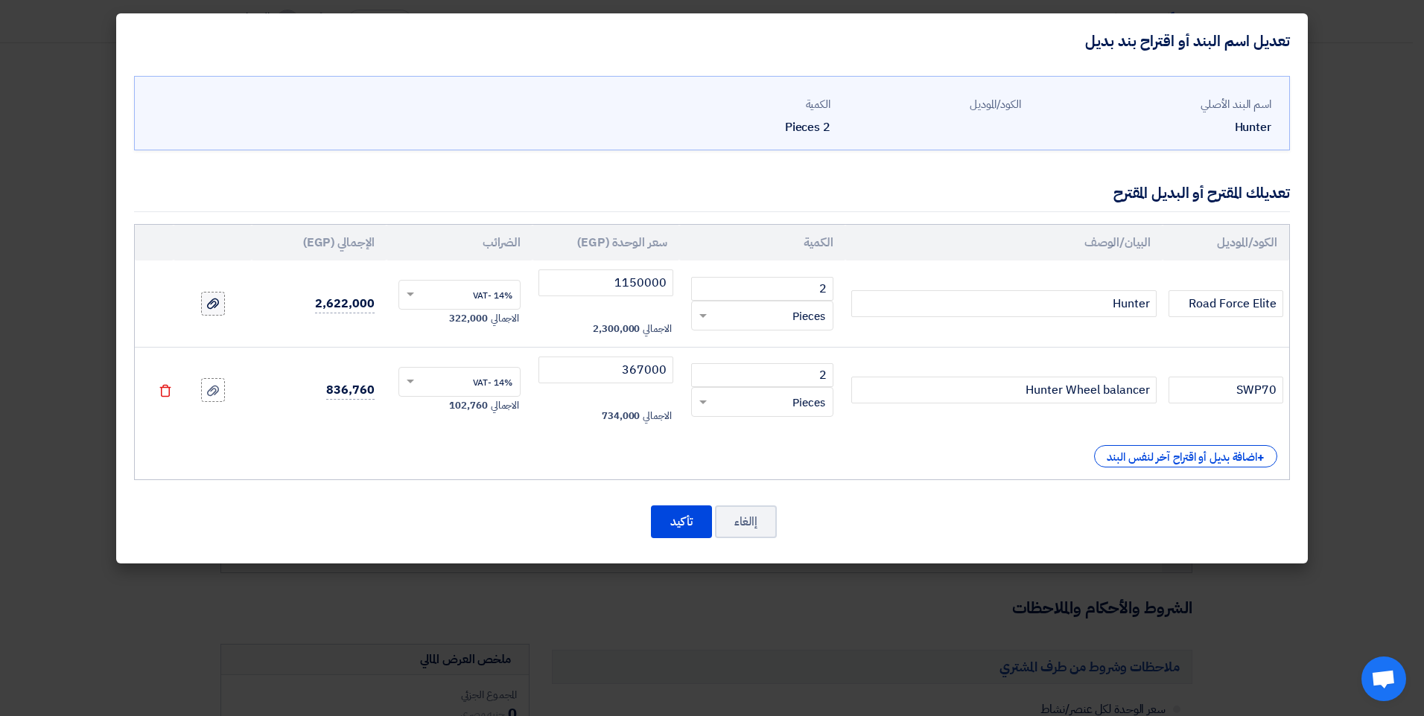
click at [211, 299] on icon at bounding box center [213, 304] width 12 height 12
click at [0, 0] on input "file" at bounding box center [0, 0] width 0 height 0
click at [216, 393] on use at bounding box center [213, 390] width 12 height 10
click at [0, 0] on input "file" at bounding box center [0, 0] width 0 height 0
click at [168, 392] on icon "Delete" at bounding box center [165, 390] width 13 height 13
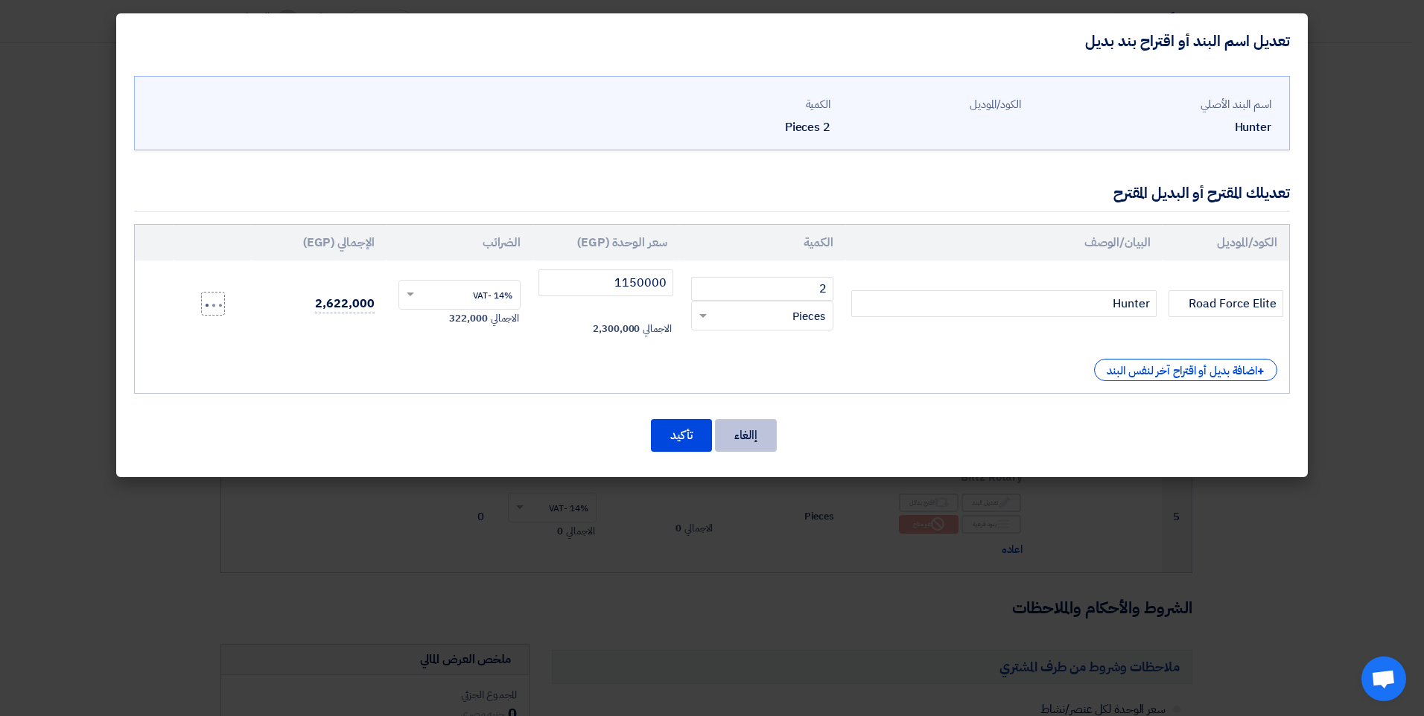
click at [746, 436] on button "إالغاء" at bounding box center [746, 435] width 62 height 33
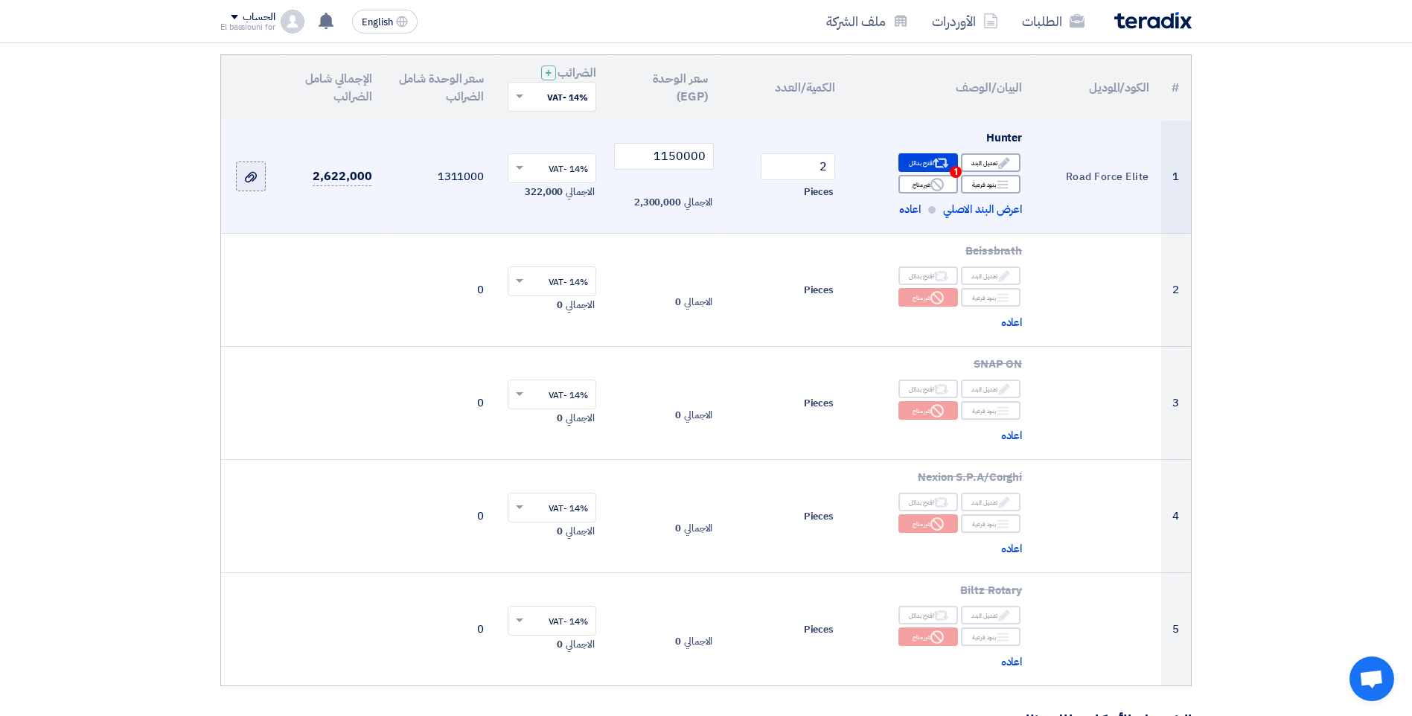
click at [255, 175] on icon at bounding box center [251, 177] width 12 height 12
click at [0, 0] on input "file" at bounding box center [0, 0] width 0 height 0
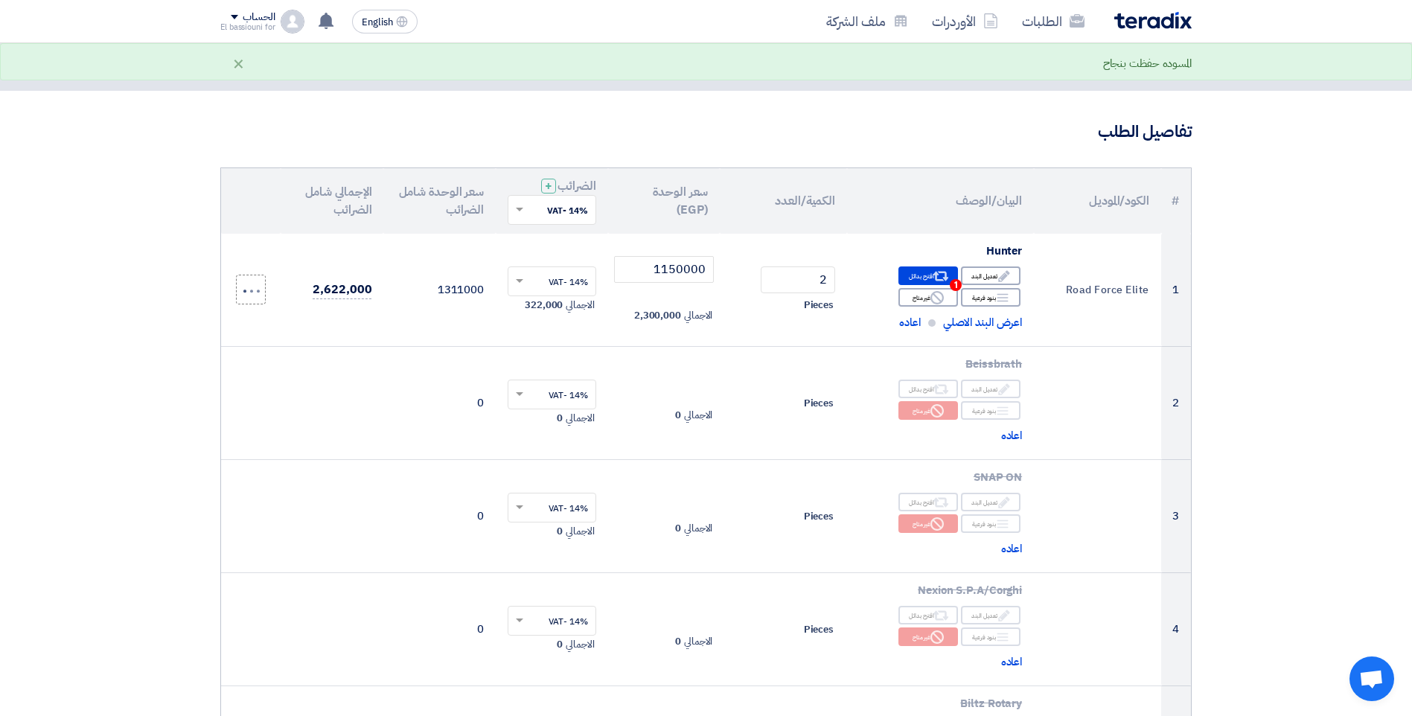
scroll to position [45, 0]
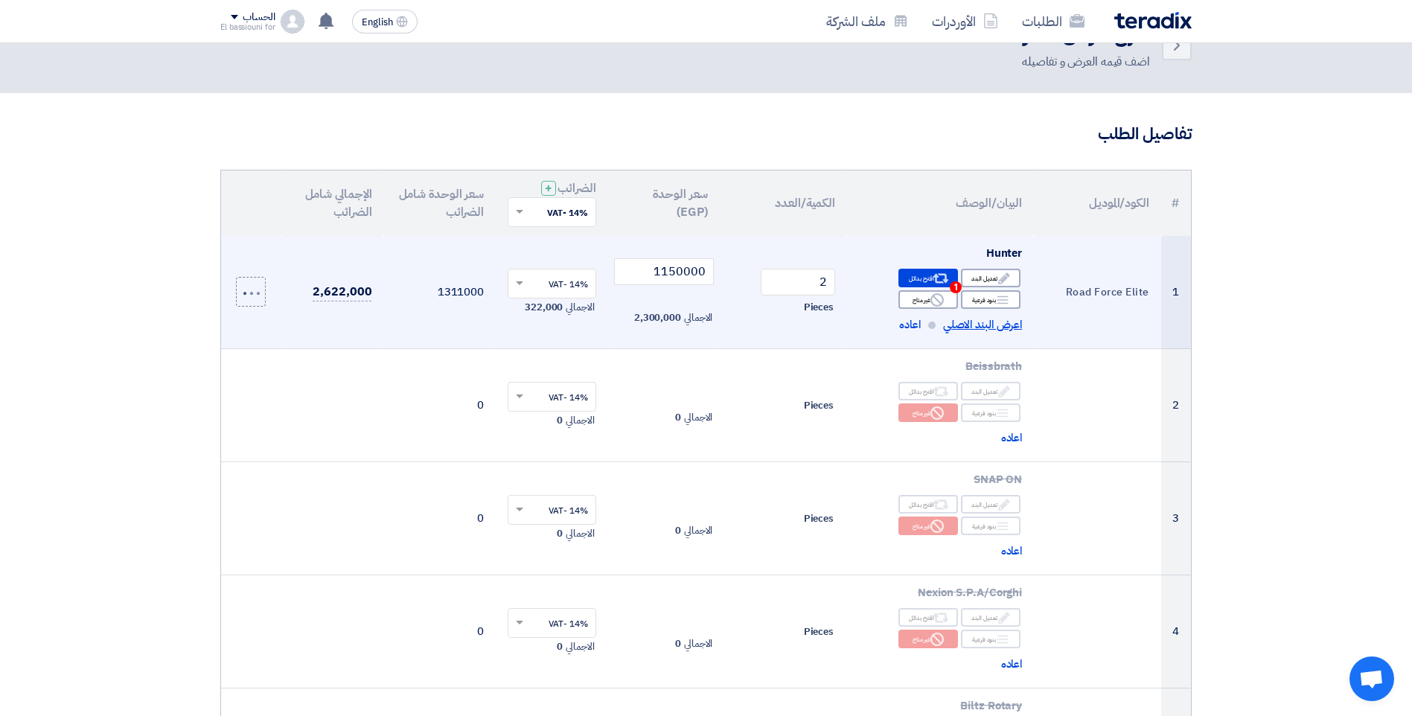
click at [1002, 329] on span "اعرض البند الاصلي" at bounding box center [982, 324] width 79 height 17
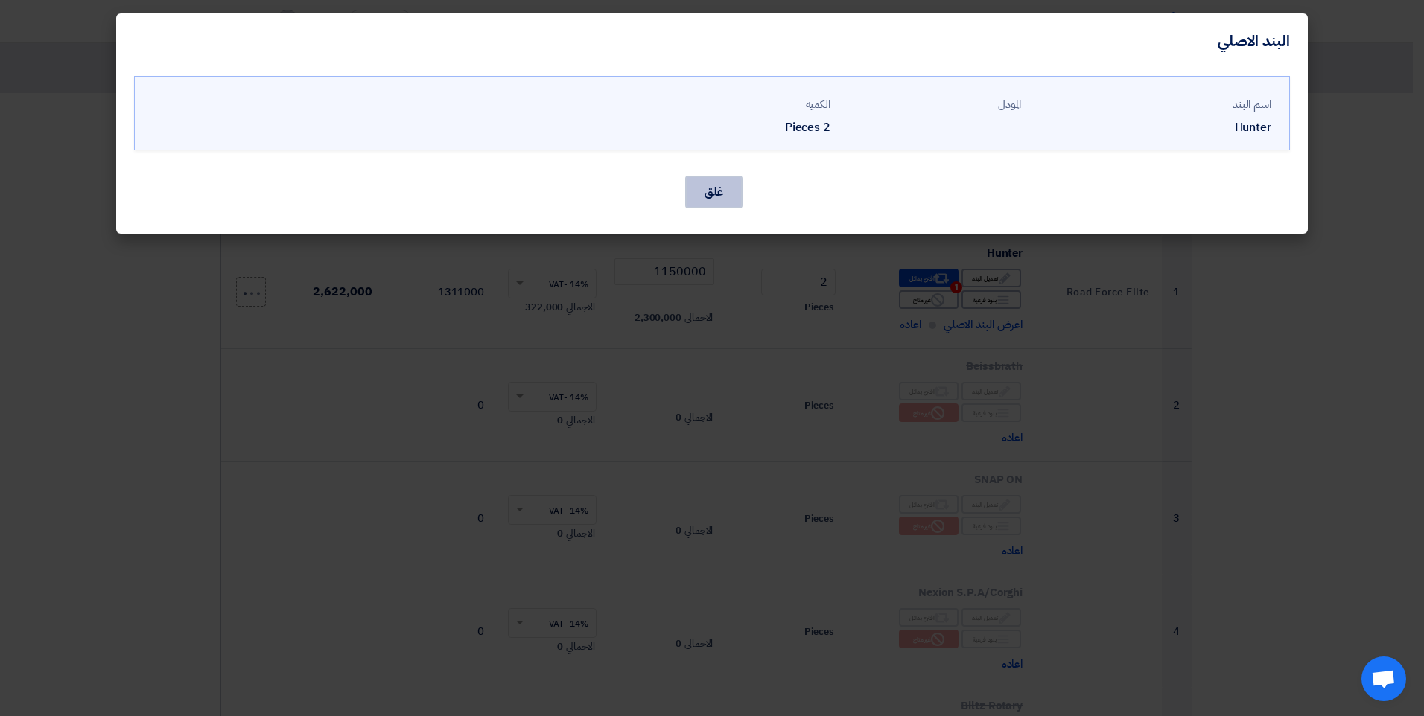
click at [718, 191] on button "غلق" at bounding box center [713, 192] width 57 height 33
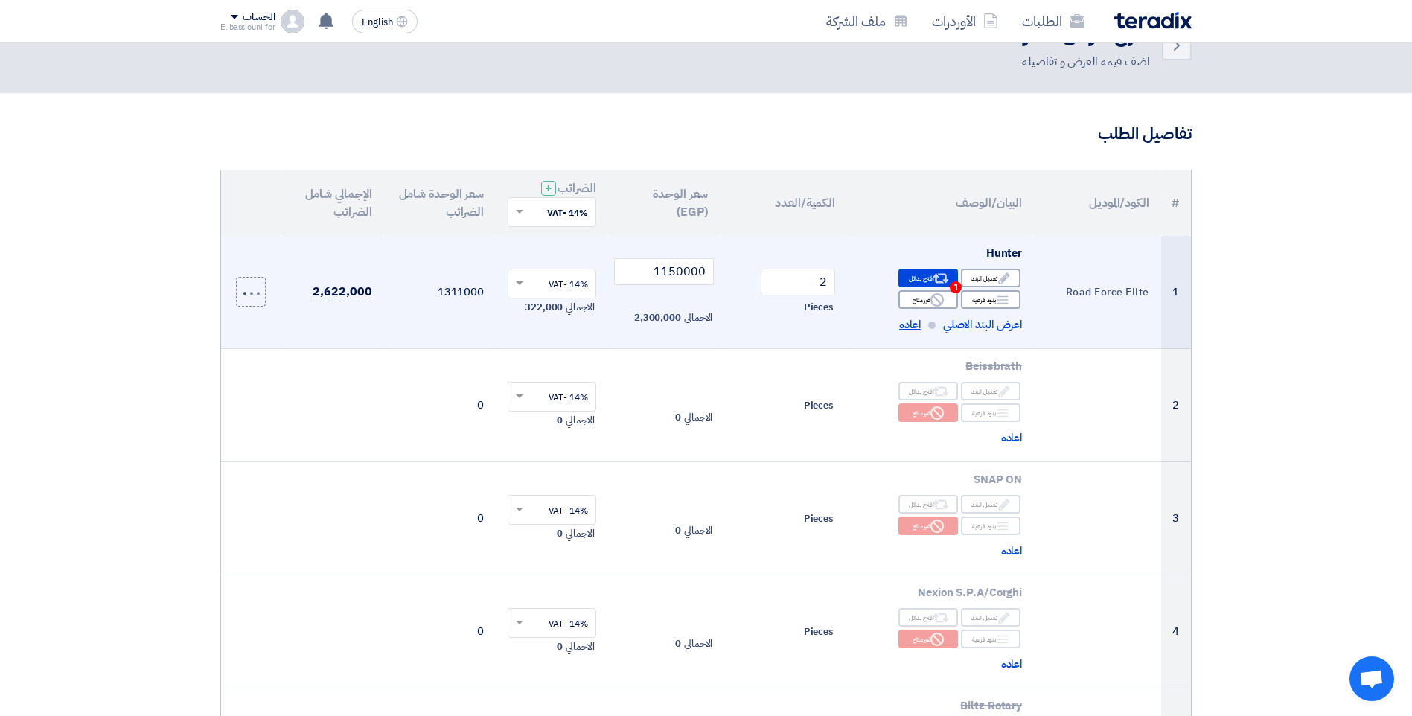
click at [912, 325] on span "اعاده" at bounding box center [910, 324] width 22 height 17
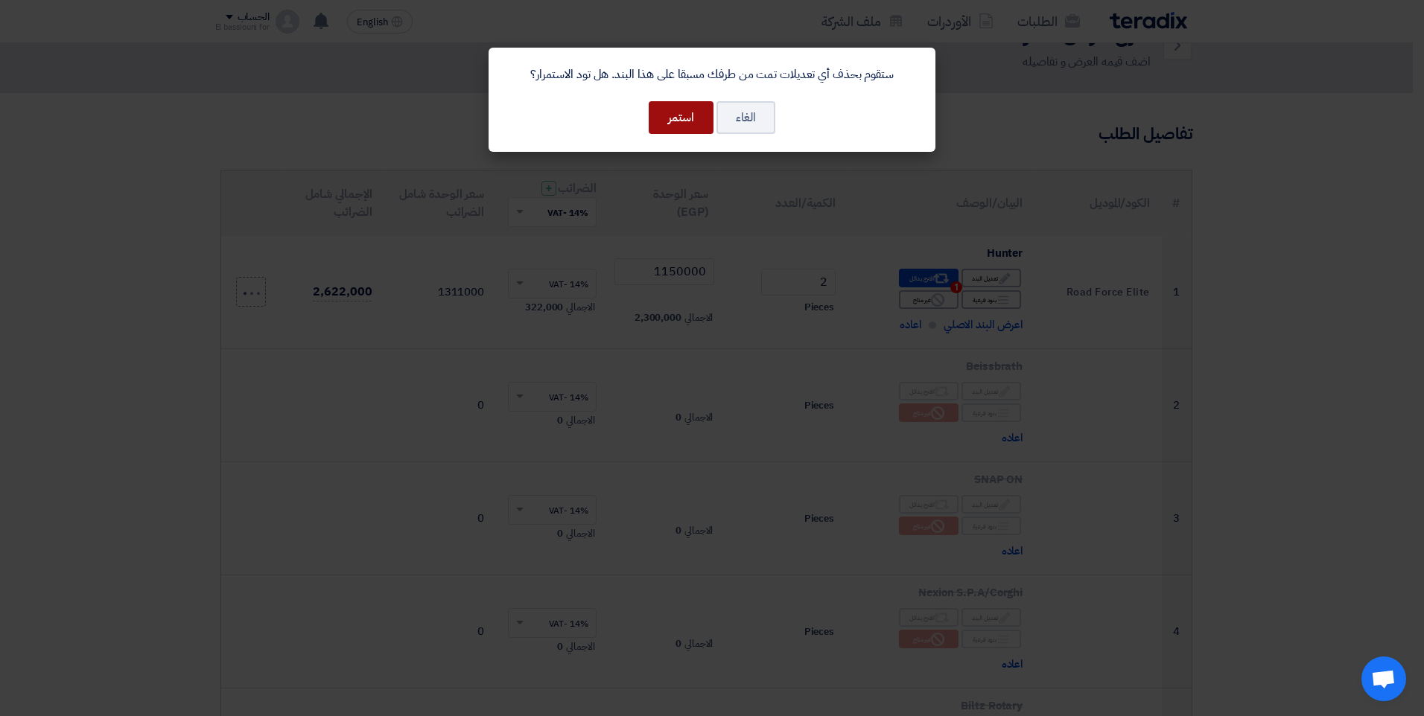
click at [688, 117] on button "استمر" at bounding box center [680, 117] width 65 height 33
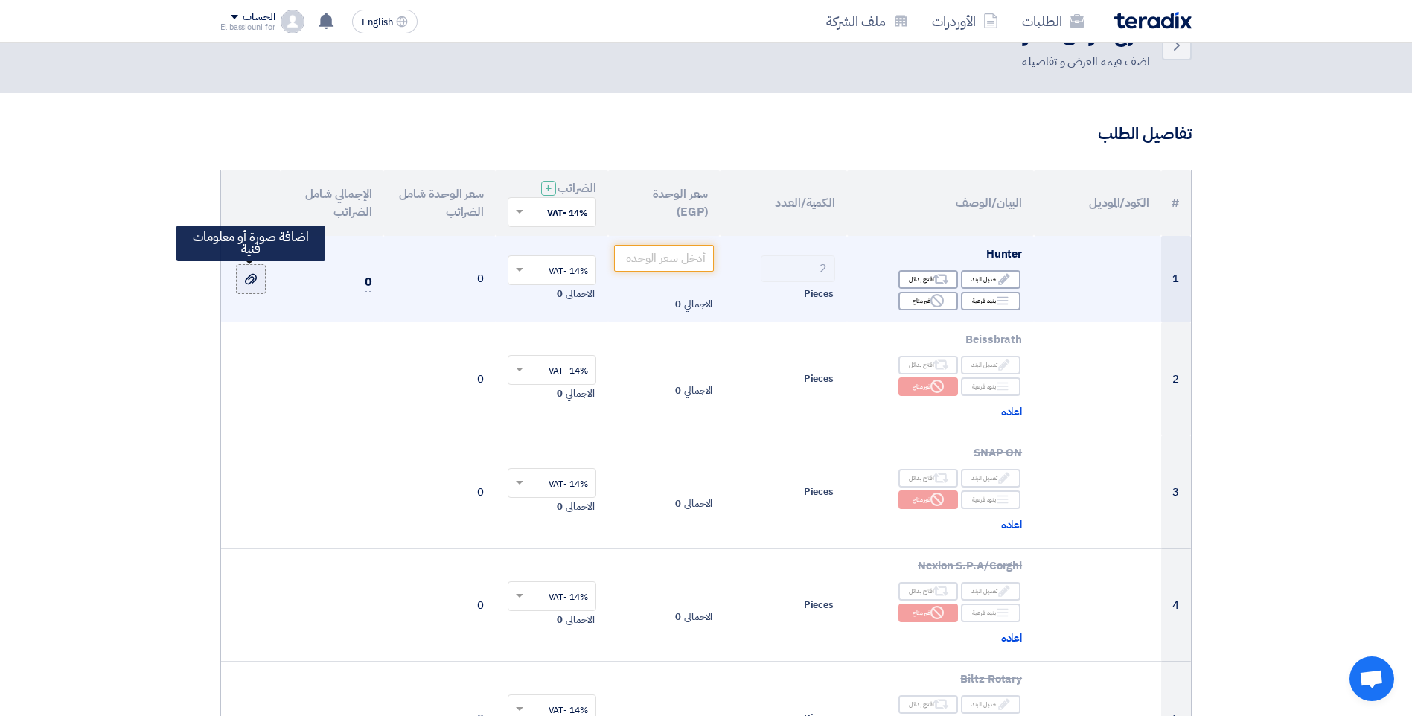
click at [245, 275] on icon at bounding box center [251, 279] width 12 height 12
click at [0, 0] on input "file" at bounding box center [0, 0] width 0 height 0
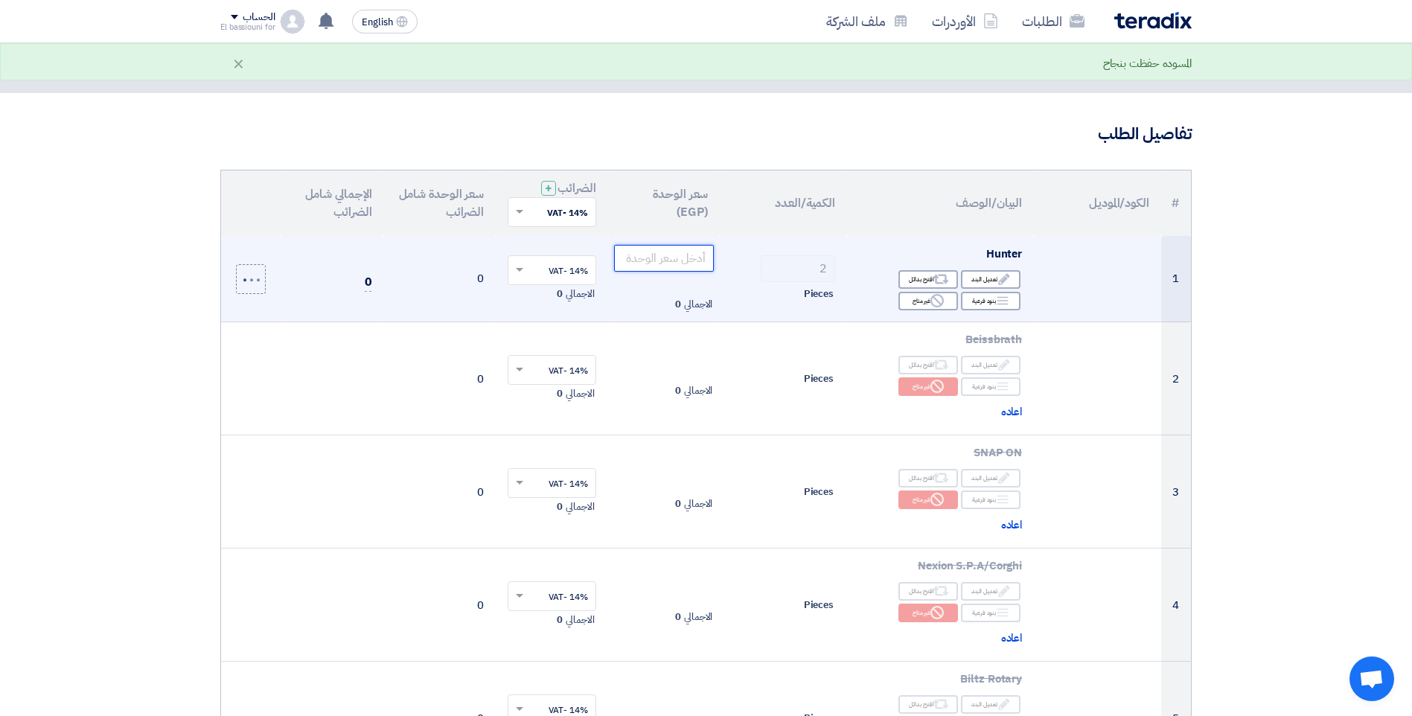
click at [676, 253] on input "number" at bounding box center [664, 258] width 101 height 27
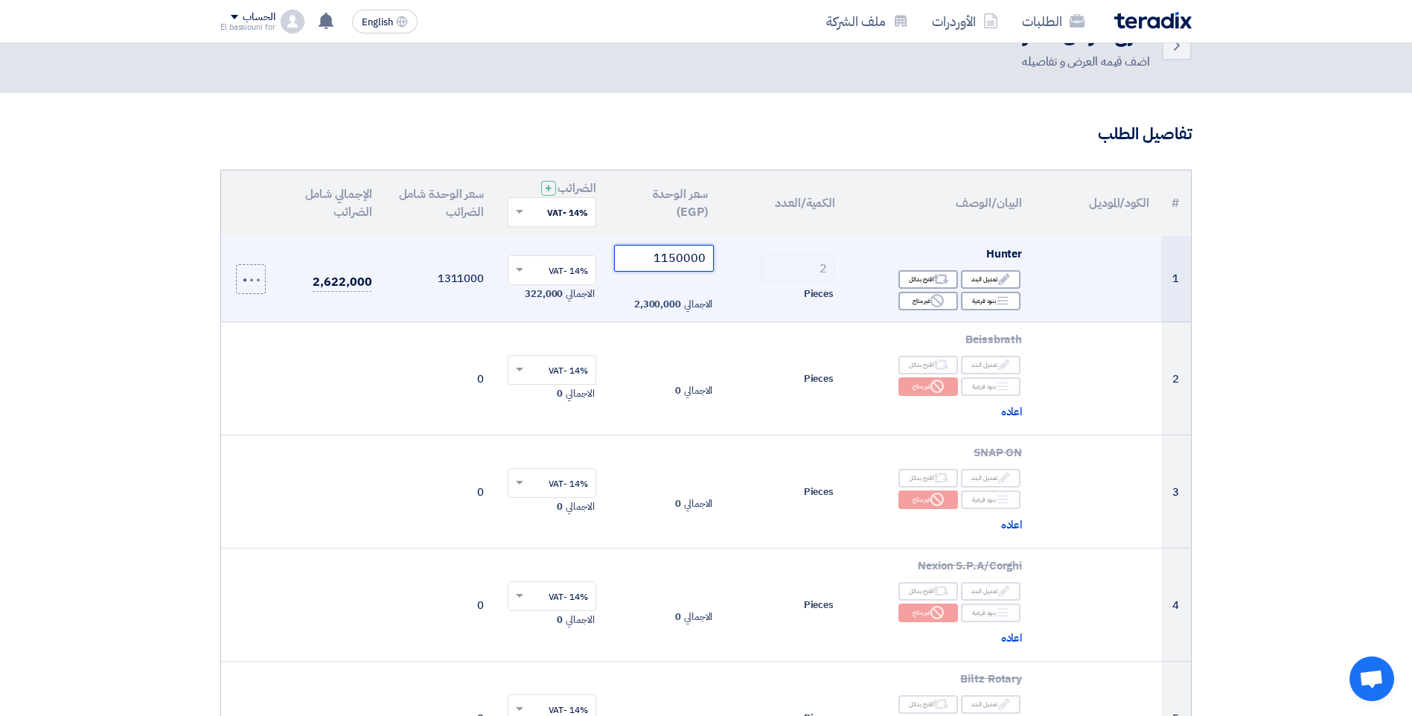
type input "1150000"
click at [790, 238] on td "2 Pieces" at bounding box center [783, 279] width 127 height 86
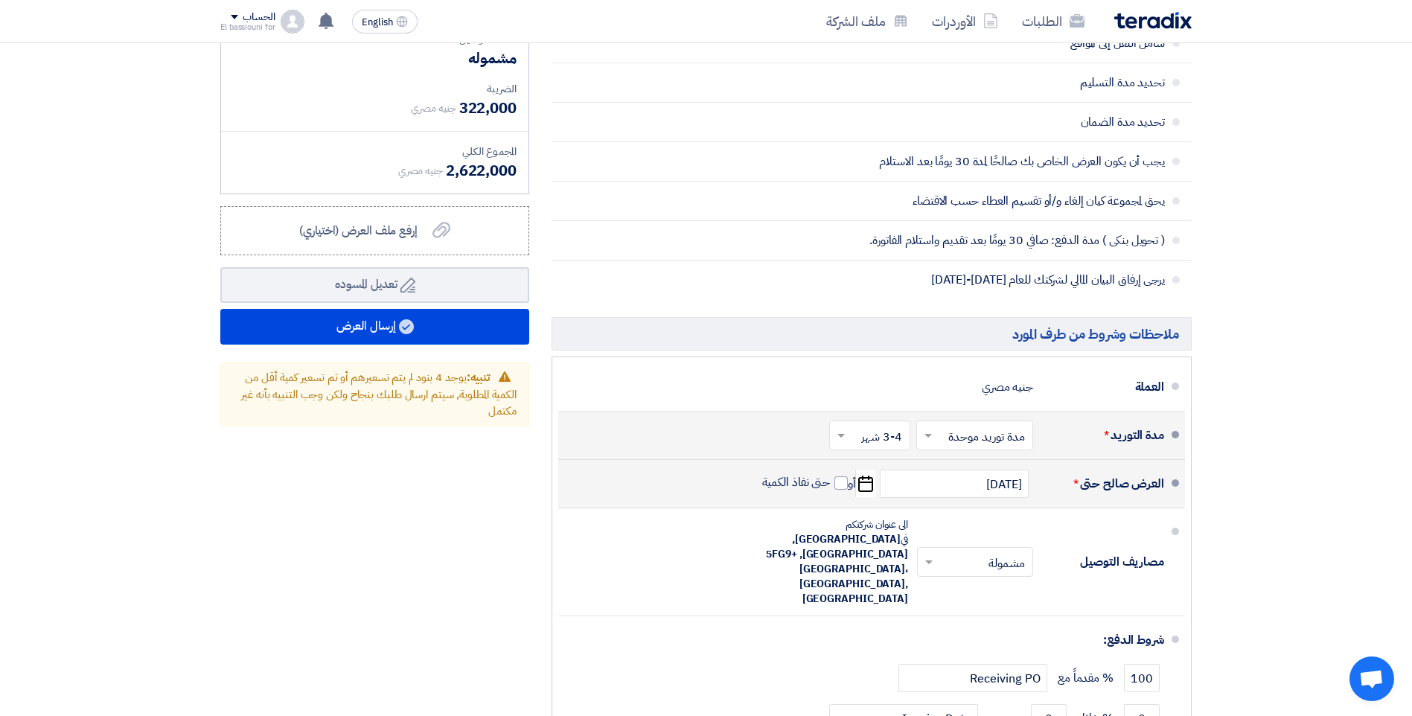
scroll to position [955, 0]
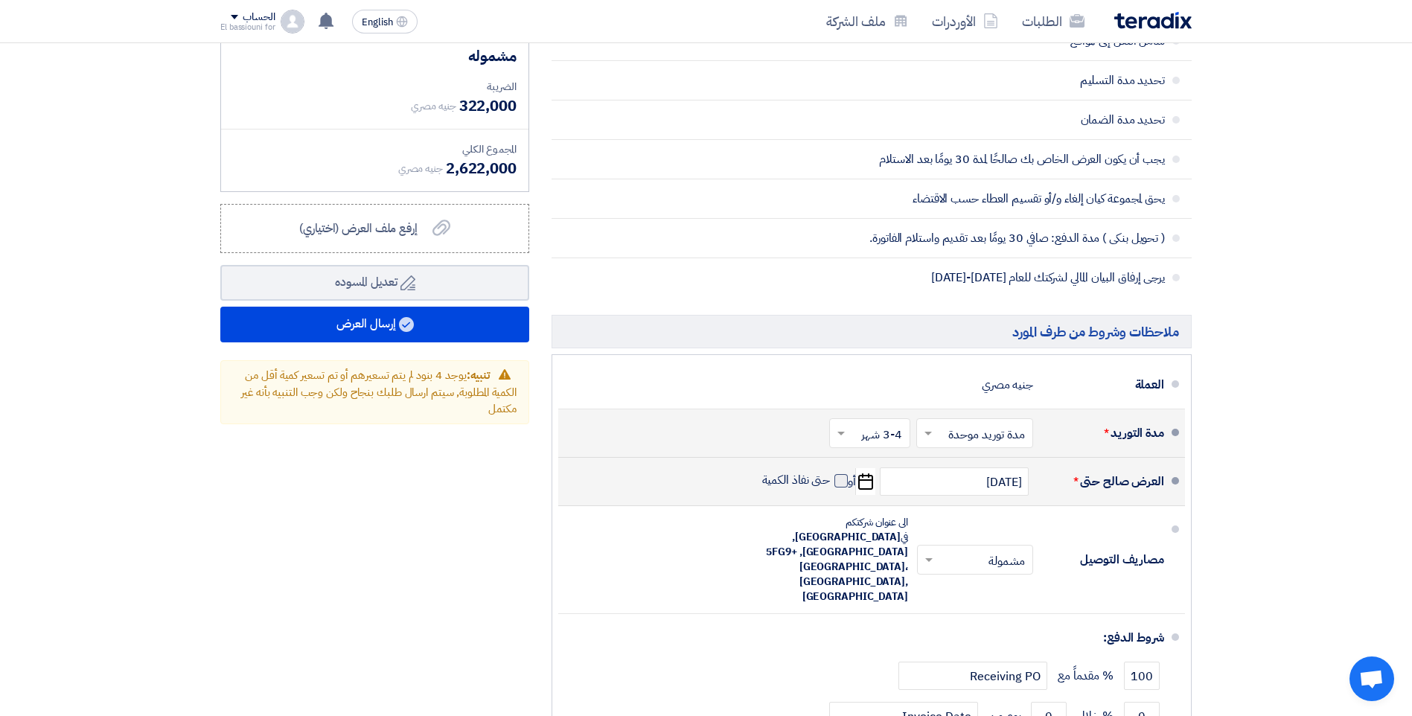
click at [838, 486] on span at bounding box center [841, 480] width 13 height 13
click at [831, 486] on input "حتى نفاذ الكمية" at bounding box center [794, 487] width 71 height 28
click at [841, 485] on span at bounding box center [841, 480] width 13 height 13
click at [831, 485] on input "حتى نفاذ الكمية" at bounding box center [794, 487] width 71 height 28
checkbox input "false"
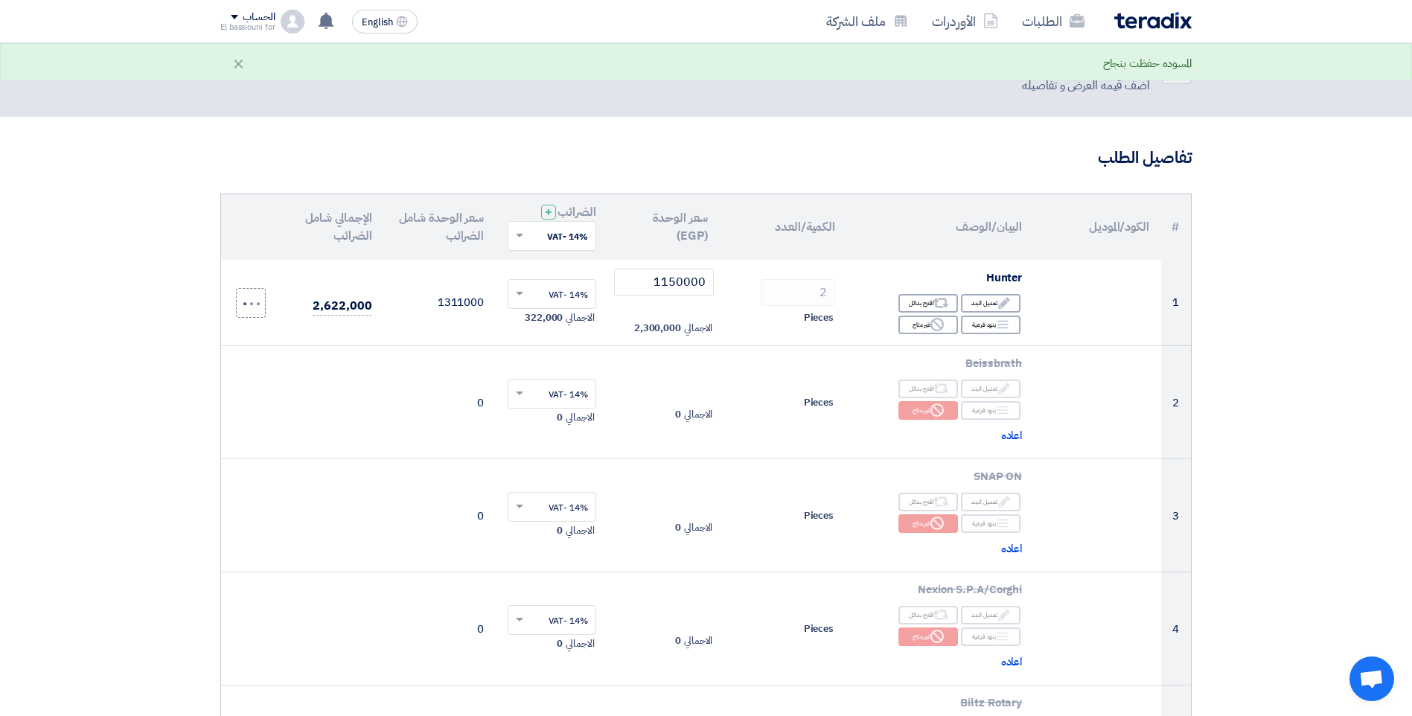
scroll to position [19, 0]
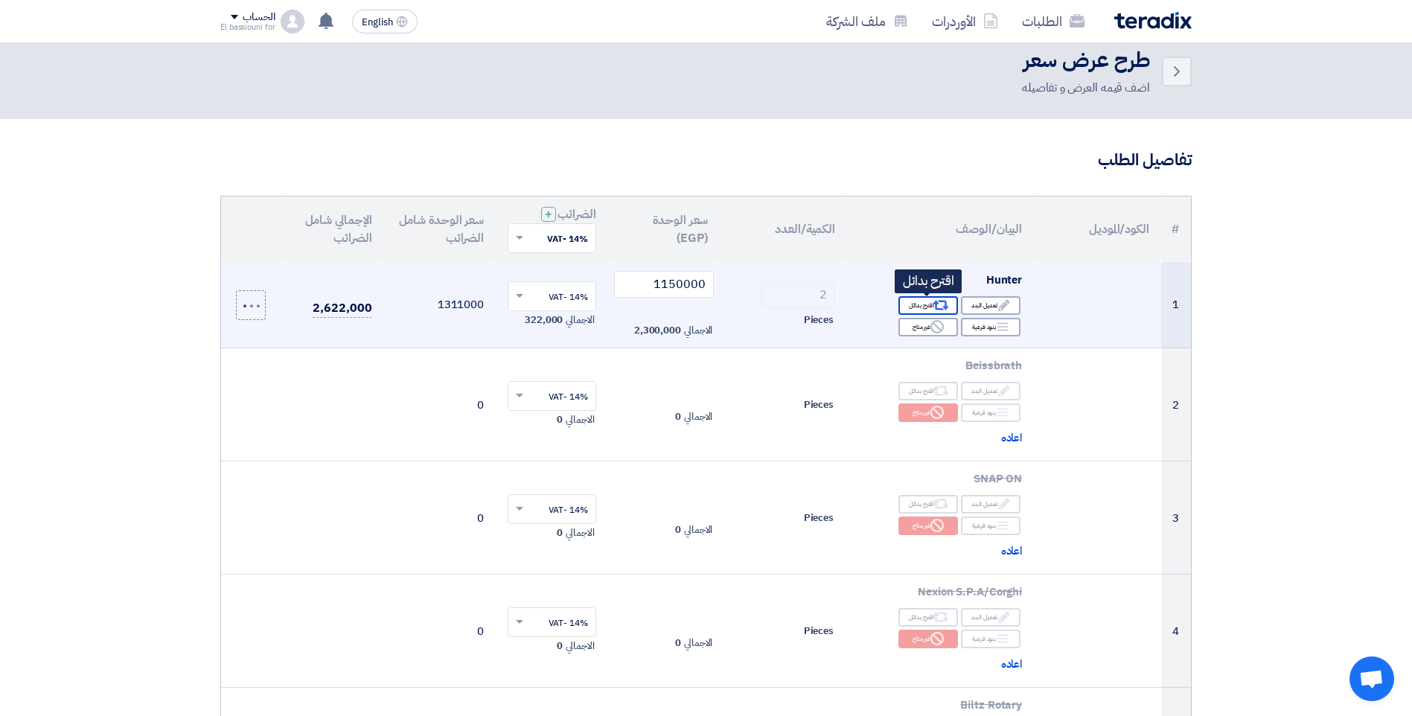
click at [921, 304] on div "Alternative اقترح بدائل" at bounding box center [929, 305] width 60 height 19
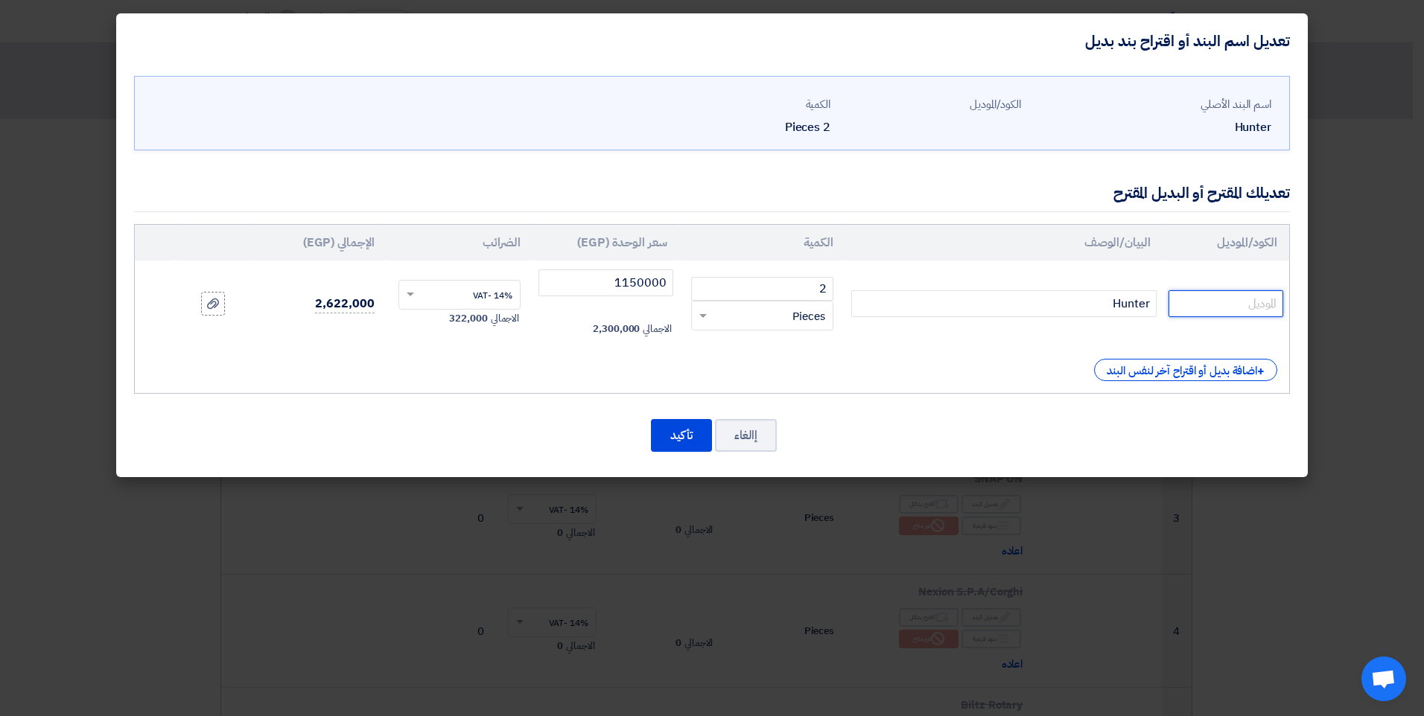
click at [1185, 303] on input "text" at bounding box center [1225, 303] width 115 height 27
type input "Auto34"
click at [753, 424] on button "إالغاء" at bounding box center [746, 435] width 62 height 33
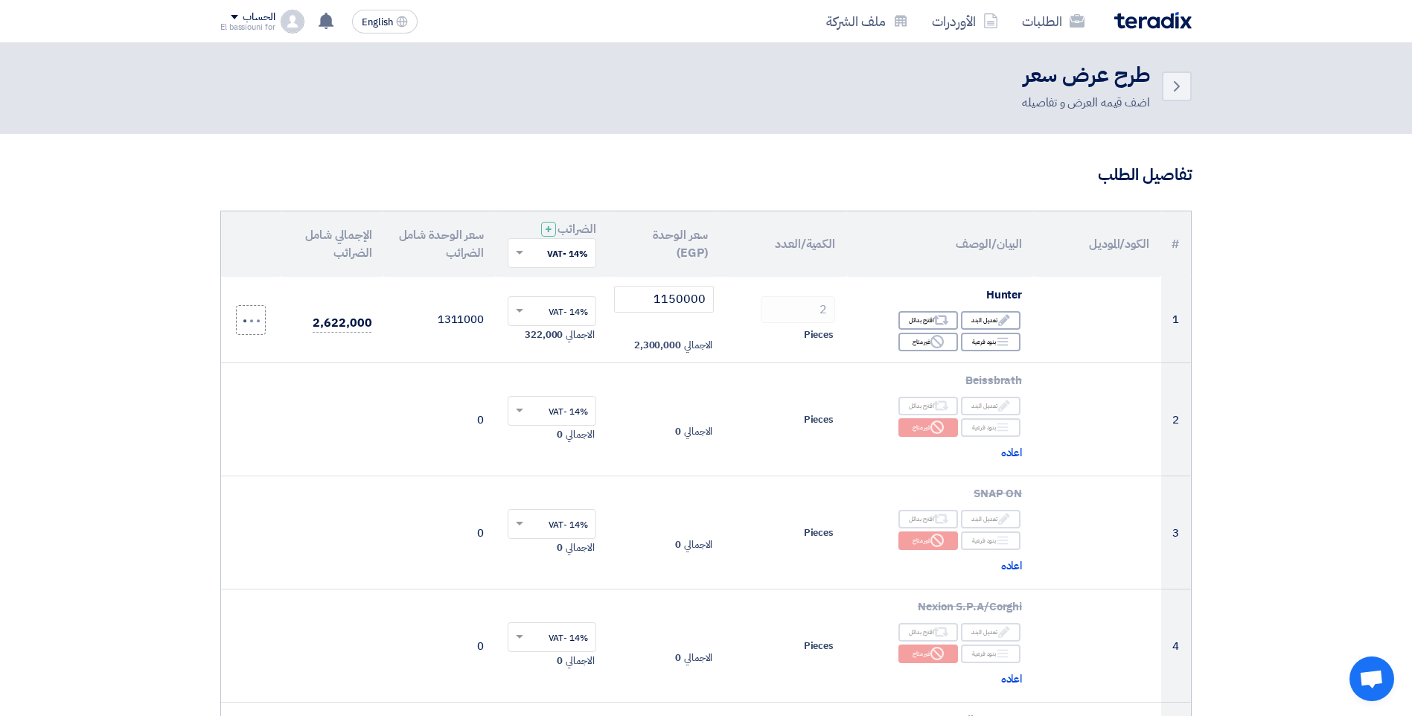
scroll to position [23, 0]
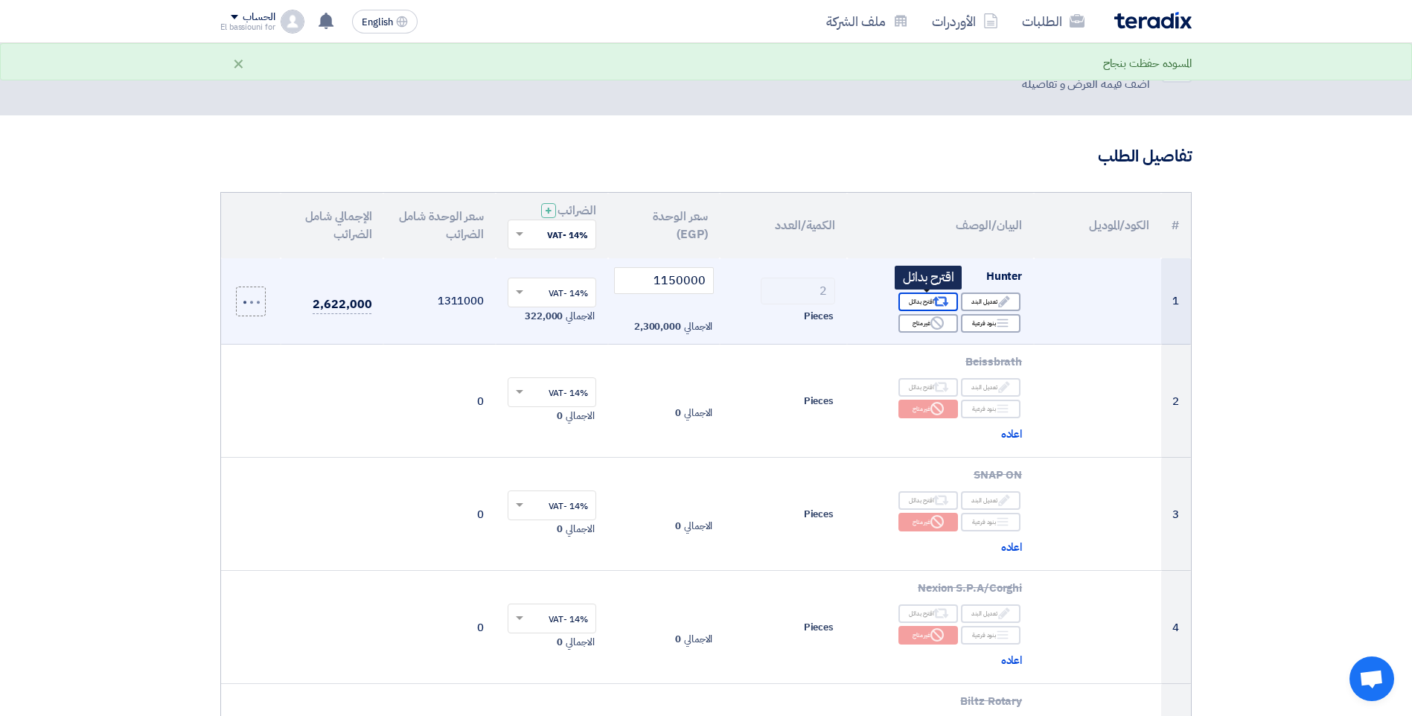
click at [925, 302] on div "Alternative اقترح بدائل" at bounding box center [929, 302] width 60 height 19
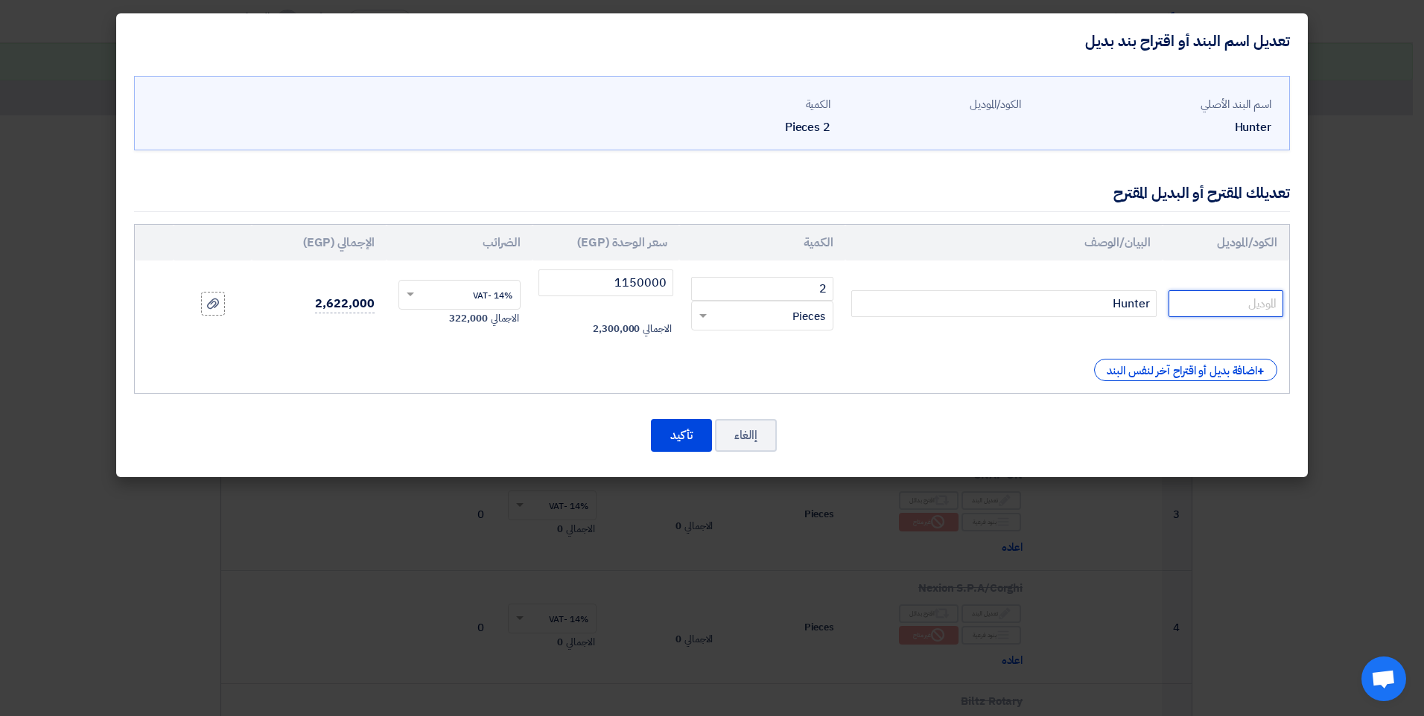
drag, startPoint x: 1212, startPoint y: 296, endPoint x: 1104, endPoint y: 339, distance: 116.0
click at [1211, 296] on input "text" at bounding box center [1225, 303] width 115 height 27
paste input "Road Force Elite"
type input "Road Force Elite"
click at [678, 430] on button "تأكيد" at bounding box center [681, 435] width 61 height 33
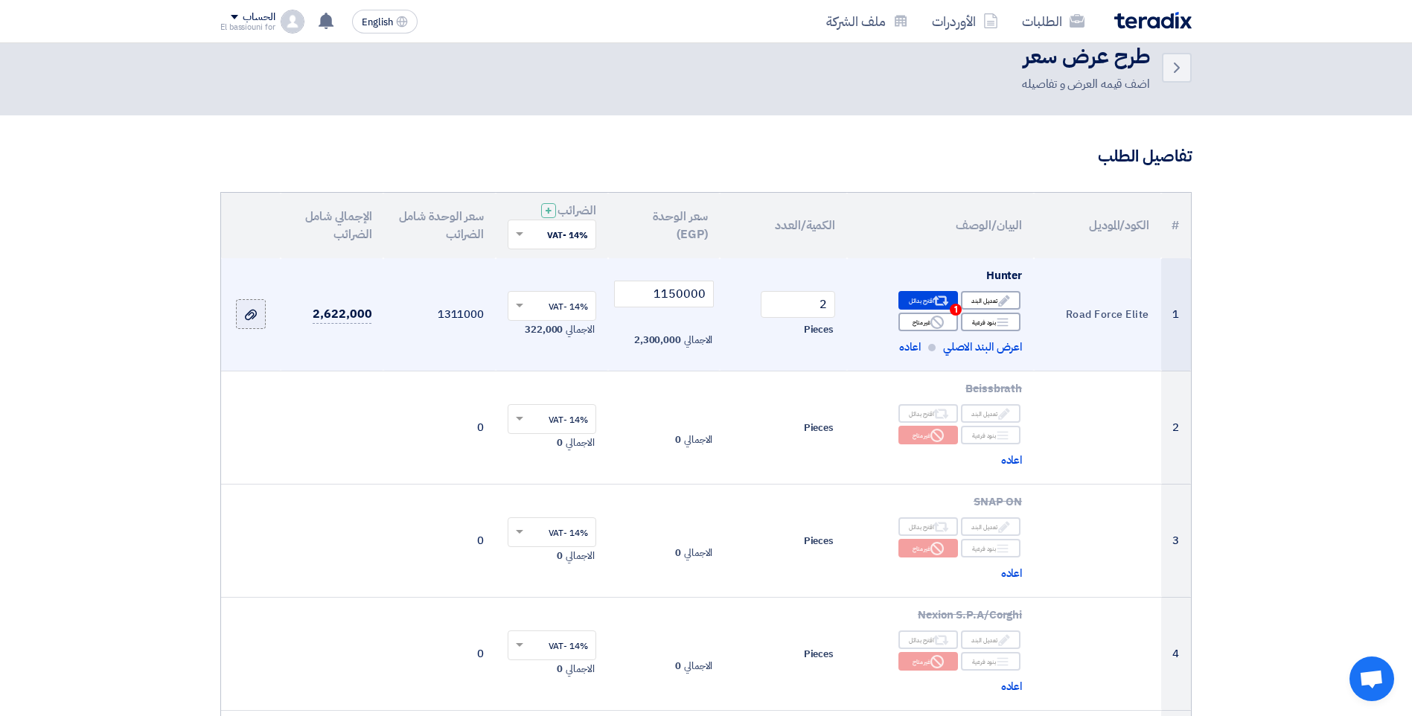
click at [244, 309] on div at bounding box center [250, 314] width 15 height 17
click at [0, 0] on input "file" at bounding box center [0, 0] width 0 height 0
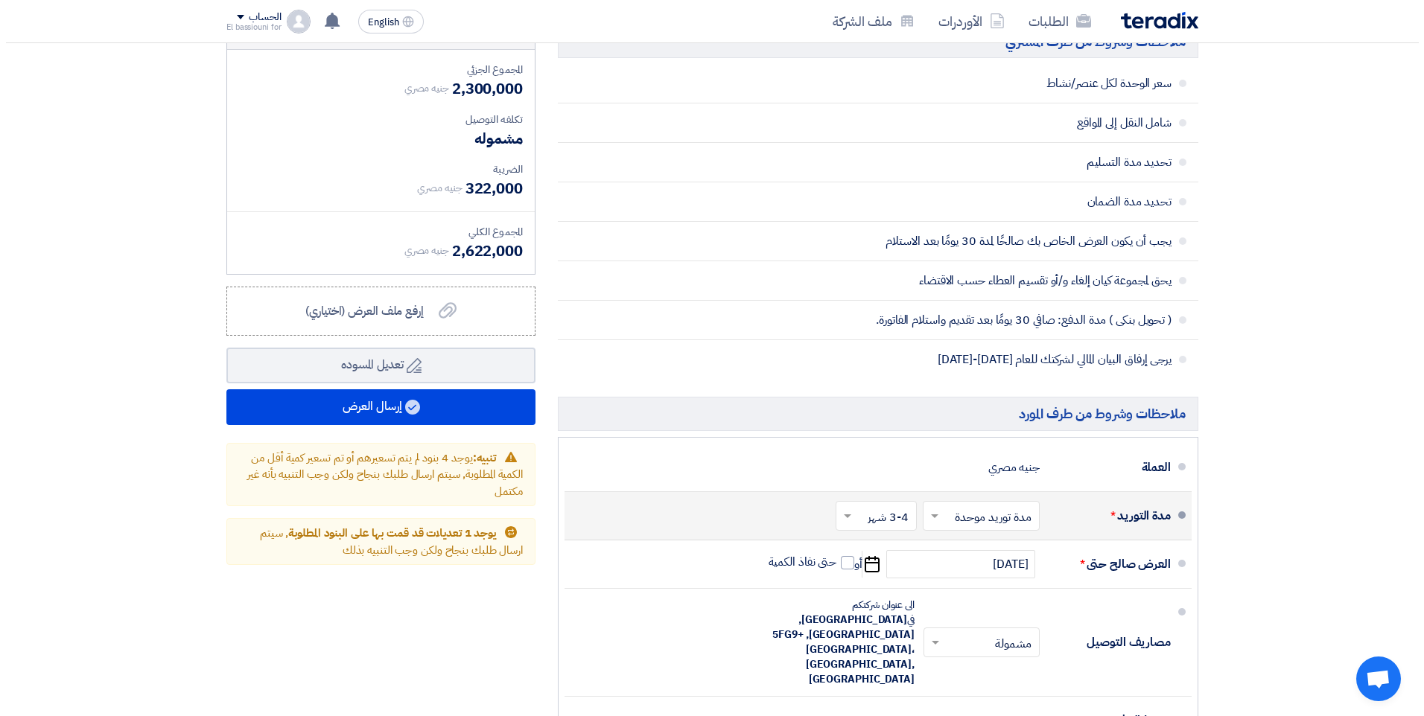
scroll to position [946, 0]
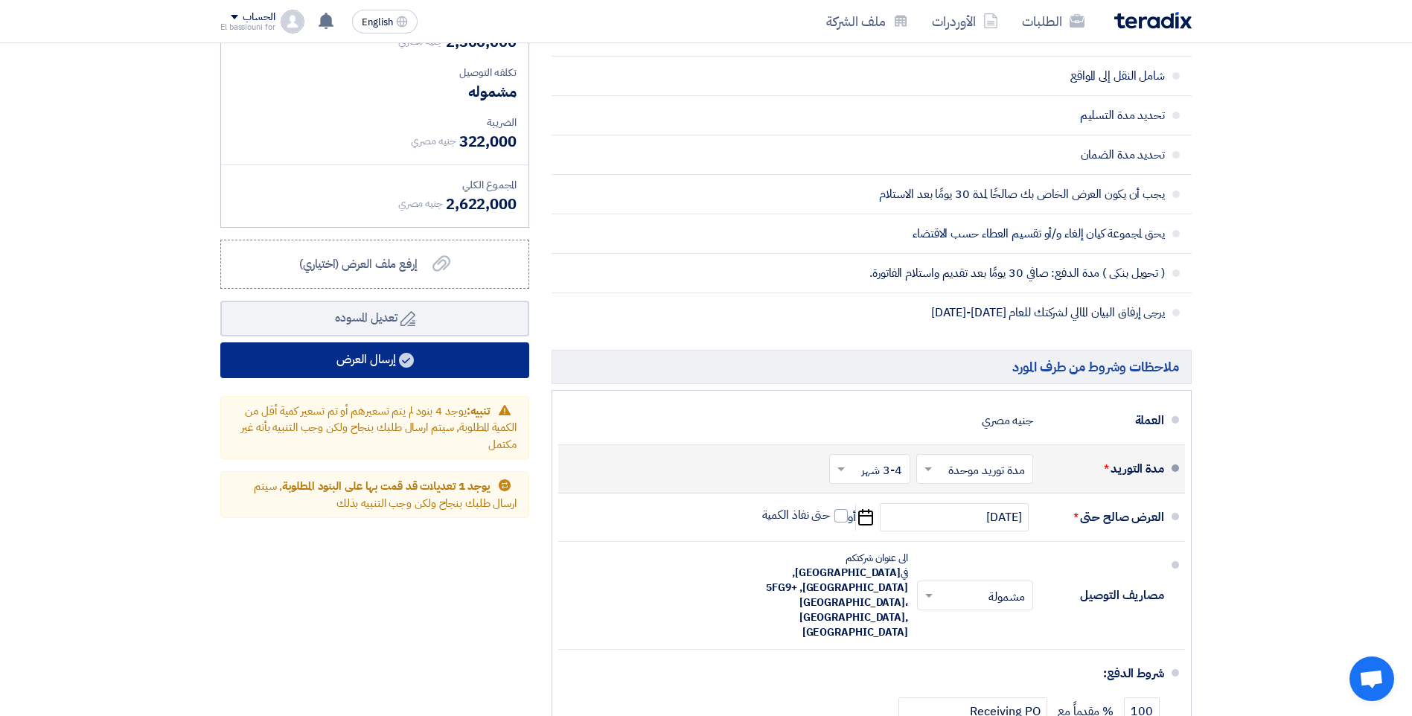
click at [434, 359] on button "إرسال العرض" at bounding box center [374, 360] width 309 height 36
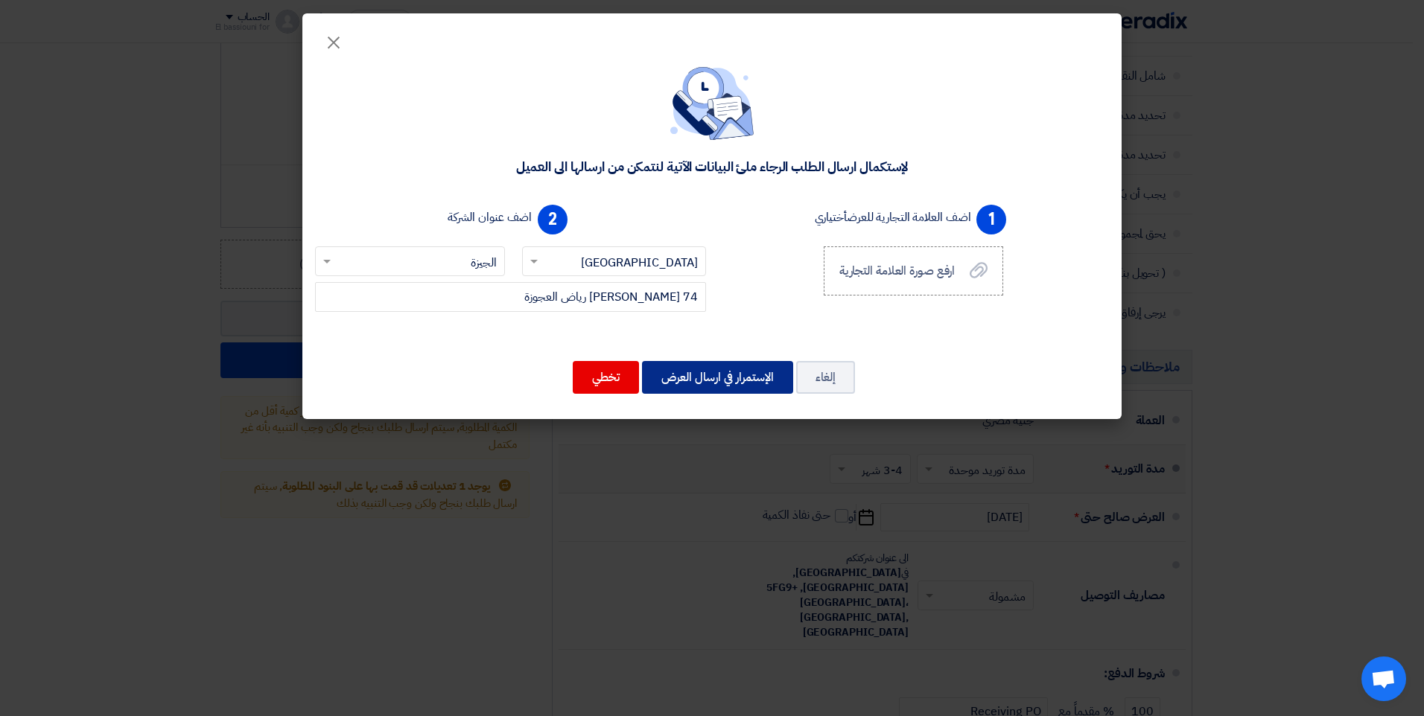
click at [751, 368] on button "الإستمرار في ارسال العرض" at bounding box center [717, 377] width 151 height 33
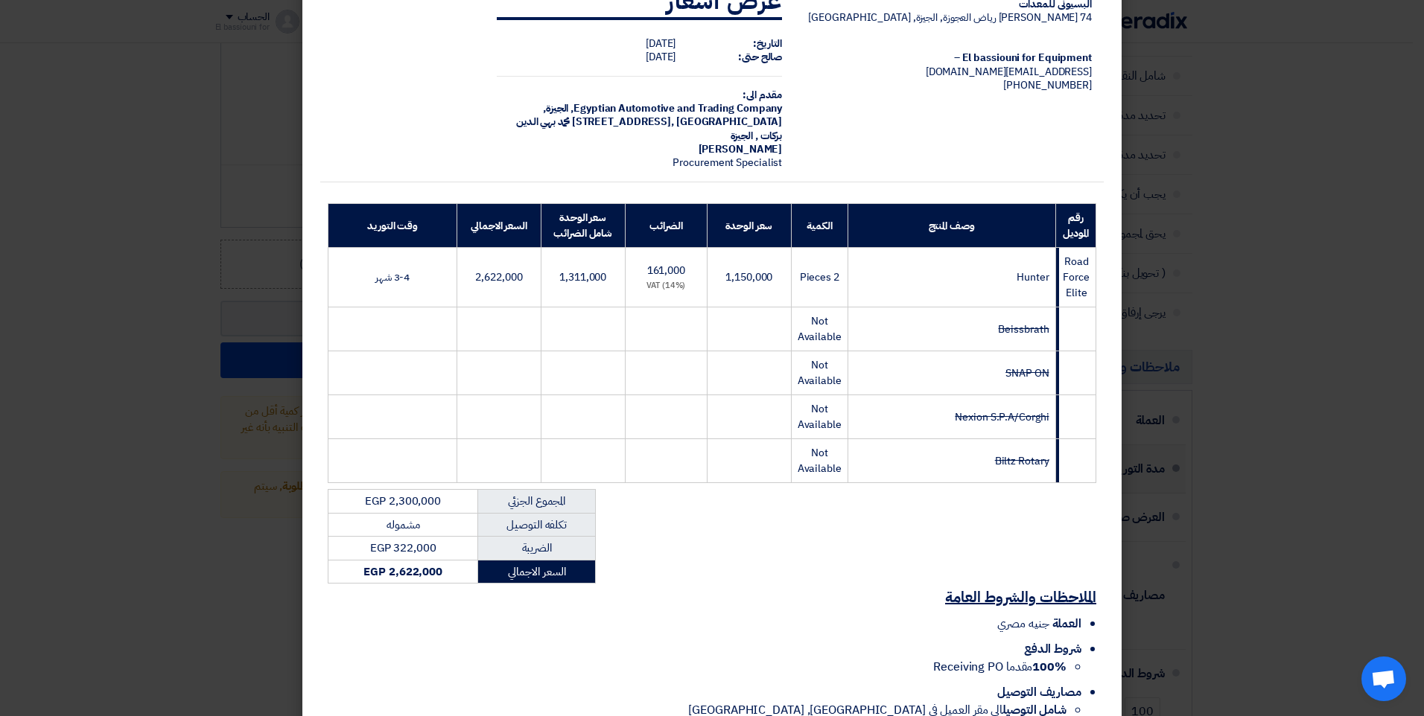
scroll to position [133, 0]
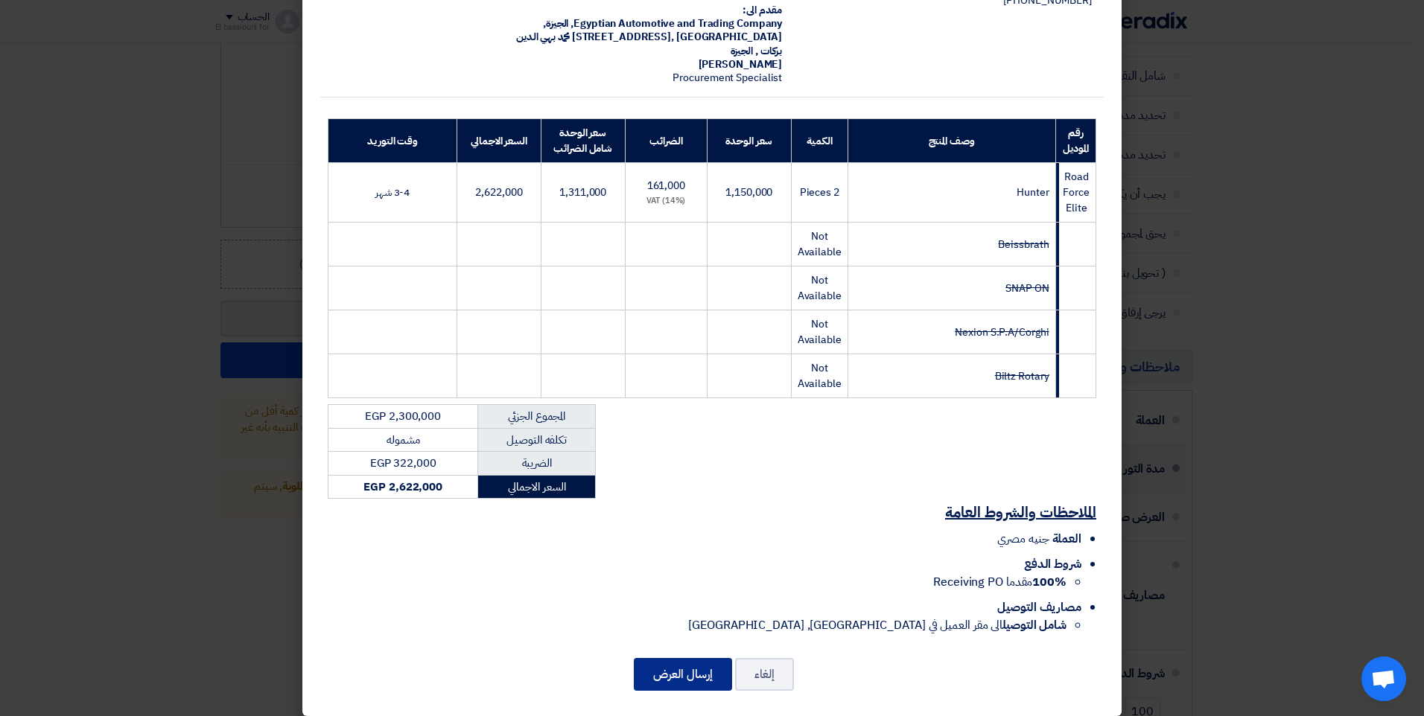
click at [703, 658] on button "إرسال العرض" at bounding box center [683, 674] width 98 height 33
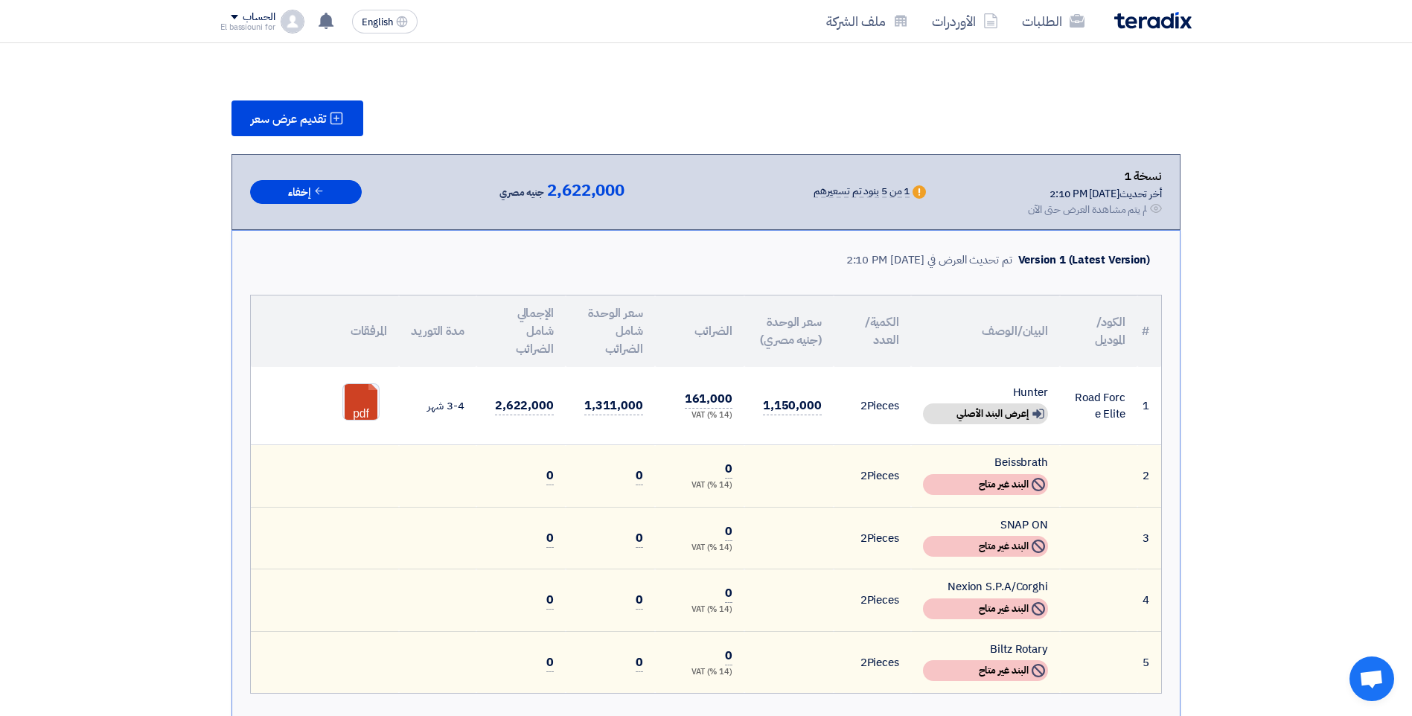
scroll to position [140, 0]
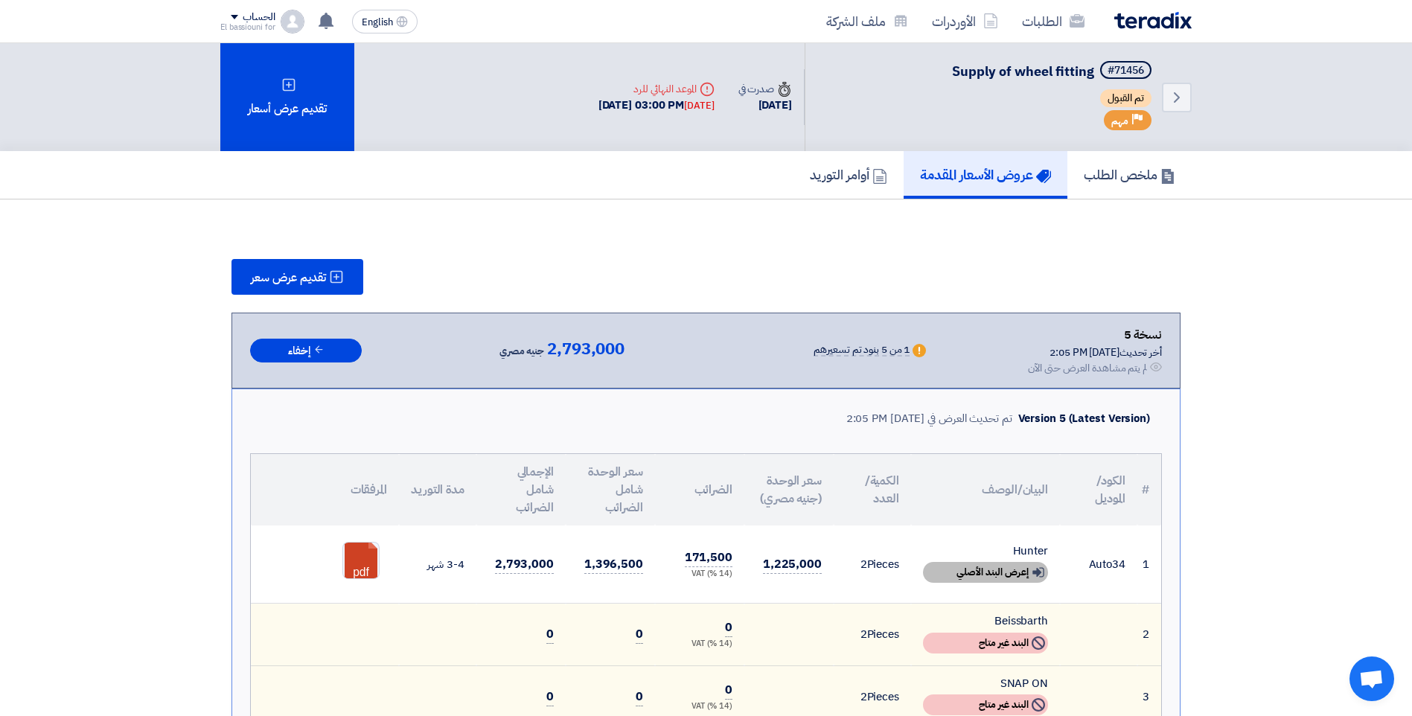
click at [1006, 562] on div "Show details إعرض البند الأصلي" at bounding box center [985, 572] width 125 height 21
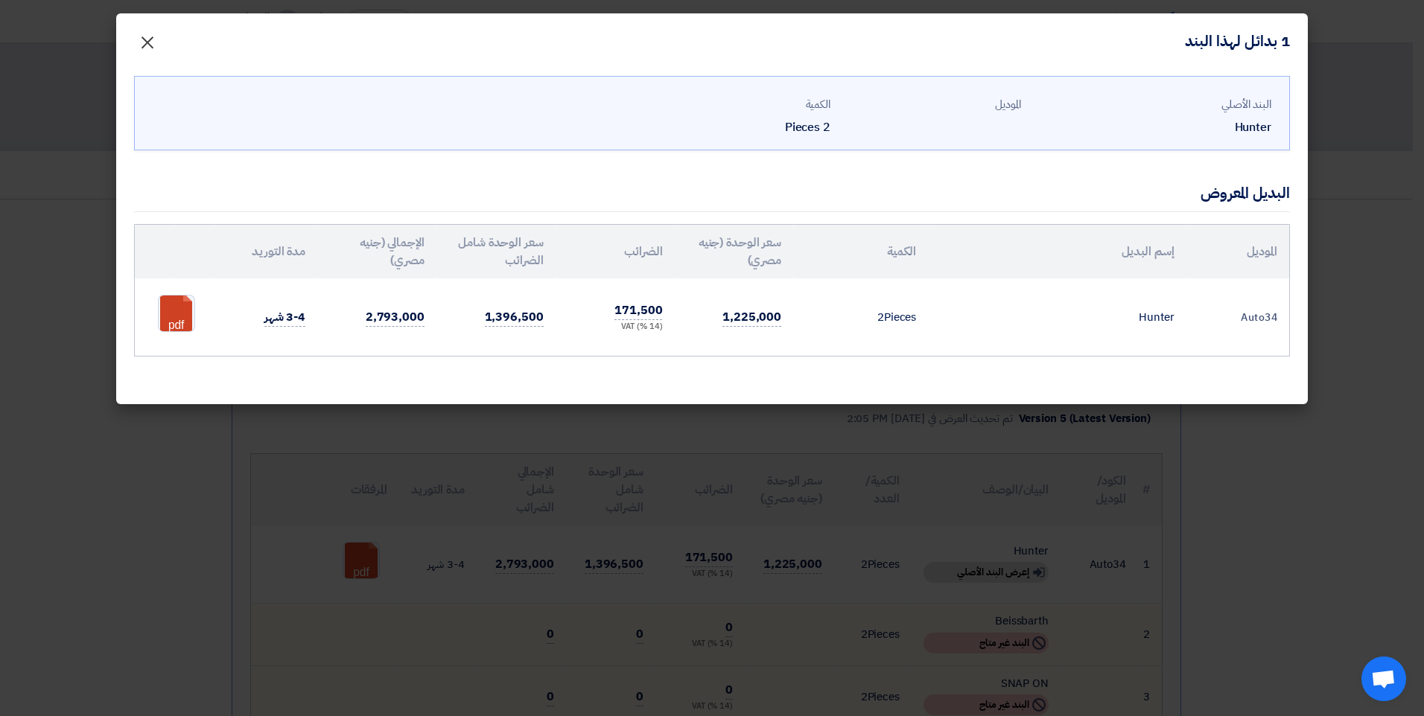
click at [149, 48] on span "×" at bounding box center [147, 41] width 18 height 45
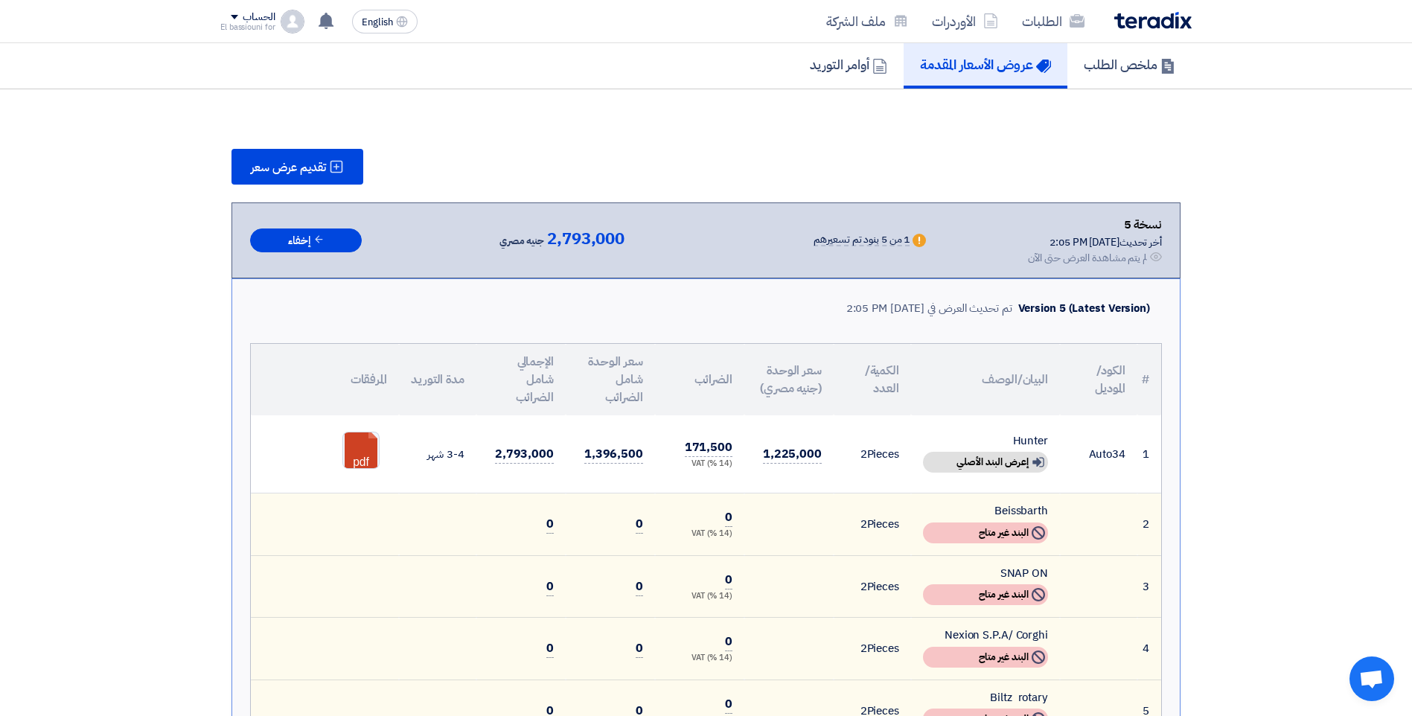
scroll to position [112, 0]
